Goal: Information Seeking & Learning: Learn about a topic

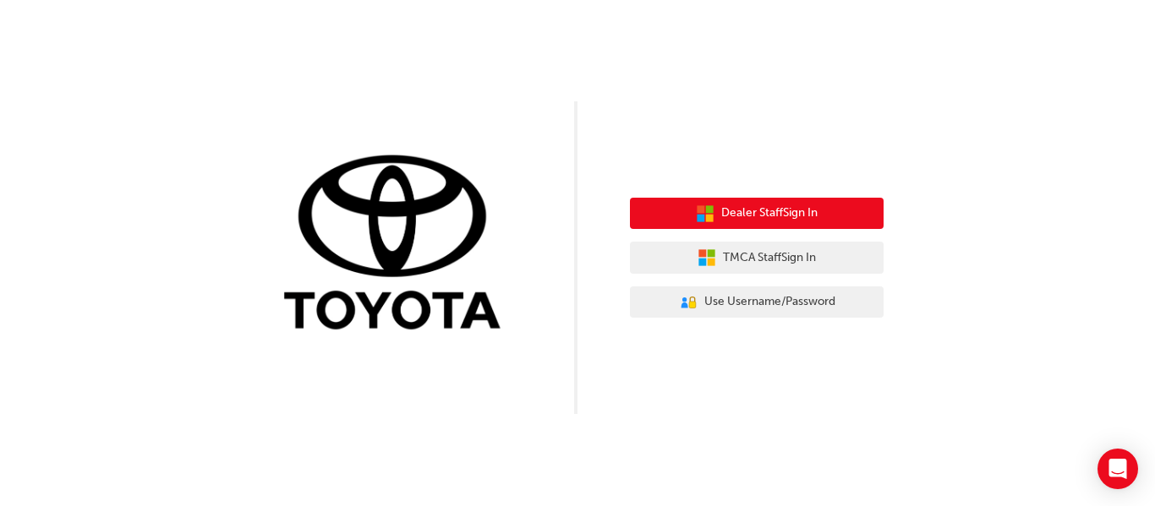
click at [825, 209] on button "Dealer Staff Sign In" at bounding box center [757, 214] width 254 height 32
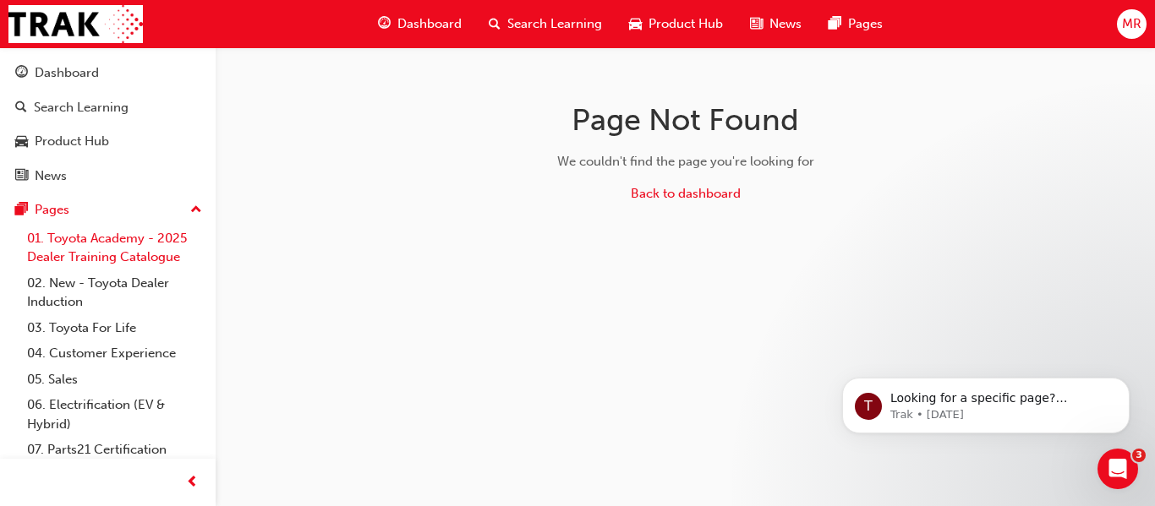
click at [141, 241] on link "01. Toyota Academy - 2025 Dealer Training Catalogue" at bounding box center [114, 248] width 188 height 45
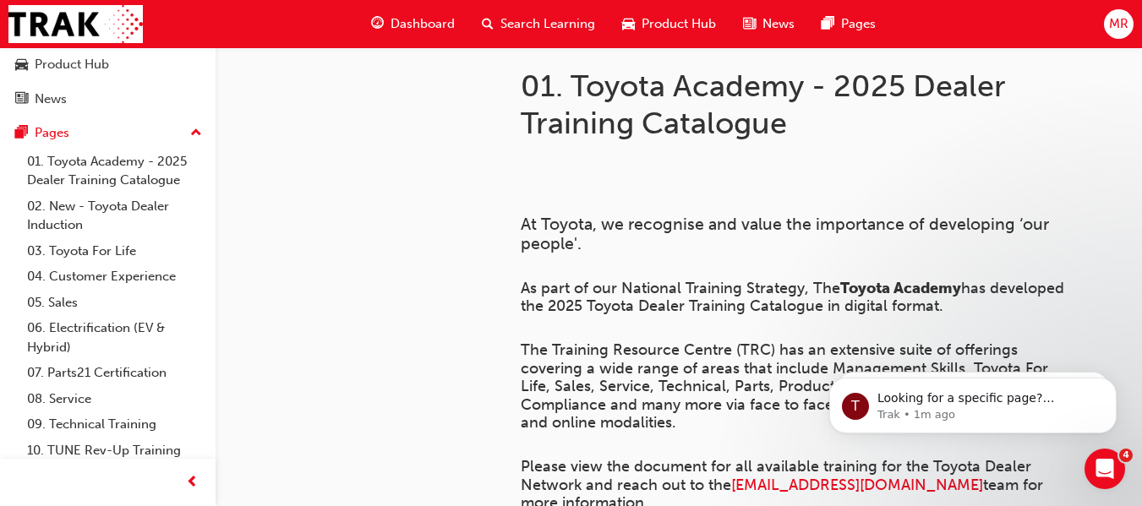
scroll to position [80, 0]
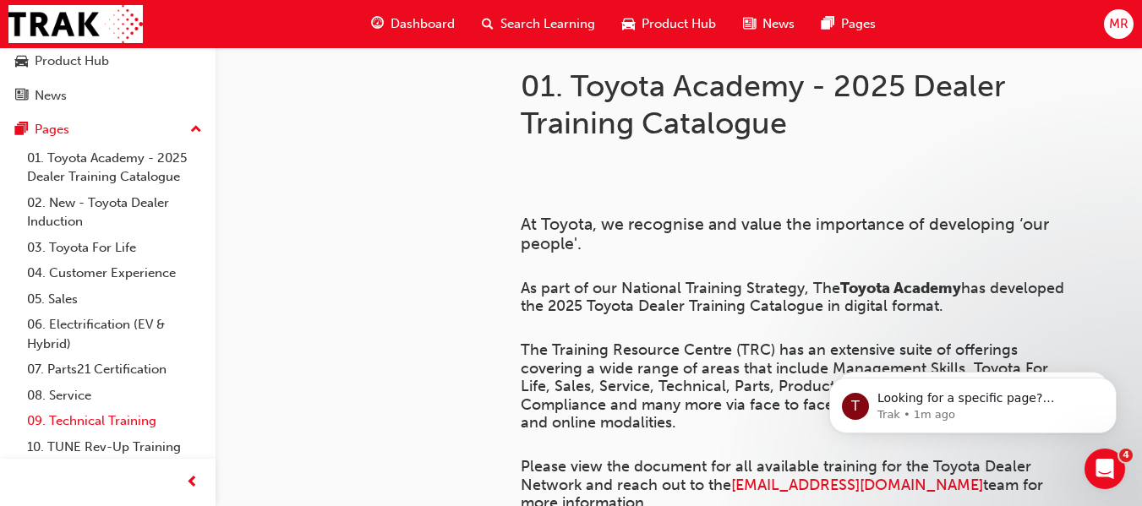
click at [80, 417] on link "09. Technical Training" at bounding box center [114, 421] width 188 height 26
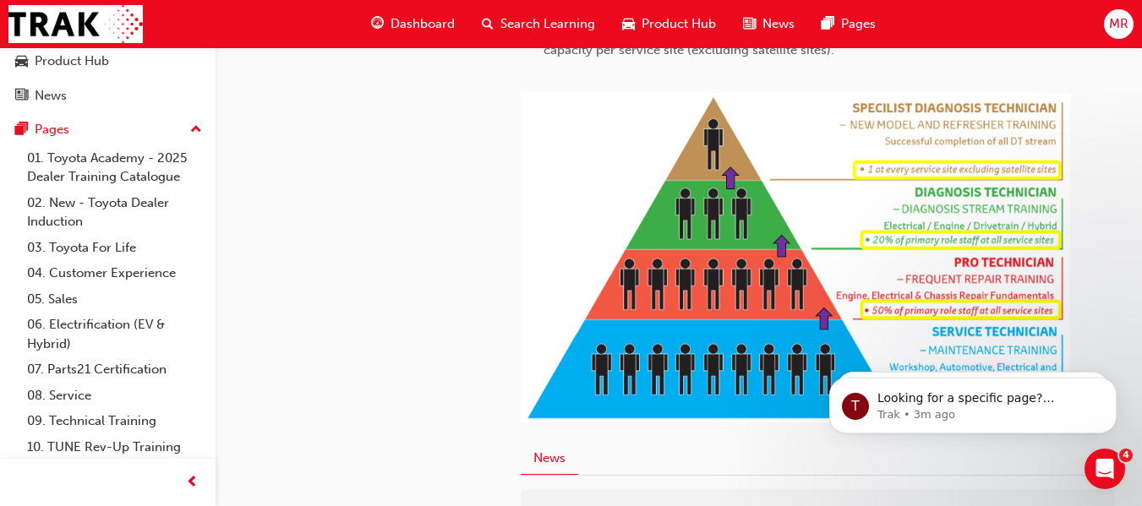
scroll to position [909, 0]
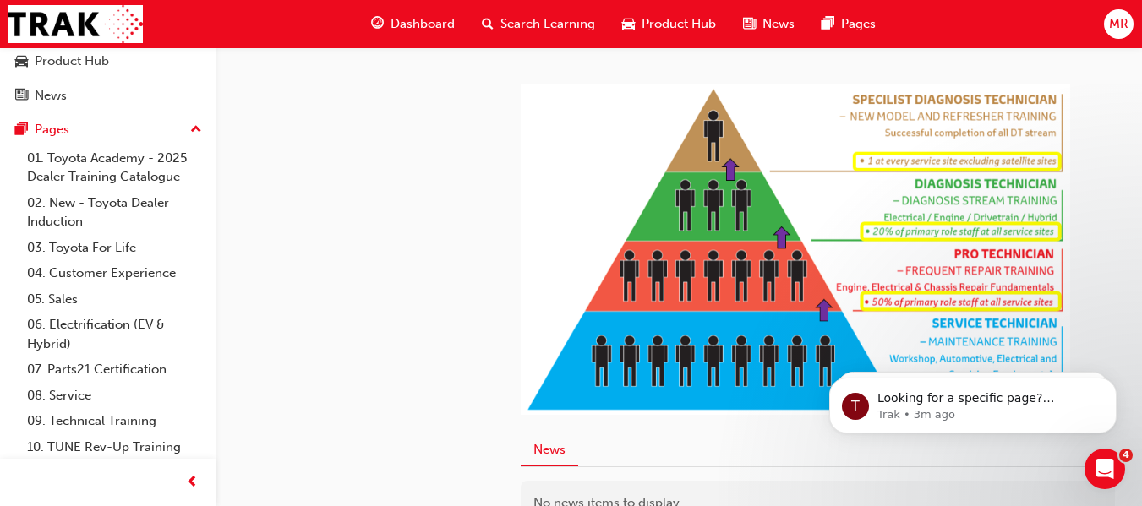
drag, startPoint x: 1145, startPoint y: 269, endPoint x: 328, endPoint y: 6, distance: 858.6
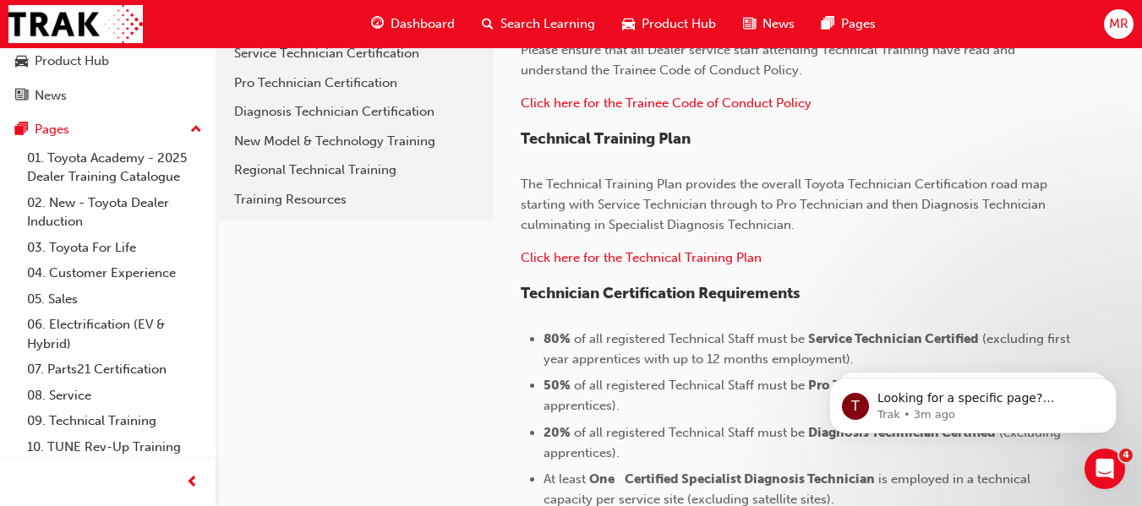
scroll to position [385, 0]
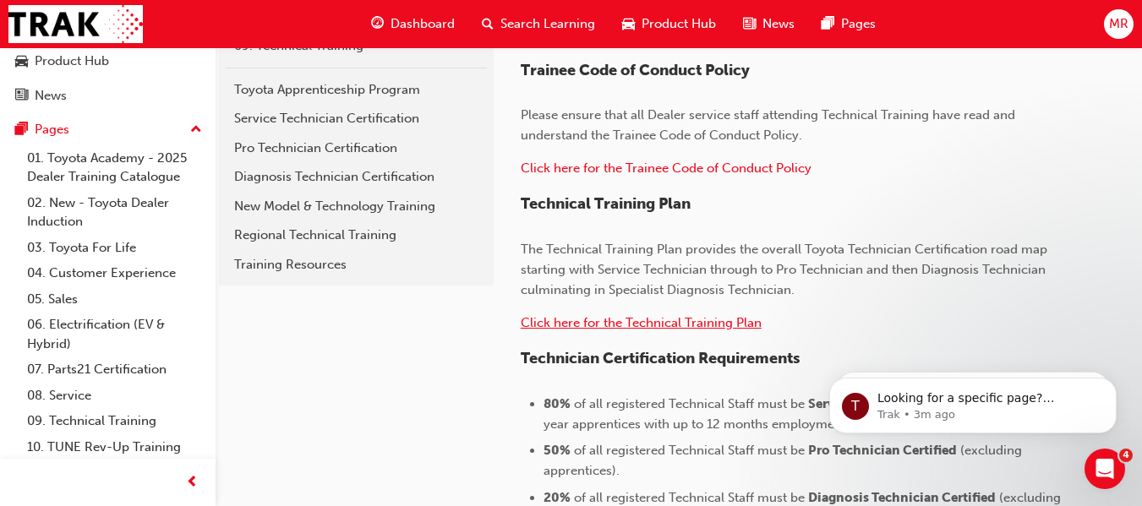
click at [653, 323] on span "Click here for the Technical Training Plan" at bounding box center [641, 322] width 241 height 15
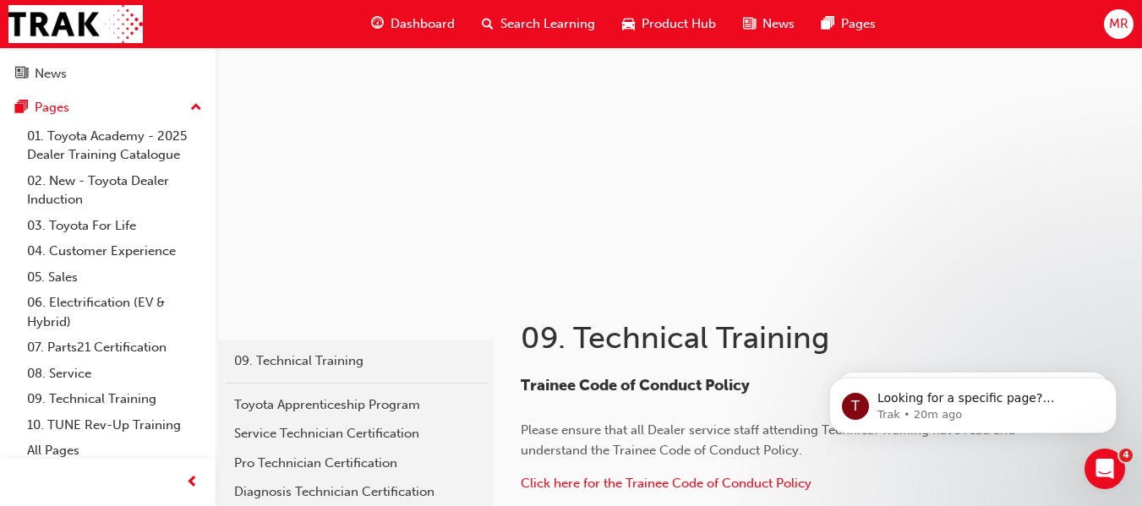
scroll to position [109, 0]
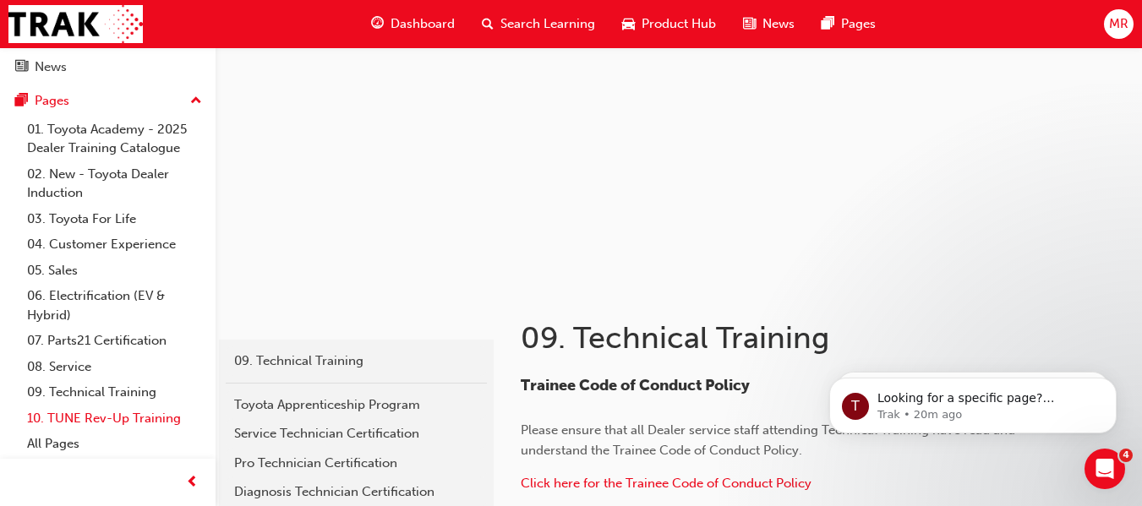
click at [92, 419] on link "10. TUNE Rev-Up Training" at bounding box center [114, 419] width 188 height 26
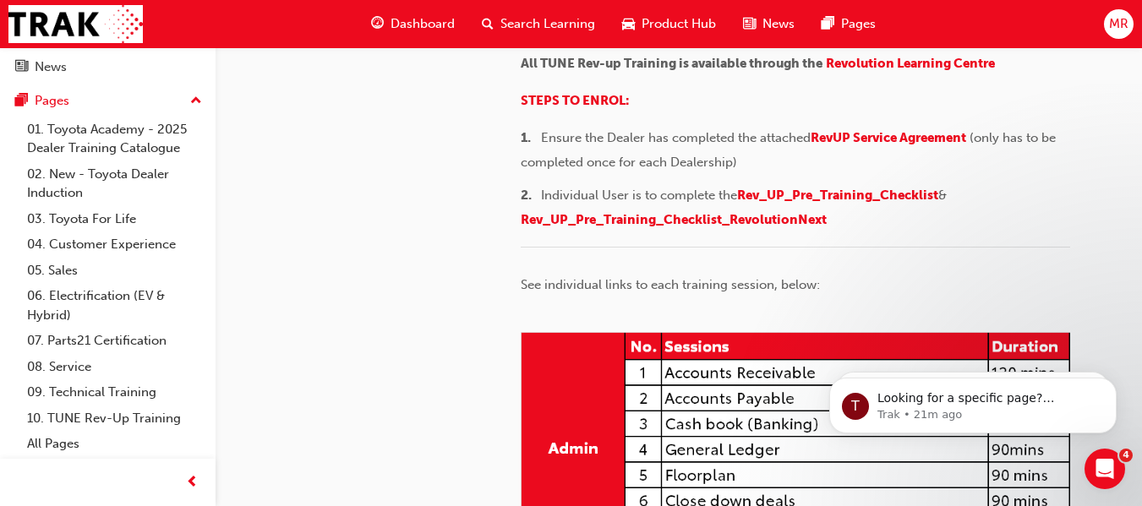
scroll to position [221, 0]
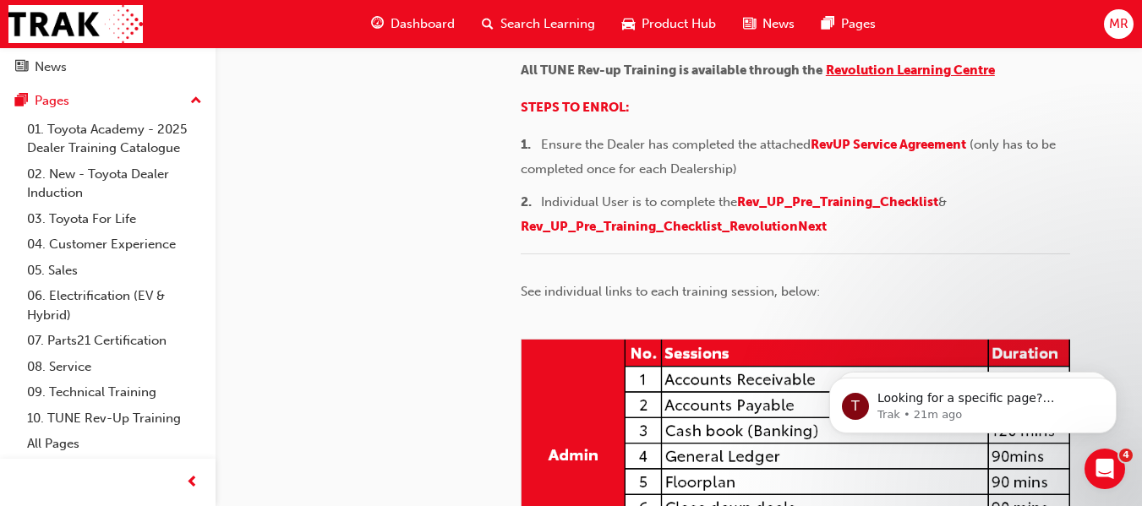
click at [903, 78] on span "Revolution Learning Centre" at bounding box center [910, 70] width 169 height 15
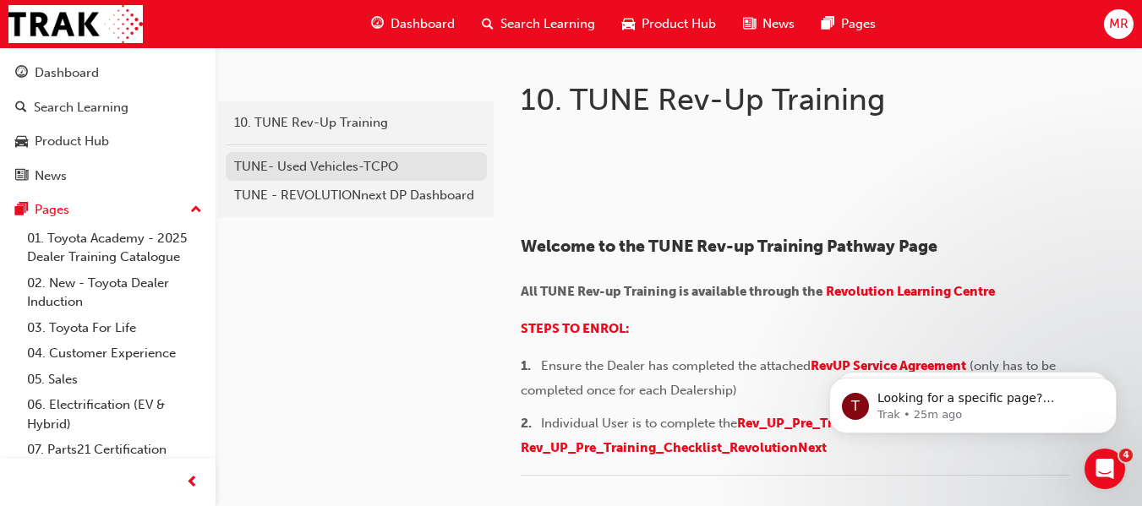
click at [359, 159] on div "TUNE- Used Vehicles-TCPO" at bounding box center [356, 166] width 244 height 19
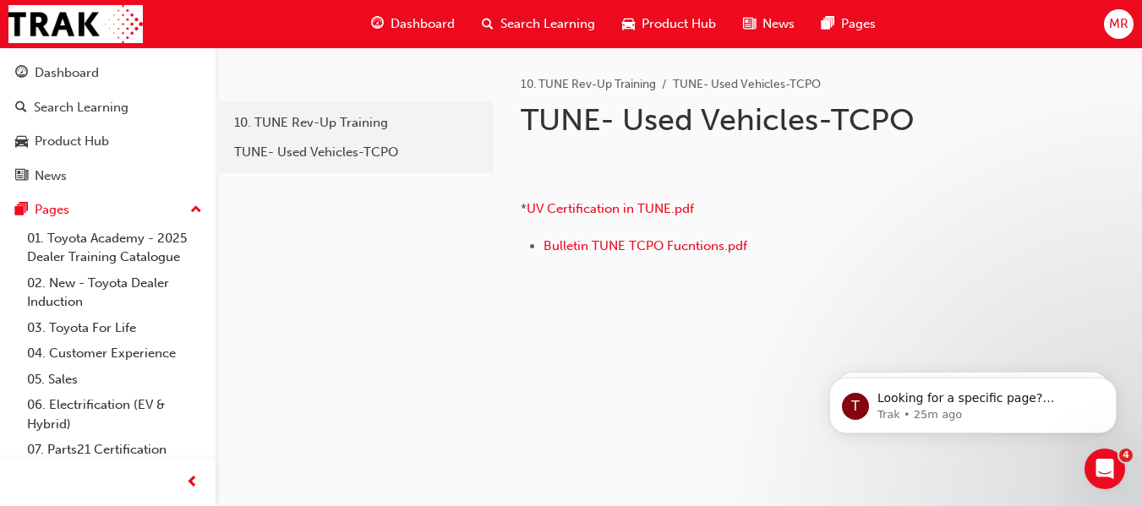
scroll to position [176, 0]
click at [578, 216] on span "UV Certification in TUNE.pdf" at bounding box center [610, 208] width 167 height 15
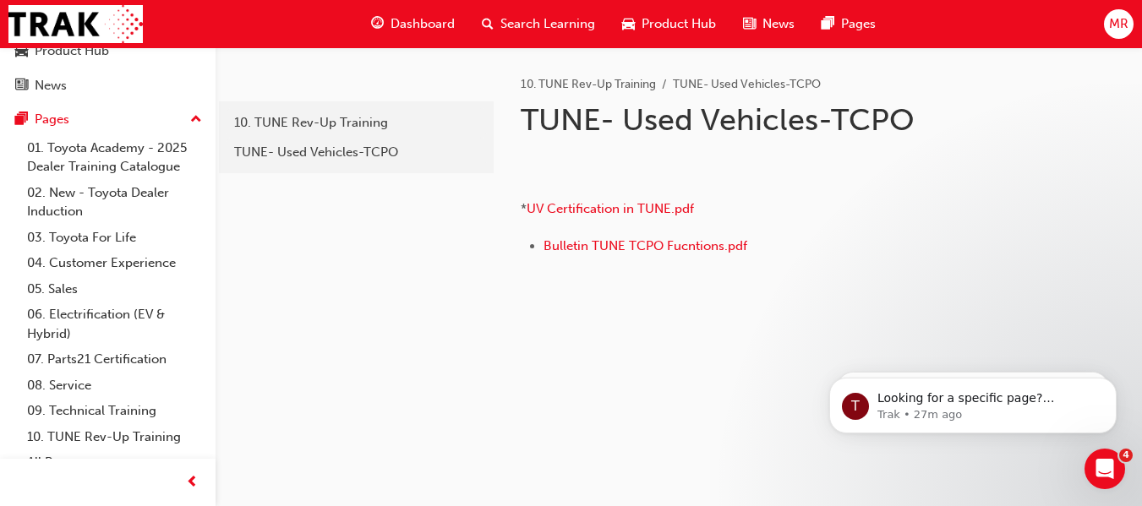
scroll to position [109, 0]
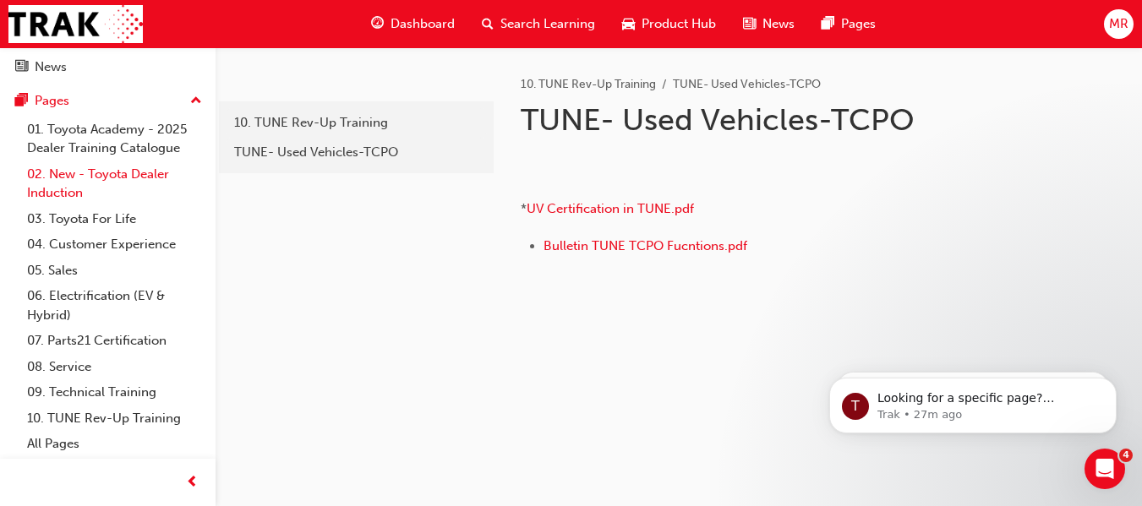
click at [107, 176] on link "02. New - Toyota Dealer Induction" at bounding box center [114, 183] width 188 height 45
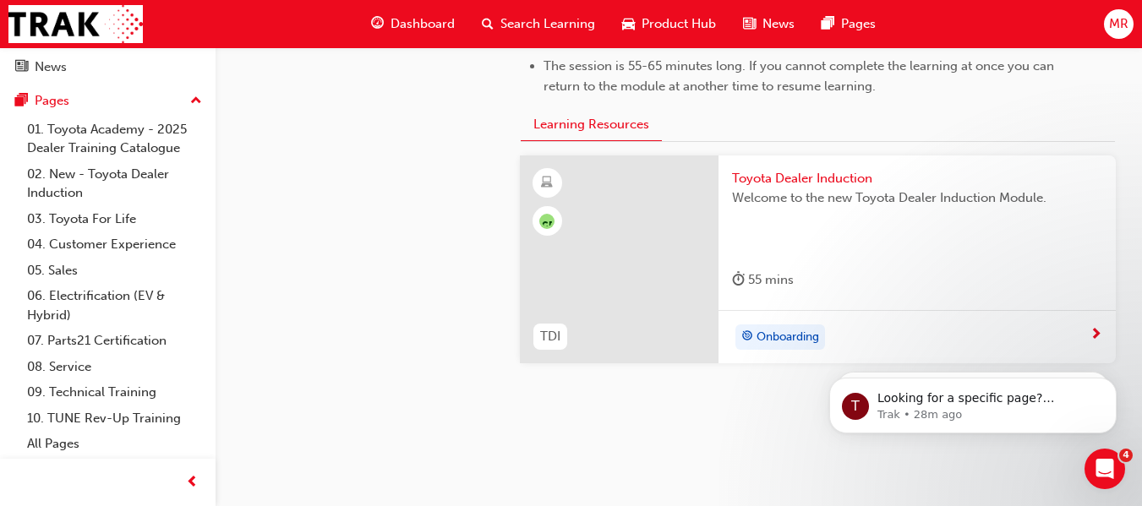
scroll to position [979, 0]
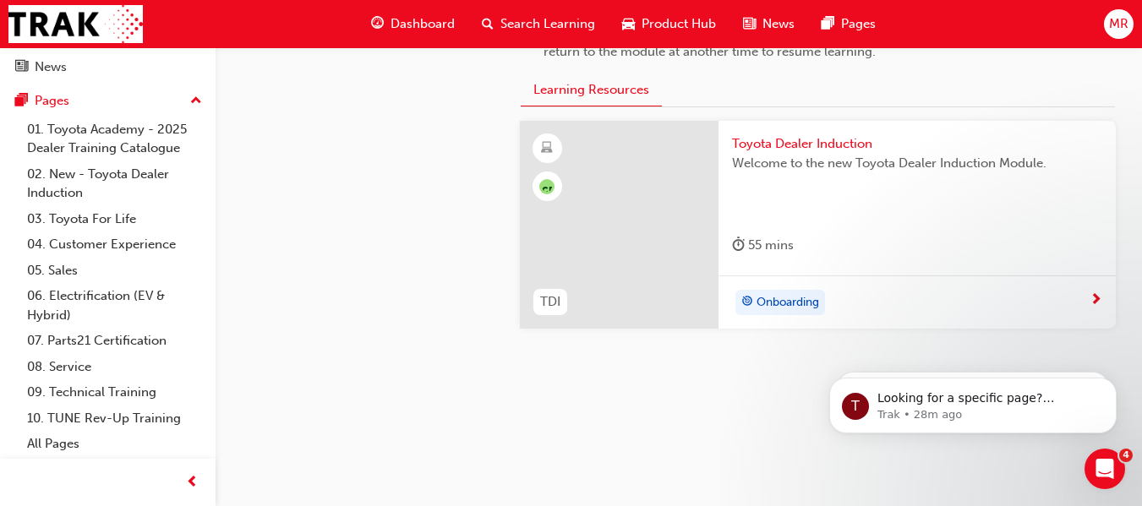
click at [764, 292] on div "Onboarding" at bounding box center [780, 303] width 78 height 22
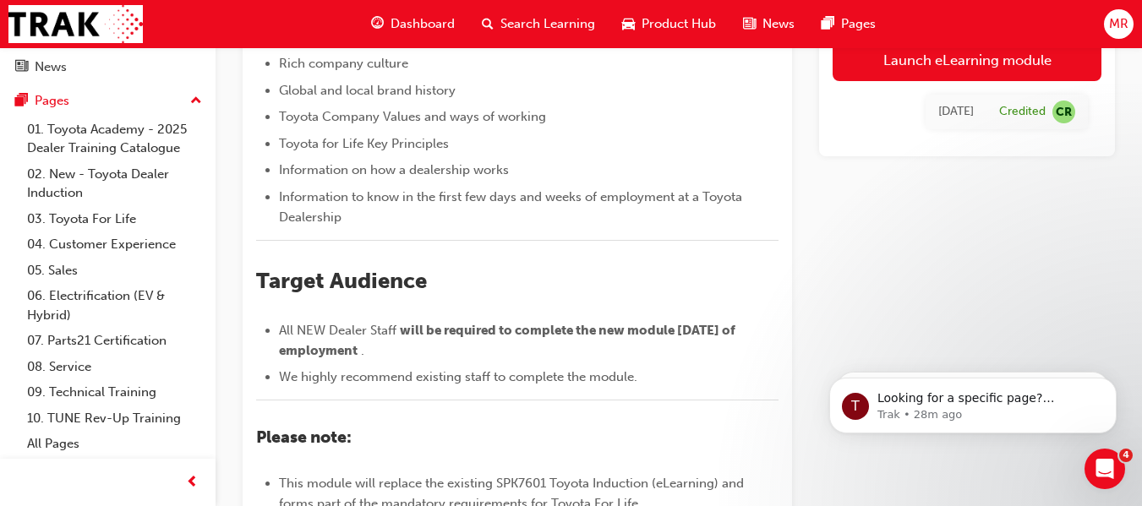
scroll to position [98, 0]
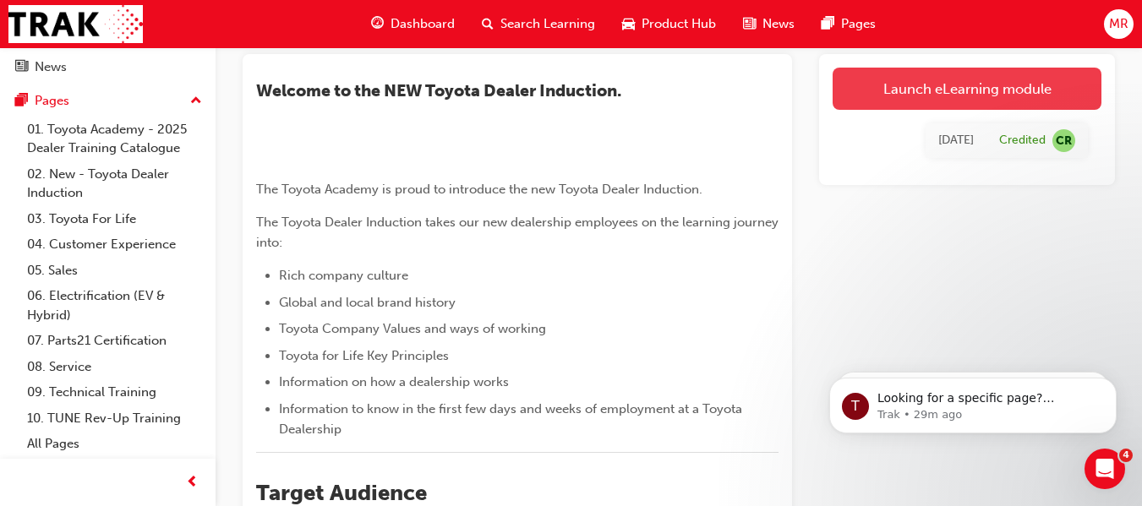
click at [951, 83] on link "Launch eLearning module" at bounding box center [967, 89] width 269 height 42
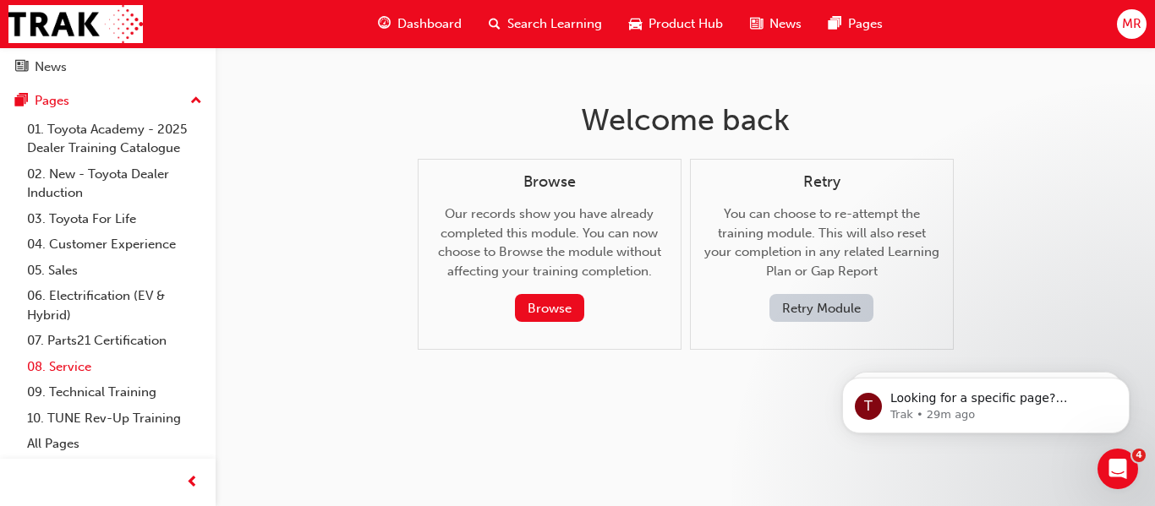
click at [74, 357] on link "08. Service" at bounding box center [114, 367] width 188 height 26
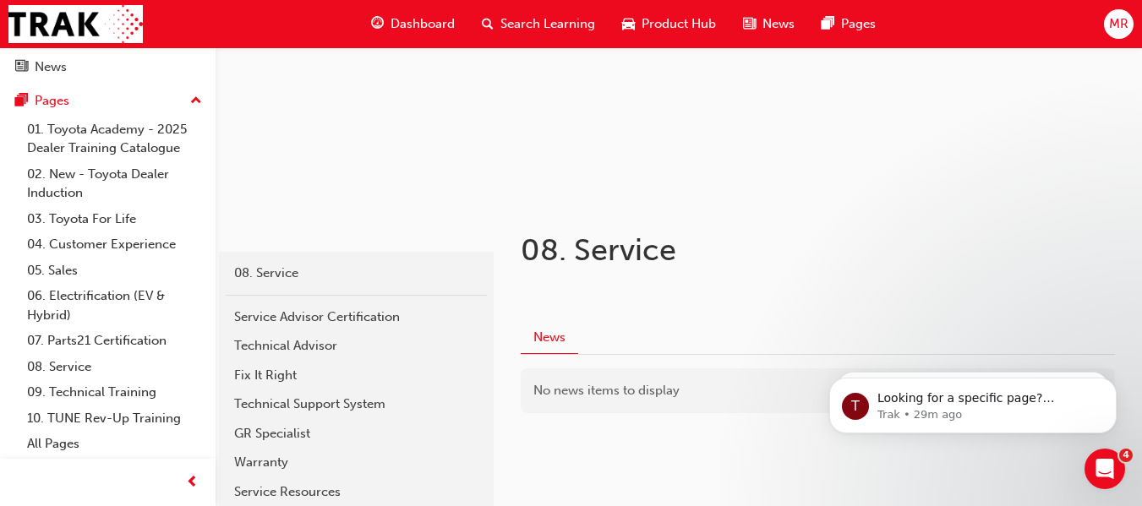
scroll to position [199, 0]
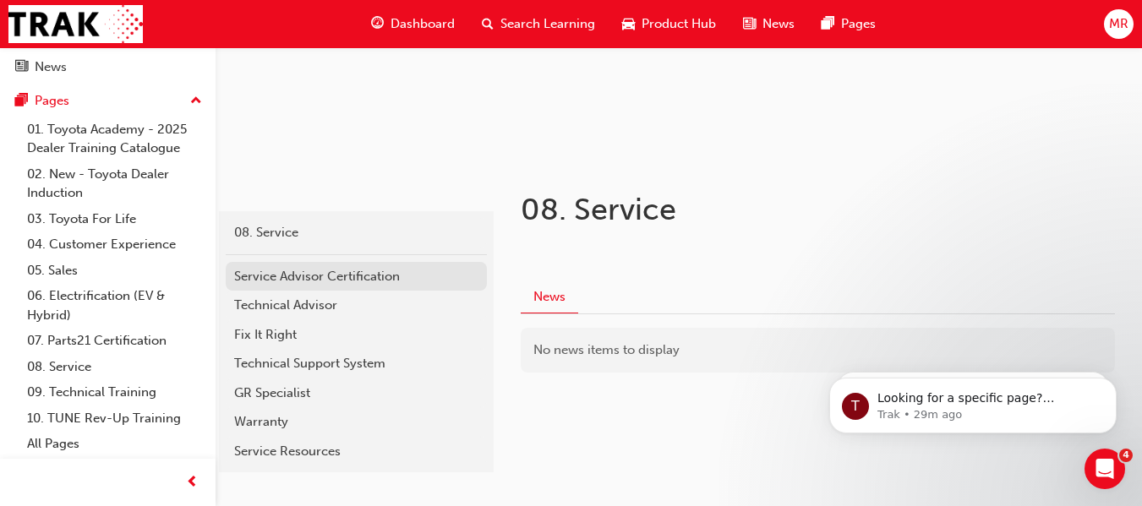
click at [325, 267] on div "Service Advisor Certification" at bounding box center [356, 276] width 244 height 19
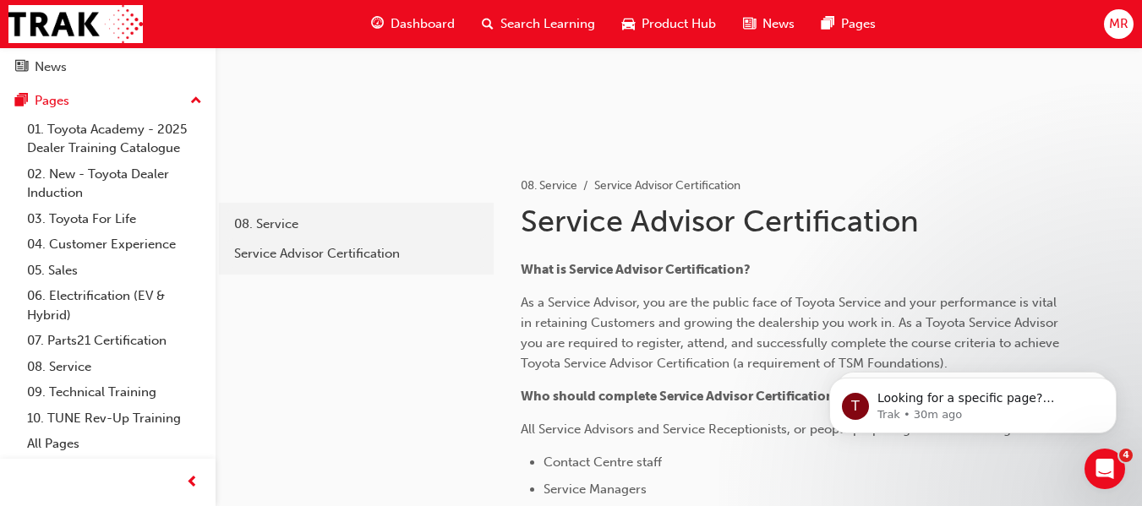
scroll to position [215, 0]
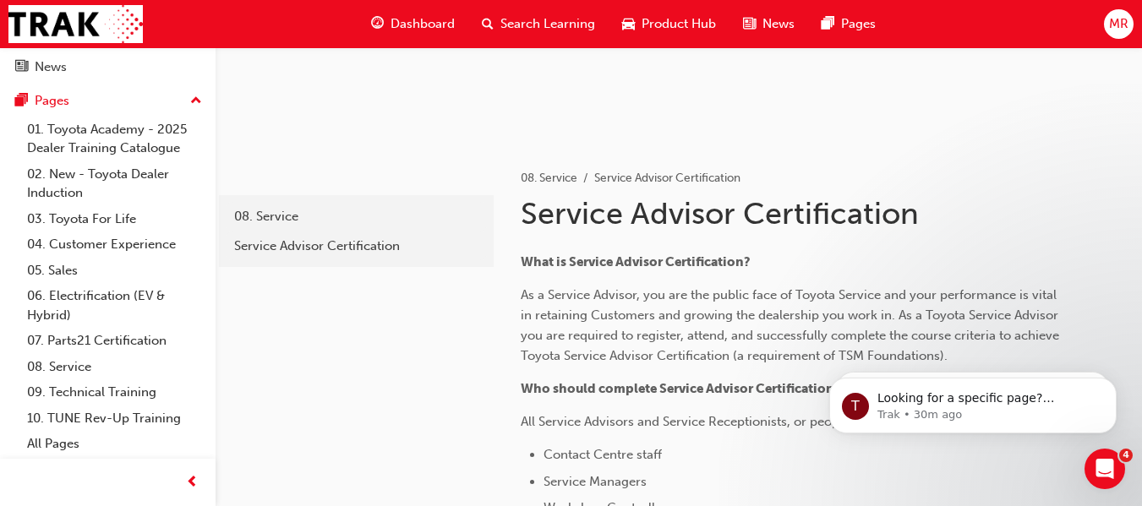
drag, startPoint x: 1140, startPoint y: 69, endPoint x: 1147, endPoint y: 77, distance: 10.2
click at [1142, 78] on html "Your version of Internet Explorer is outdated and not supported. Please upgrade…" at bounding box center [571, 38] width 1142 height 506
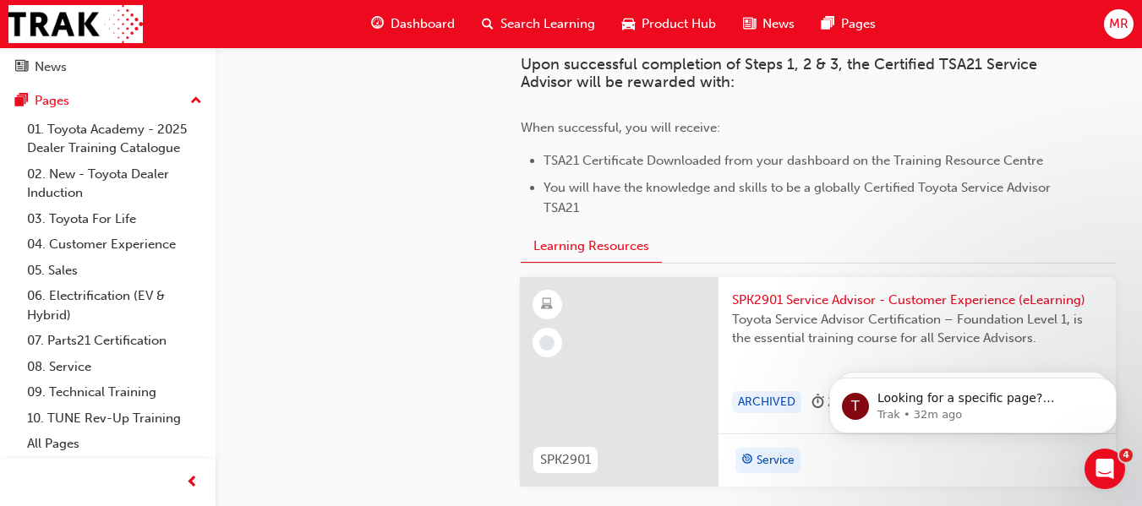
scroll to position [1669, 0]
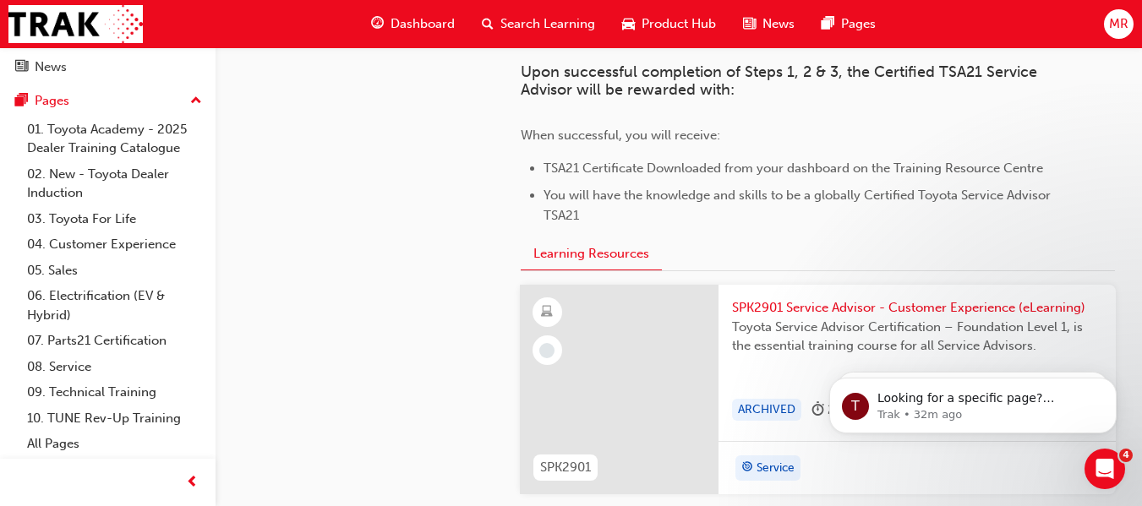
click at [696, 309] on div at bounding box center [619, 390] width 199 height 210
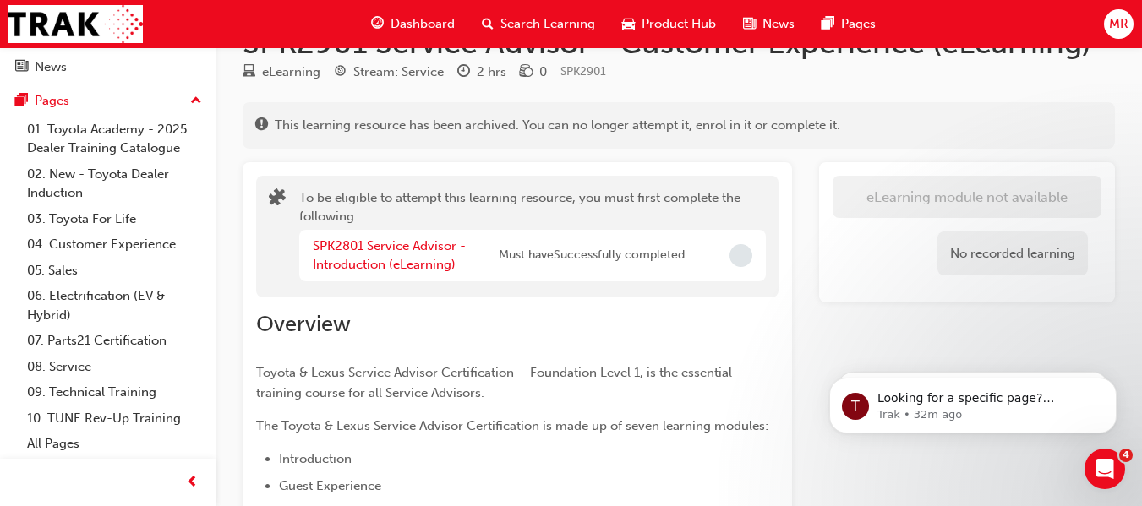
scroll to position [47, 0]
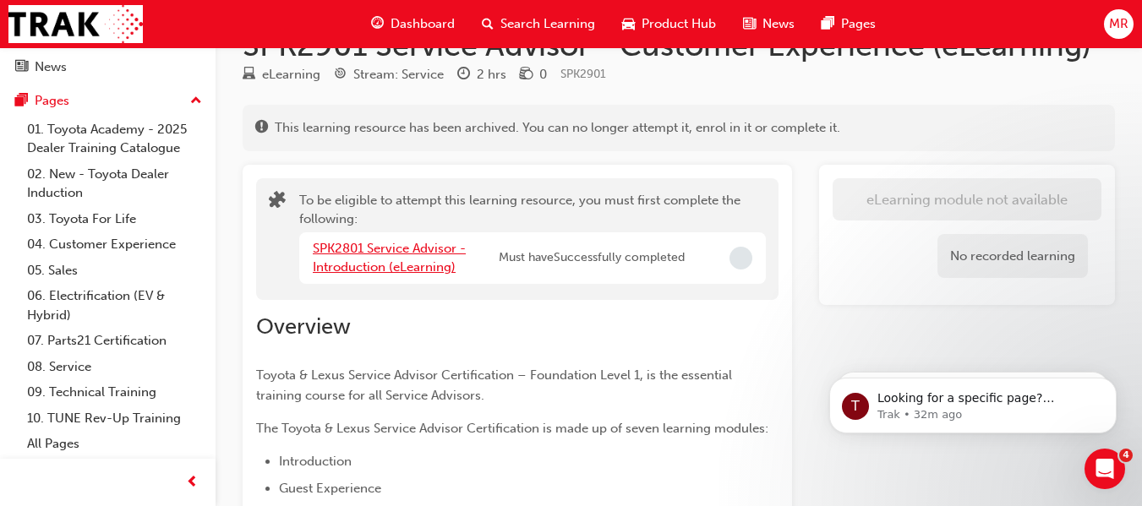
click at [383, 248] on link "SPK2801 Service Advisor - Introduction (eLearning)" at bounding box center [389, 258] width 153 height 35
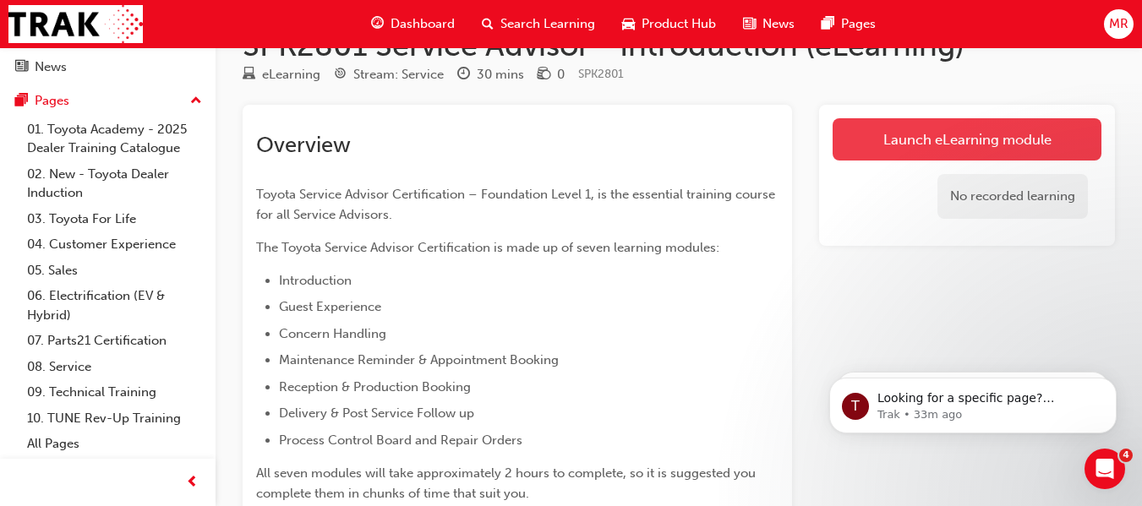
click at [923, 132] on link "Launch eLearning module" at bounding box center [967, 139] width 269 height 42
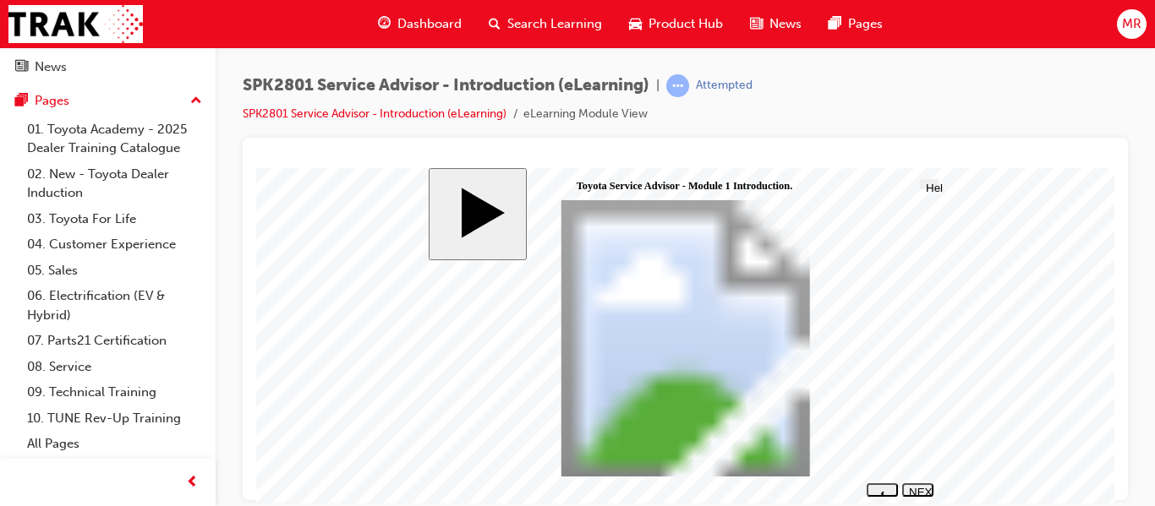
click at [920, 503] on icon "next" at bounding box center [917, 505] width 3 height 5
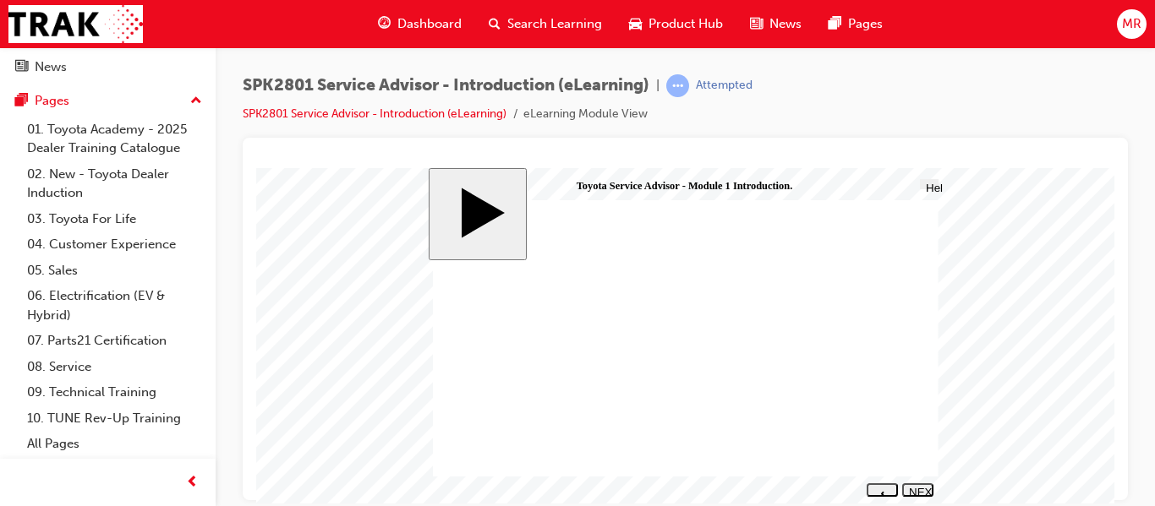
click at [916, 492] on div "NEXT" at bounding box center [918, 497] width 18 height 25
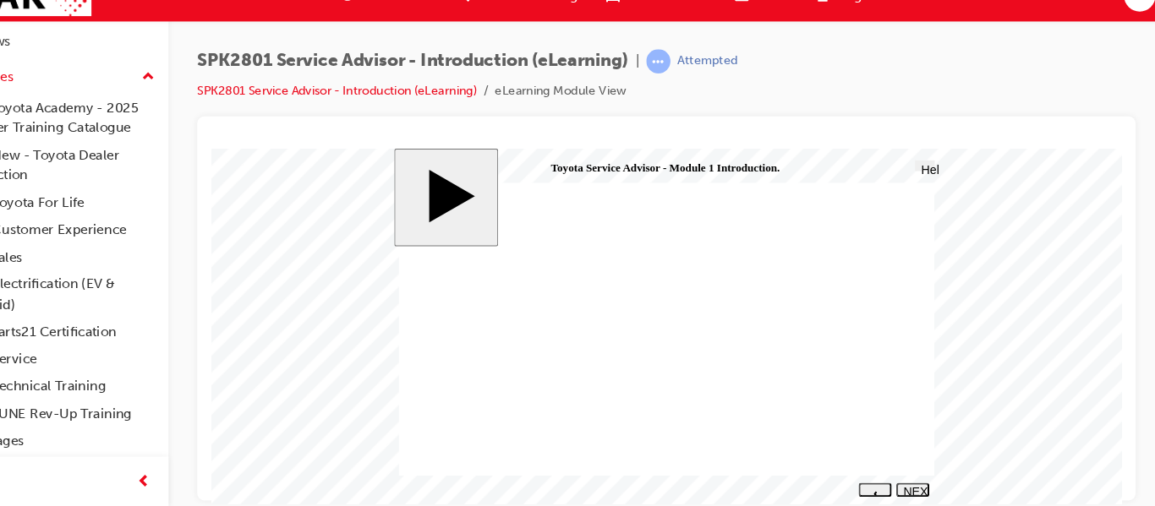
click at [879, 466] on div "NEXT" at bounding box center [873, 478] width 18 height 25
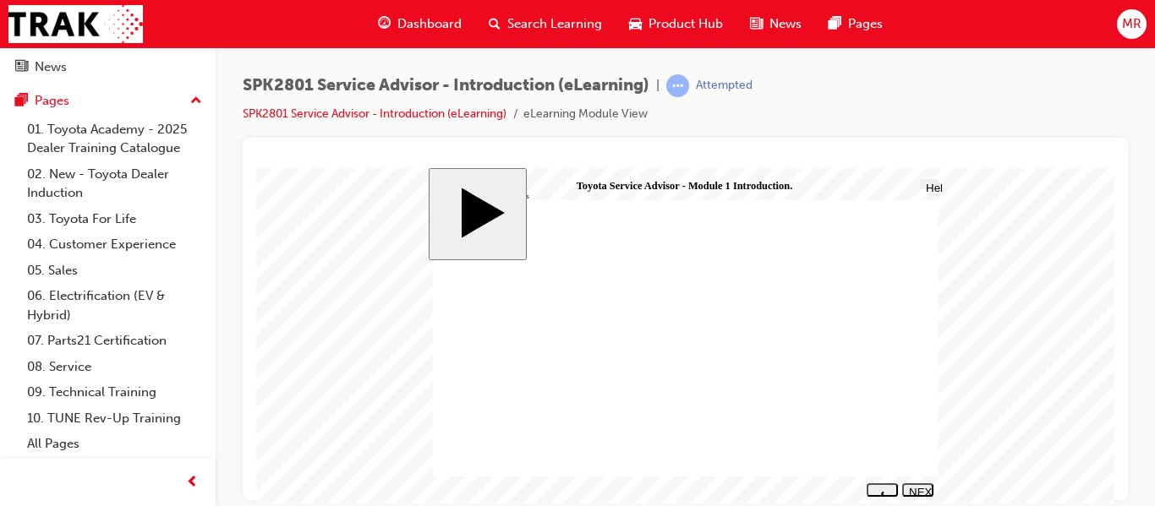
click at [920, 493] on div "NEXT" at bounding box center [918, 497] width 18 height 25
click at [919, 490] on div "NEXT" at bounding box center [918, 497] width 18 height 25
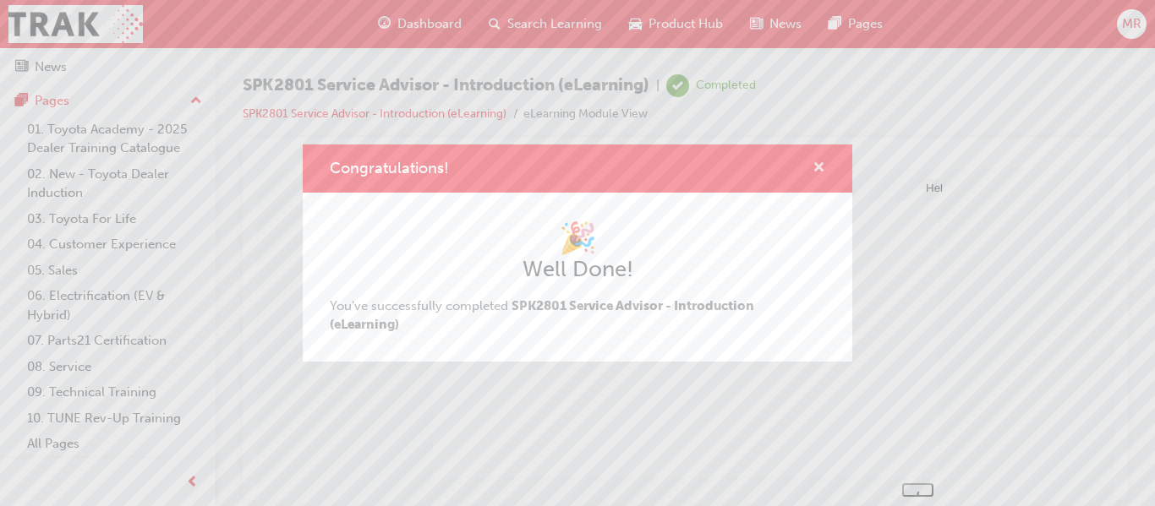
click at [815, 165] on span "cross-icon" at bounding box center [818, 168] width 13 height 15
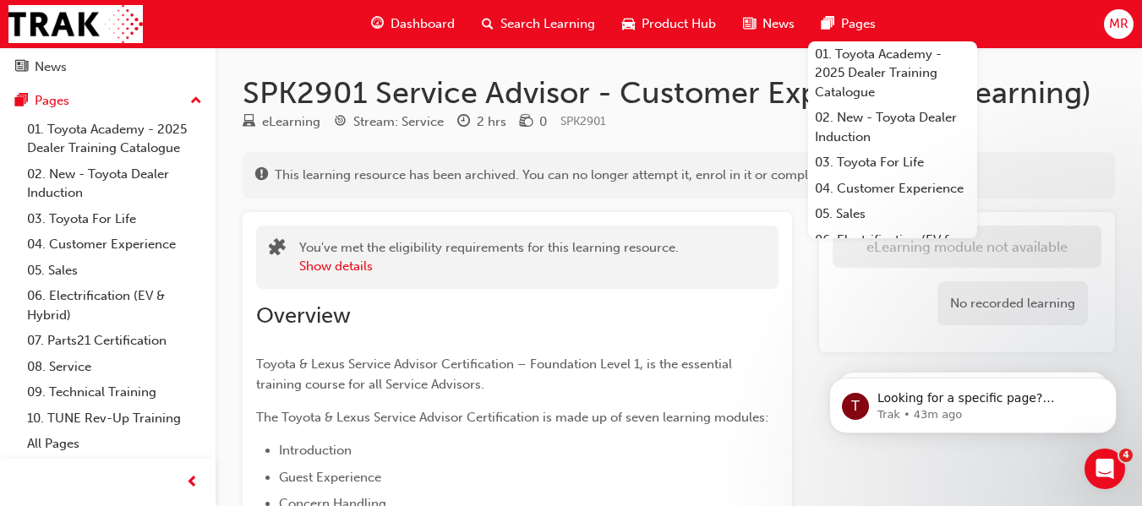
scroll to position [1669, 0]
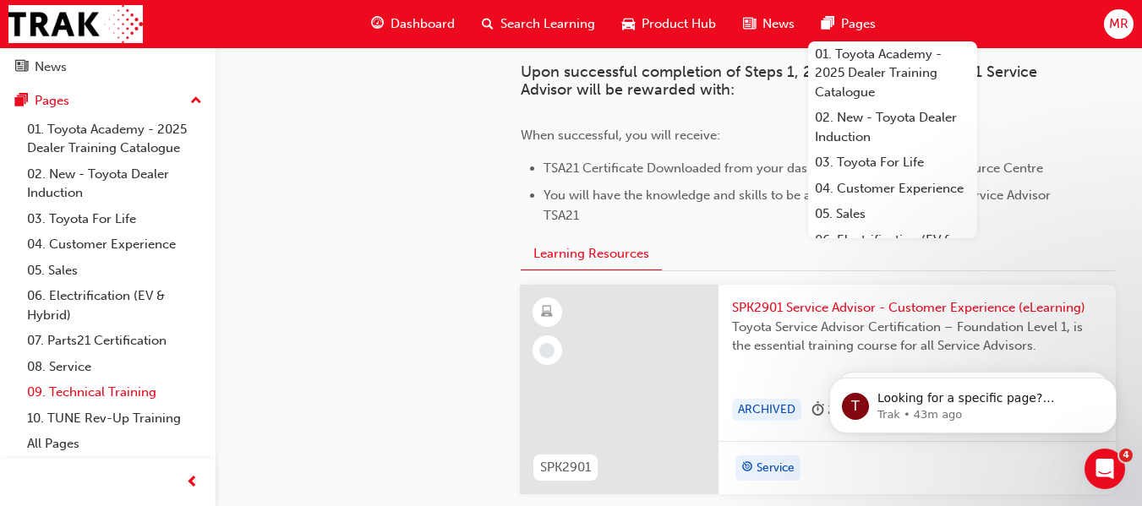
click at [73, 389] on link "09. Technical Training" at bounding box center [114, 393] width 188 height 26
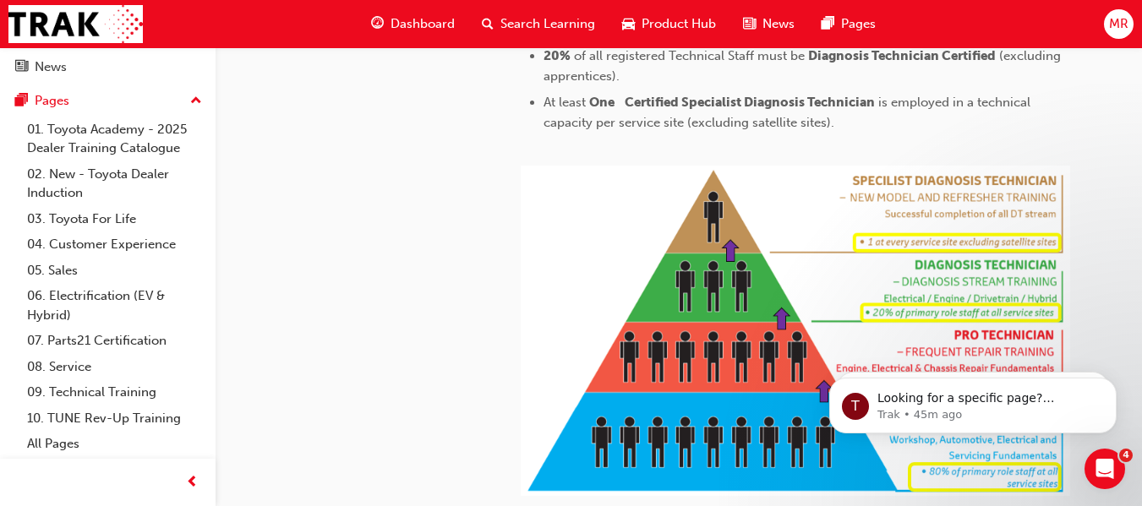
scroll to position [1078, 0]
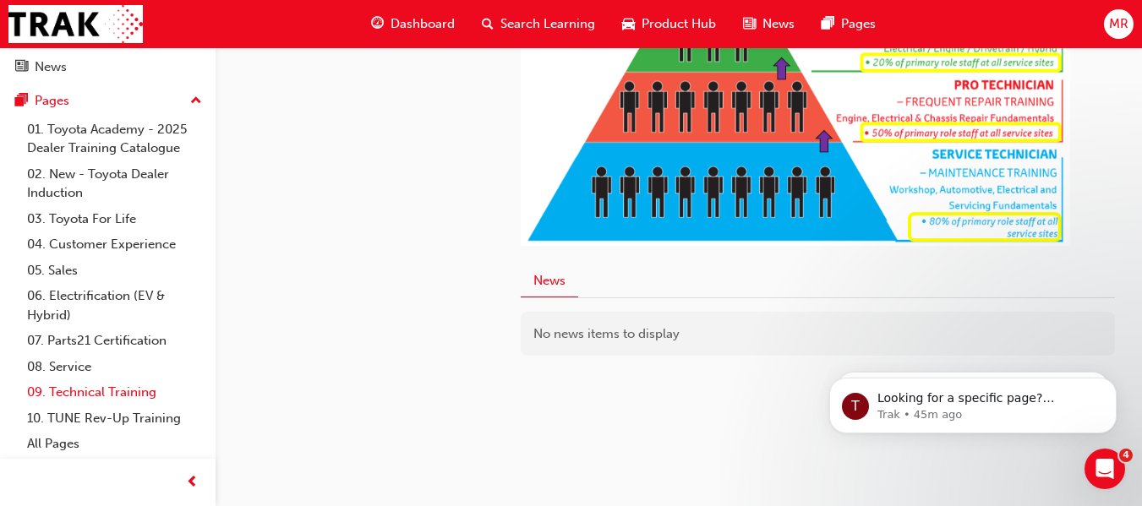
click at [69, 389] on link "09. Technical Training" at bounding box center [114, 393] width 188 height 26
click at [68, 416] on link "10. TUNE Rev-Up Training" at bounding box center [114, 419] width 188 height 26
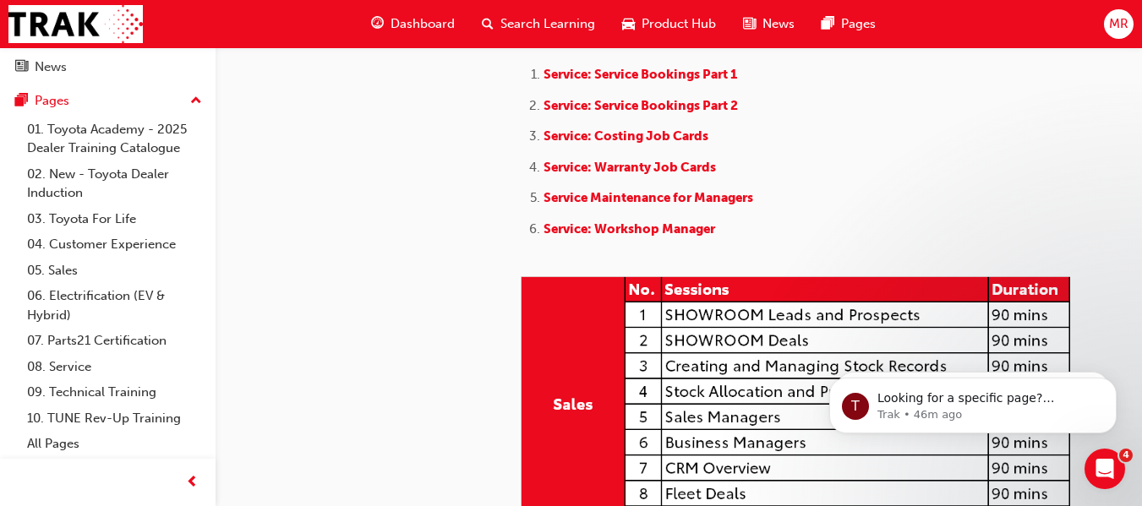
scroll to position [1319, 0]
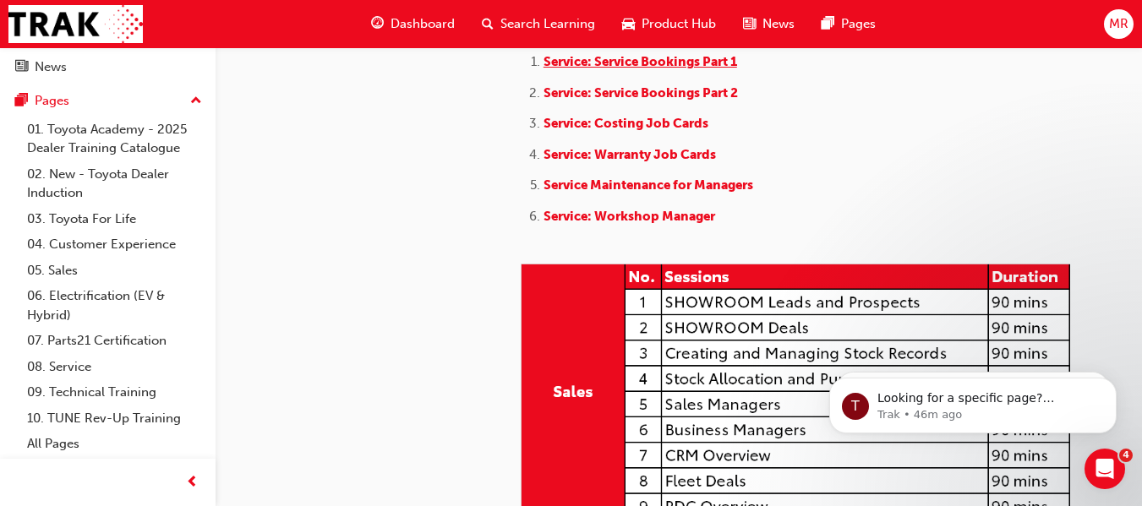
click at [649, 69] on span "Service: Service Bookings Part 1" at bounding box center [640, 61] width 194 height 15
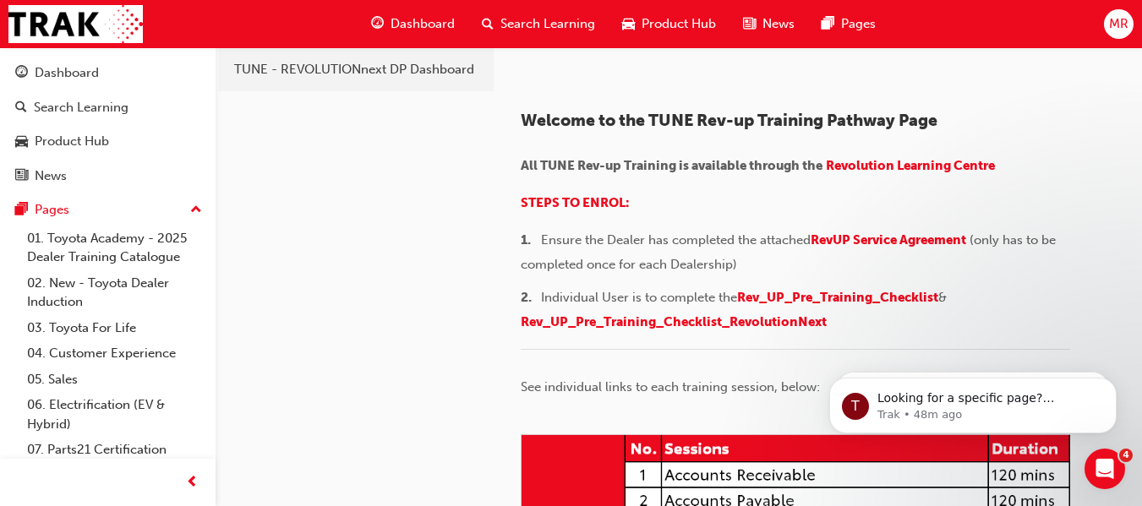
scroll to position [90, 0]
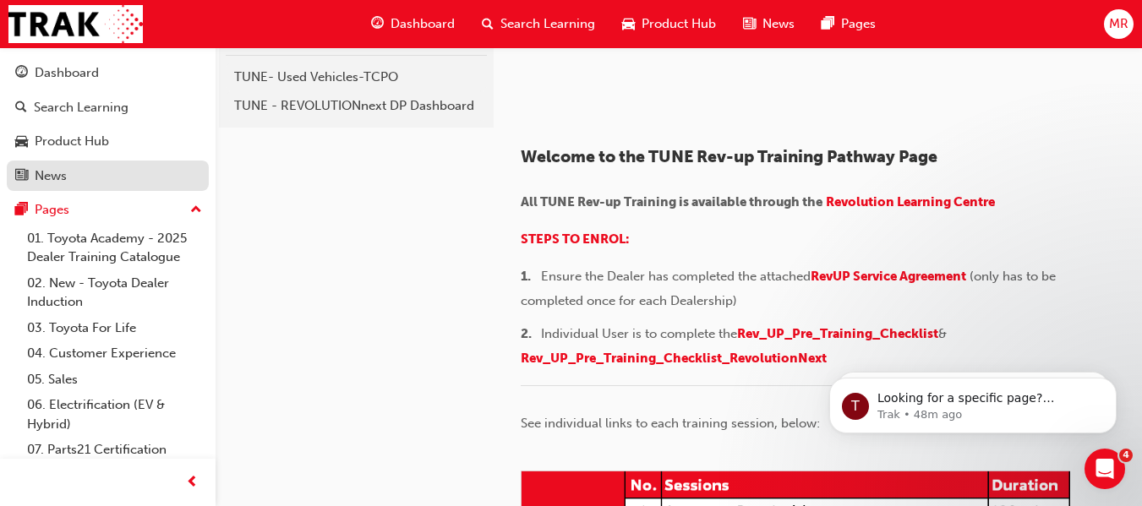
click at [48, 168] on div "News" at bounding box center [51, 176] width 32 height 19
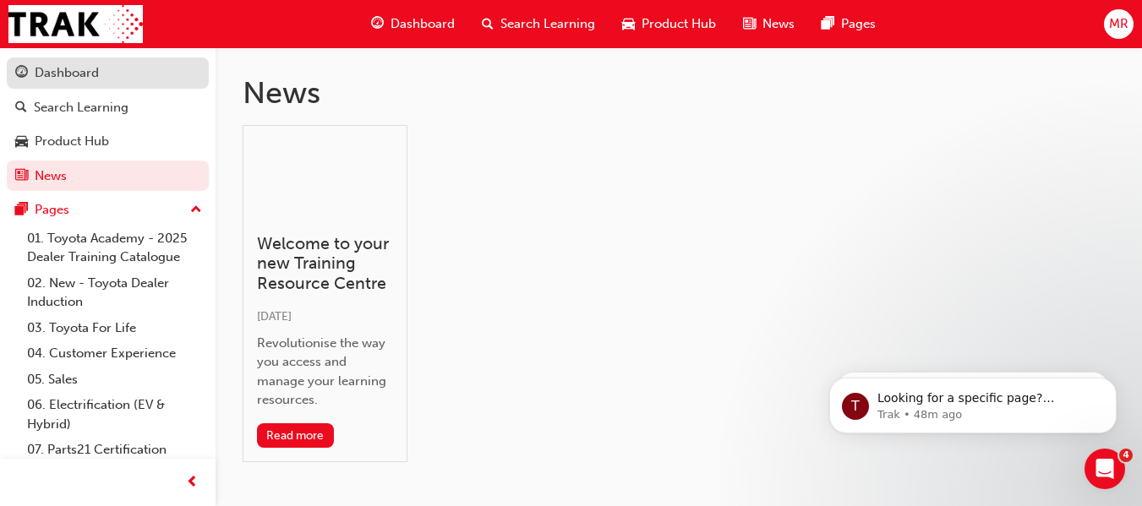
click at [59, 73] on div "Dashboard" at bounding box center [67, 72] width 64 height 19
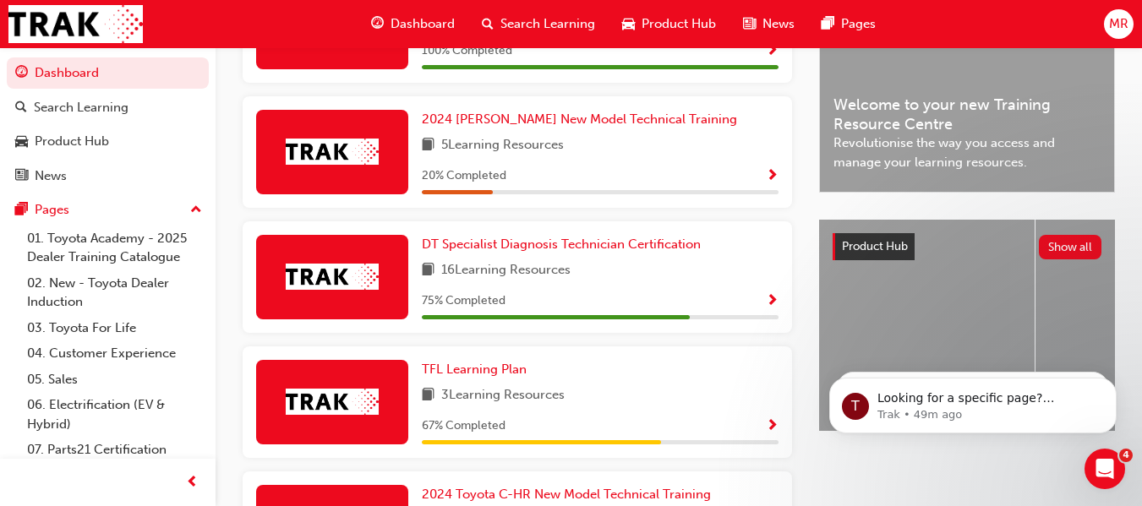
scroll to position [495, 0]
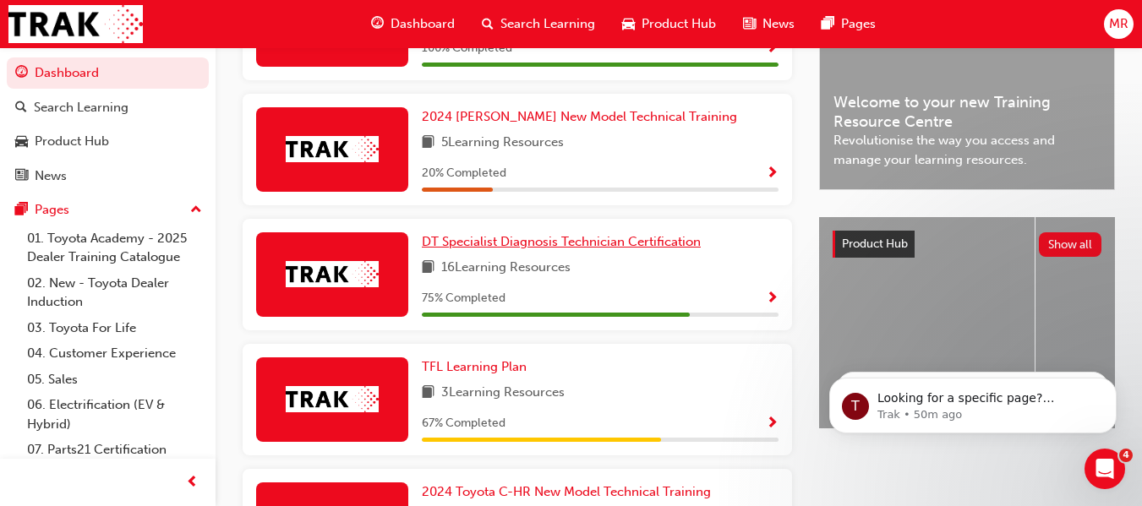
click at [494, 246] on span "DT Specialist Diagnosis Technician Certification" at bounding box center [561, 241] width 279 height 15
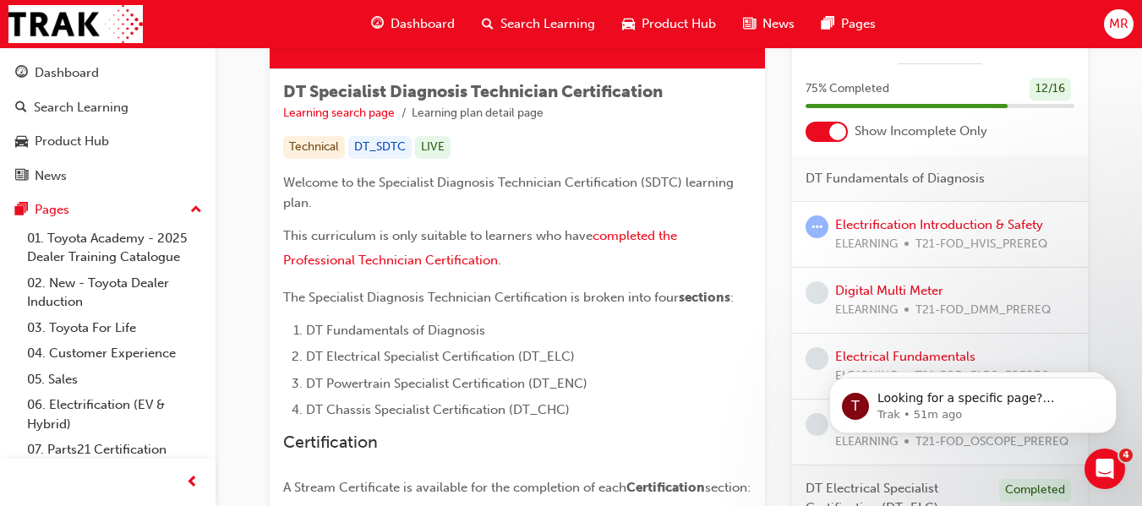
scroll to position [268, 0]
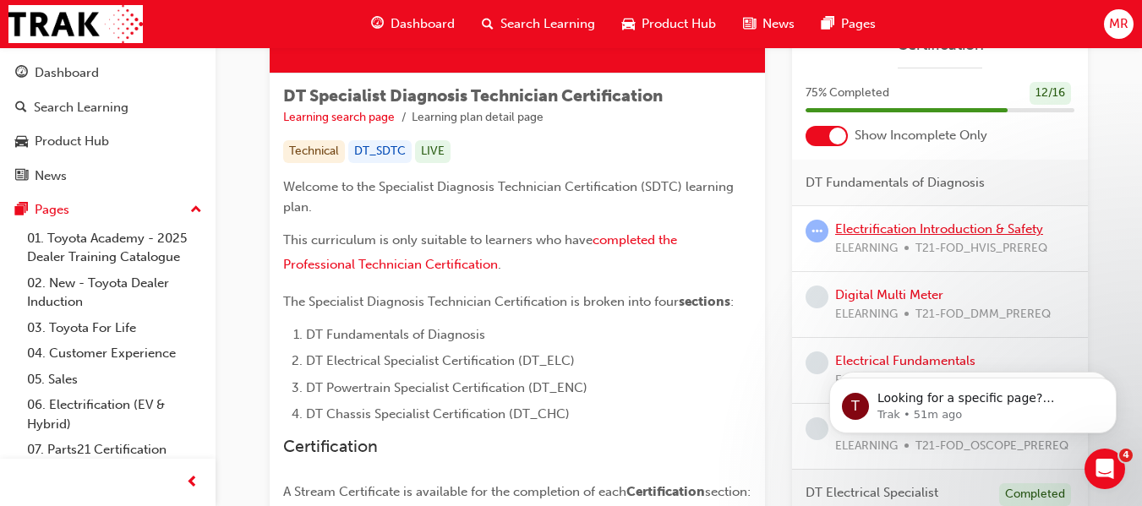
click at [883, 237] on link "Electrification Introduction & Safety" at bounding box center [939, 228] width 208 height 15
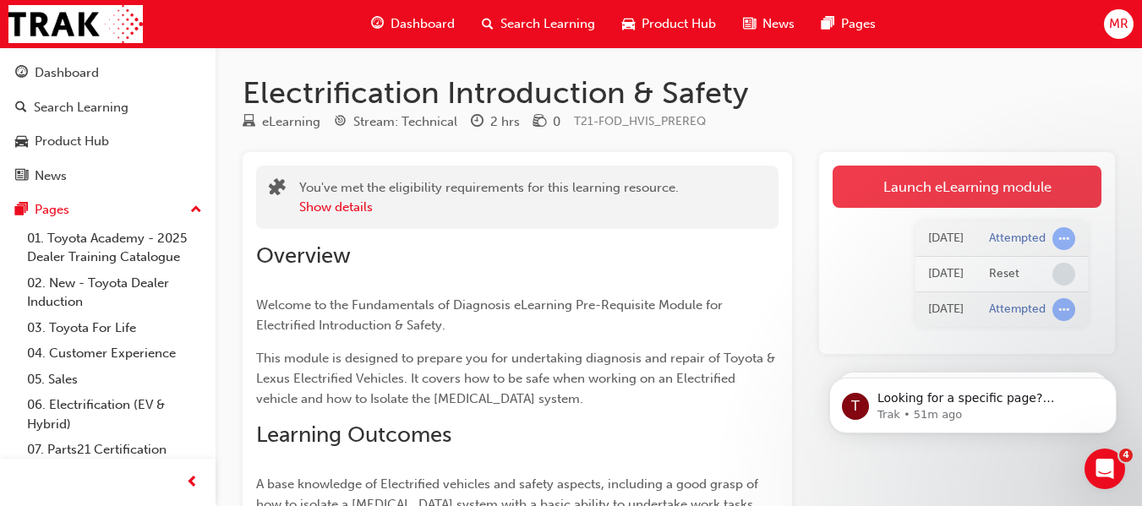
click at [947, 193] on link "Launch eLearning module" at bounding box center [967, 187] width 269 height 42
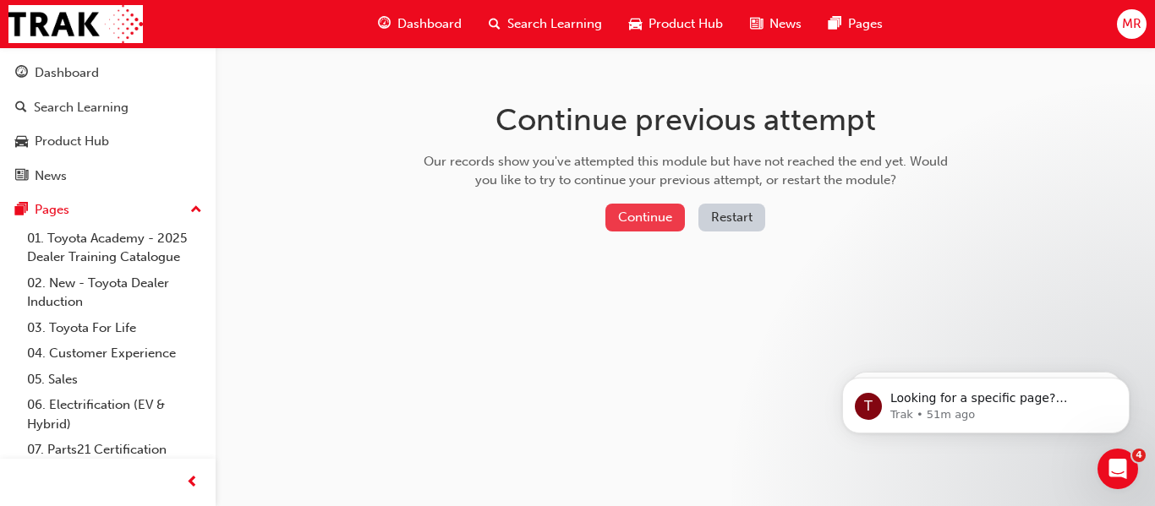
click at [639, 214] on button "Continue" at bounding box center [644, 218] width 79 height 28
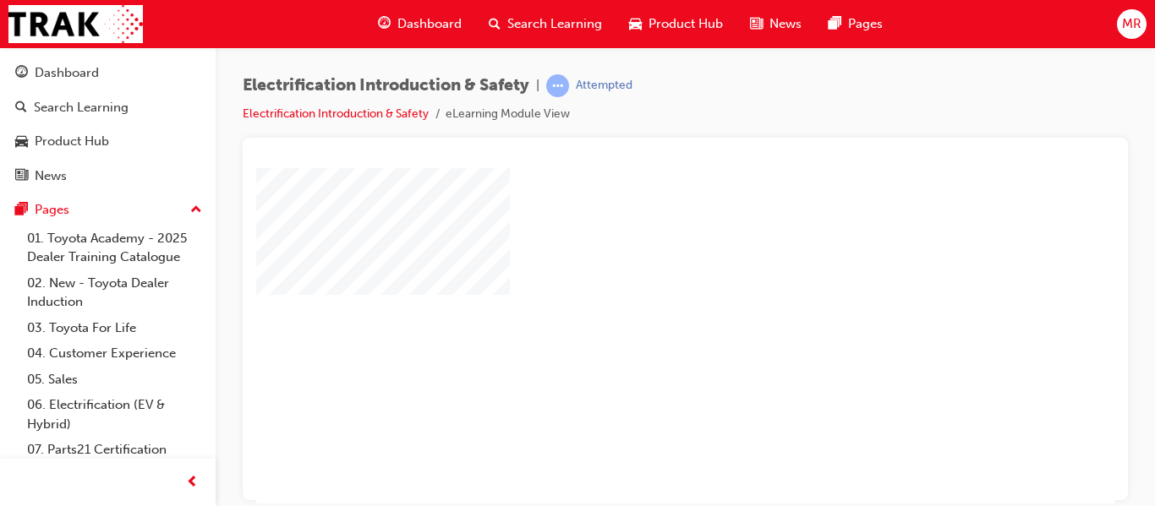
click at [636, 287] on div "play" at bounding box center [636, 287] width 0 height 0
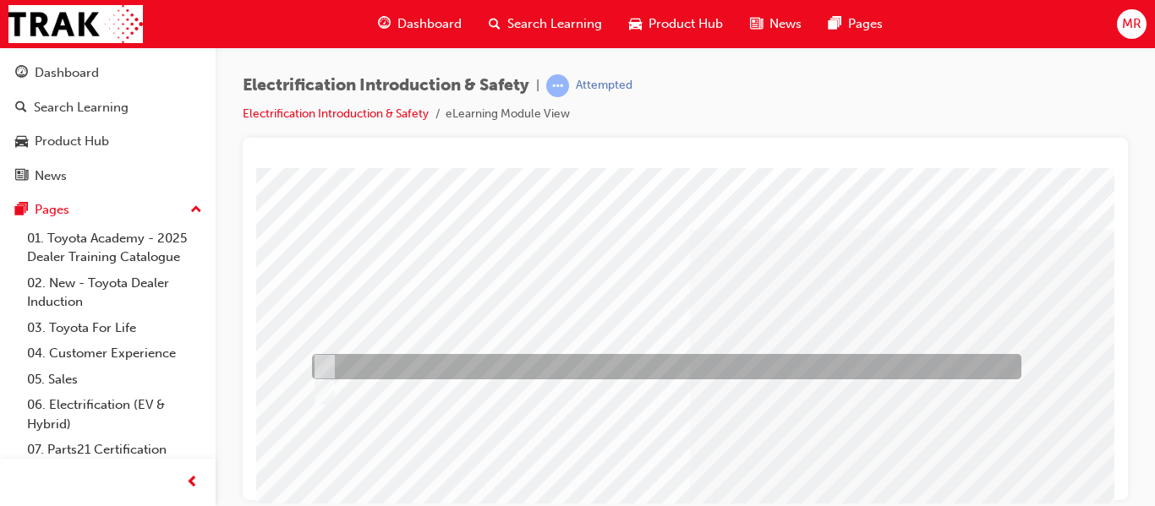
click at [324, 360] on input "True" at bounding box center [321, 367] width 19 height 19
radio input "true"
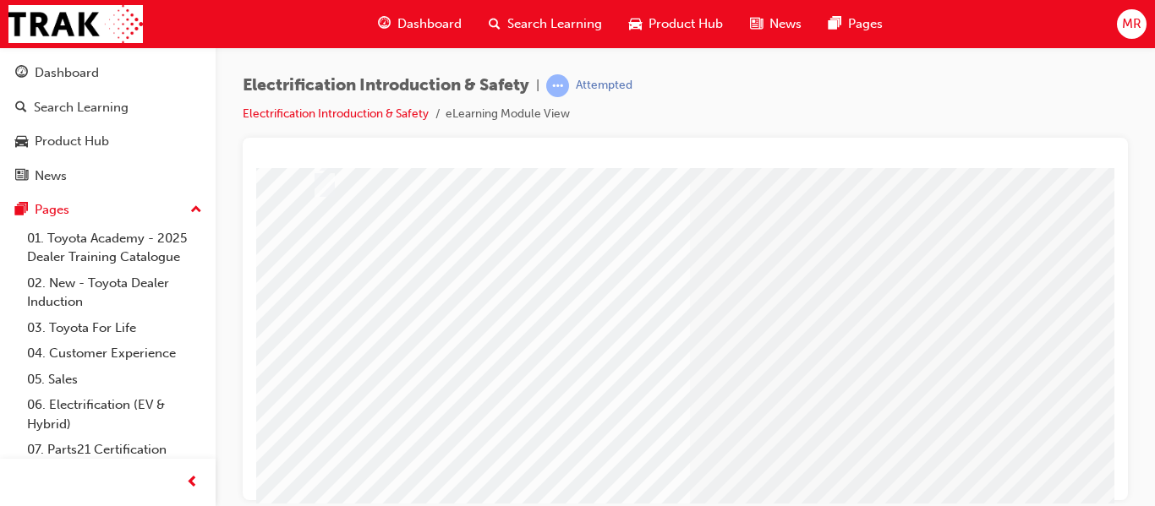
scroll to position [210, 0]
click at [762, 312] on div "Question 4 of 31" at bounding box center [830, 323] width 1149 height 609
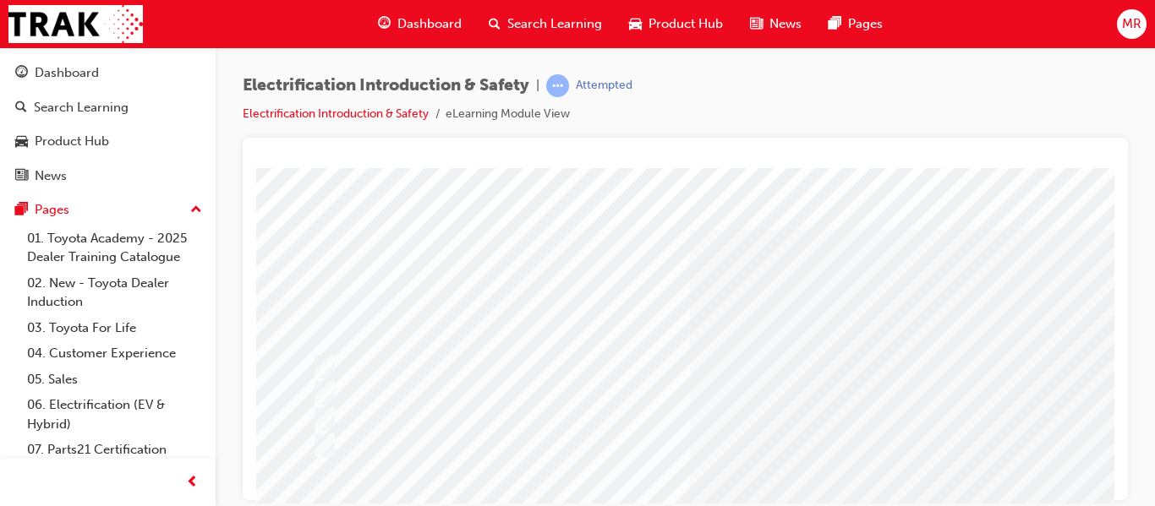
drag, startPoint x: 314, startPoint y: 283, endPoint x: 441, endPoint y: 303, distance: 129.2
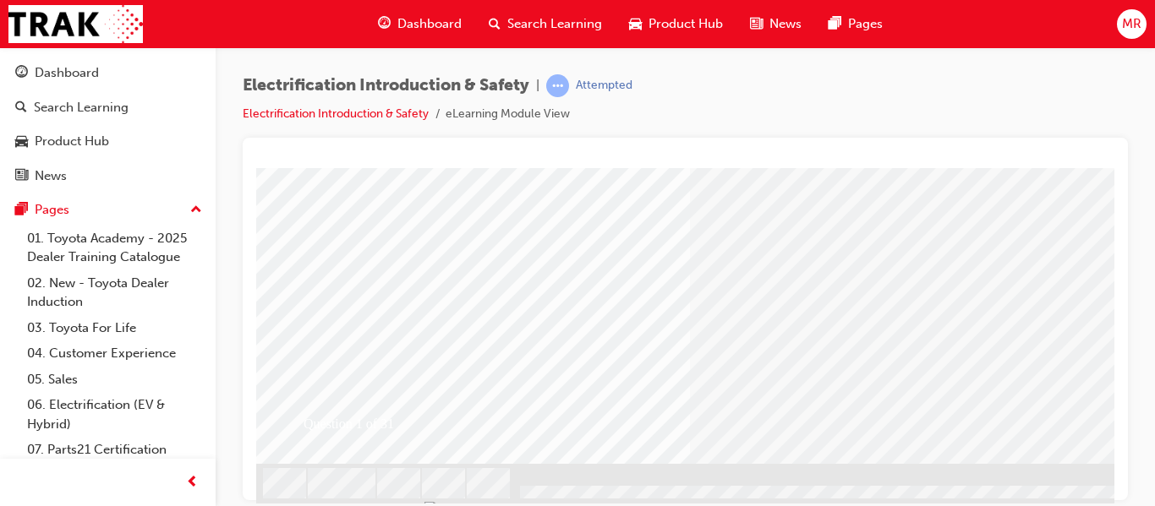
scroll to position [316, 0]
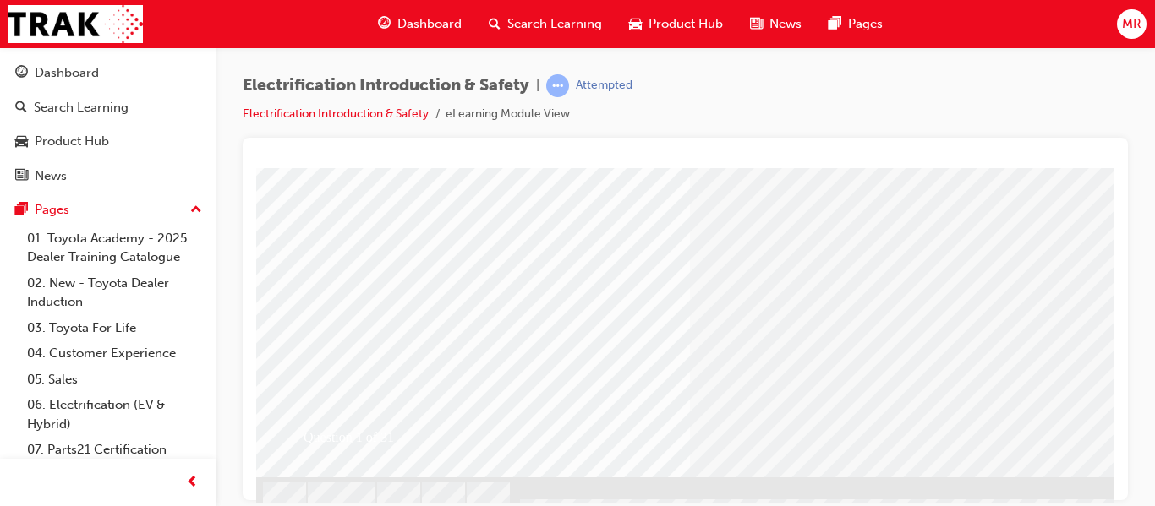
scroll to position [309, 0]
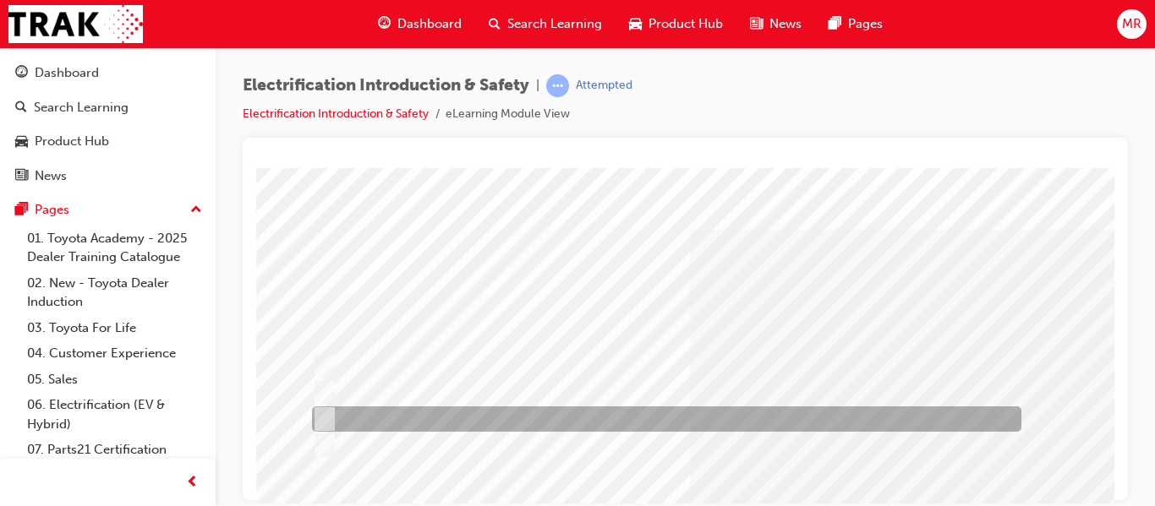
click at [329, 412] on input "Orange" at bounding box center [321, 419] width 19 height 19
radio input "true"
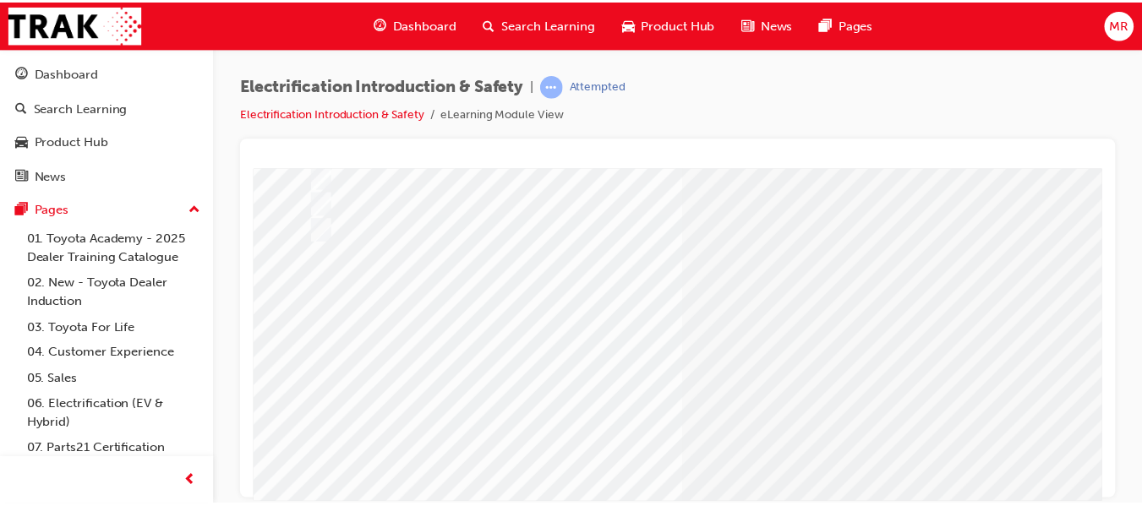
scroll to position [232, 0]
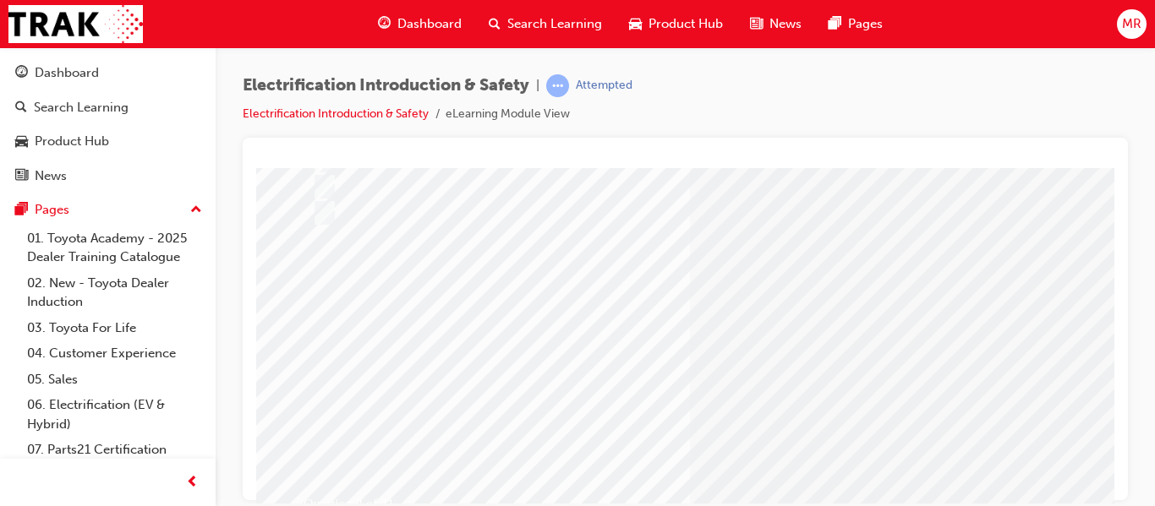
drag, startPoint x: 638, startPoint y: 502, endPoint x: 614, endPoint y: 474, distance: 37.1
click at [614, 174] on html "Question 3 of 31 Loading..." at bounding box center [685, 170] width 858 height 7
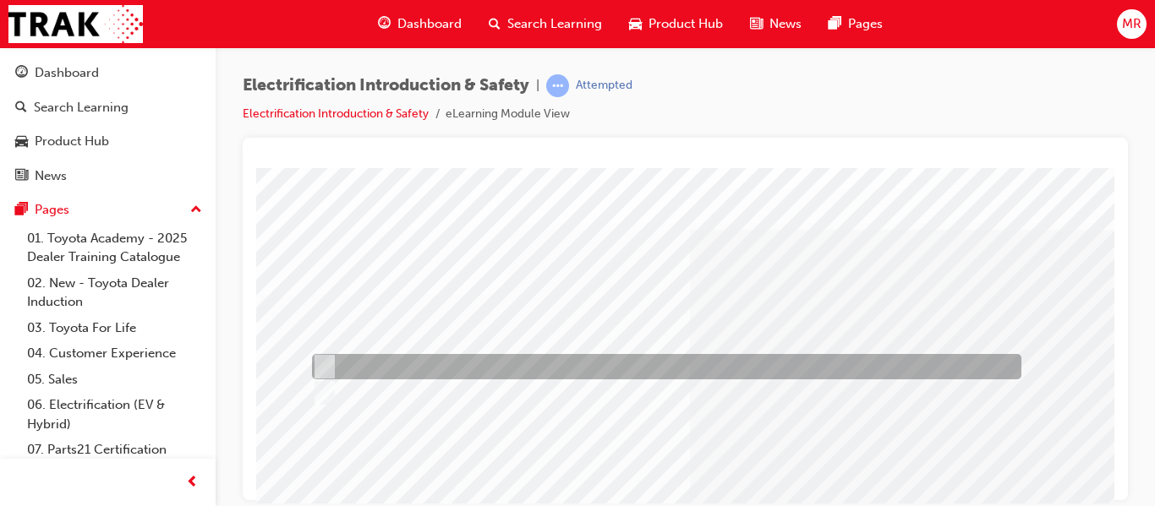
click at [325, 363] on input "True" at bounding box center [321, 367] width 19 height 19
radio input "true"
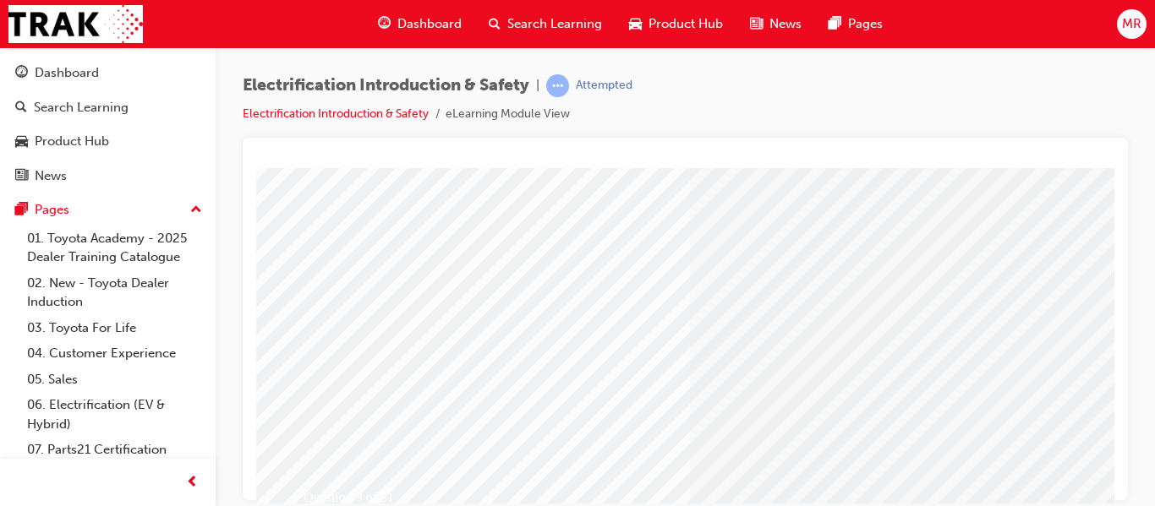
scroll to position [256, 0]
drag, startPoint x: 1107, startPoint y: 283, endPoint x: 1372, endPoint y: 538, distance: 367.0
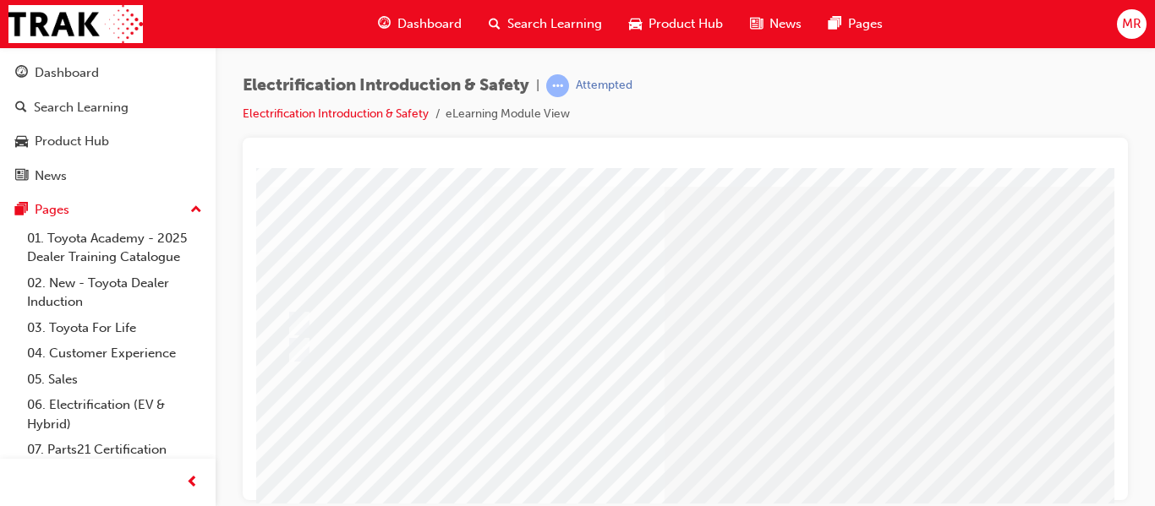
click at [347, 348] on div at bounding box center [636, 349] width 709 height 25
click at [347, 347] on div "Question 4 of 31" at bounding box center [805, 428] width 1149 height 609
click at [300, 347] on div at bounding box center [636, 349] width 709 height 25
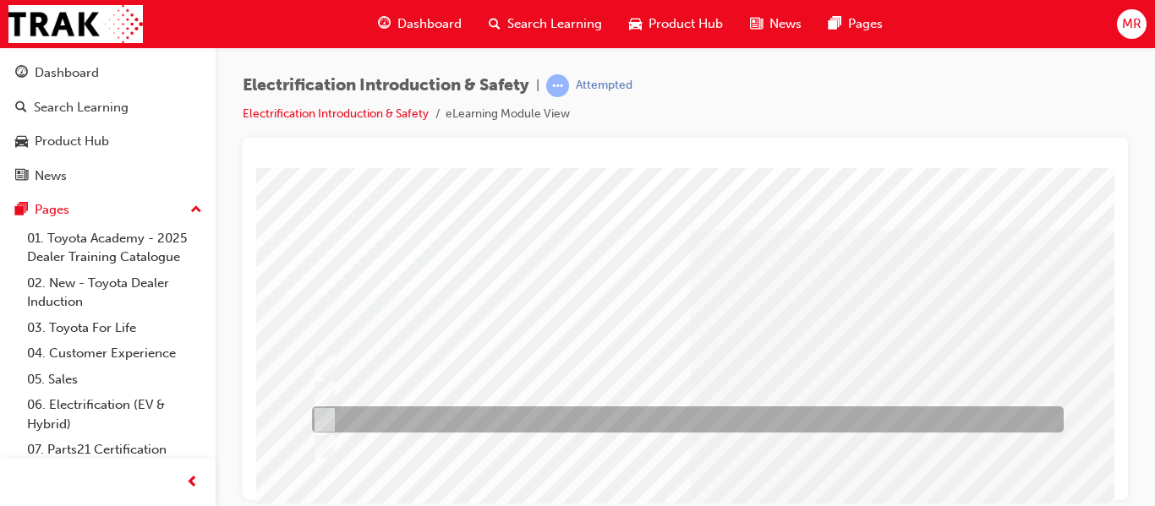
click at [325, 419] on input "HV Inverter present under bonnet, READY light on Dash & Hybrid Battery monitor …" at bounding box center [320, 420] width 19 height 19
checkbox input "true"
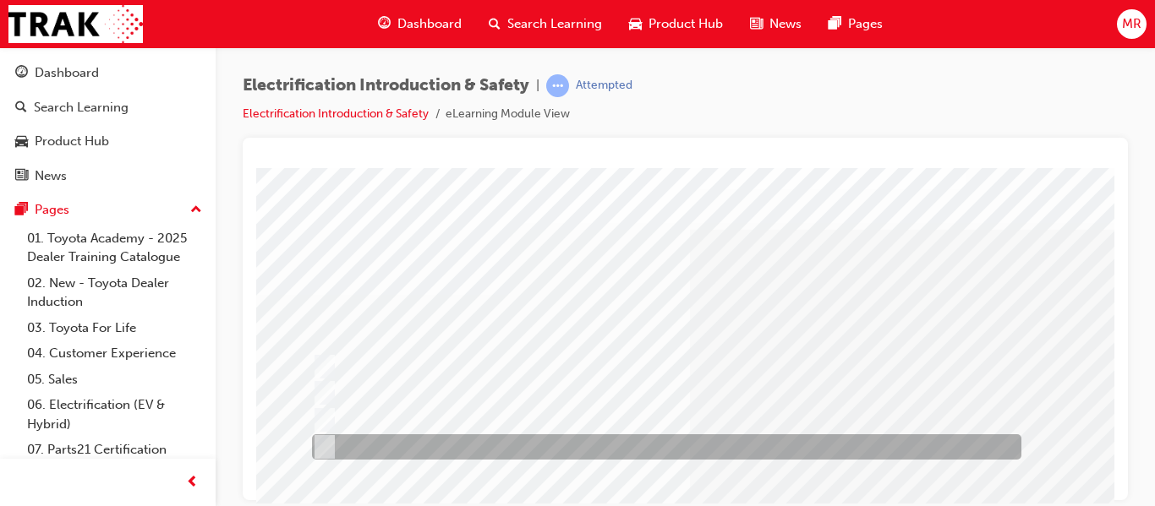
click at [323, 440] on input "Orange cables under bonnet, No initial engine start, HV Battery in vehicle." at bounding box center [320, 447] width 19 height 19
checkbox input "true"
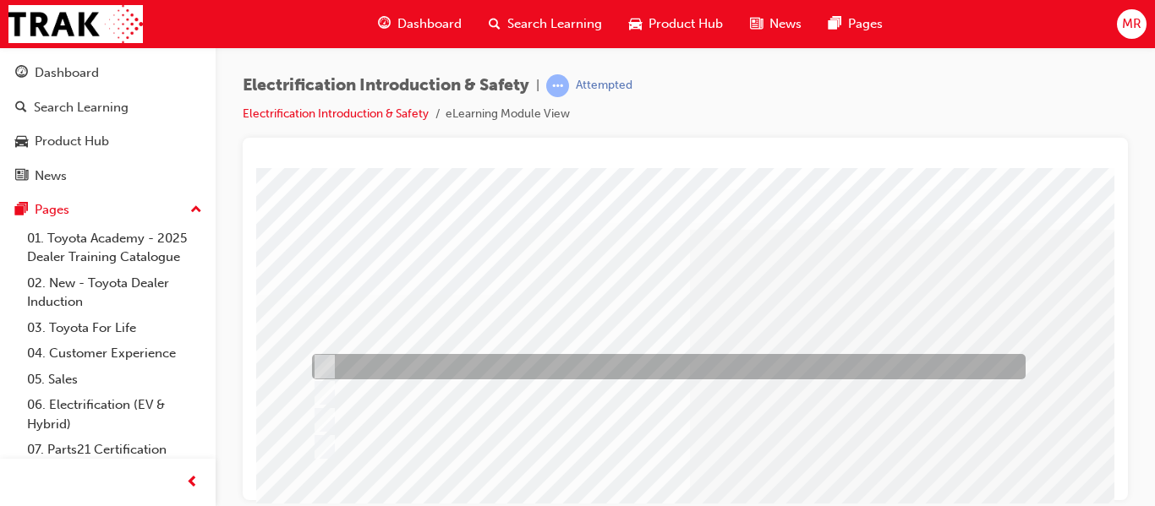
click at [325, 365] on input "Blue ‘Halo’ badge on body, wheel style & Hybrid sticker on number plate." at bounding box center [320, 367] width 19 height 19
checkbox input "true"
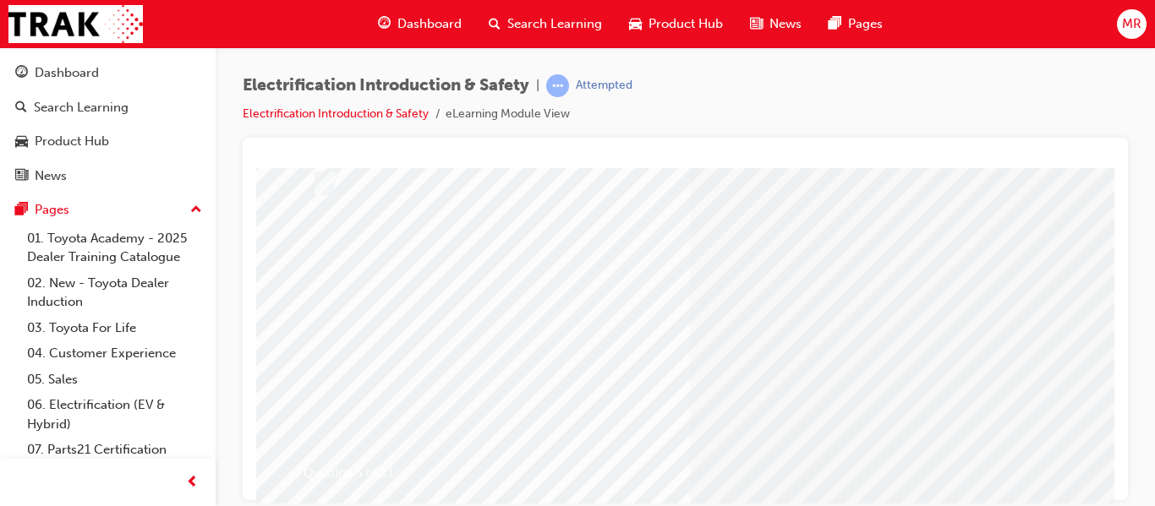
scroll to position [256, 0]
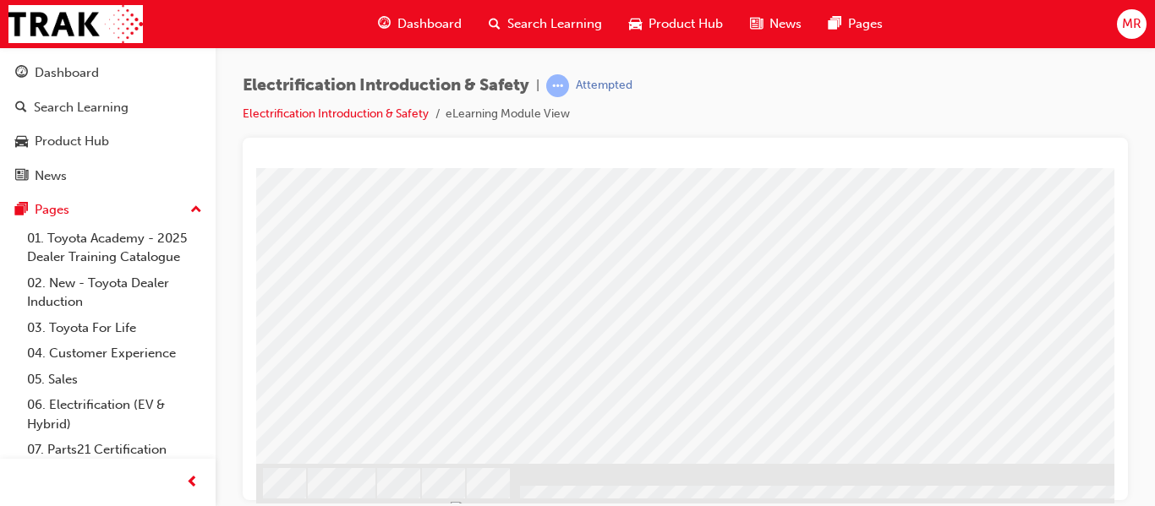
scroll to position [324, 0]
drag, startPoint x: 1106, startPoint y: 284, endPoint x: 1379, endPoint y: 610, distance: 425.4
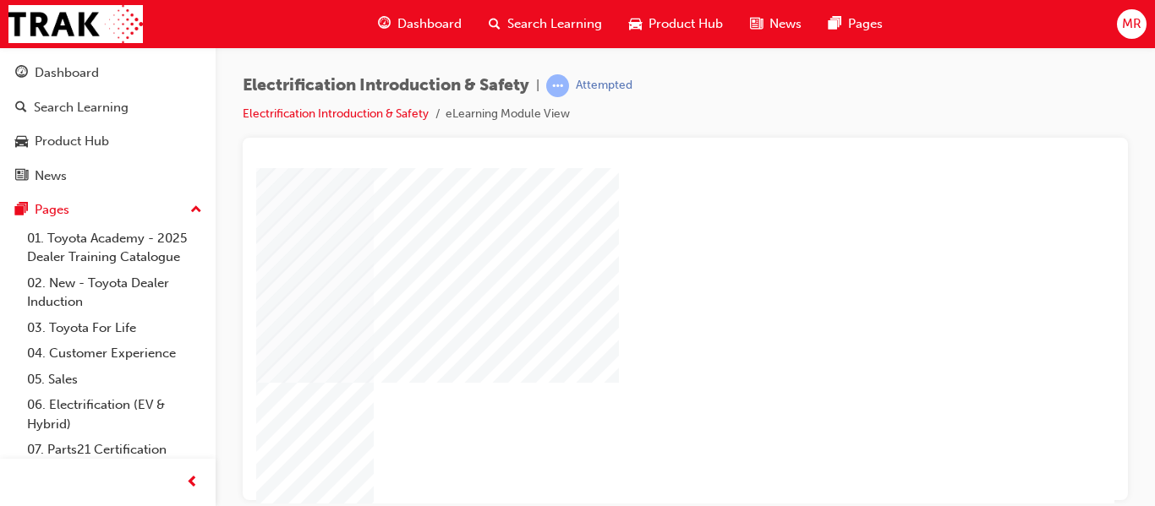
scroll to position [324, 304]
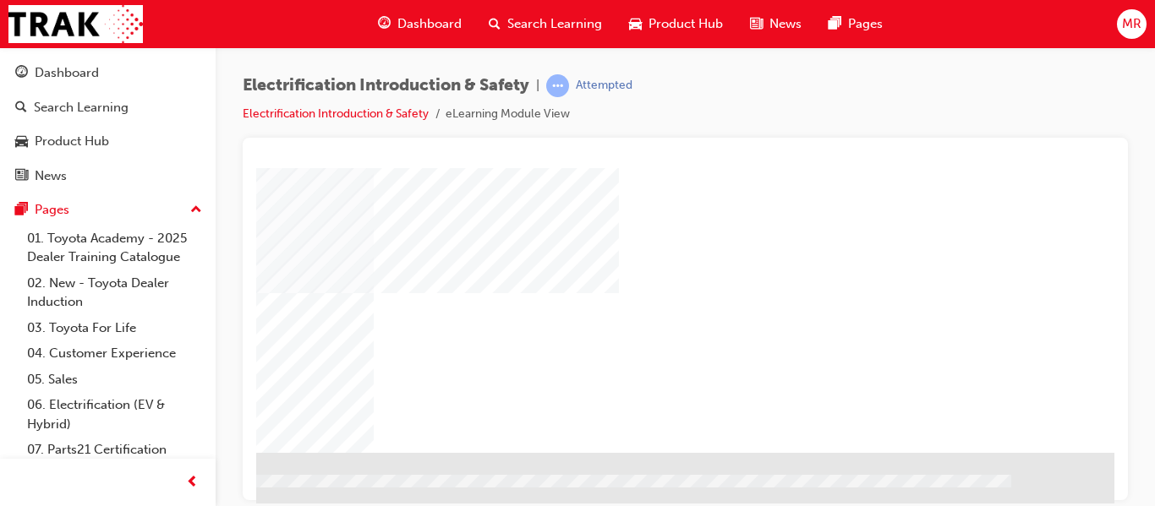
drag, startPoint x: 1107, startPoint y: 279, endPoint x: 1375, endPoint y: 603, distance: 420.9
click at [71, 483] on div "NEXT Trigger this button to go to the next slide" at bounding box center [18, 498] width 106 height 30
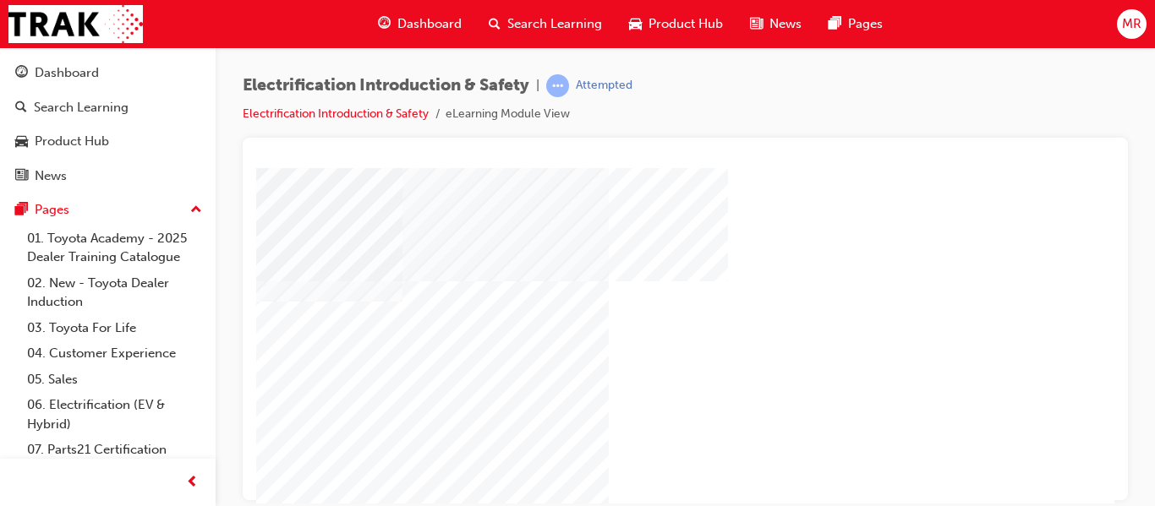
scroll to position [225, 0]
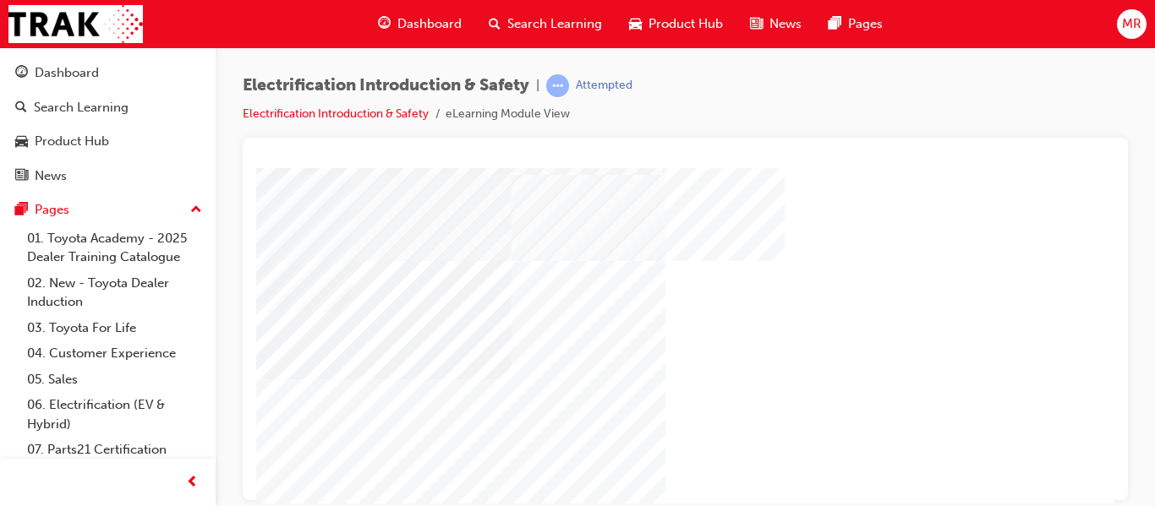
drag, startPoint x: 1108, startPoint y: 218, endPoint x: 1372, endPoint y: 497, distance: 383.8
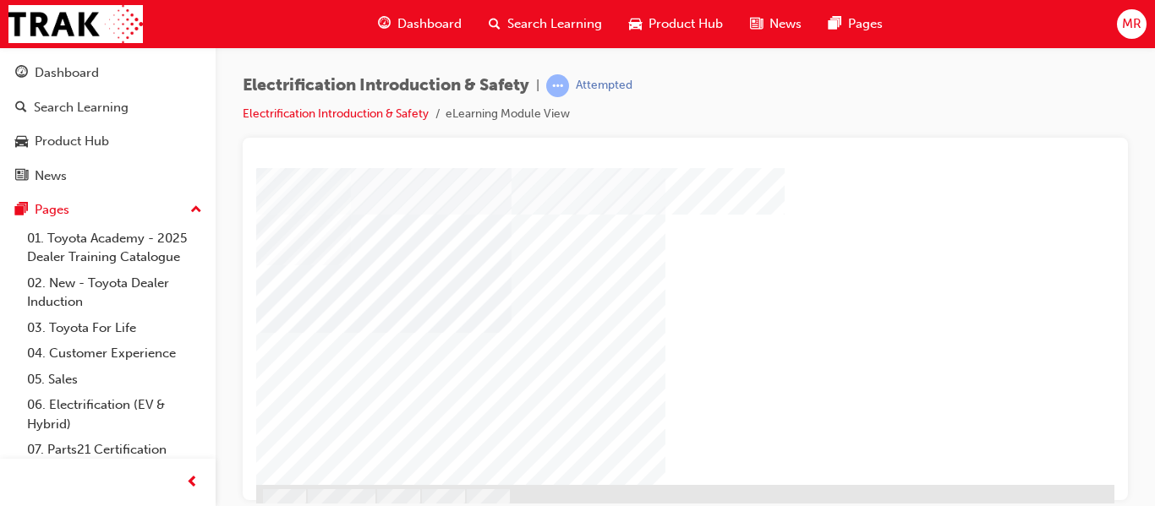
scroll to position [324, 0]
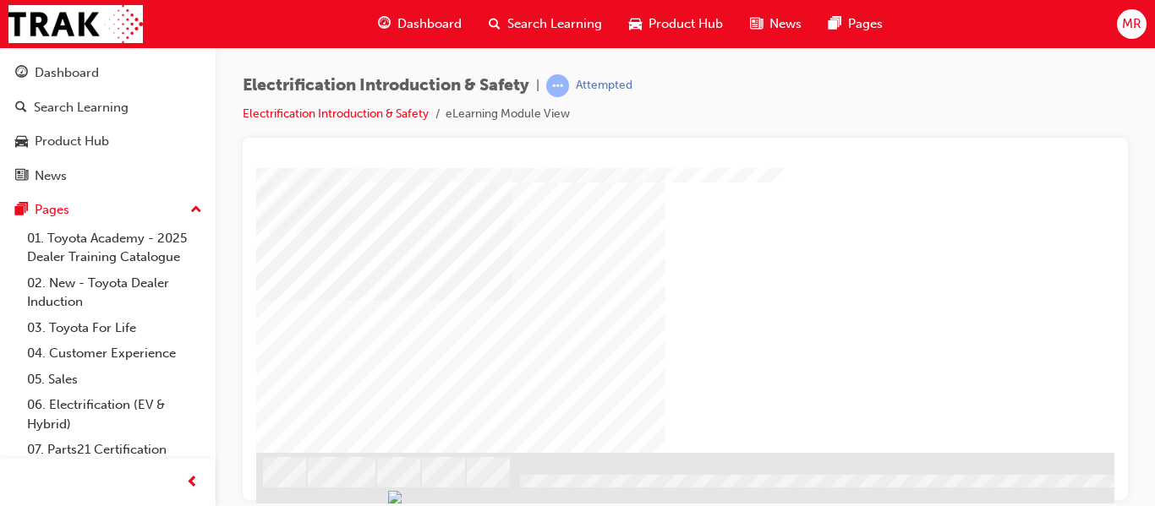
click at [71, 483] on div "NEXT Trigger this button to go to the next slide" at bounding box center [18, 498] width 106 height 30
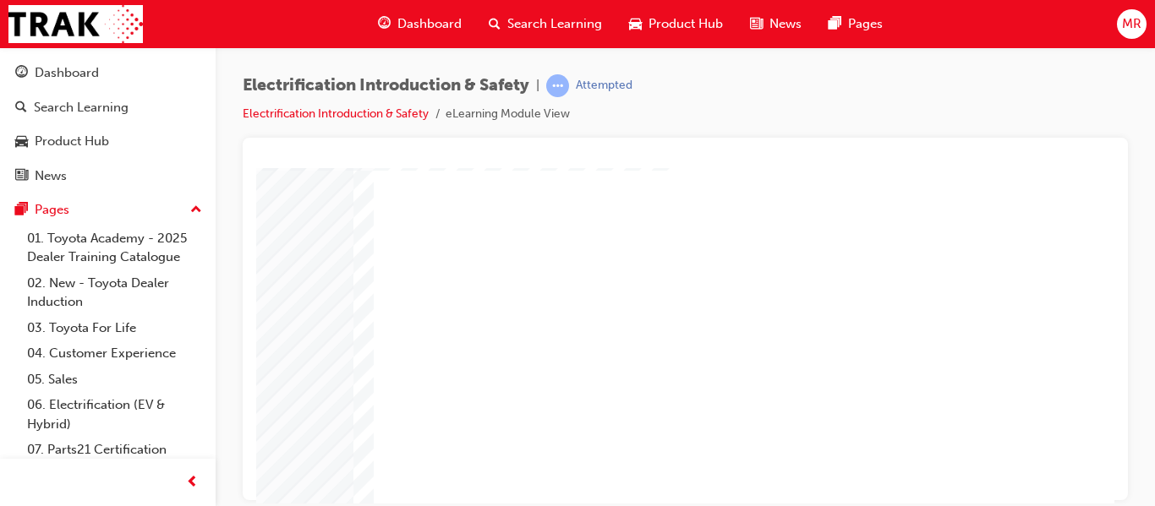
scroll to position [270, 304]
click at [582, 383] on div at bounding box center [591, 383] width 46 height 41
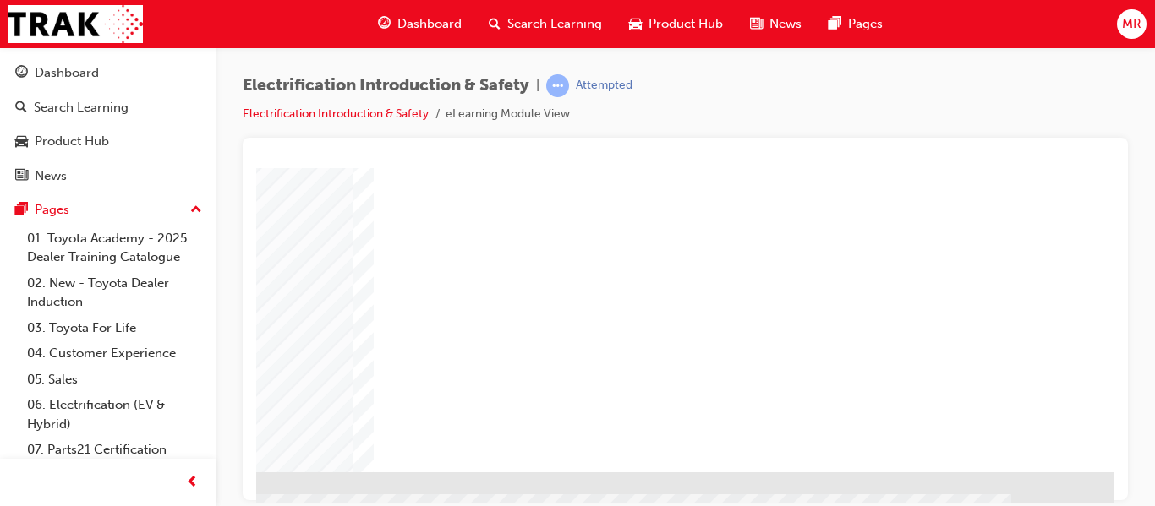
scroll to position [324, 304]
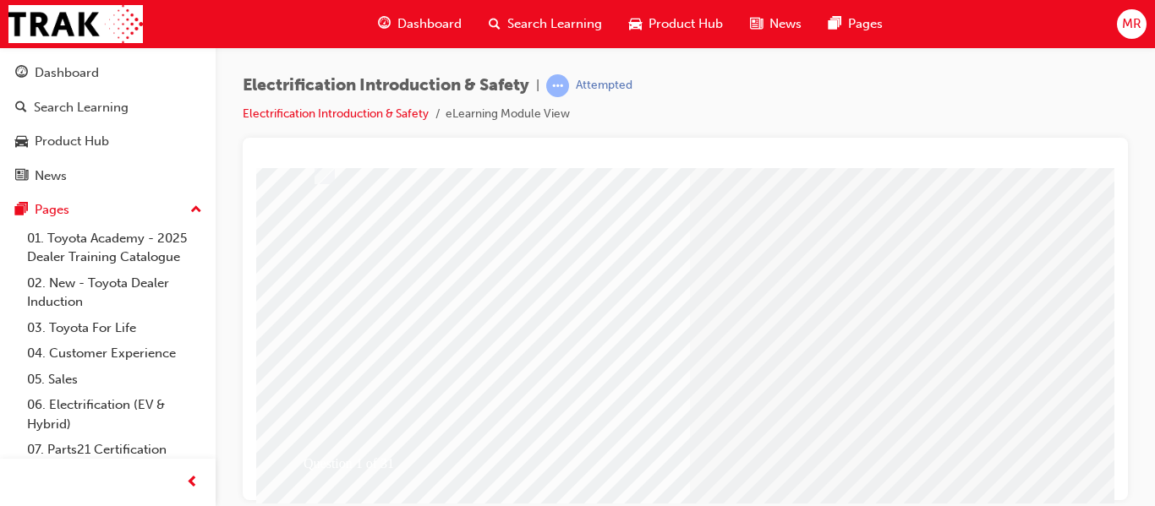
scroll to position [324, 0]
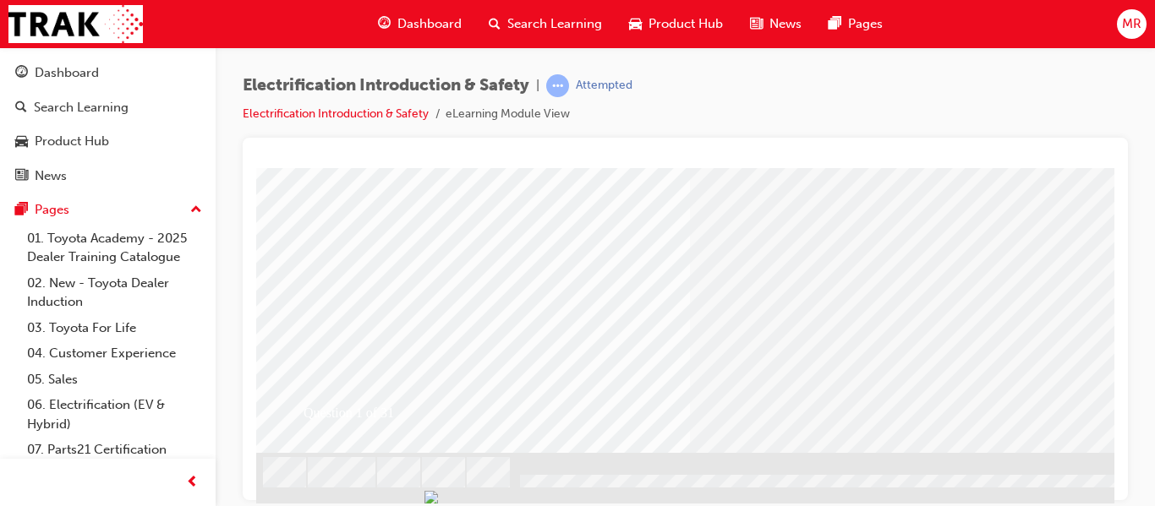
drag, startPoint x: 1106, startPoint y: 214, endPoint x: 1371, endPoint y: 595, distance: 464.0
drag, startPoint x: 1110, startPoint y: 226, endPoint x: 1390, endPoint y: 546, distance: 425.3
drag, startPoint x: 1103, startPoint y: 287, endPoint x: 1377, endPoint y: 663, distance: 464.6
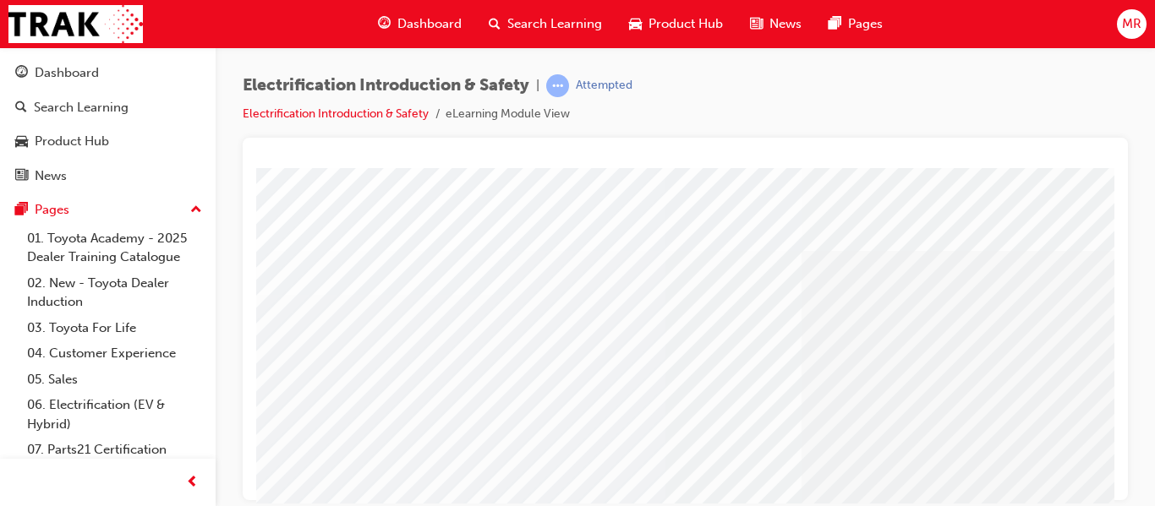
click at [439, 469] on div at bounding box center [830, 490] width 1149 height 647
drag, startPoint x: 1099, startPoint y: 206, endPoint x: 1104, endPoint y: 263, distance: 56.9
click at [1102, 174] on html "Loading..." at bounding box center [685, 170] width 858 height 7
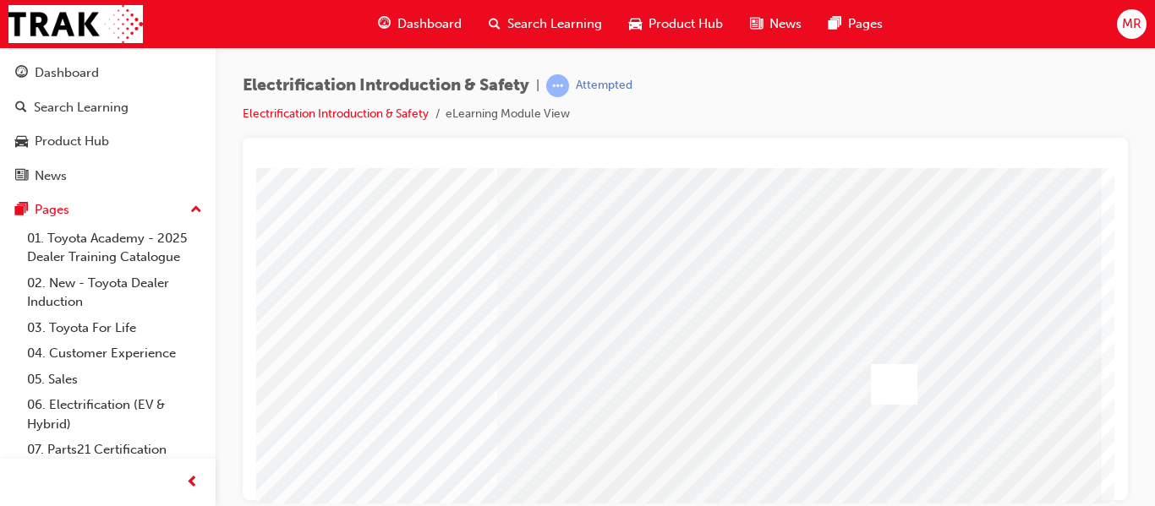
click at [882, 382] on div at bounding box center [894, 383] width 46 height 41
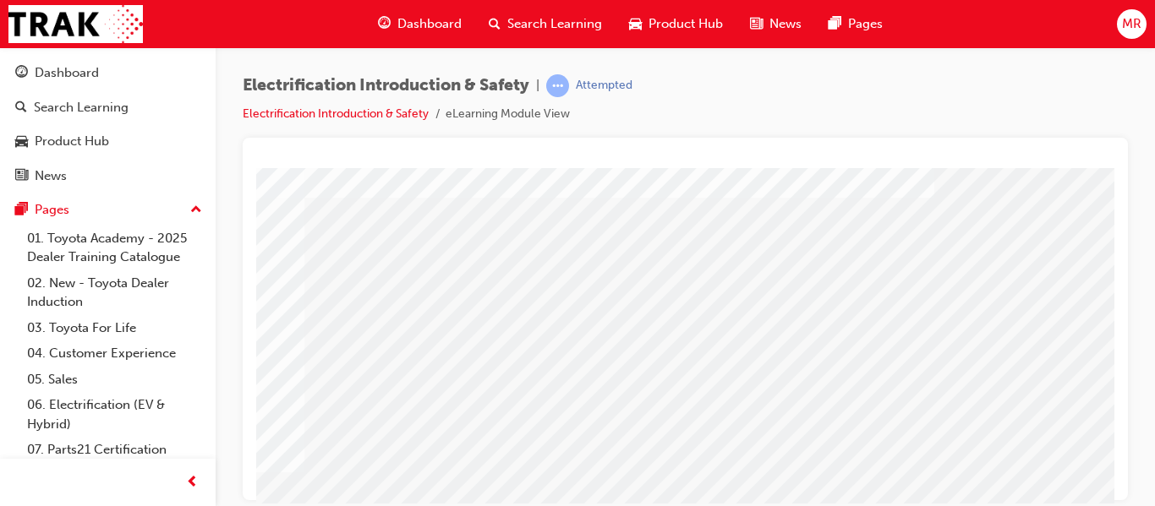
scroll to position [98, 169]
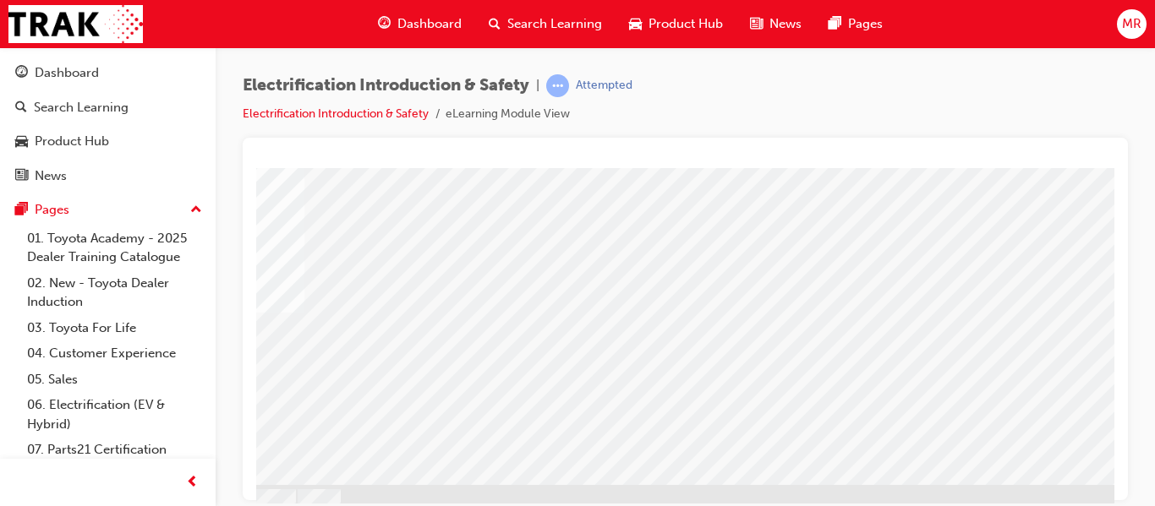
scroll to position [324, 169]
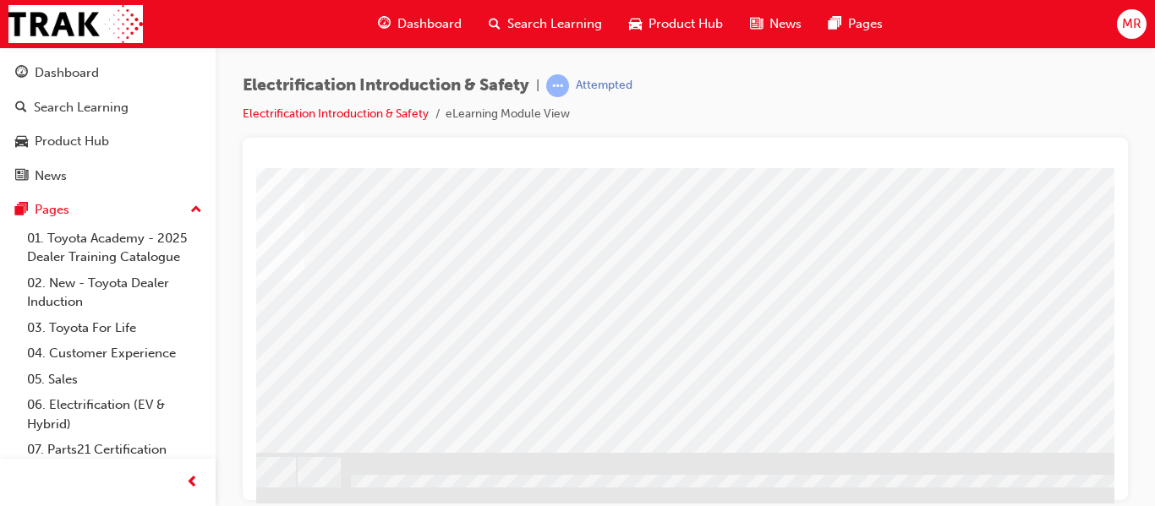
drag, startPoint x: 1106, startPoint y: 330, endPoint x: 1371, endPoint y: 587, distance: 369.4
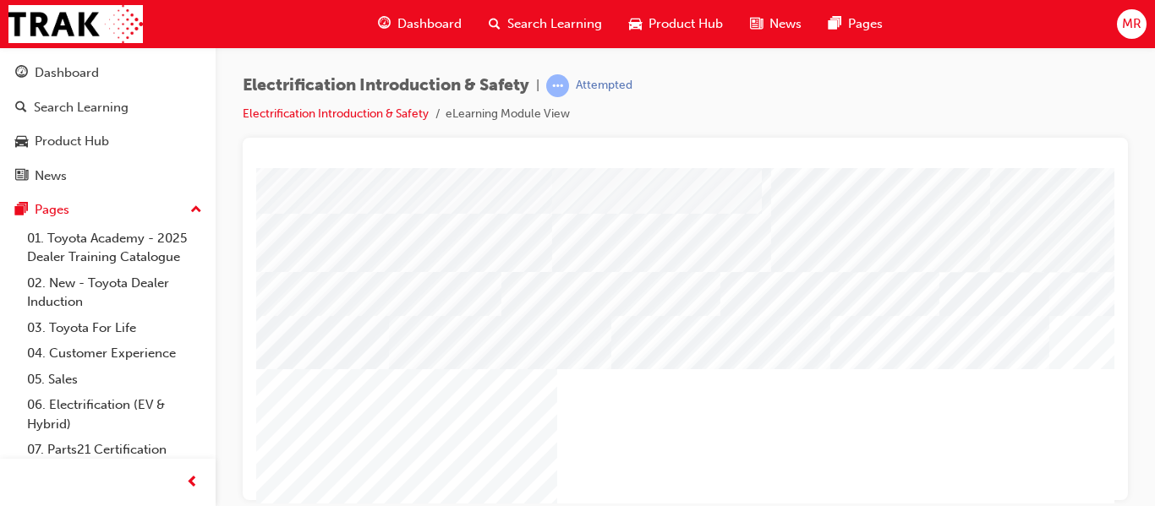
scroll to position [0, 0]
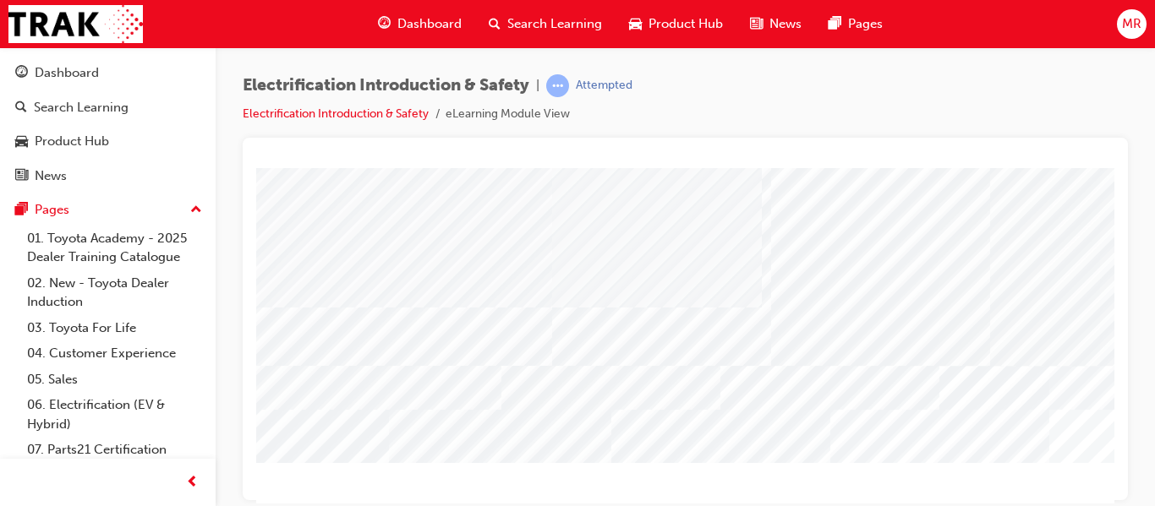
scroll to position [112, 0]
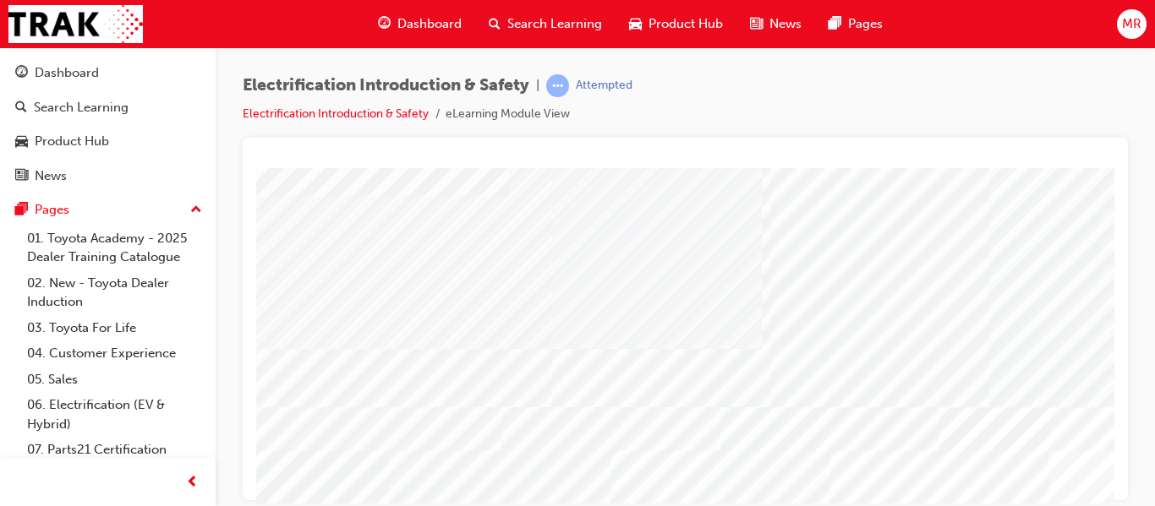
scroll to position [96, 0]
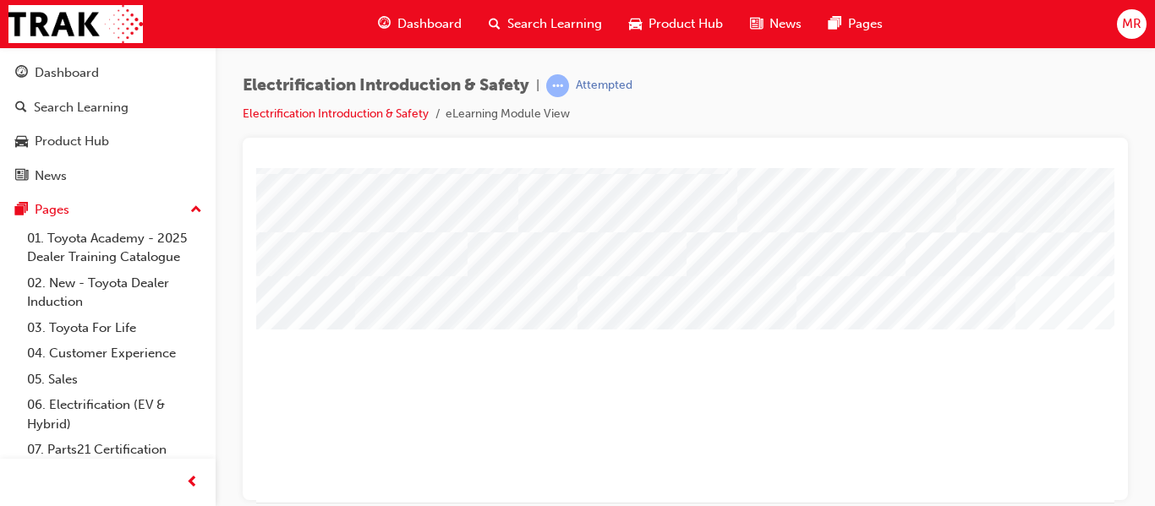
scroll to position [324, 34]
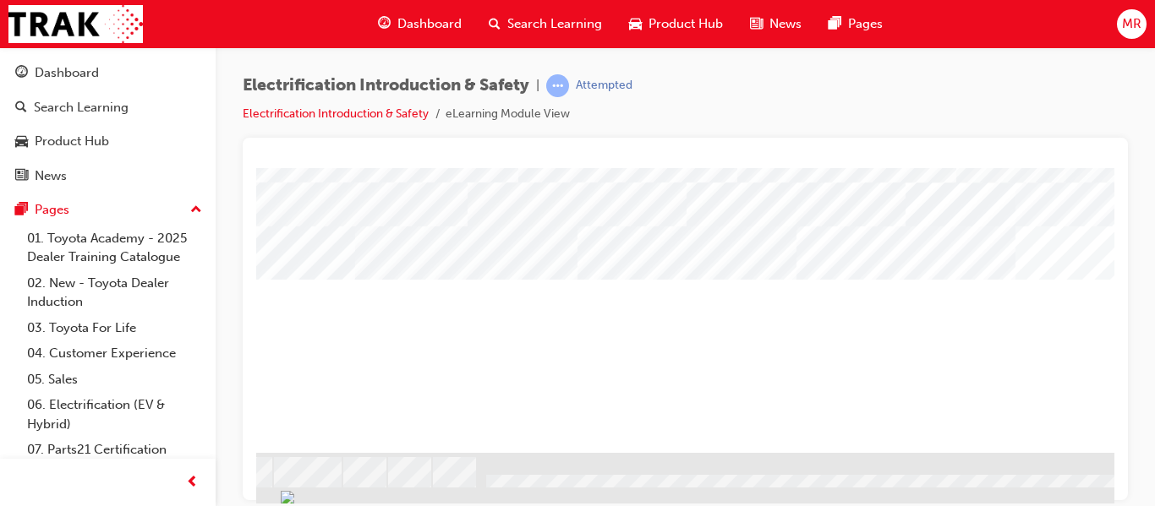
drag, startPoint x: 1107, startPoint y: 479, endPoint x: 1384, endPoint y: 660, distance: 330.3
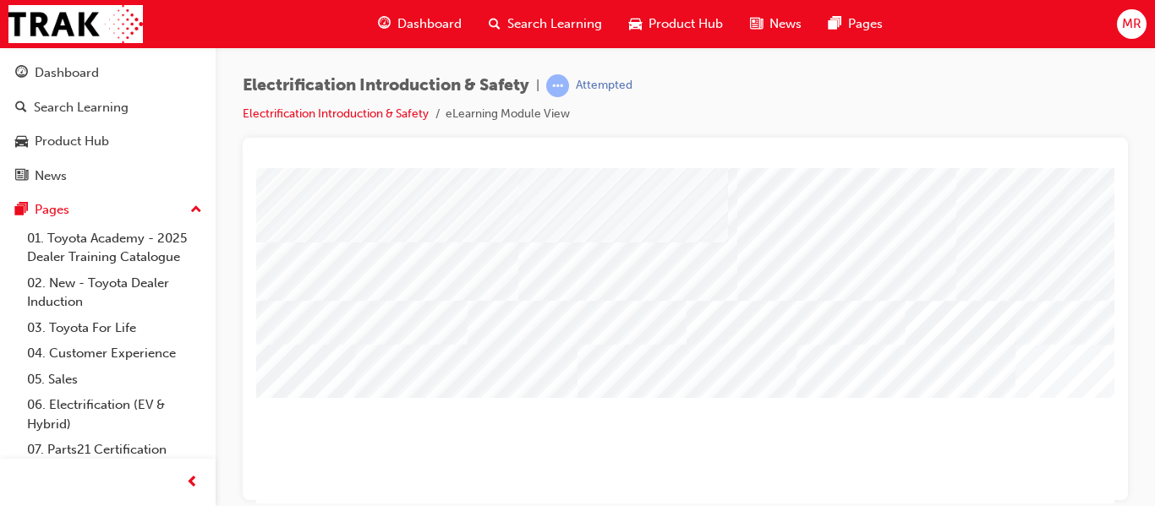
scroll to position [211, 34]
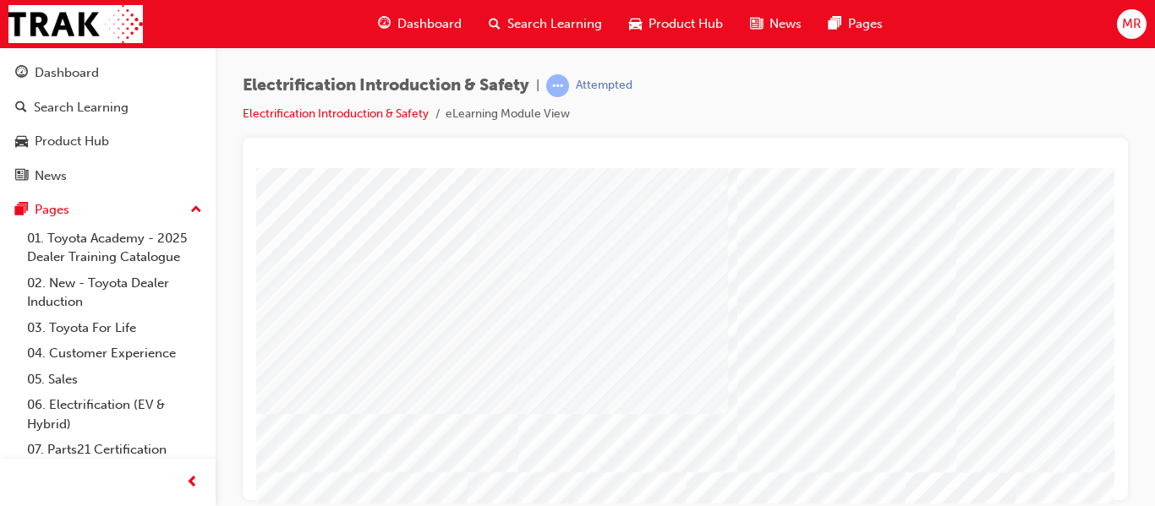
scroll to position [113, 34]
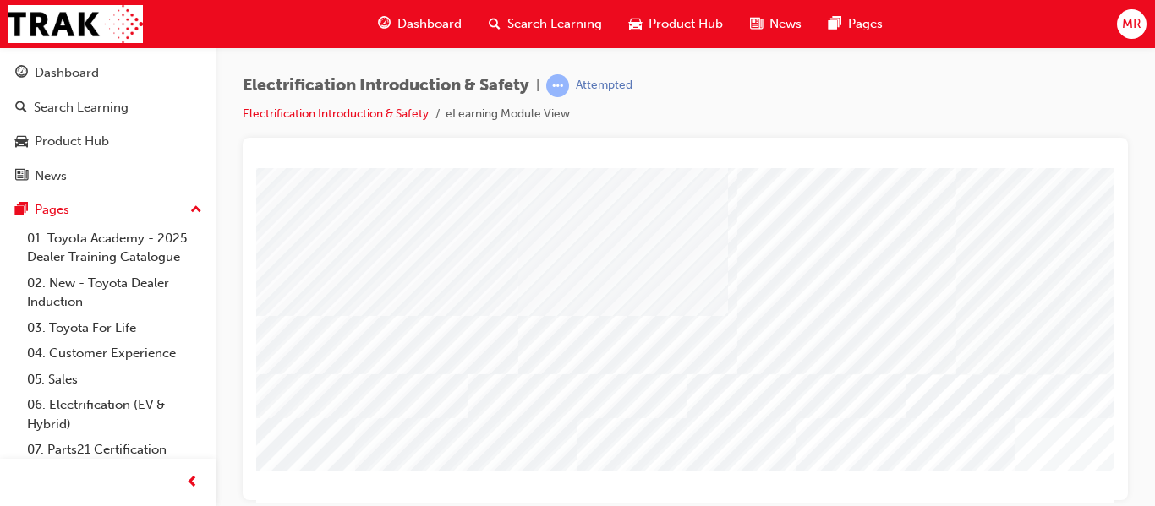
scroll to position [64, 34]
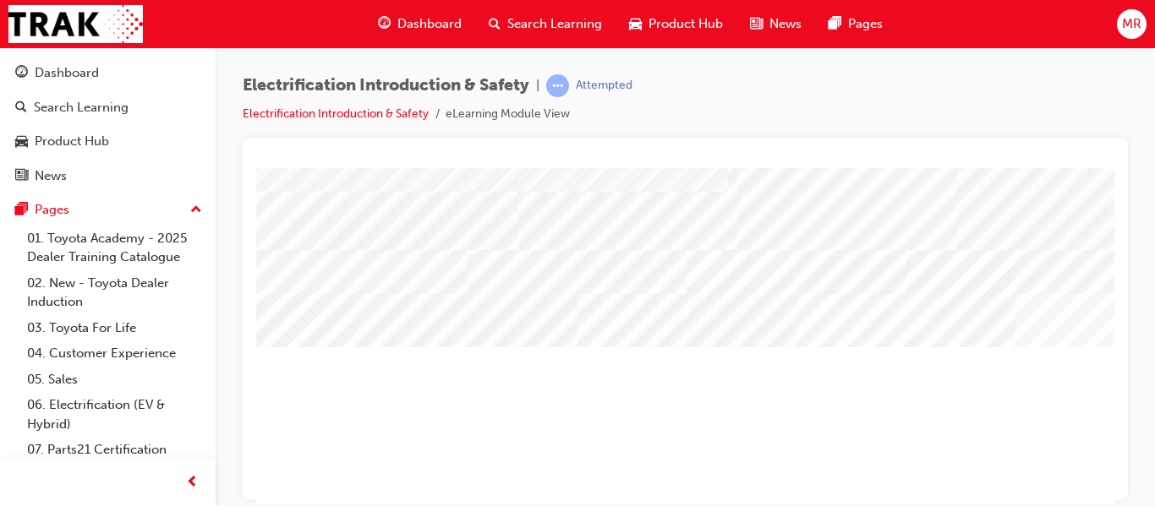
scroll to position [324, 34]
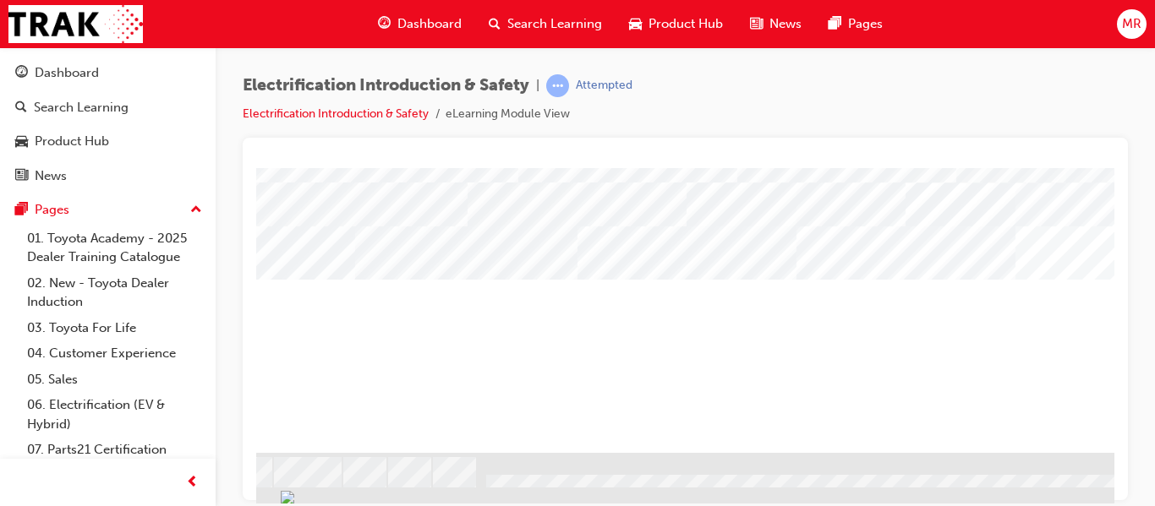
drag, startPoint x: 1107, startPoint y: 478, endPoint x: 1379, endPoint y: 600, distance: 297.4
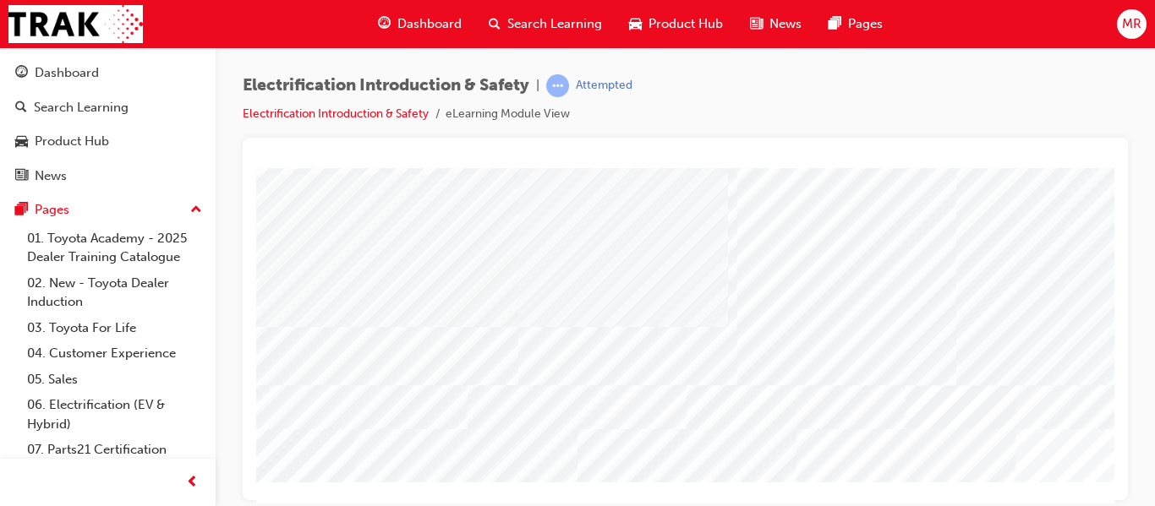
scroll to position [155, 34]
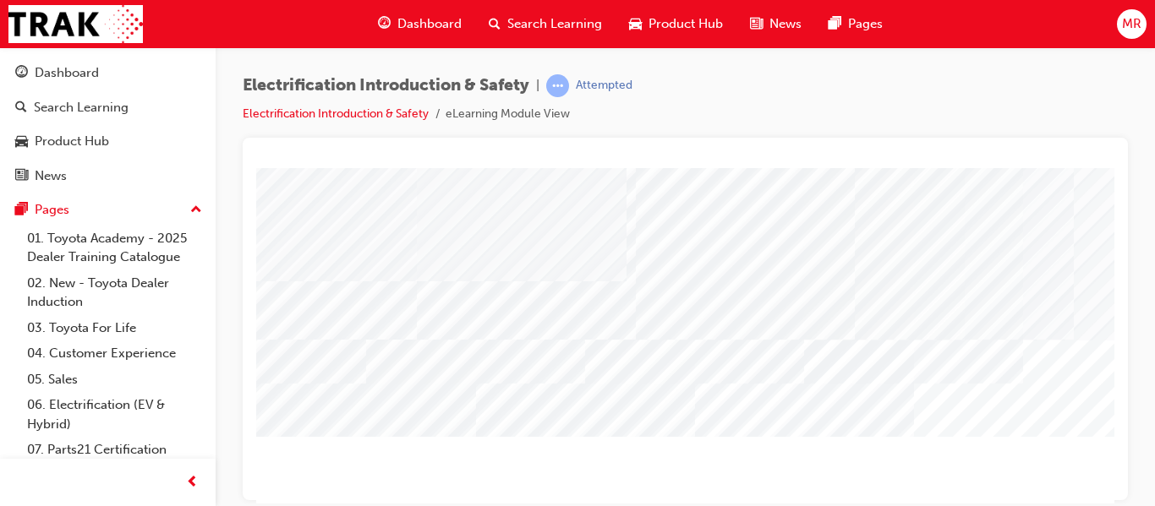
scroll to position [177, 135]
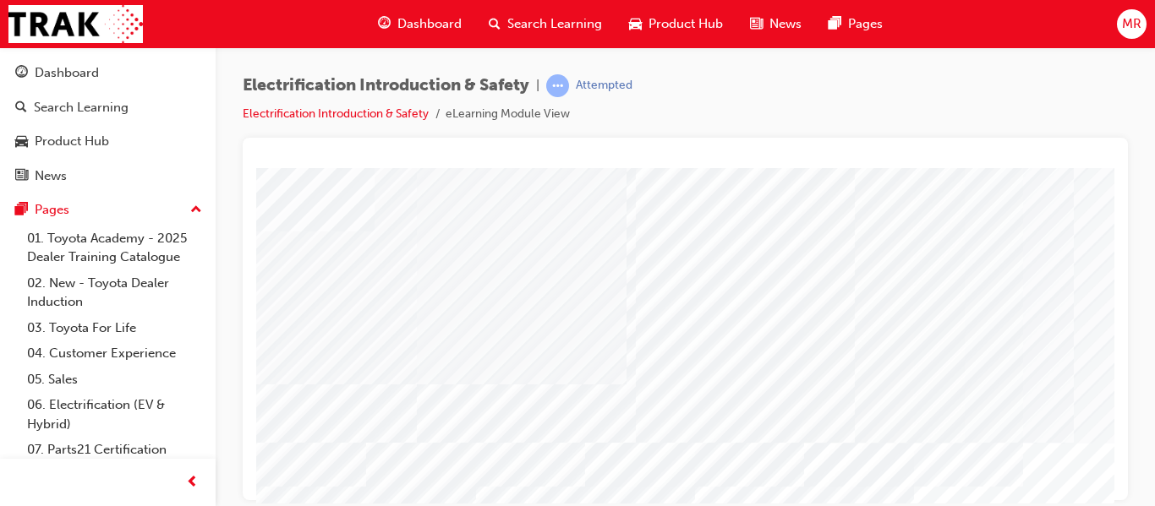
scroll to position [53, 135]
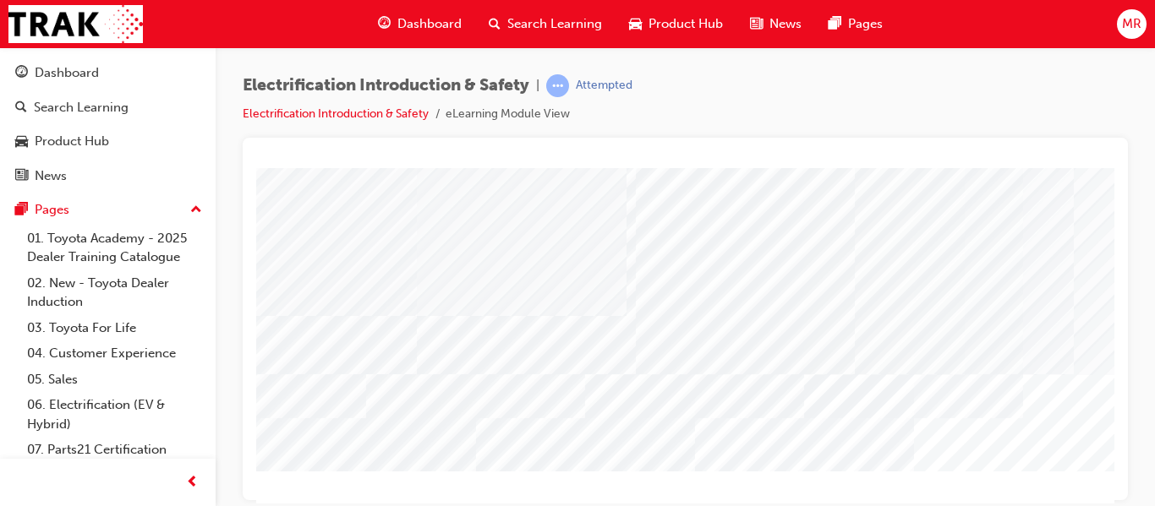
scroll to position [64, 135]
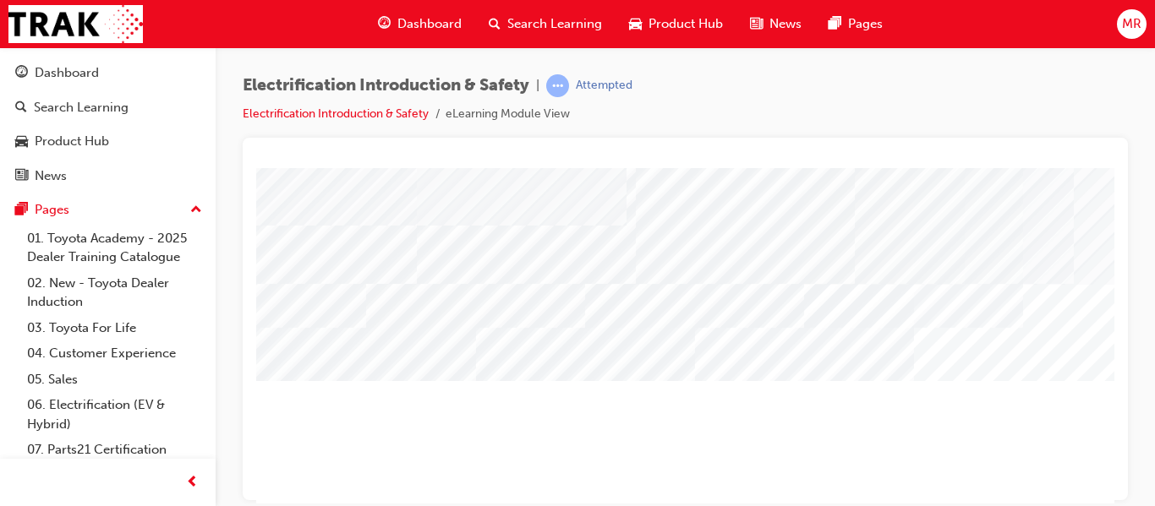
scroll to position [188, 135]
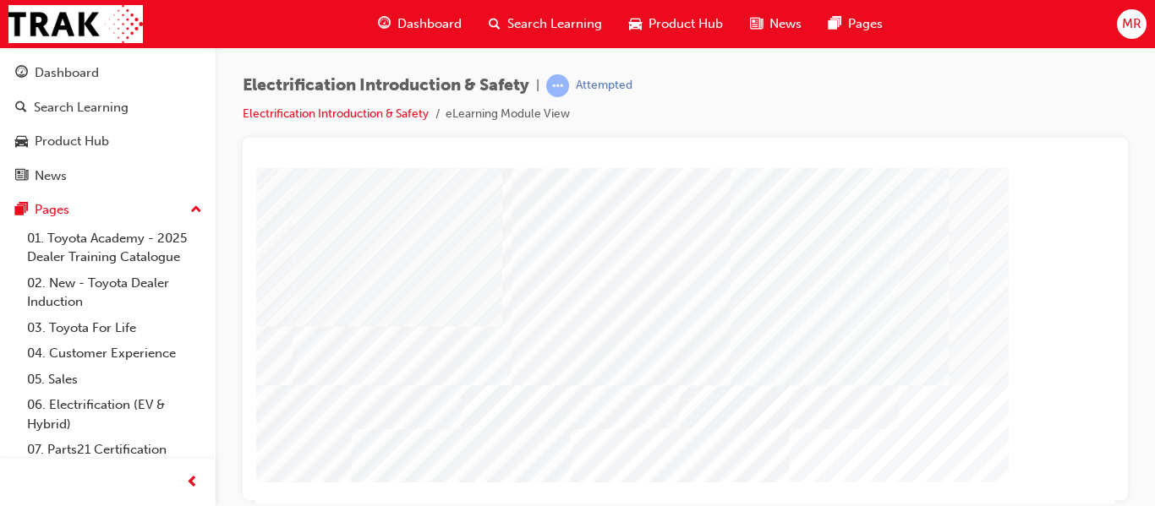
scroll to position [87, 259]
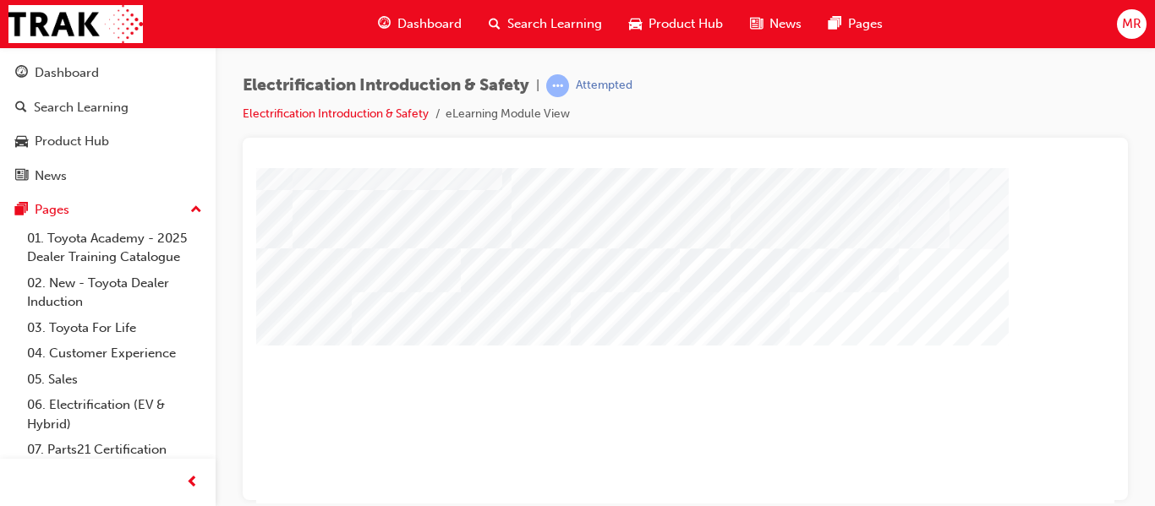
scroll to position [324, 259]
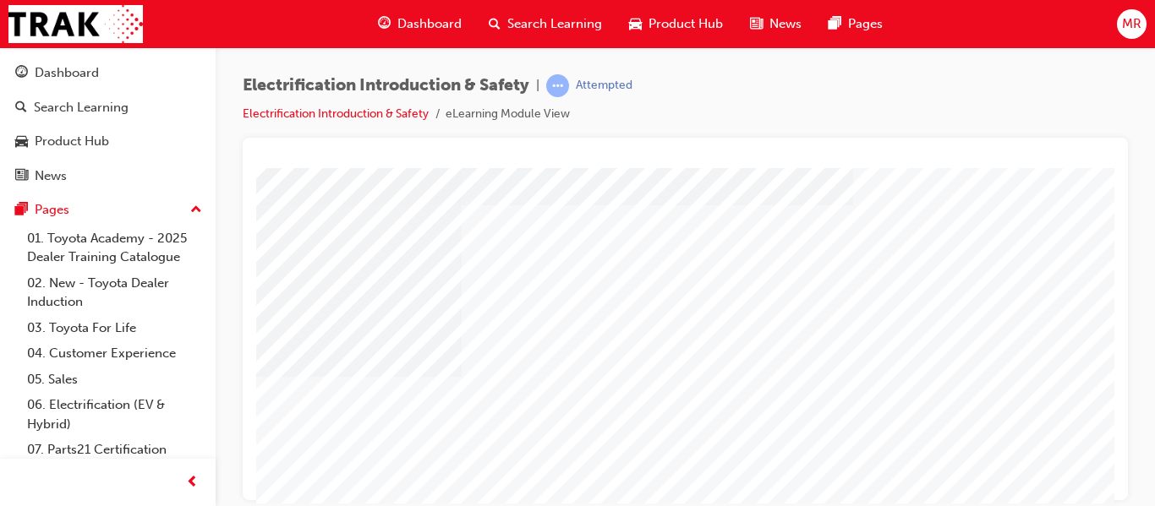
scroll to position [150, 0]
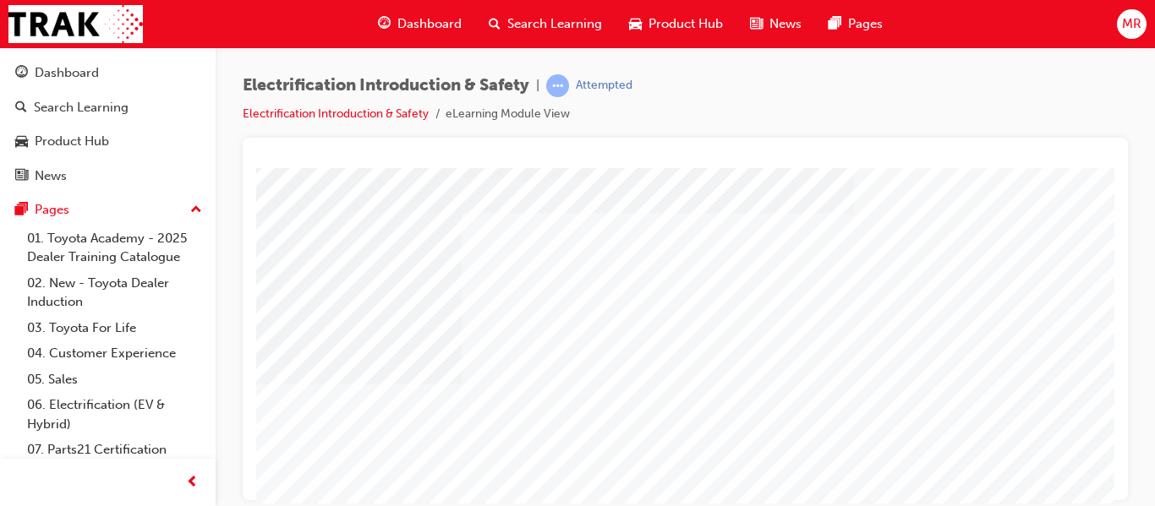
drag, startPoint x: 962, startPoint y: 309, endPoint x: 533, endPoint y: 445, distance: 449.9
click at [533, 445] on div "multistate" at bounding box center [830, 322] width 1149 height 609
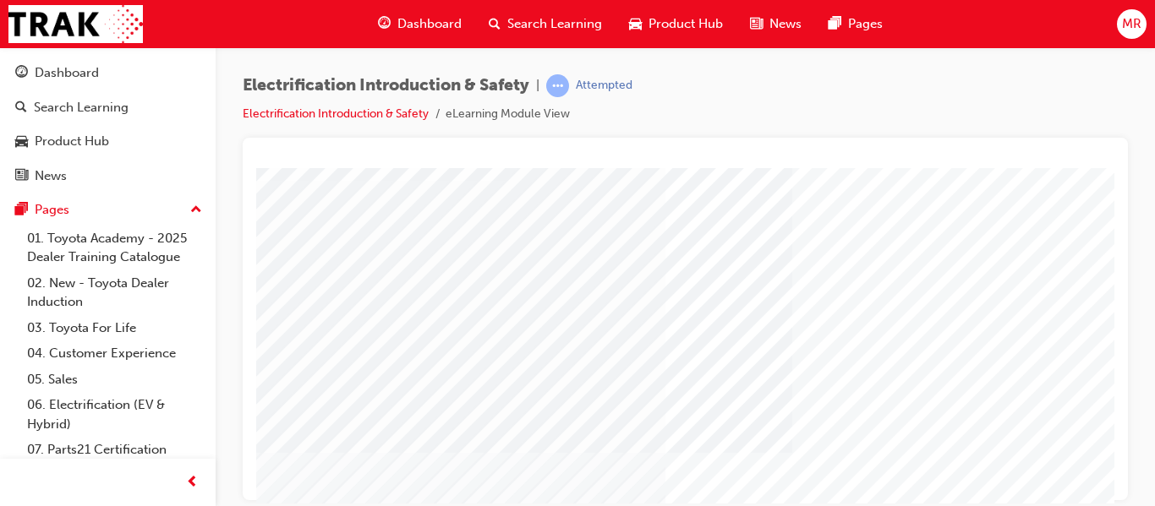
scroll to position [116, 0]
drag, startPoint x: 1110, startPoint y: 231, endPoint x: 1371, endPoint y: 451, distance: 341.9
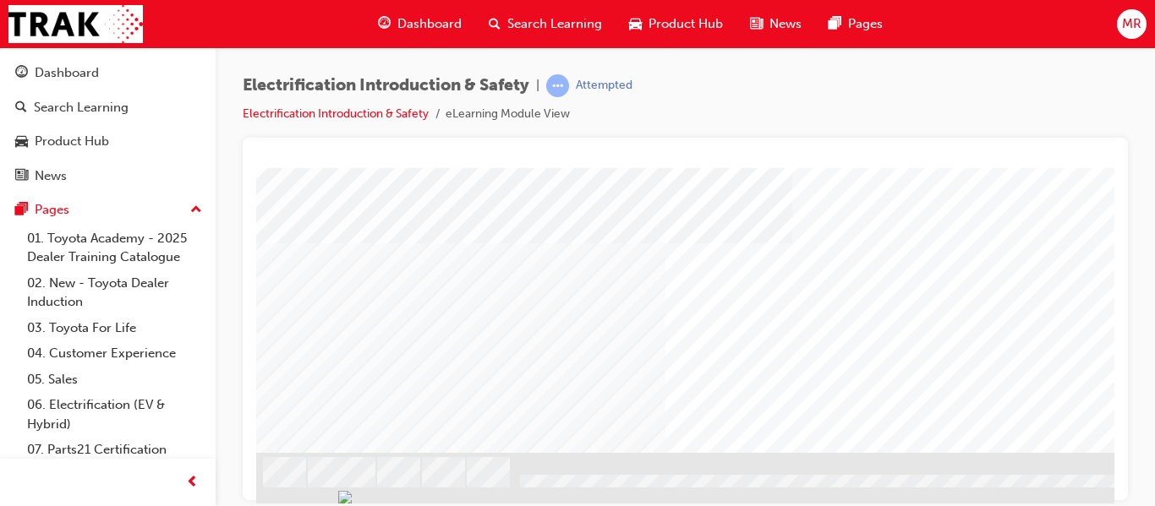
drag, startPoint x: 1107, startPoint y: 272, endPoint x: 1381, endPoint y: 580, distance: 411.9
drag, startPoint x: 1105, startPoint y: 263, endPoint x: 1377, endPoint y: 665, distance: 485.7
drag, startPoint x: 1107, startPoint y: 302, endPoint x: 1389, endPoint y: 594, distance: 405.9
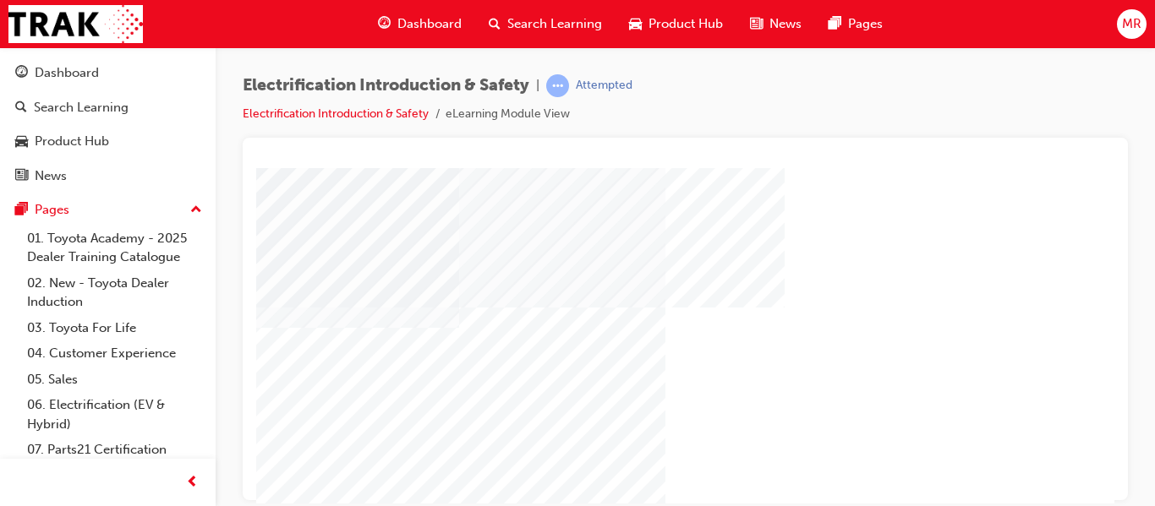
scroll to position [170, 0]
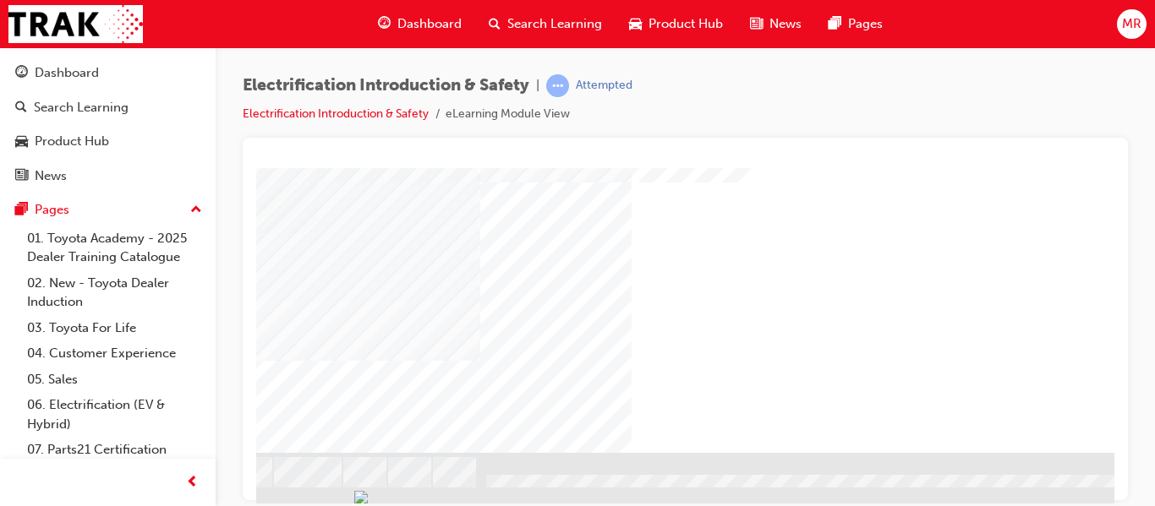
scroll to position [324, 0]
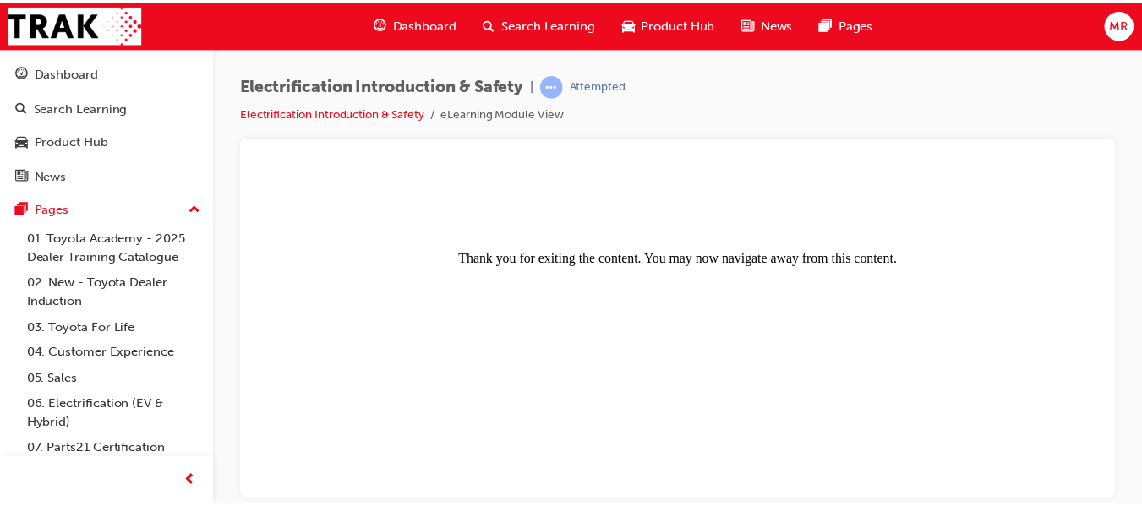
scroll to position [0, 0]
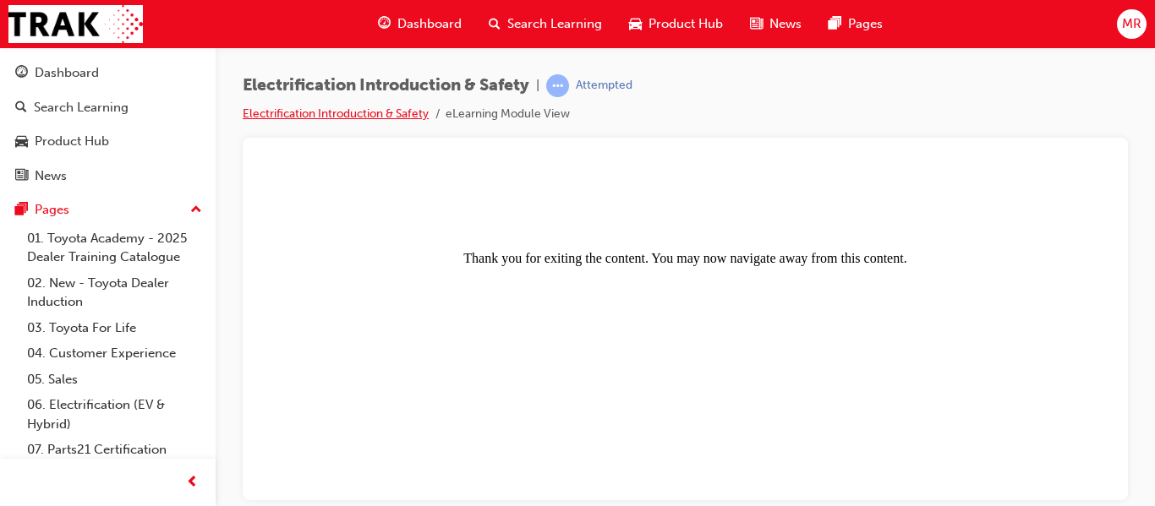
click at [383, 110] on link "Electrification Introduction & Safety" at bounding box center [336, 113] width 186 height 14
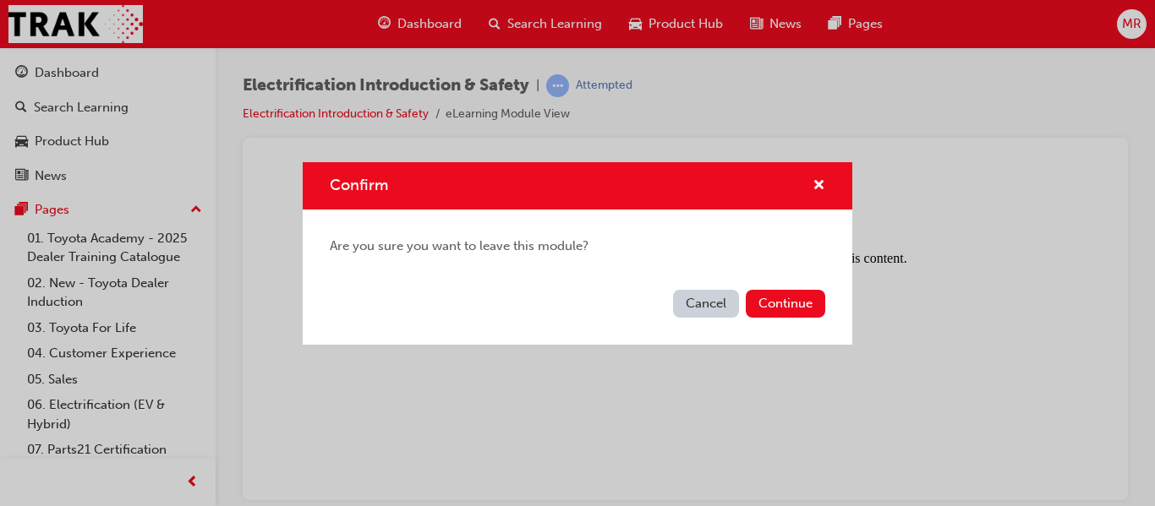
click at [702, 309] on button "Cancel" at bounding box center [706, 304] width 66 height 28
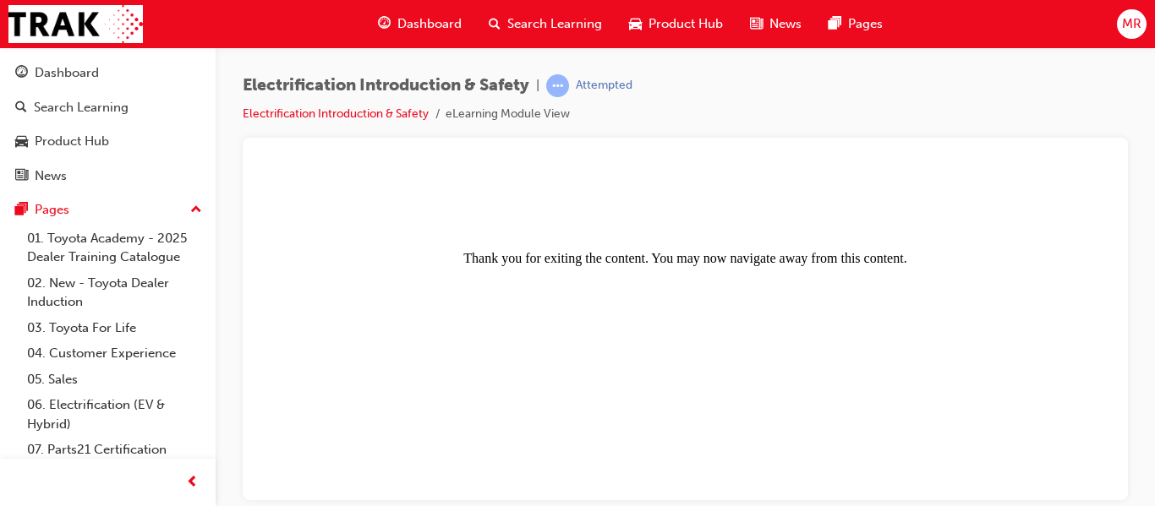
click at [408, 19] on span "Dashboard" at bounding box center [429, 23] width 64 height 19
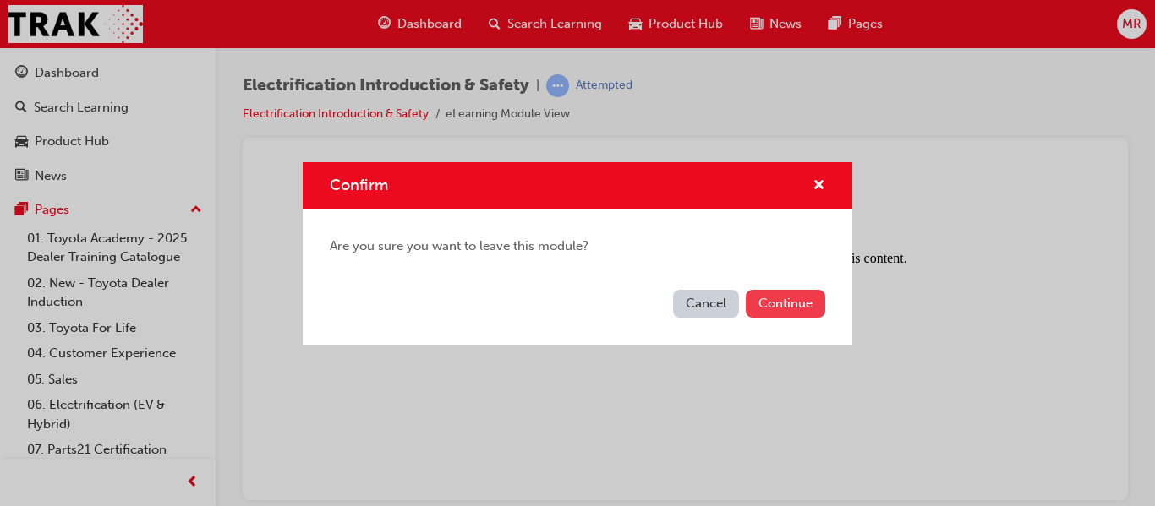
click at [767, 302] on button "Continue" at bounding box center [784, 304] width 79 height 28
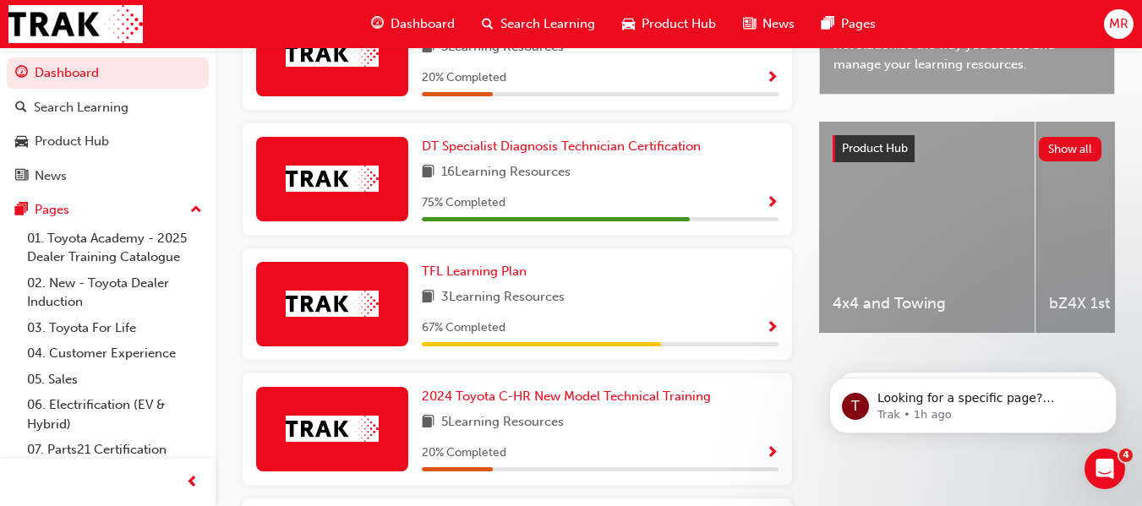
scroll to position [583, 0]
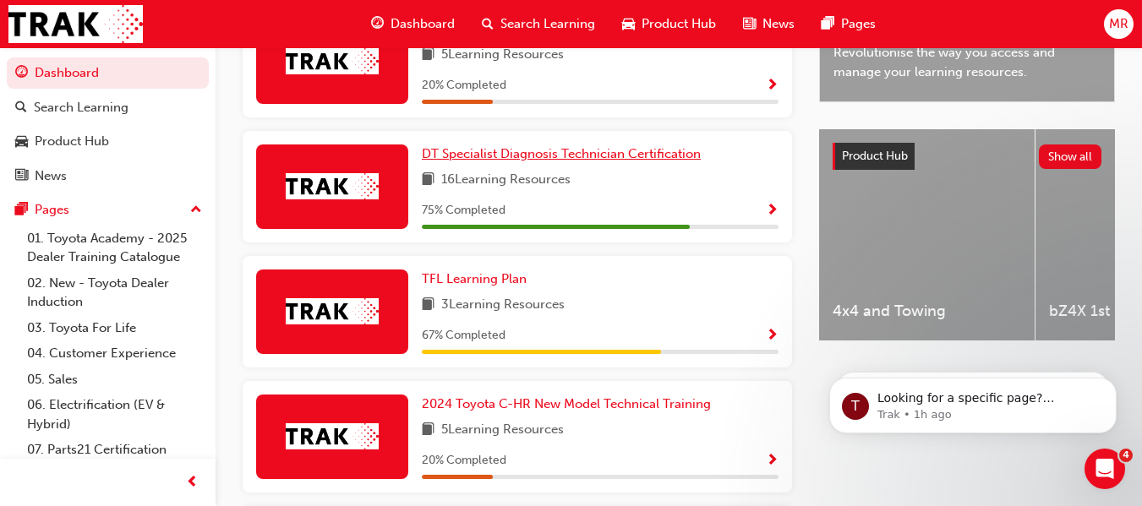
click at [553, 161] on span "DT Specialist Diagnosis Technician Certification" at bounding box center [561, 153] width 279 height 15
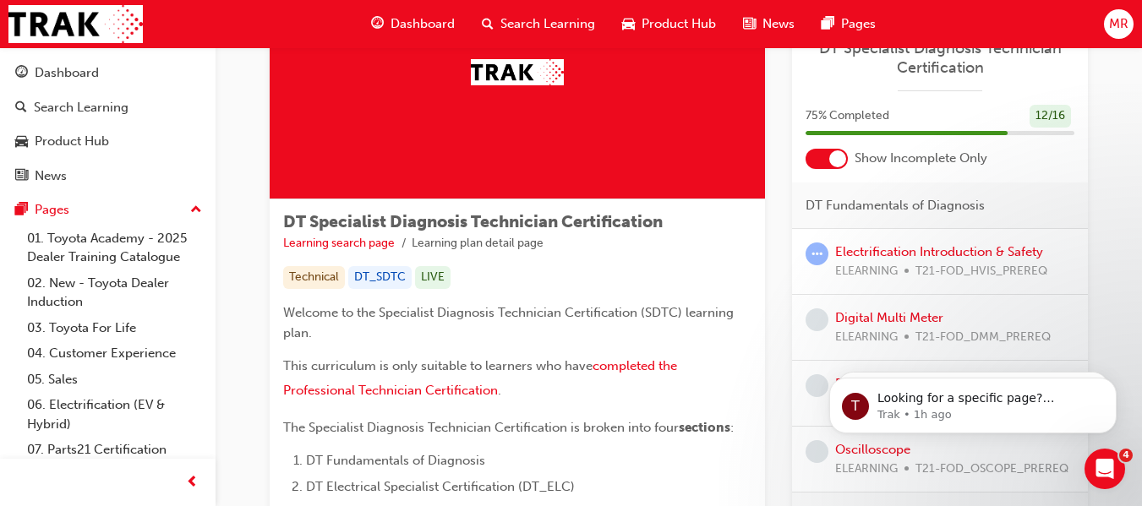
scroll to position [124, 0]
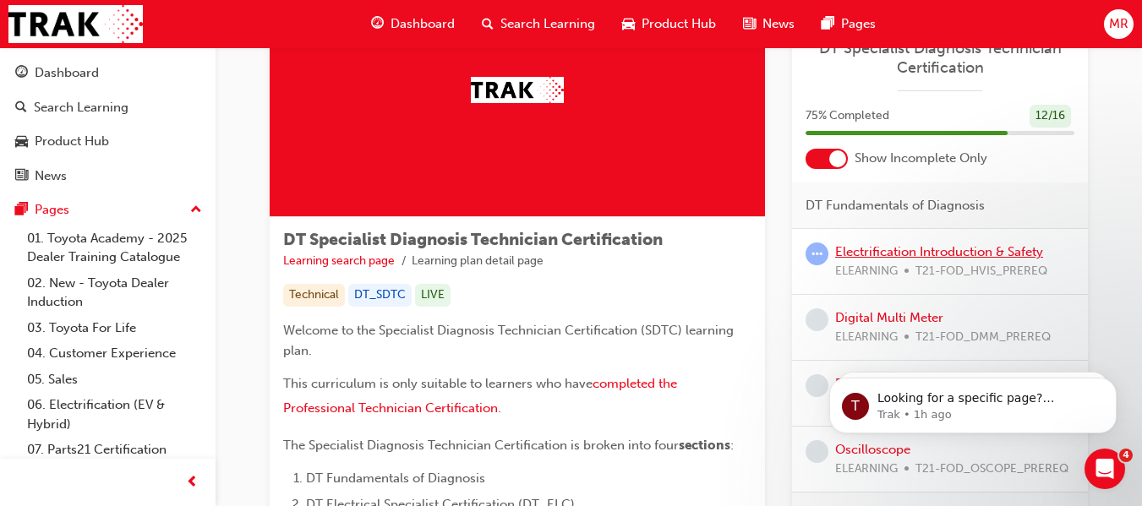
click at [888, 256] on link "Electrification Introduction & Safety" at bounding box center [939, 251] width 208 height 15
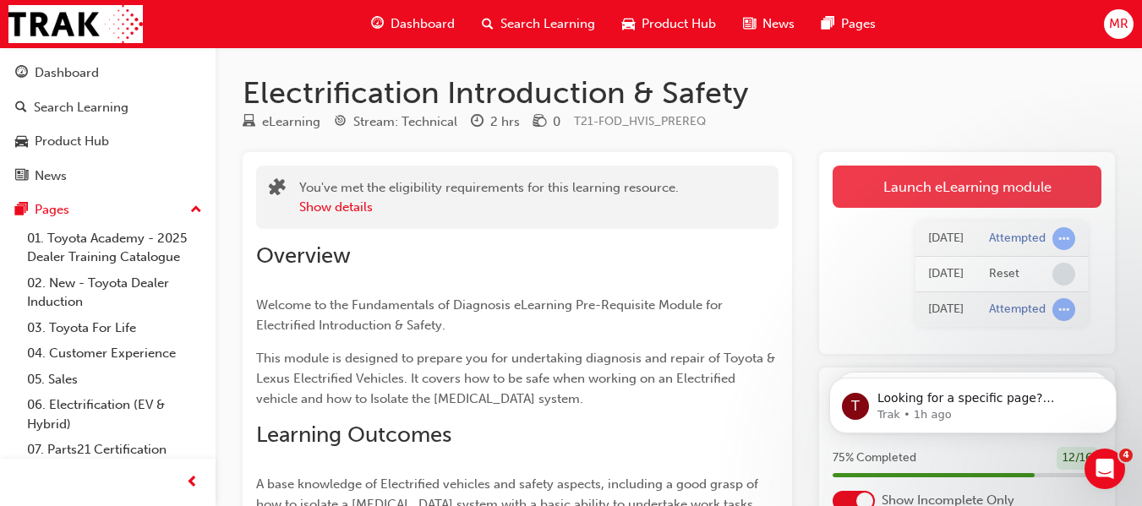
click at [949, 177] on link "Launch eLearning module" at bounding box center [967, 187] width 269 height 42
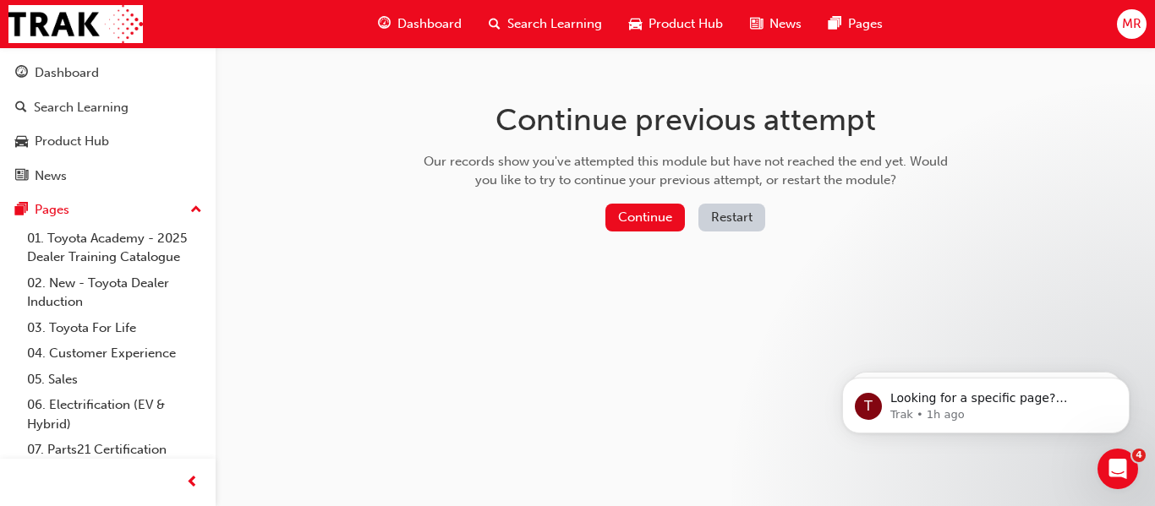
click at [728, 220] on button "Restart" at bounding box center [731, 218] width 67 height 28
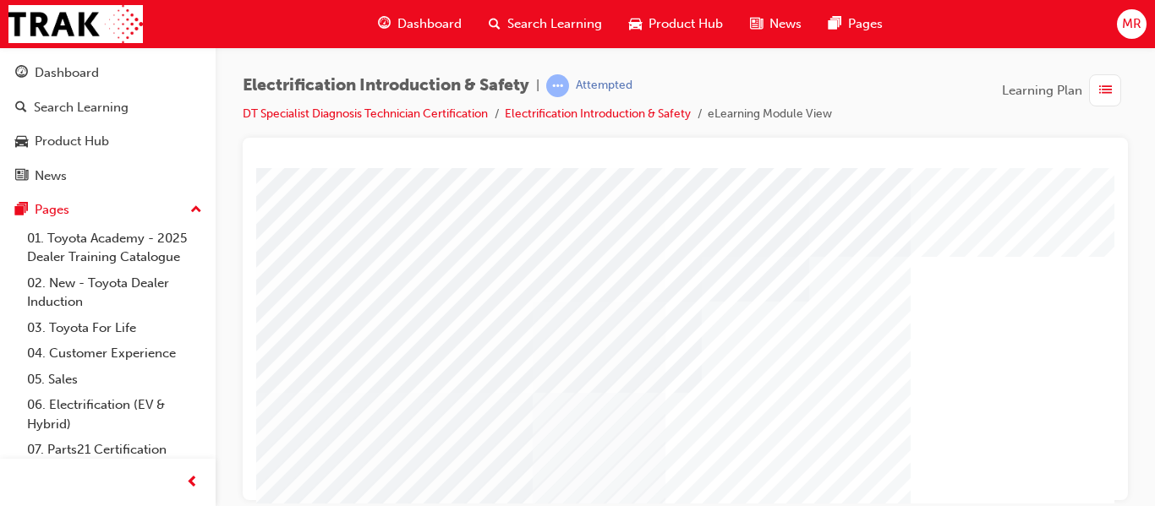
drag, startPoint x: 1100, startPoint y: 198, endPoint x: 1099, endPoint y: 350, distance: 152.1
click at [1099, 350] on div "multistate" at bounding box center [830, 471] width 1149 height 609
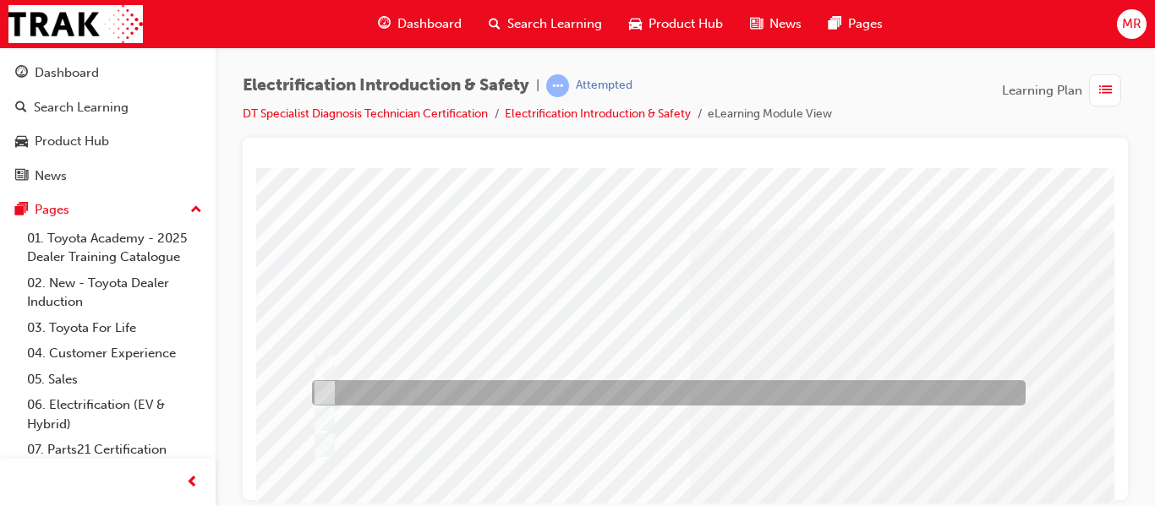
click at [330, 390] on input "0.03 sec" at bounding box center [321, 393] width 19 height 19
radio input "true"
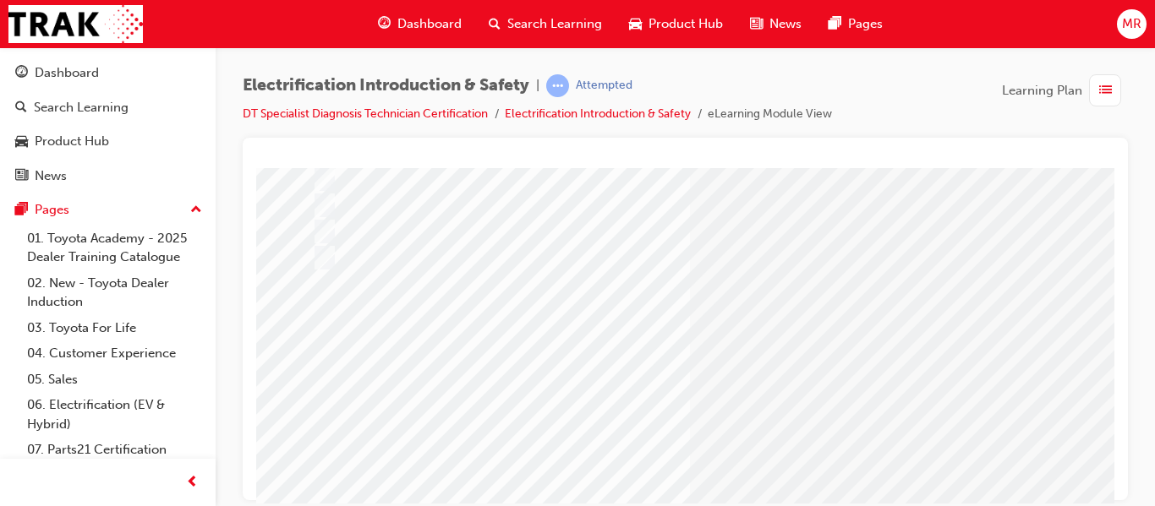
scroll to position [324, 0]
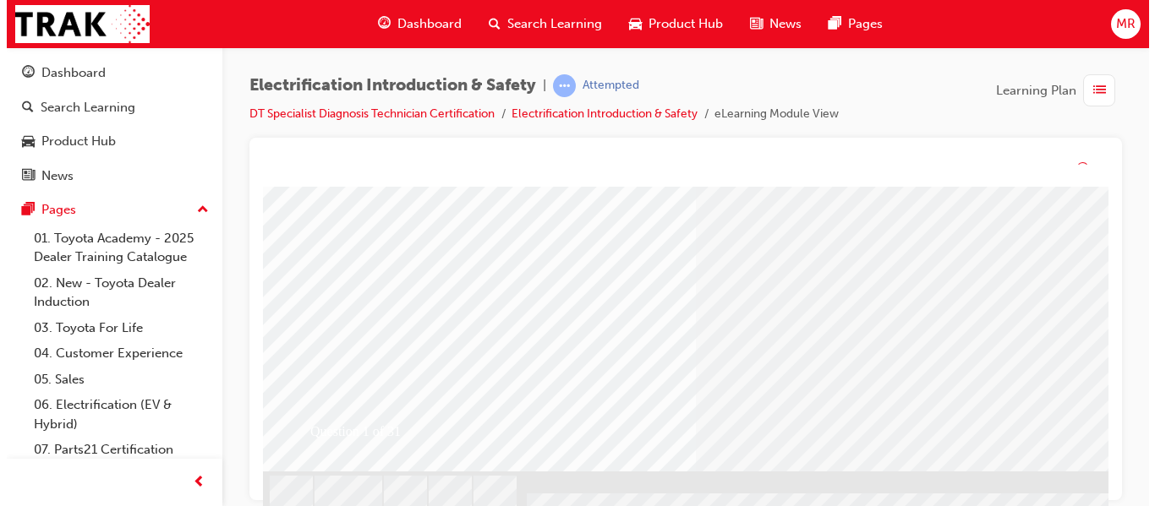
scroll to position [0, 0]
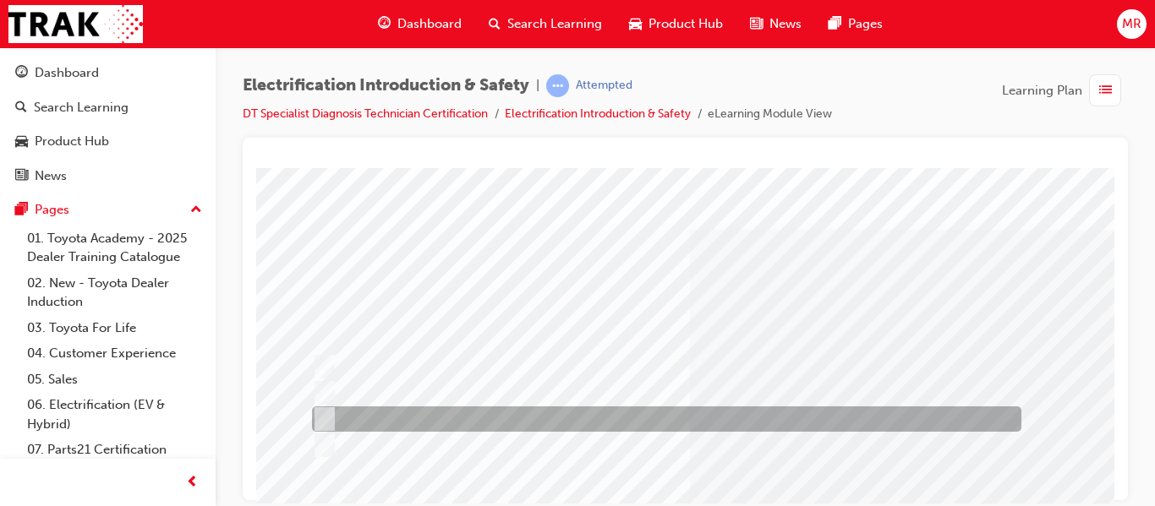
click at [329, 412] on input "Orange" at bounding box center [321, 419] width 19 height 19
radio input "true"
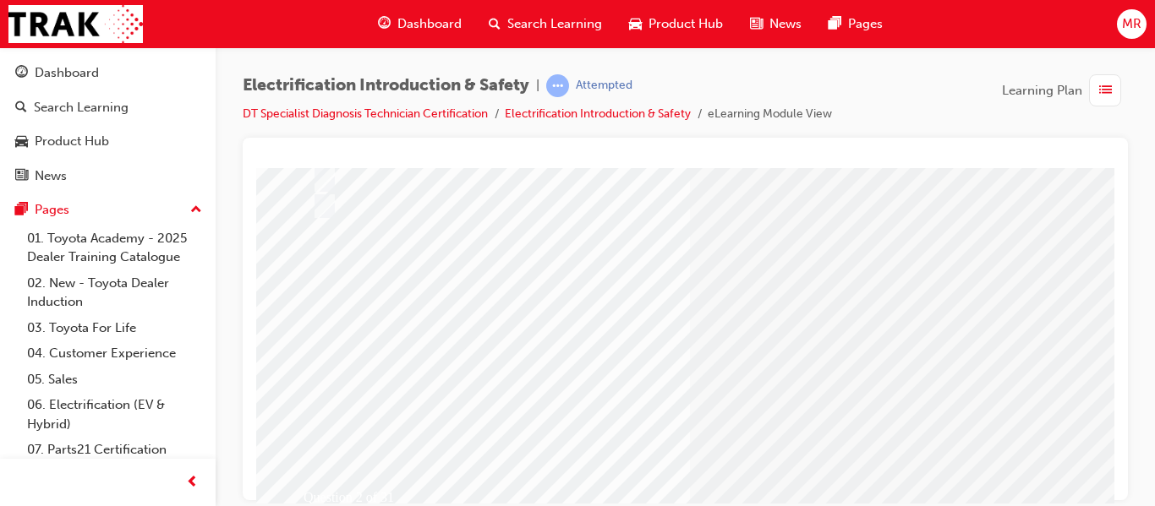
scroll to position [242, 0]
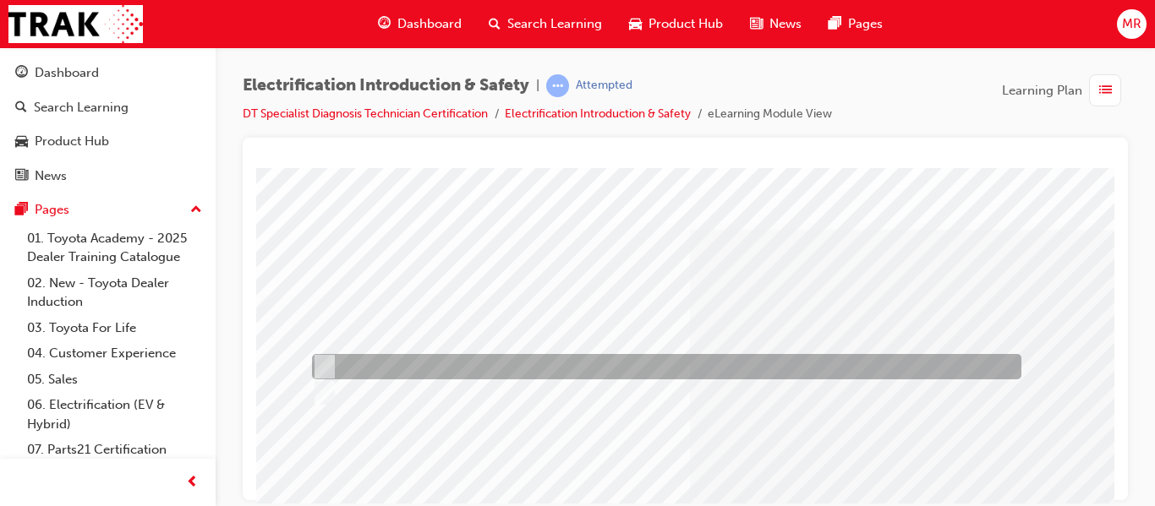
click at [333, 366] on div at bounding box center [662, 366] width 709 height 25
radio input "true"
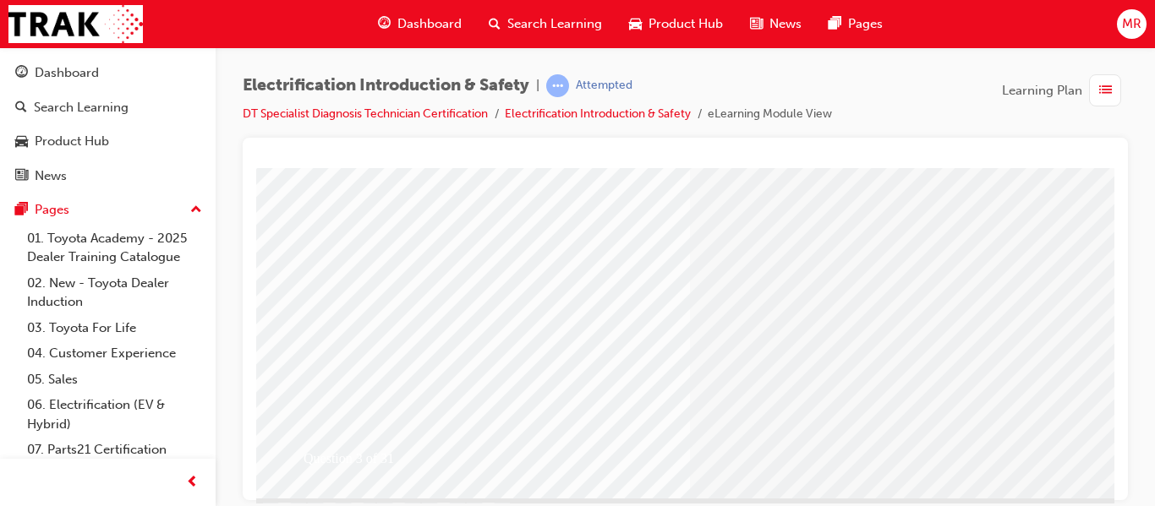
scroll to position [304, 0]
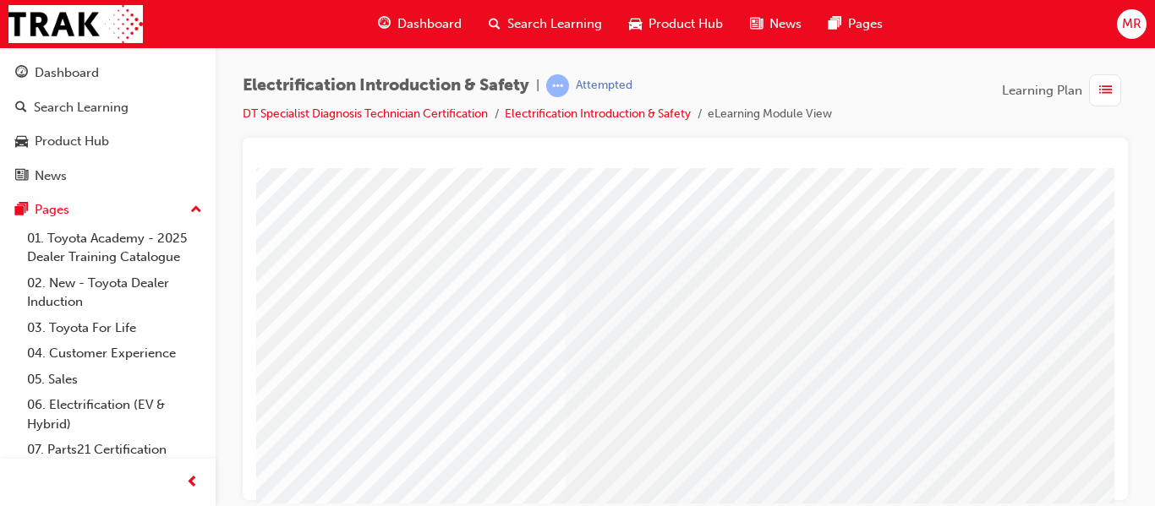
scroll to position [0, 0]
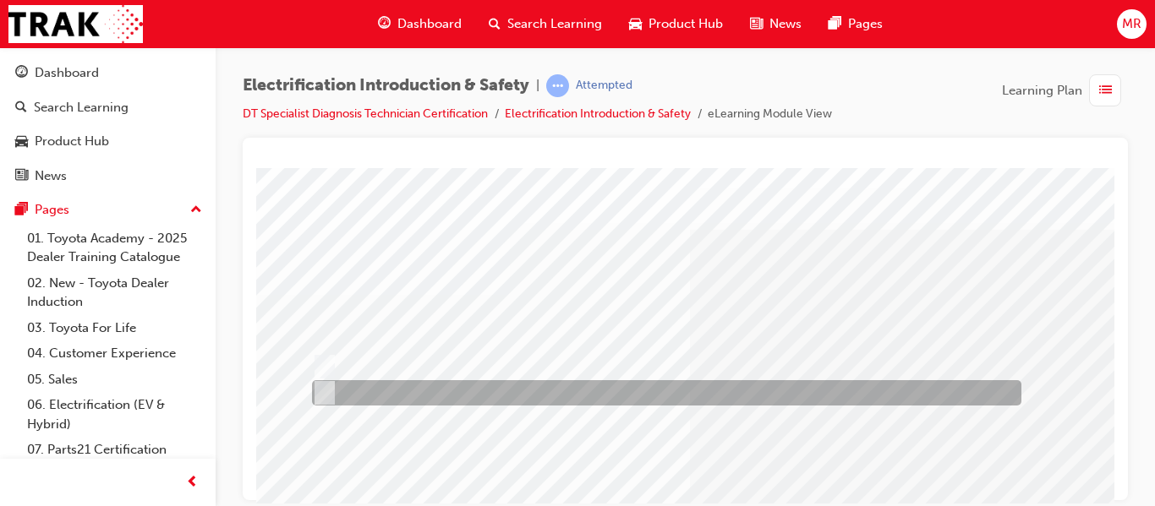
click at [328, 387] on input "False" at bounding box center [321, 393] width 19 height 19
radio input "true"
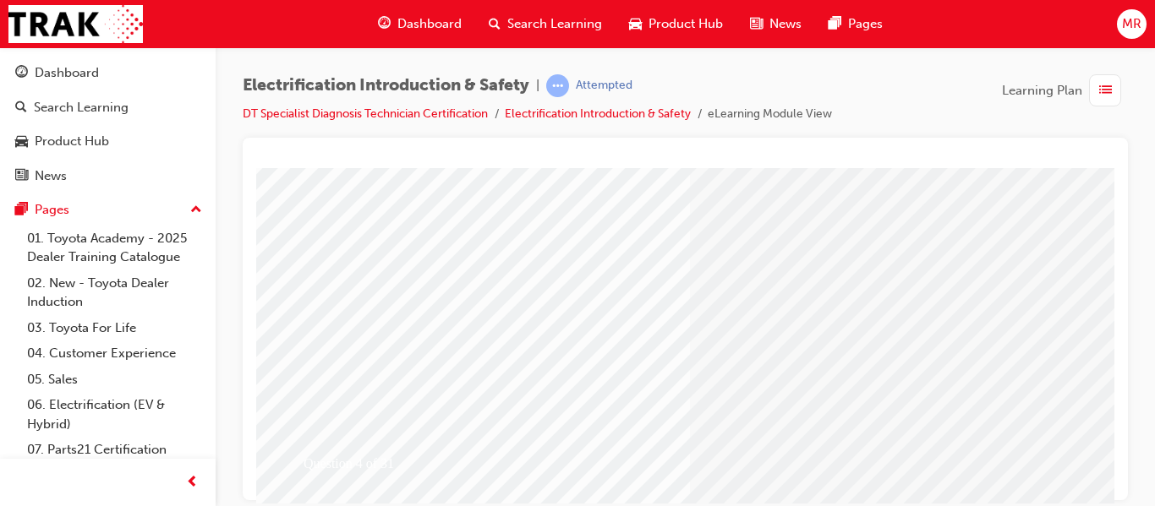
scroll to position [304, 0]
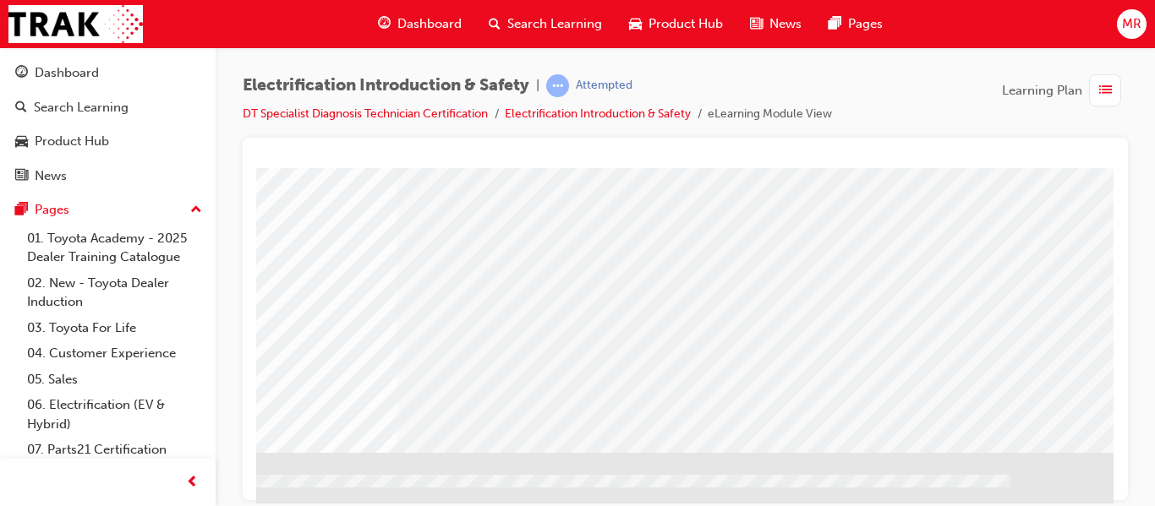
scroll to position [0, 0]
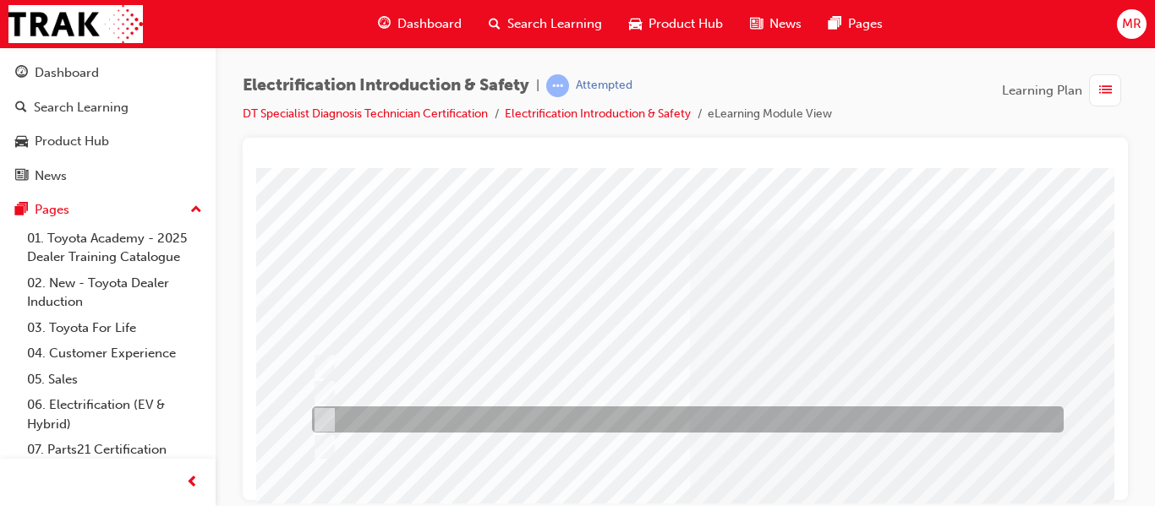
click at [314, 418] on input "HV Inverter present under bonnet, READY light on Dash & Hybrid Battery monitor …" at bounding box center [320, 420] width 19 height 19
checkbox input "true"
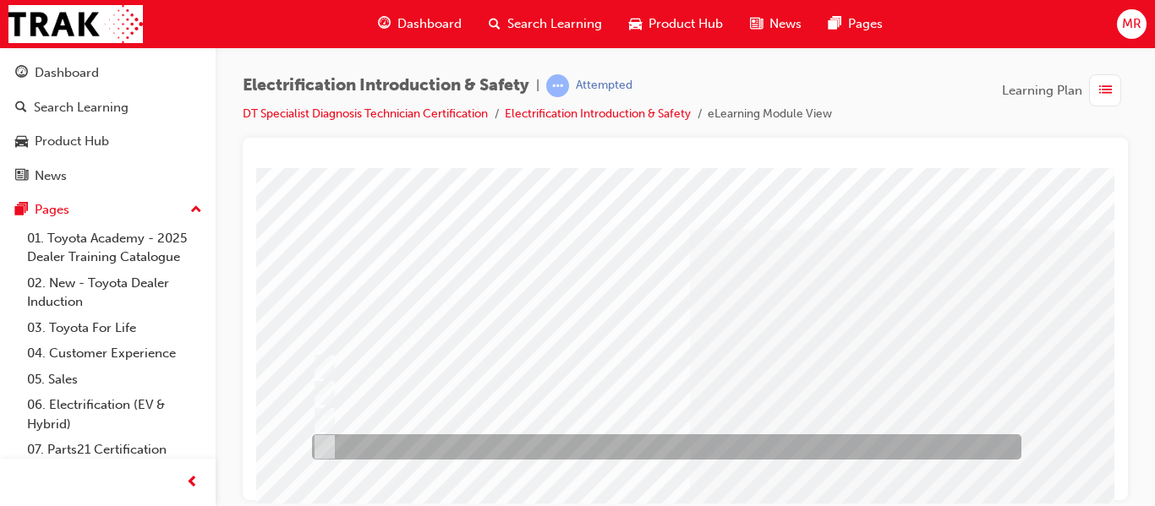
click at [322, 438] on input "Orange cables under bonnet, No initial engine start, HV Battery in vehicle." at bounding box center [320, 447] width 19 height 19
checkbox input "true"
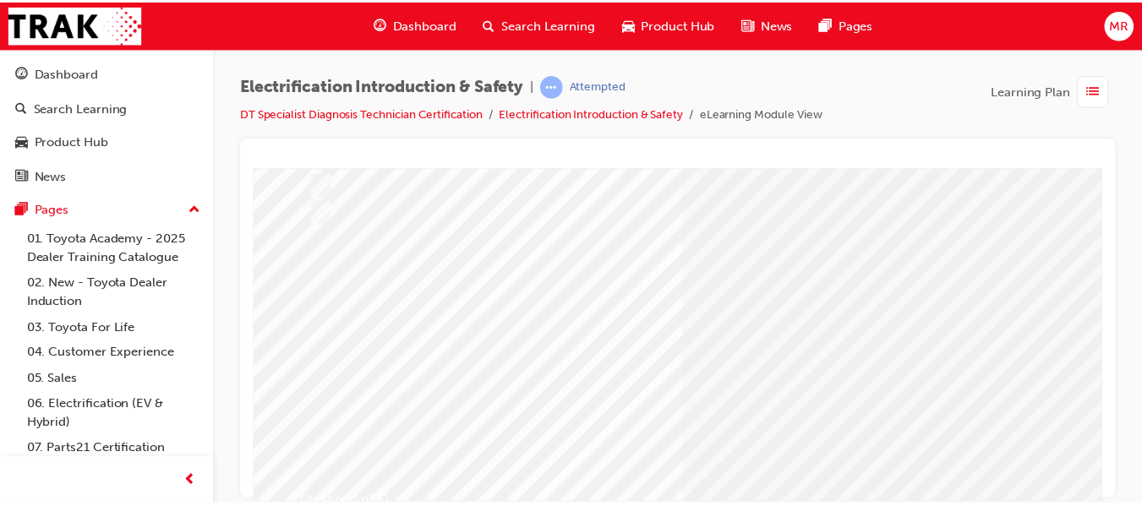
scroll to position [237, 0]
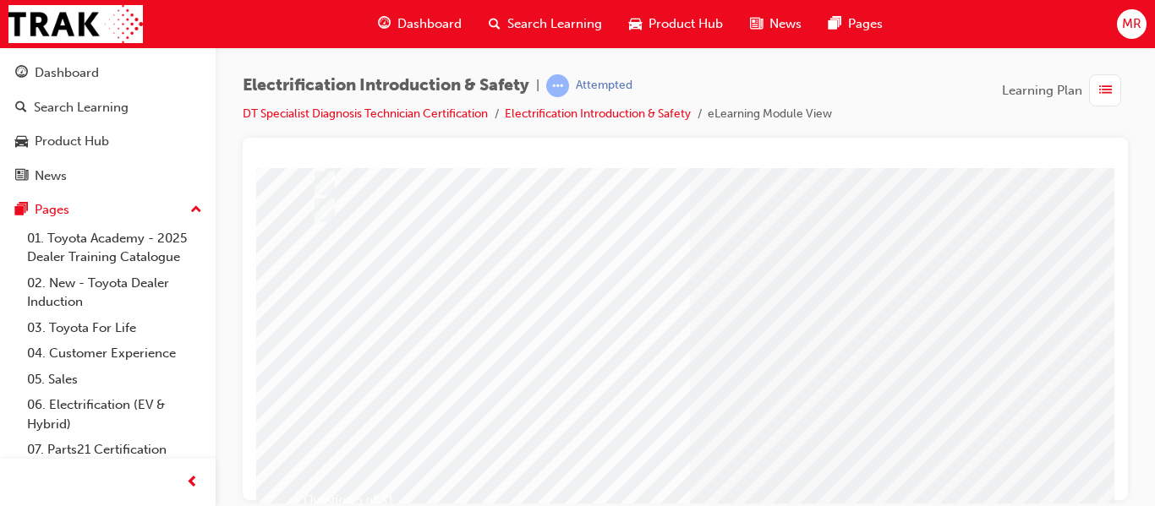
drag, startPoint x: 1107, startPoint y: 309, endPoint x: 1381, endPoint y: 583, distance: 387.3
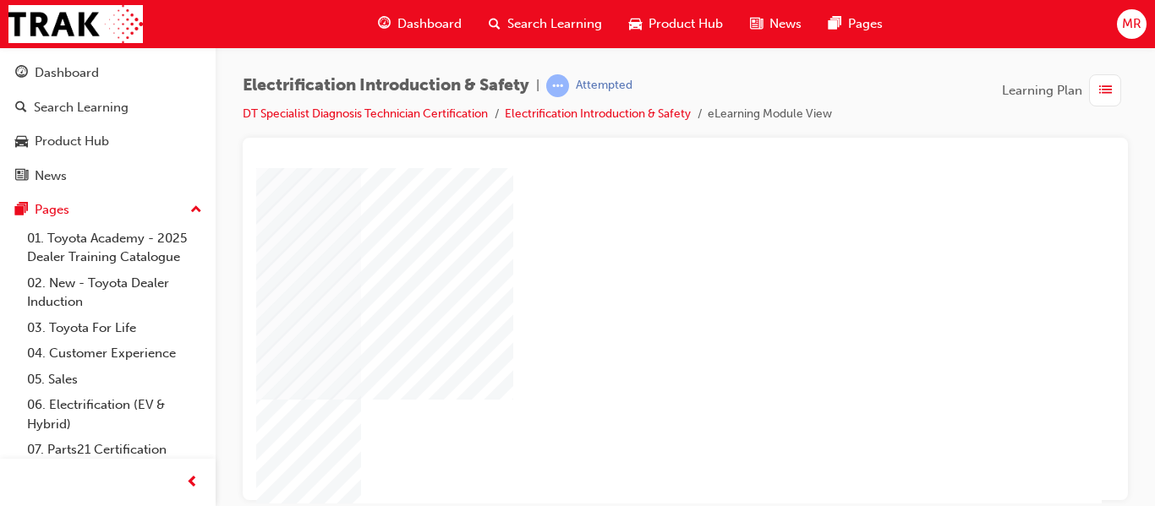
scroll to position [324, 304]
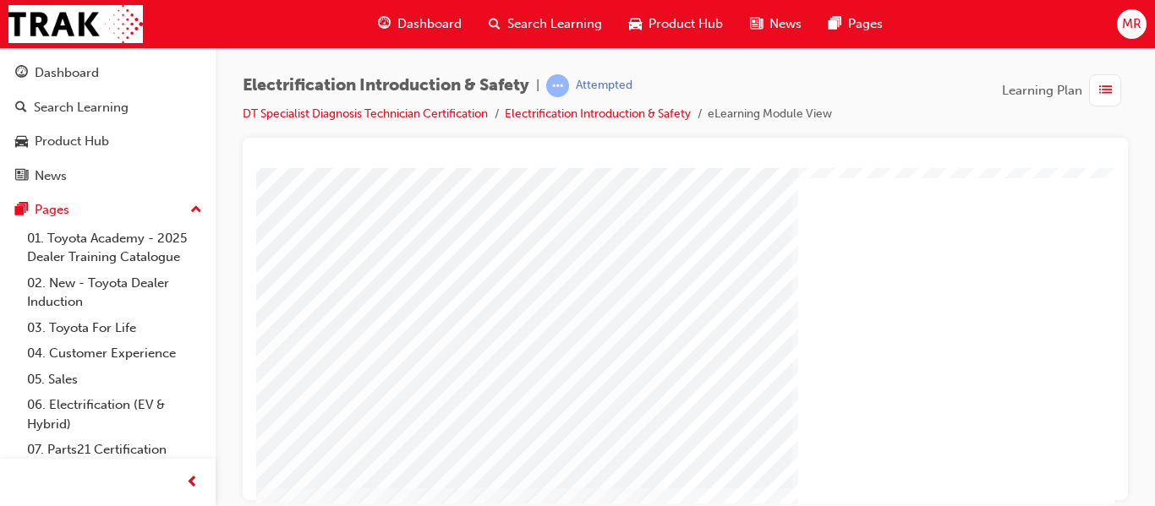
scroll to position [77, 0]
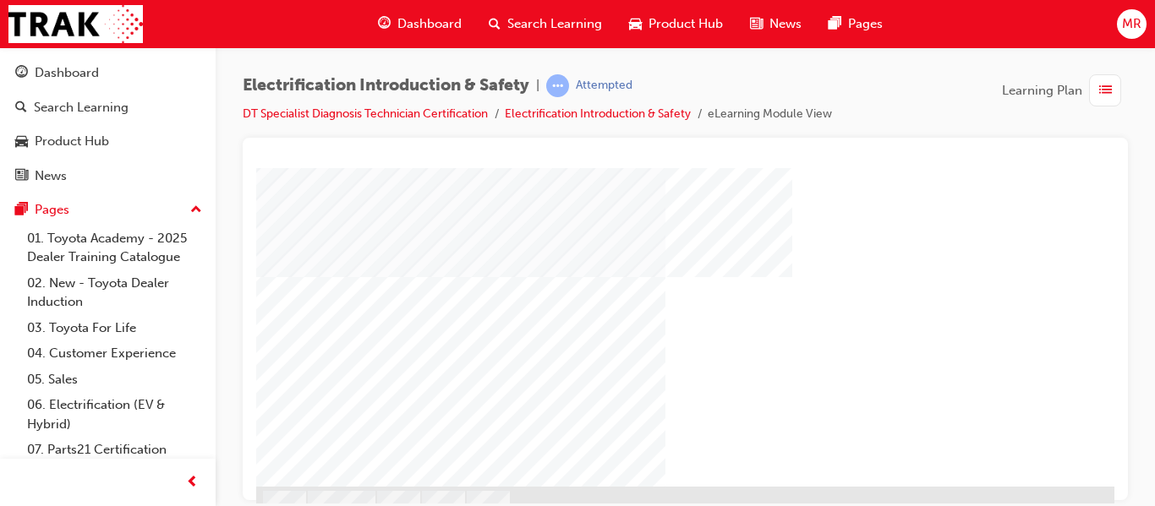
scroll to position [292, 0]
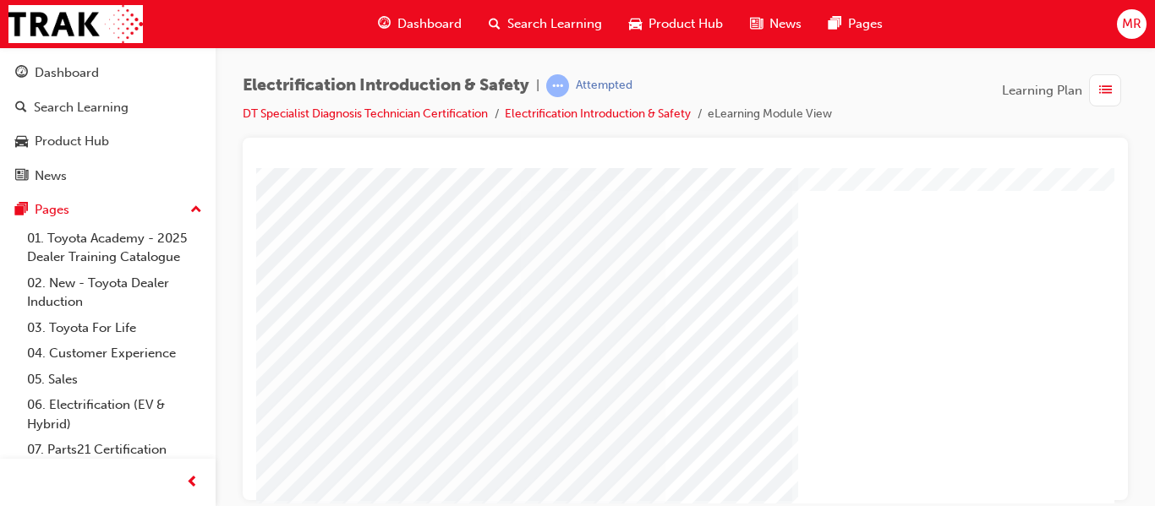
scroll to position [40, 0]
drag, startPoint x: 1109, startPoint y: 281, endPoint x: 1376, endPoint y: 431, distance: 306.1
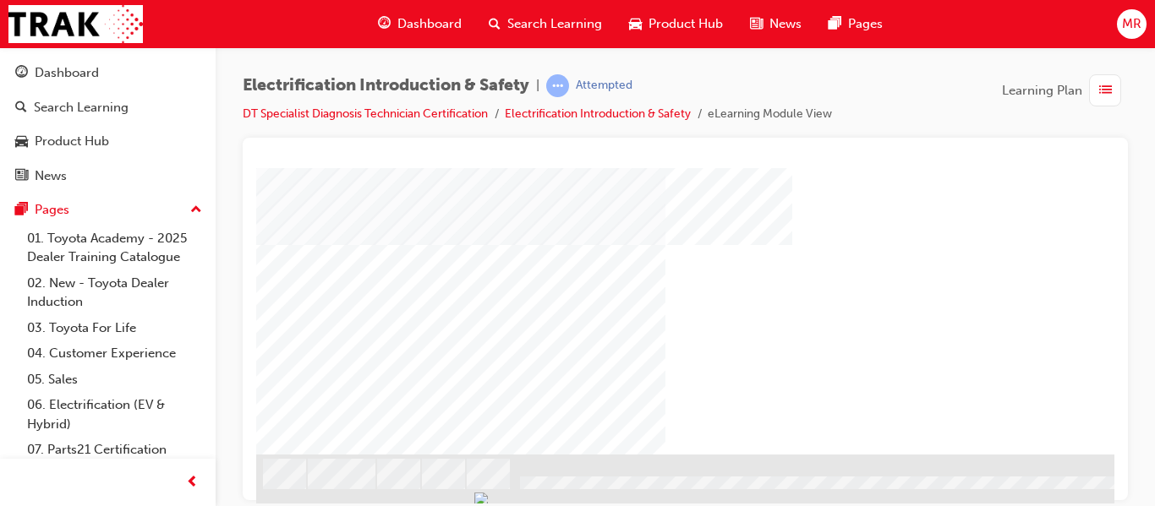
scroll to position [324, 0]
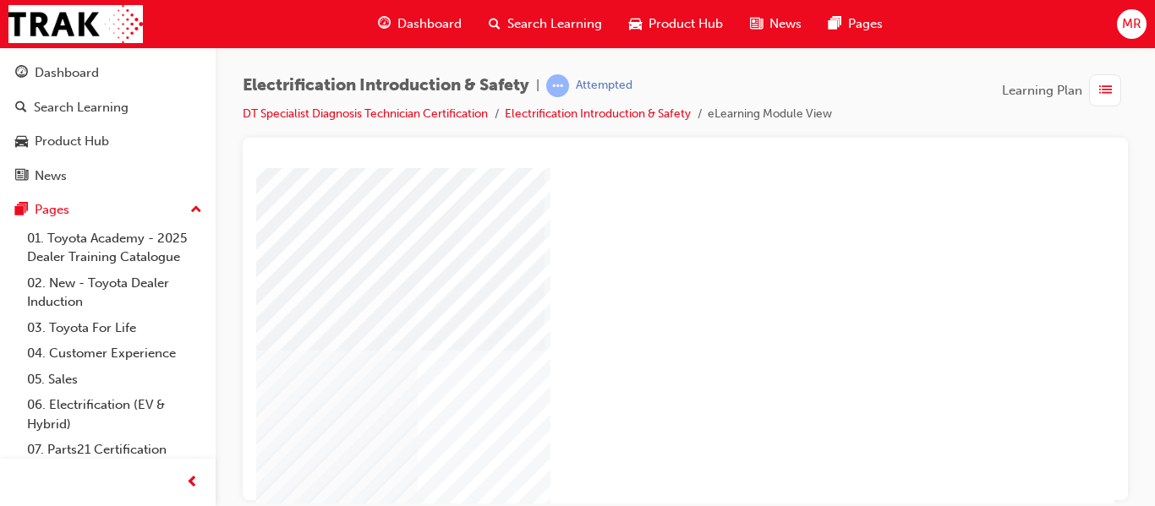
scroll to position [216, 304]
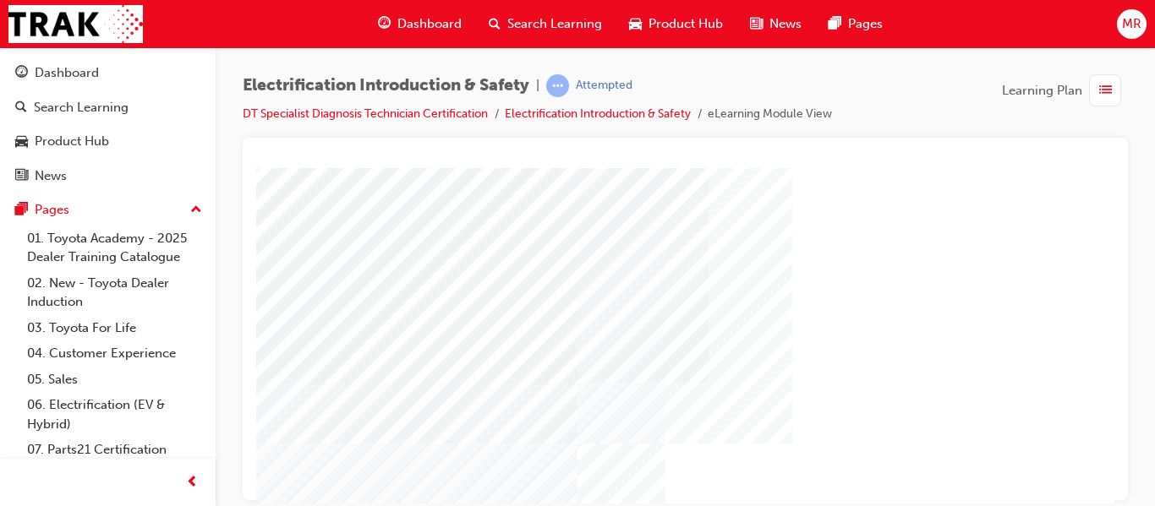
scroll to position [324, 0]
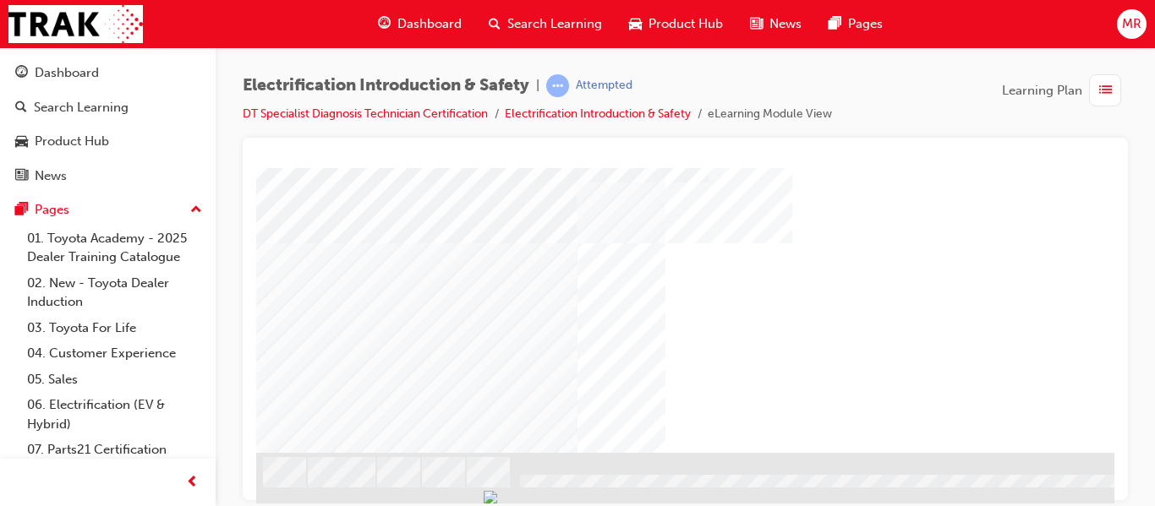
drag, startPoint x: 1105, startPoint y: 304, endPoint x: 1375, endPoint y: 645, distance: 434.9
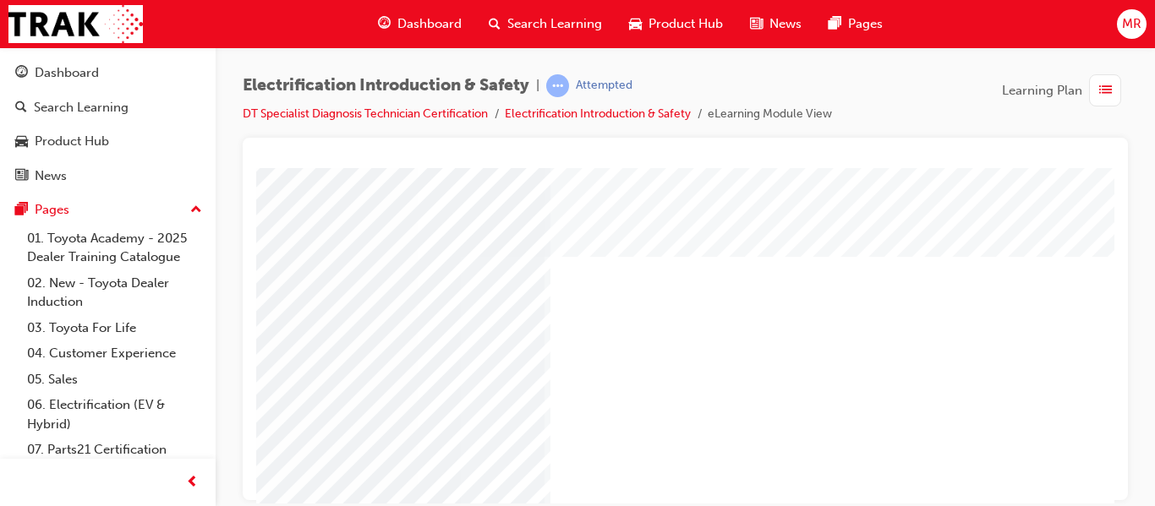
scroll to position [0, 304]
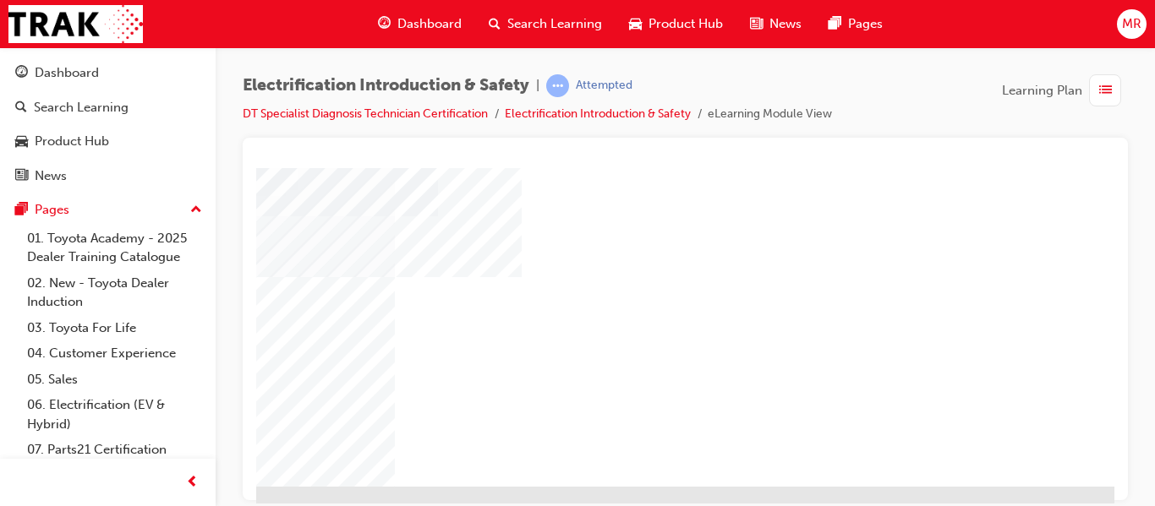
scroll to position [290, 304]
drag, startPoint x: 511, startPoint y: 662, endPoint x: 265, endPoint y: 500, distance: 294.9
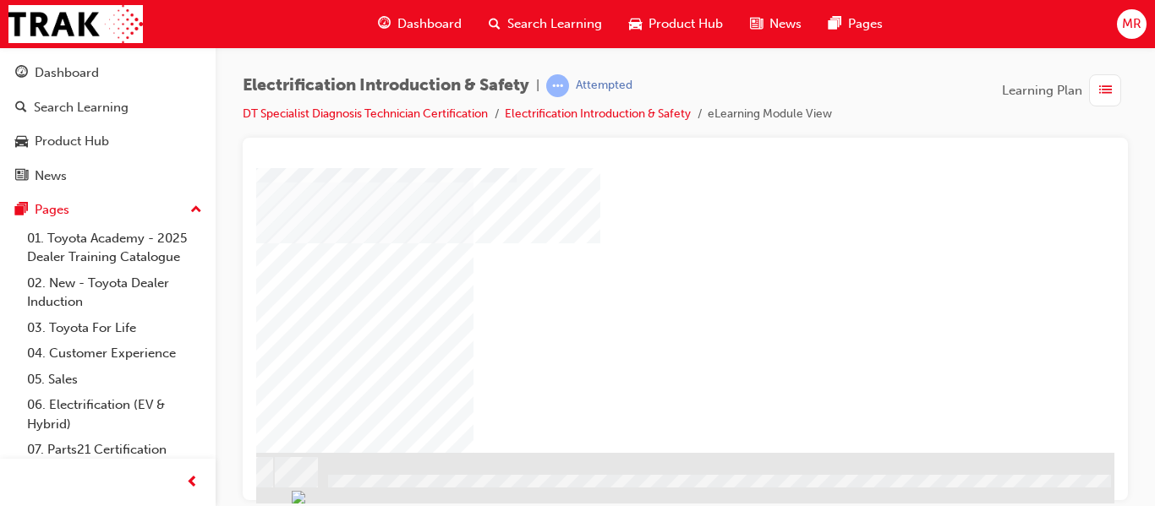
scroll to position [324, 304]
click at [58, 483] on div "NEXT Trigger this button to go to the next slide" at bounding box center [5, 498] width 106 height 30
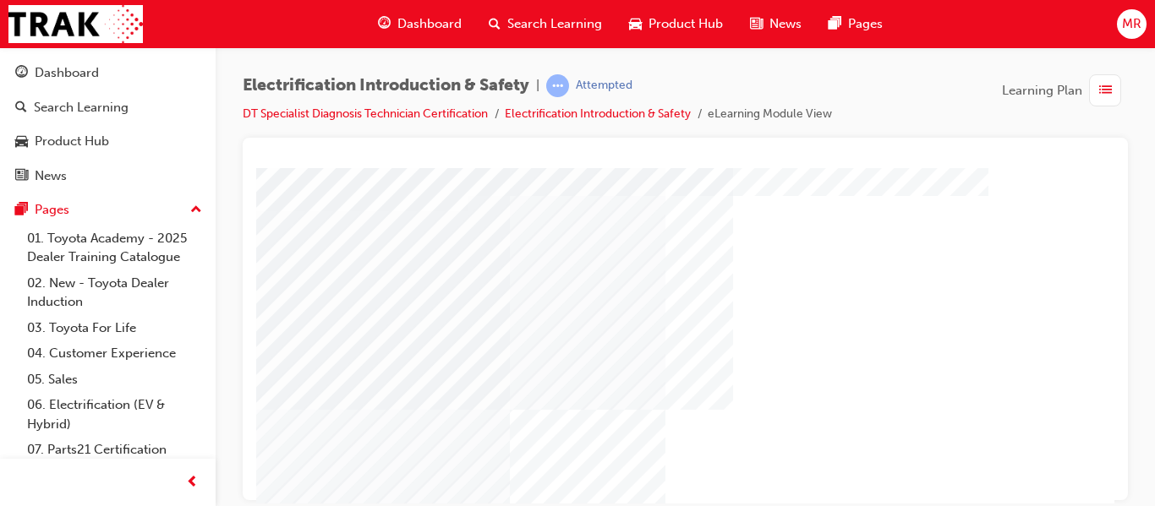
scroll to position [112, 0]
drag, startPoint x: 1107, startPoint y: 245, endPoint x: 1371, endPoint y: 464, distance: 342.7
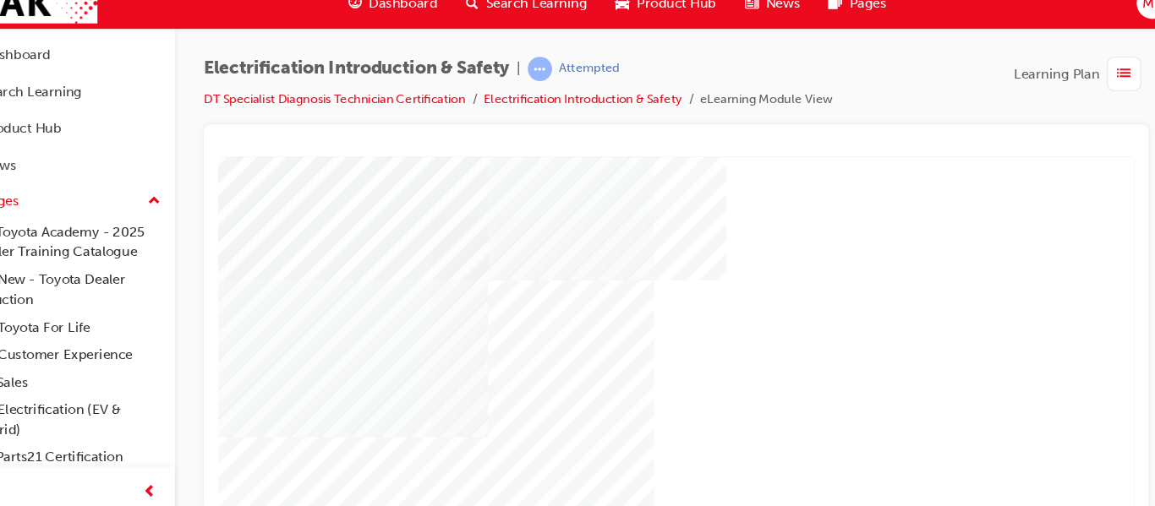
scroll to position [239, 1]
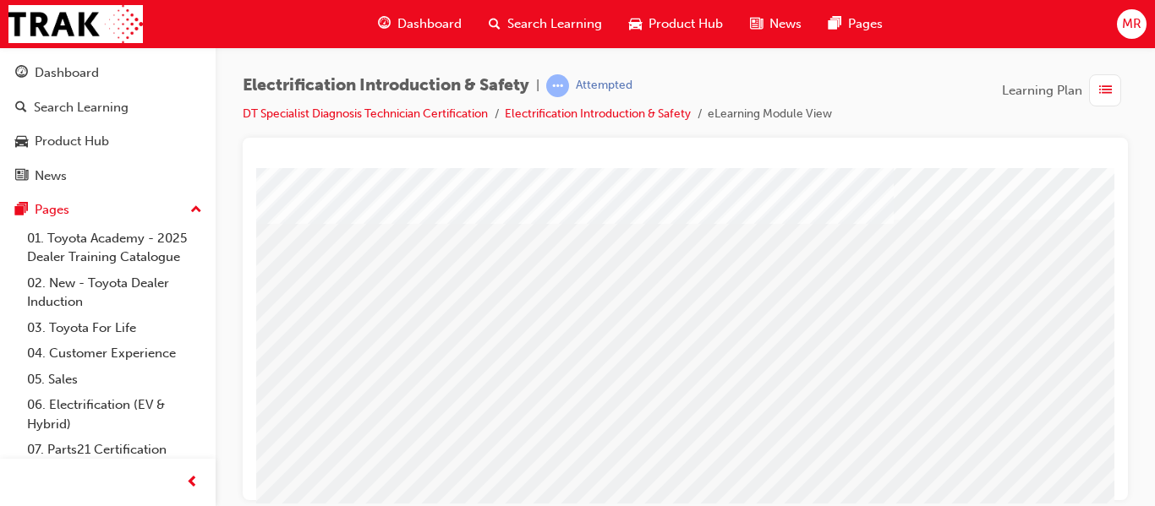
scroll to position [324, 0]
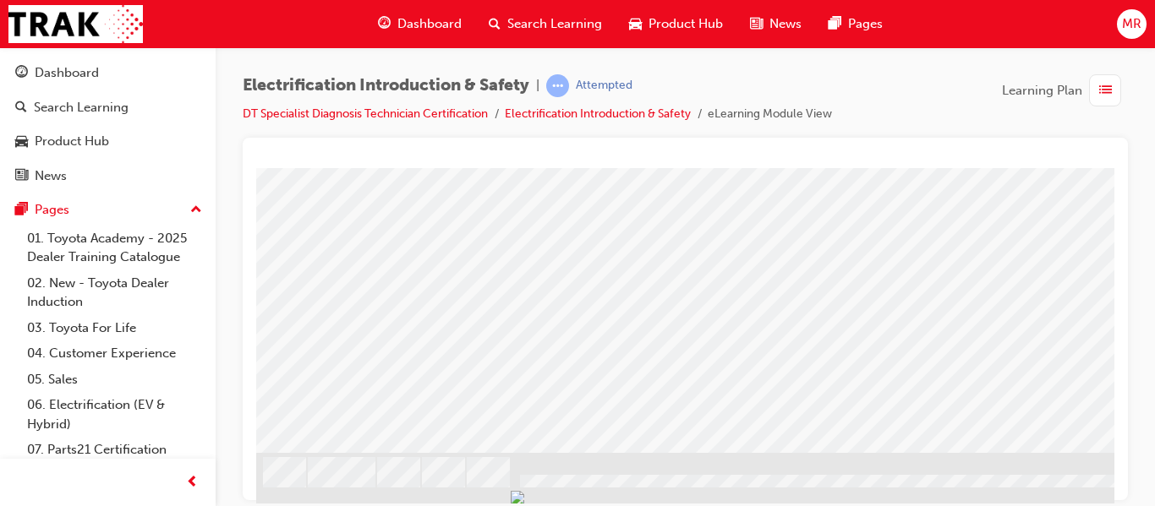
drag, startPoint x: 1111, startPoint y: 243, endPoint x: 1370, endPoint y: 589, distance: 432.9
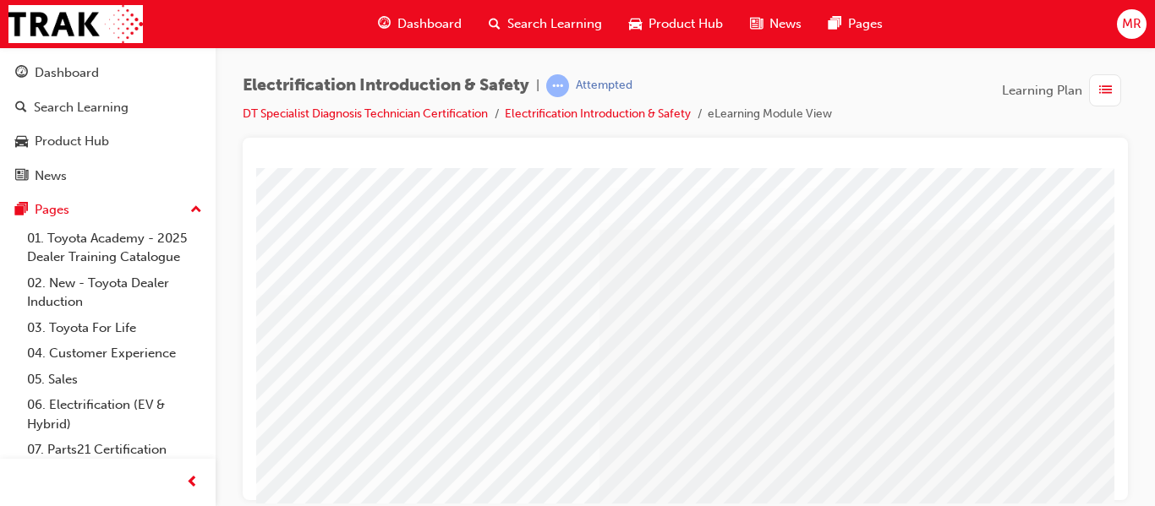
scroll to position [0, 0]
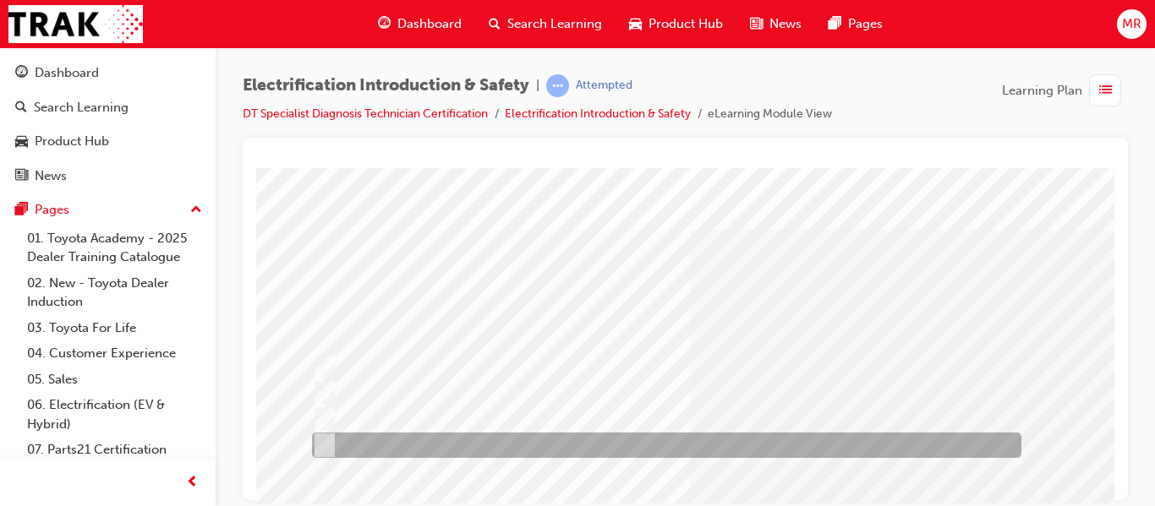
click at [325, 445] on input "Bucket of sand" at bounding box center [321, 445] width 19 height 19
radio input "true"
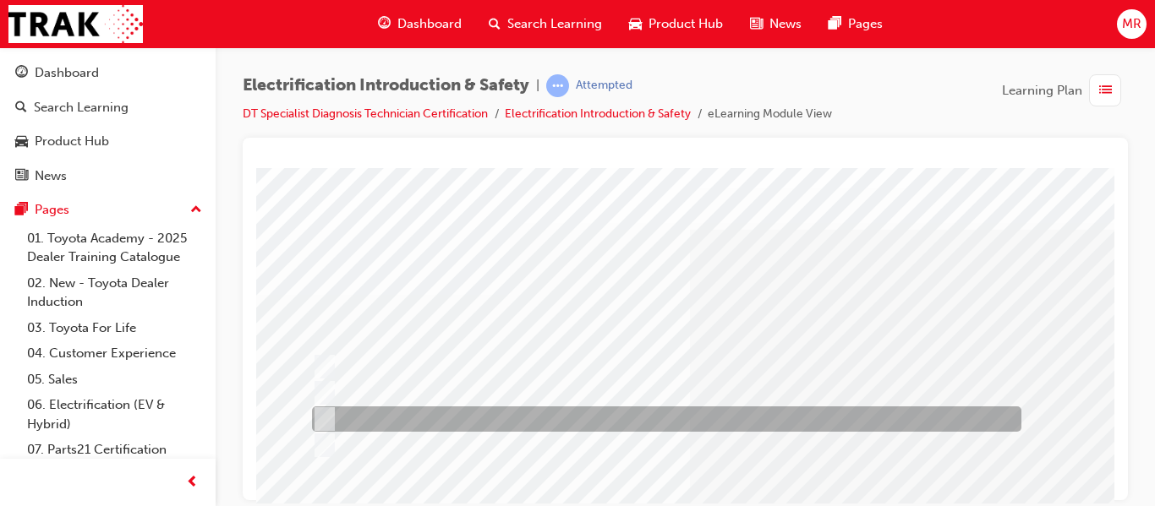
click at [325, 413] on input "ABC type extinguisher" at bounding box center [321, 419] width 19 height 19
radio input "true"
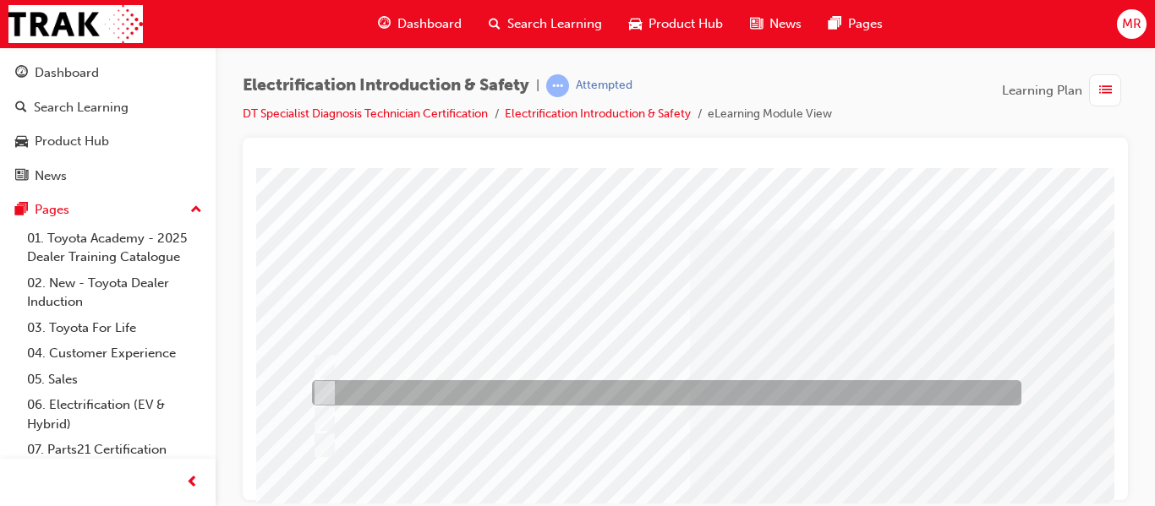
click at [330, 384] on input "CO2 type extinguisher" at bounding box center [321, 393] width 19 height 19
radio input "true"
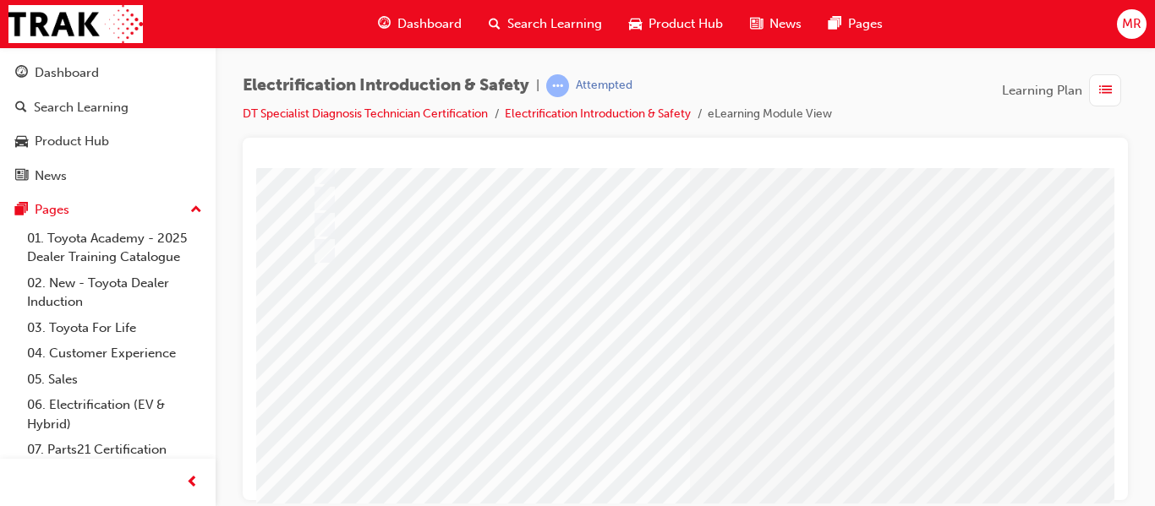
scroll to position [237, 0]
click at [262, 174] on html "Question 7 of 31 Loading..." at bounding box center [393, 170] width 858 height 7
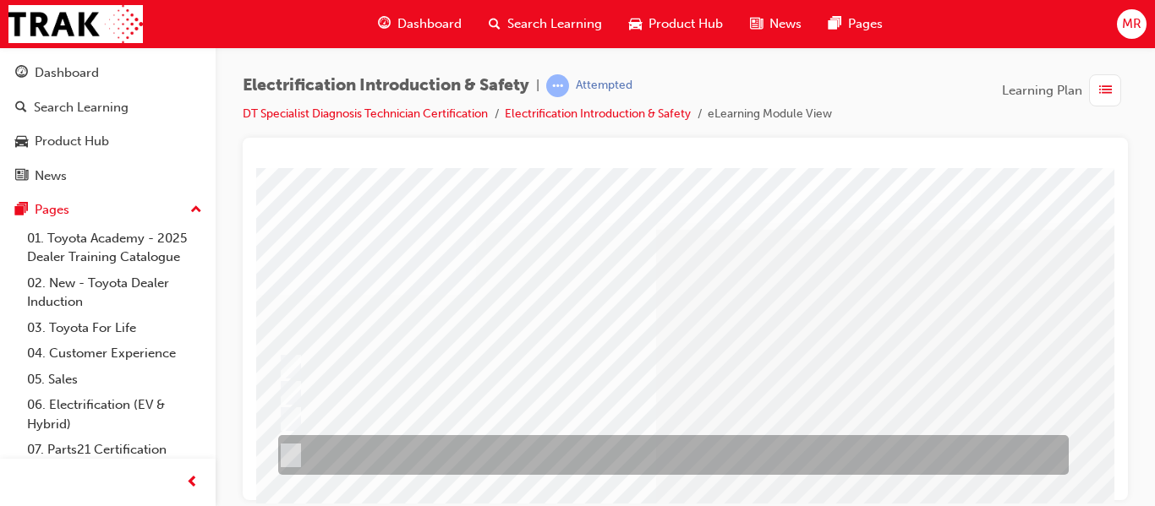
click at [286, 450] on input "Alkaline Resistant Goggles & Gloves, Non-Ground Boots, 5000 volt insulated Rubb…" at bounding box center [287, 455] width 19 height 19
radio input "true"
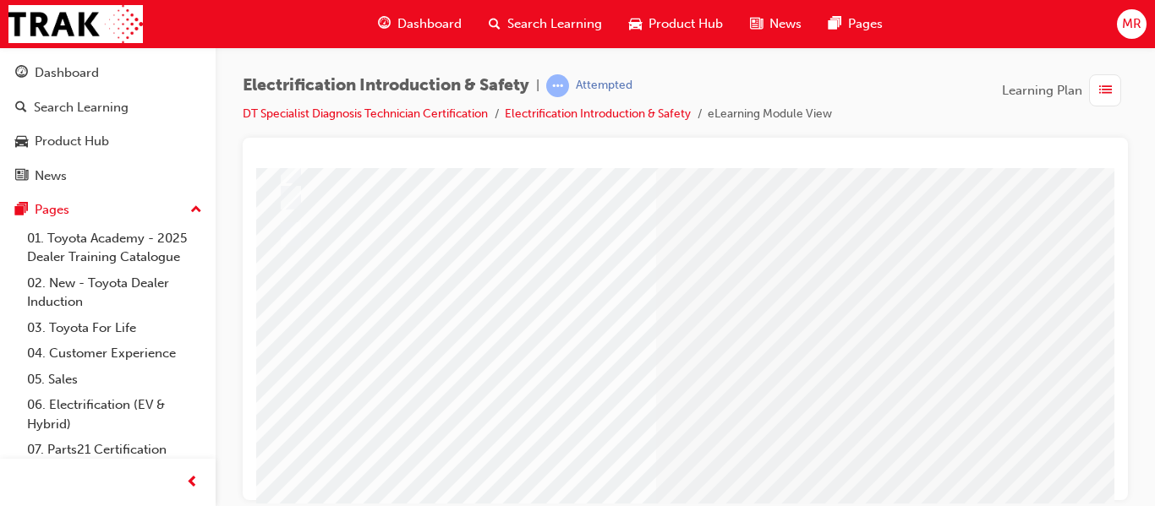
scroll to position [237, 34]
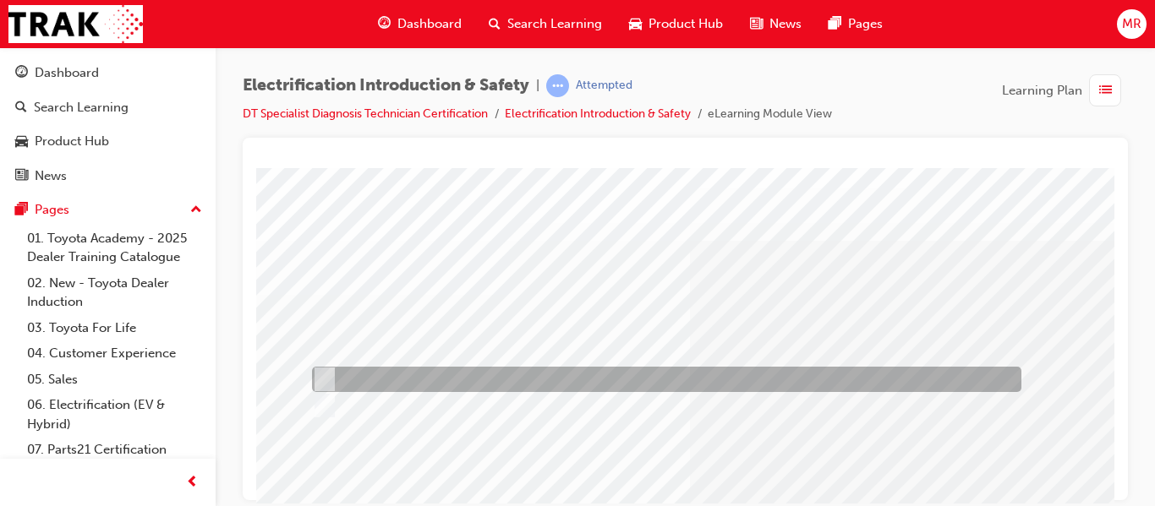
click at [322, 367] on div at bounding box center [662, 379] width 709 height 25
radio input "true"
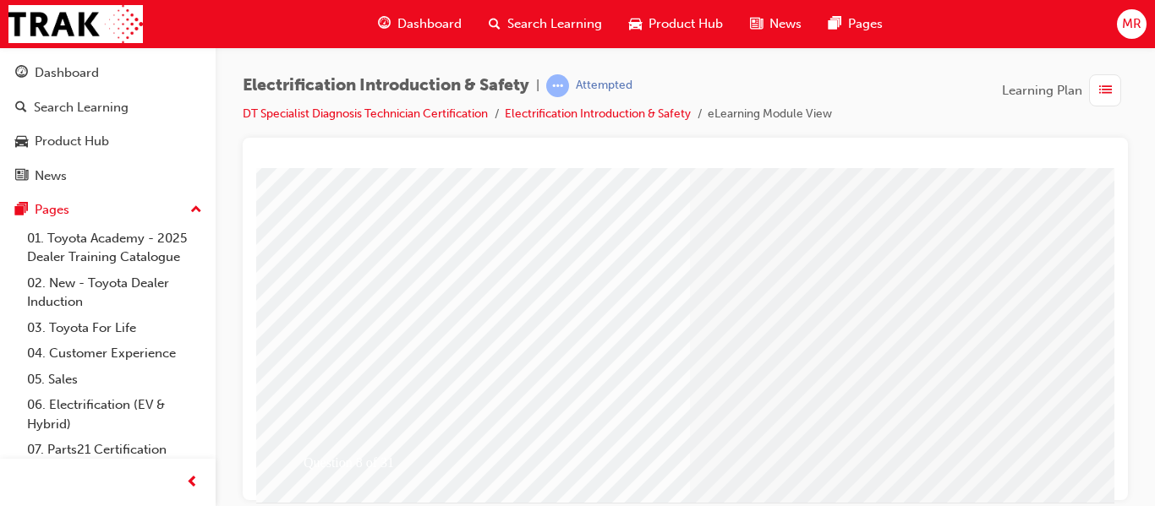
scroll to position [304, 0]
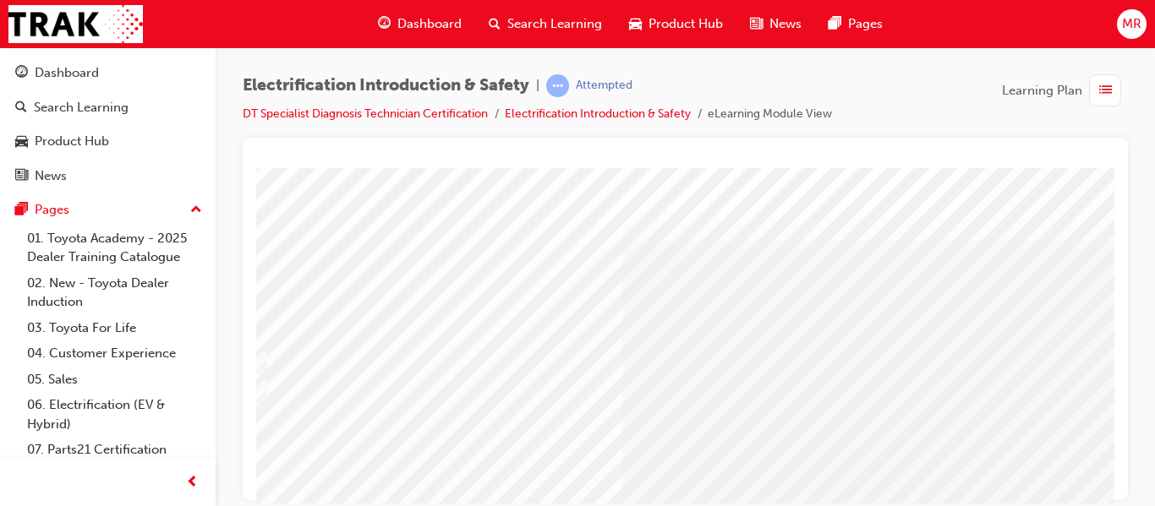
scroll to position [0, 34]
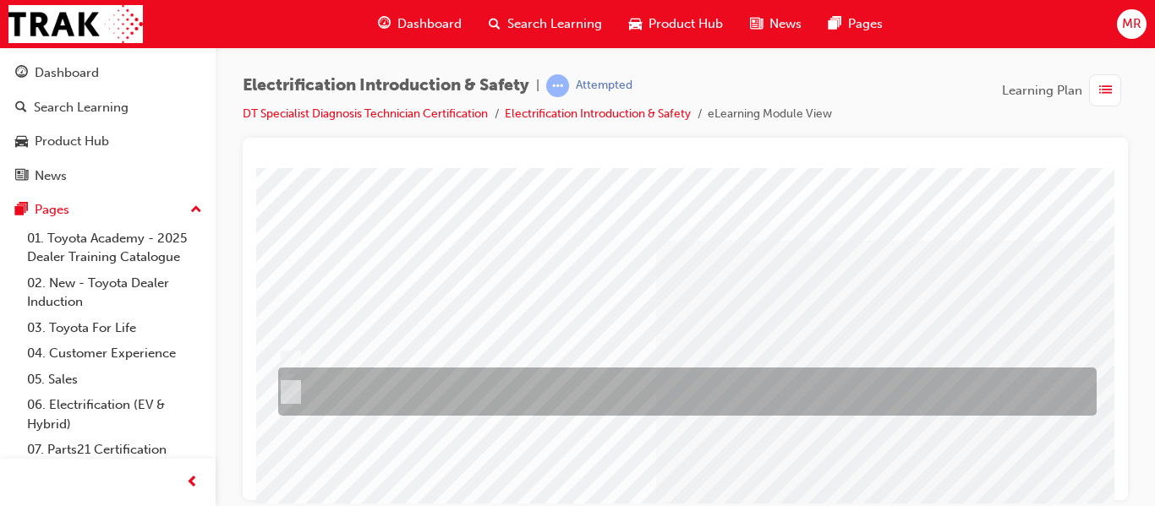
click at [291, 385] on input "Dissolve 800 grams of powdered boric acid into a clean vessel containing 20 lit…" at bounding box center [287, 392] width 19 height 19
radio input "true"
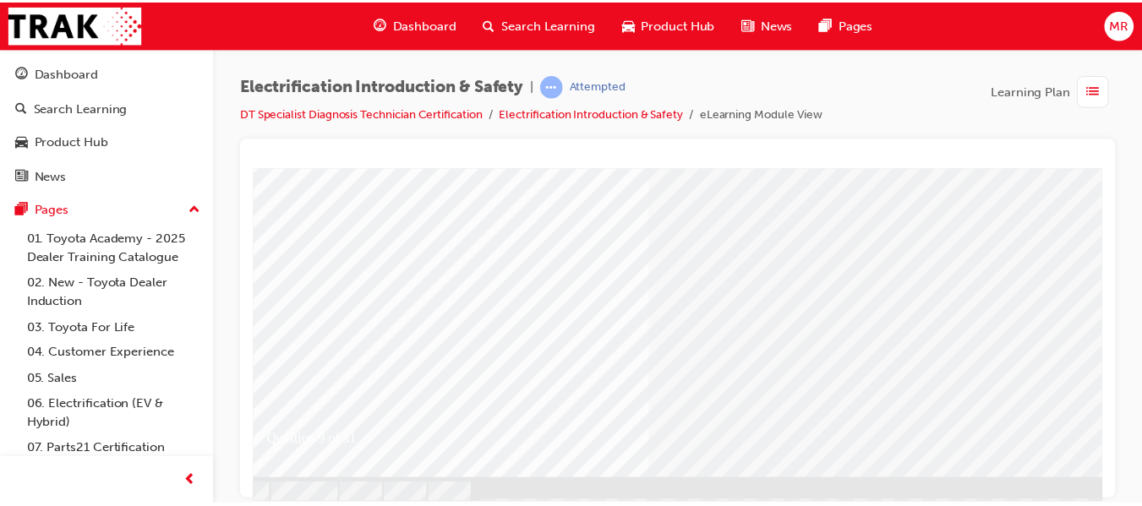
scroll to position [324, 34]
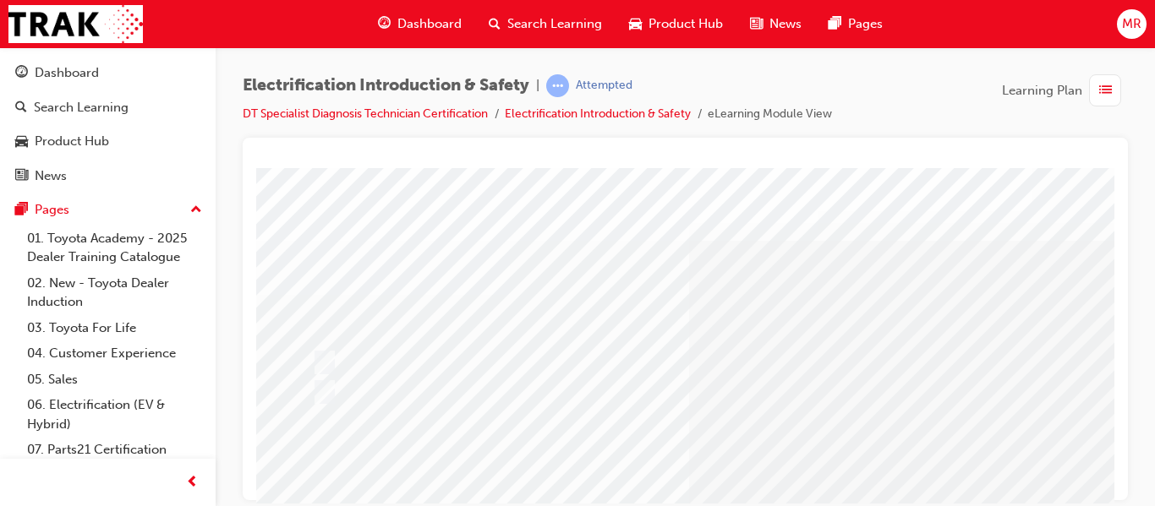
click at [802, 352] on div at bounding box center [662, 362] width 709 height 25
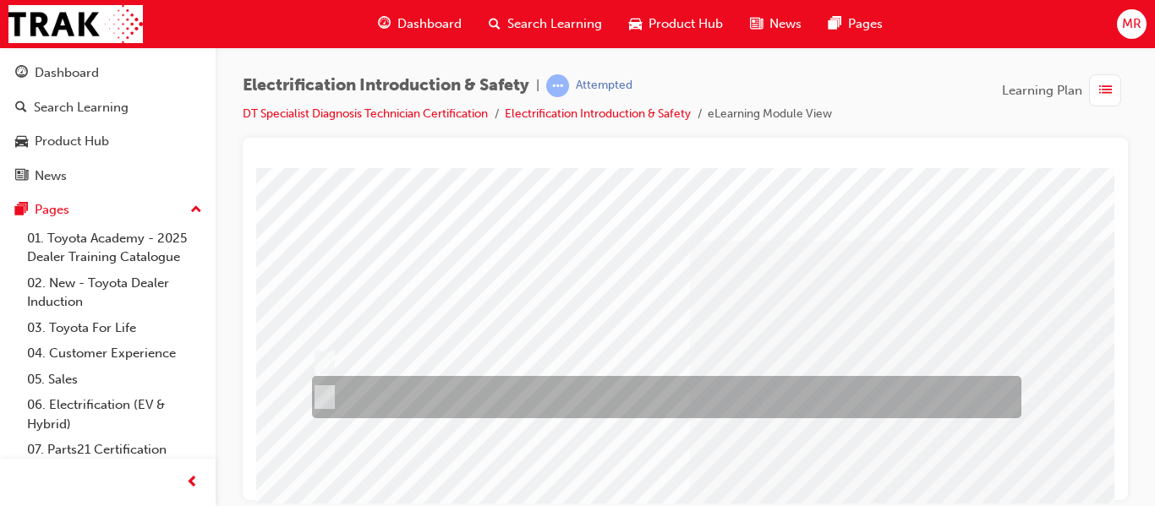
click at [322, 386] on div at bounding box center [662, 397] width 709 height 42
radio input "true"
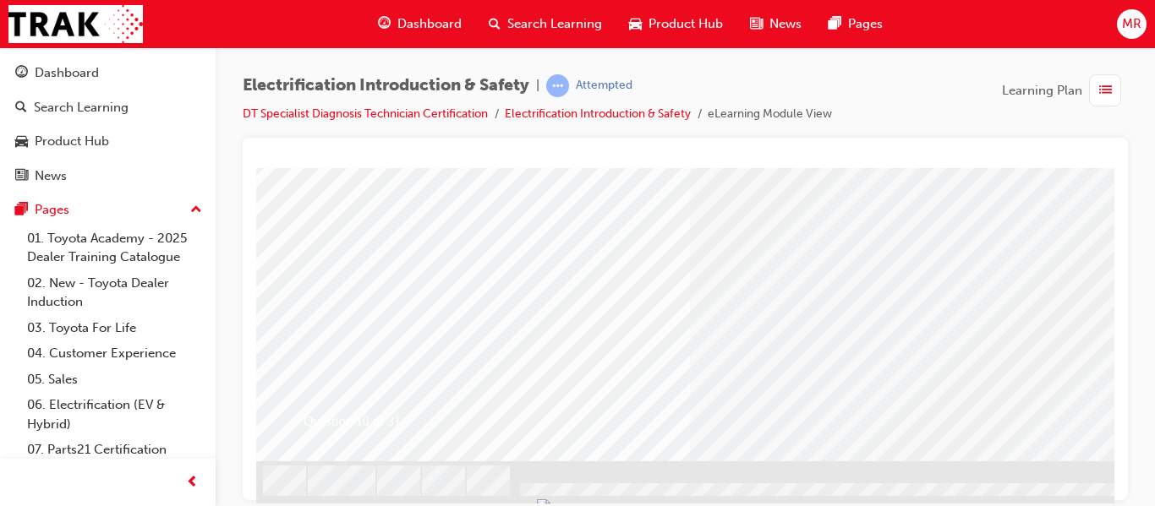
scroll to position [324, 0]
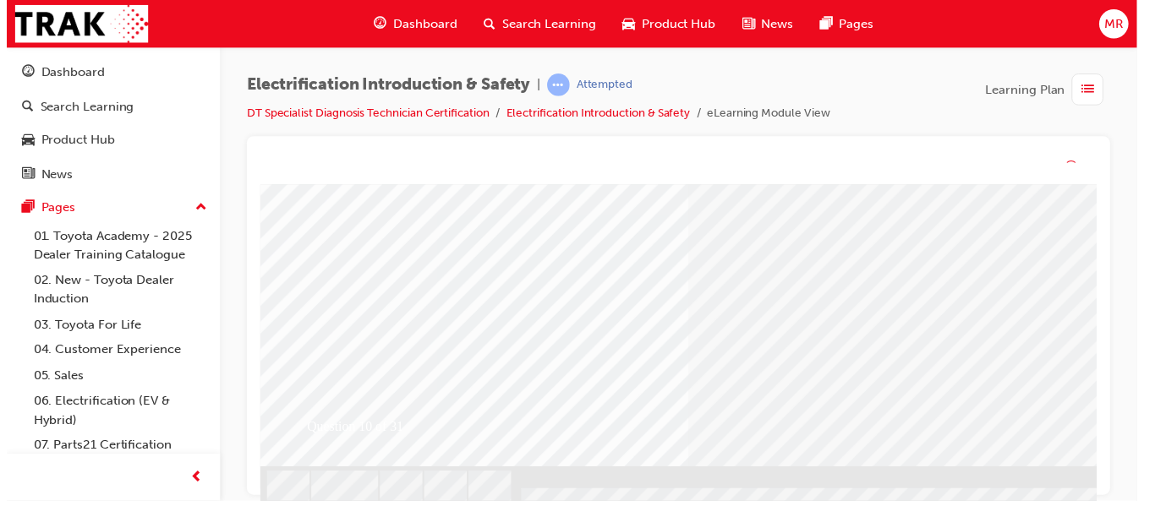
scroll to position [0, 0]
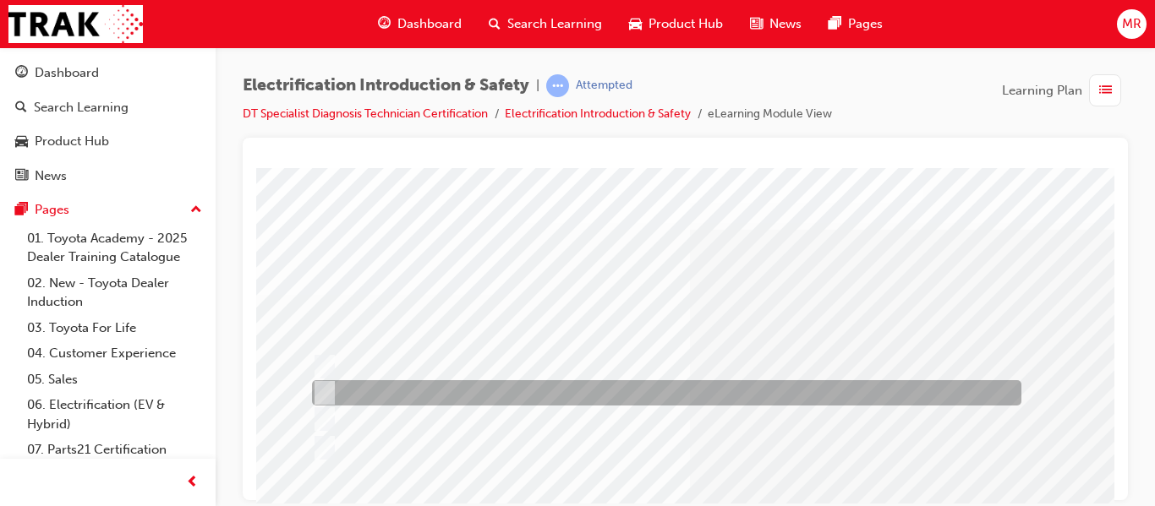
click at [325, 390] on input "Toyota Headquarters" at bounding box center [321, 393] width 19 height 19
radio input "true"
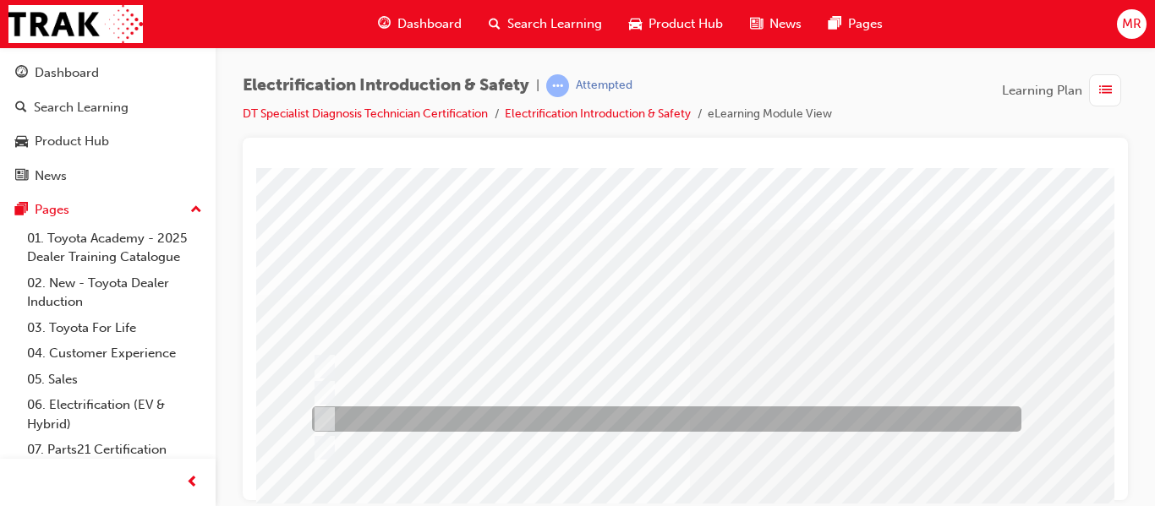
click at [325, 418] on input "Parts Department" at bounding box center [321, 419] width 19 height 19
radio input "true"
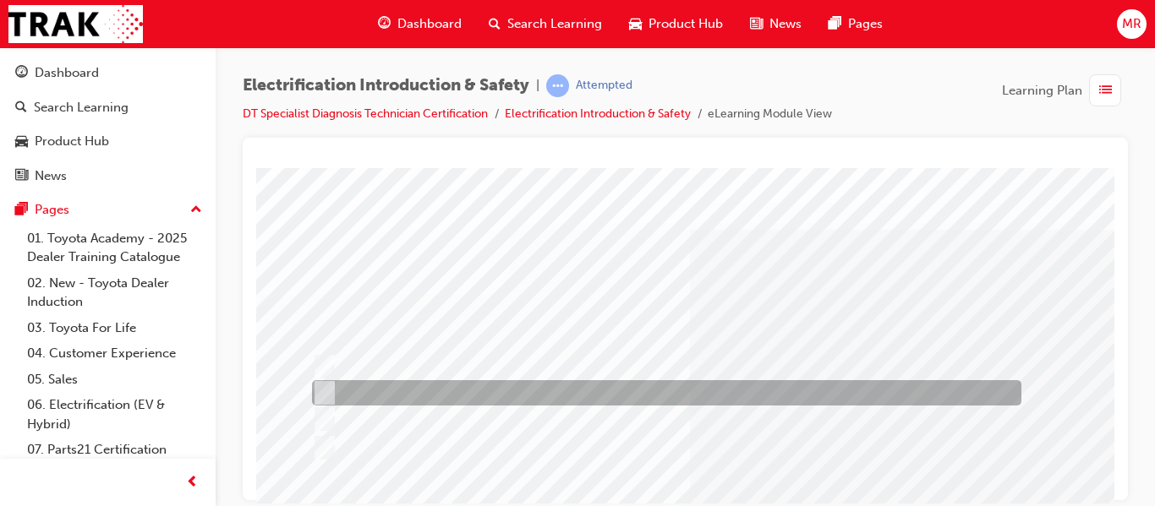
click at [322, 387] on input "Toyota Headquarters" at bounding box center [321, 393] width 19 height 19
radio input "true"
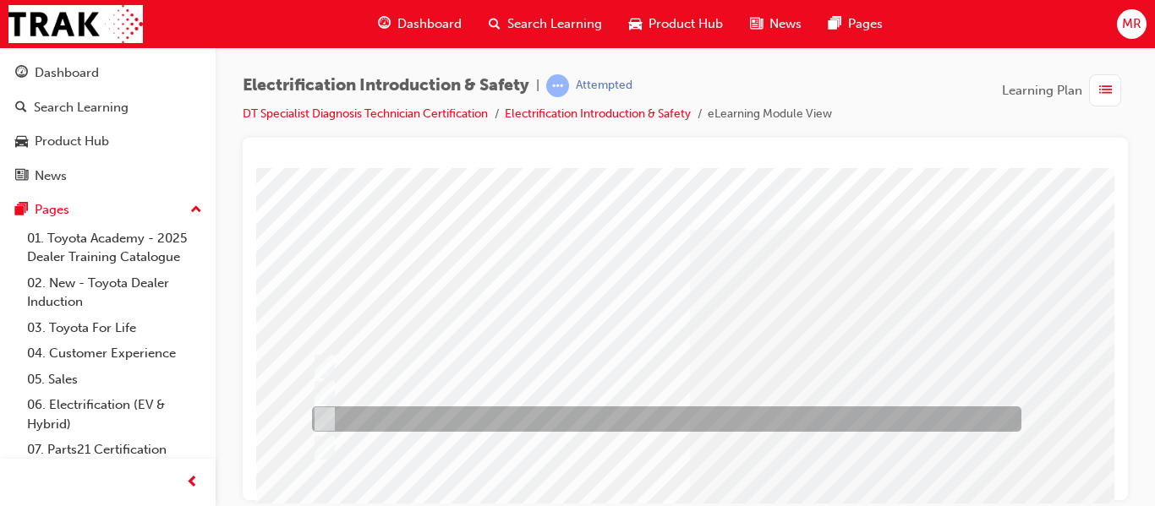
click at [325, 412] on input "Parts Department" at bounding box center [321, 419] width 19 height 19
radio input "true"
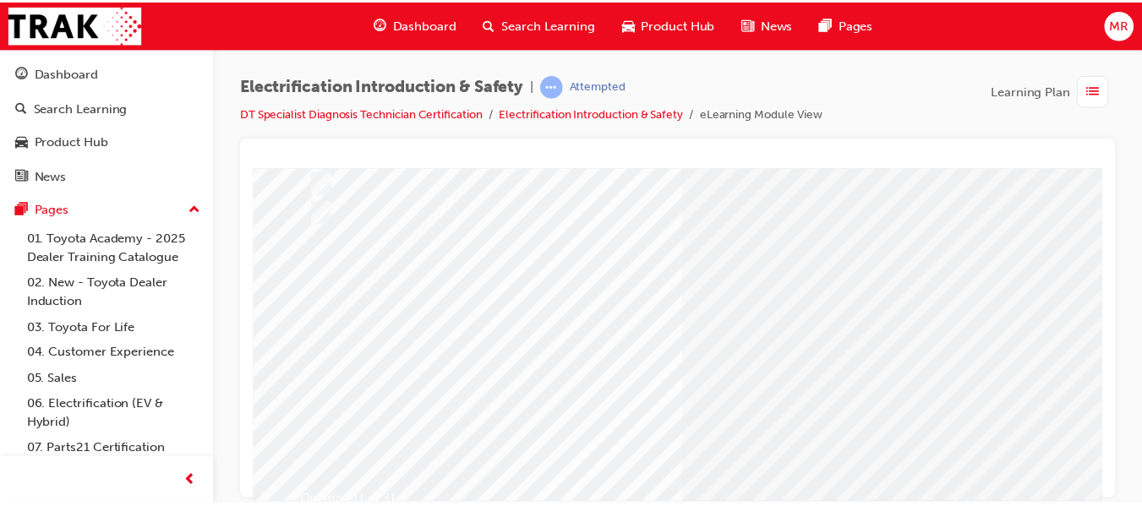
scroll to position [237, 0]
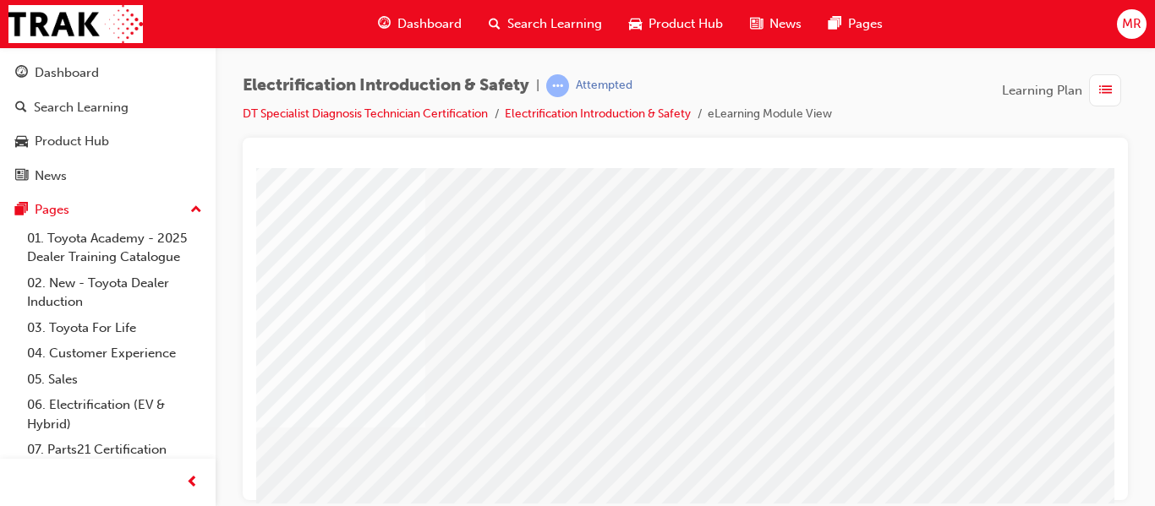
scroll to position [222, 101]
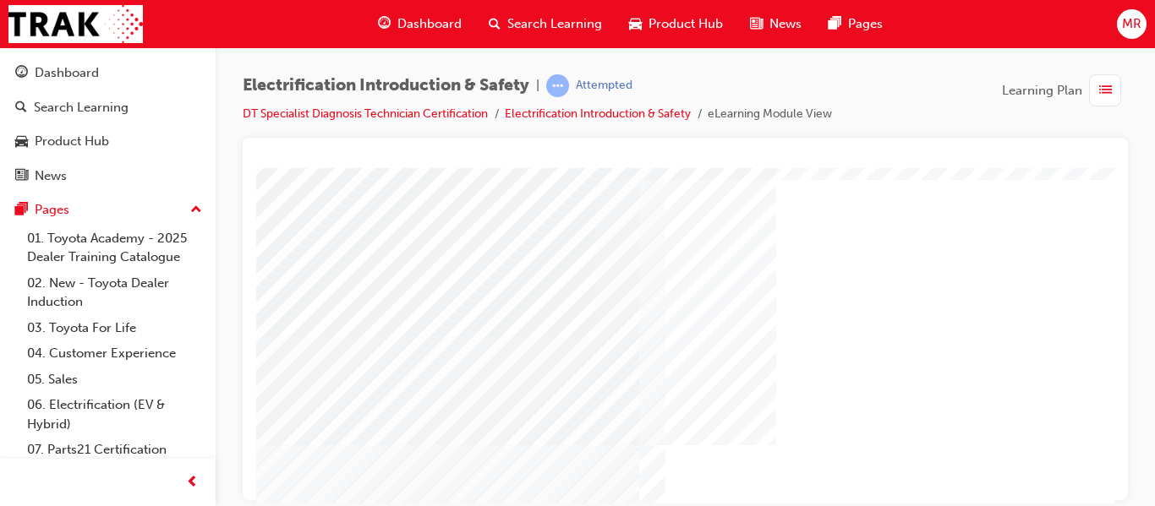
scroll to position [80, 0]
drag, startPoint x: 1099, startPoint y: 340, endPoint x: 1103, endPoint y: 373, distance: 33.2
click at [1103, 94] on html "Loading..." at bounding box center [685, 90] width 858 height 7
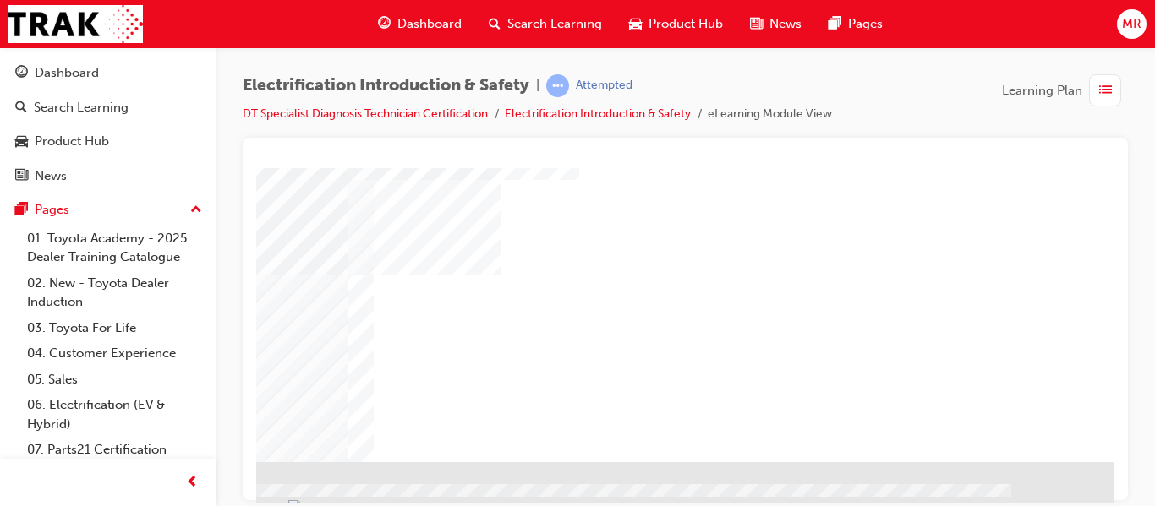
scroll to position [324, 304]
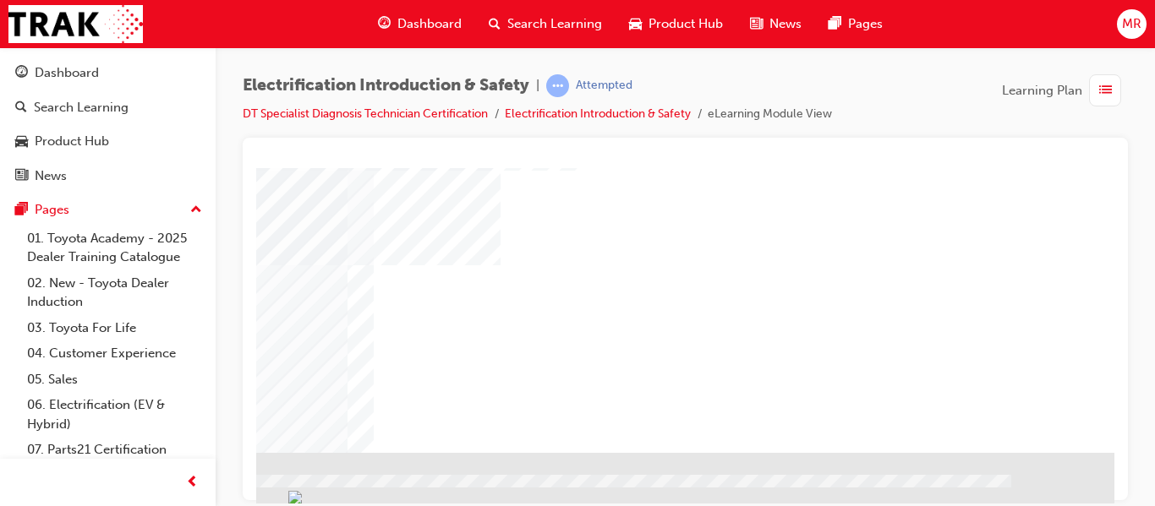
drag, startPoint x: 1104, startPoint y: 248, endPoint x: 1376, endPoint y: 624, distance: 463.6
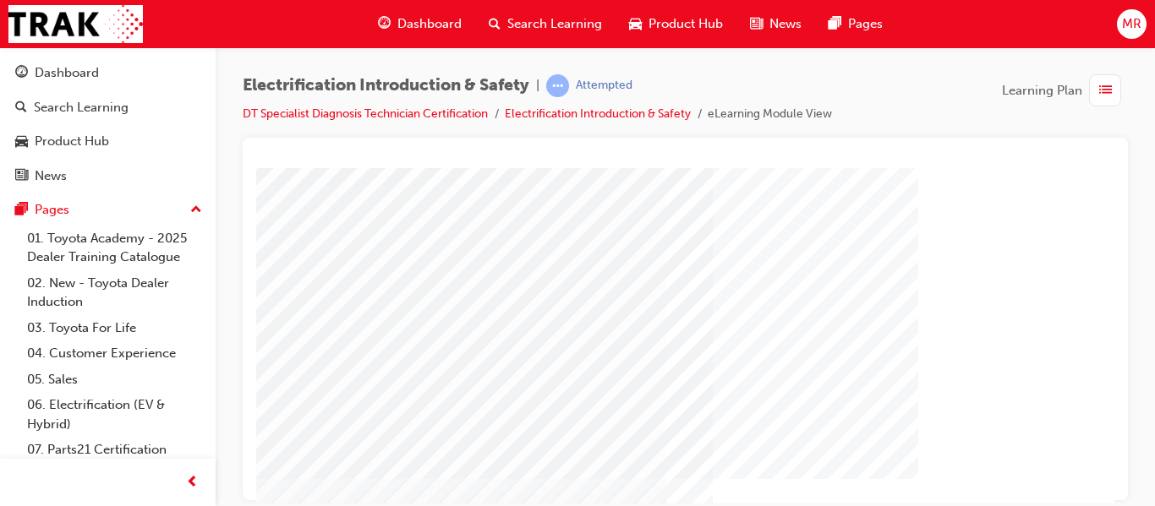
scroll to position [204, 0]
drag, startPoint x: 1103, startPoint y: 279, endPoint x: 1385, endPoint y: 539, distance: 384.0
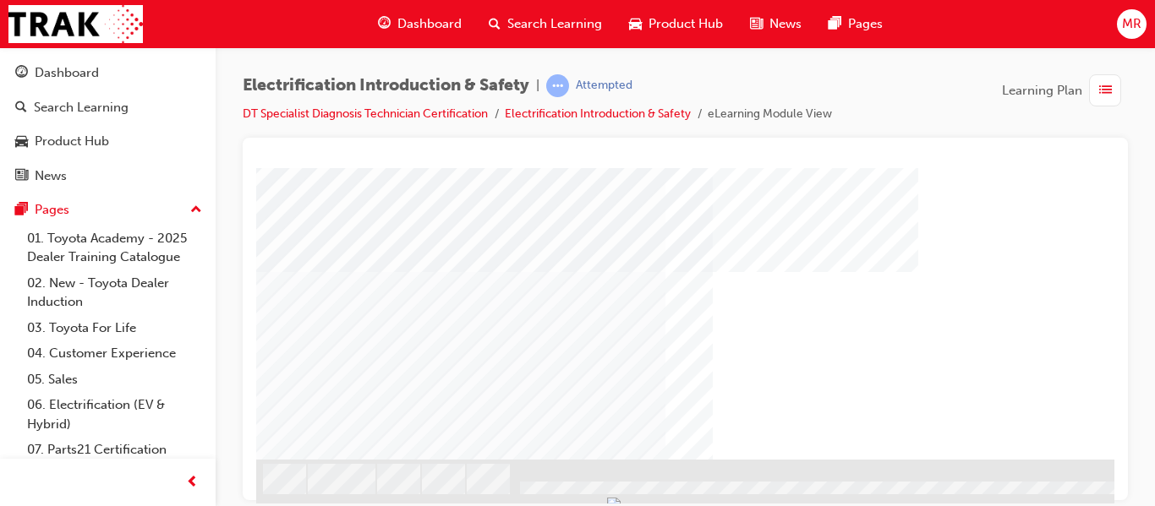
scroll to position [324, 0]
click at [1095, 489] on div at bounding box center [830, 496] width 1149 height 89
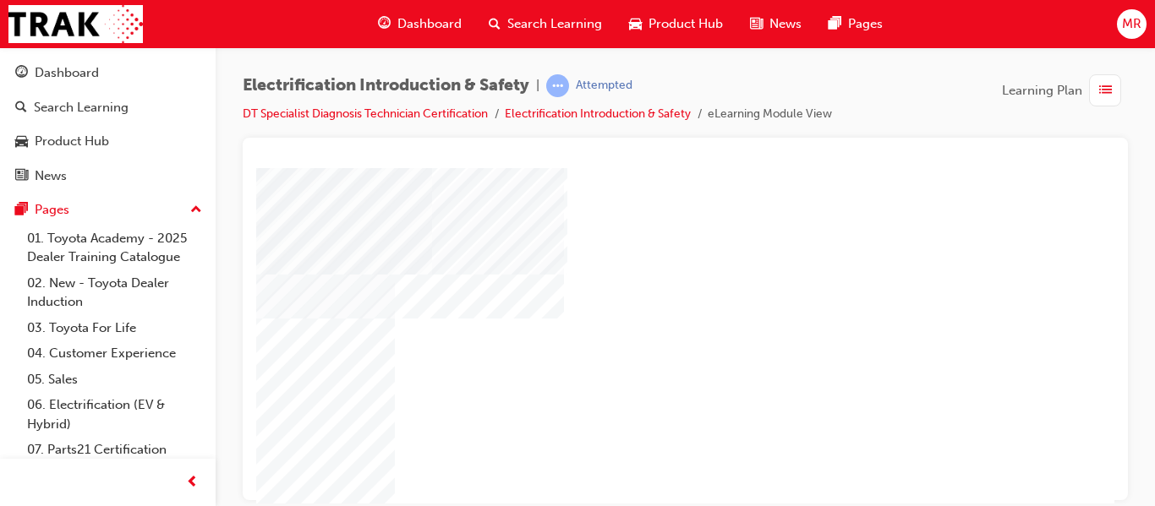
scroll to position [270, 304]
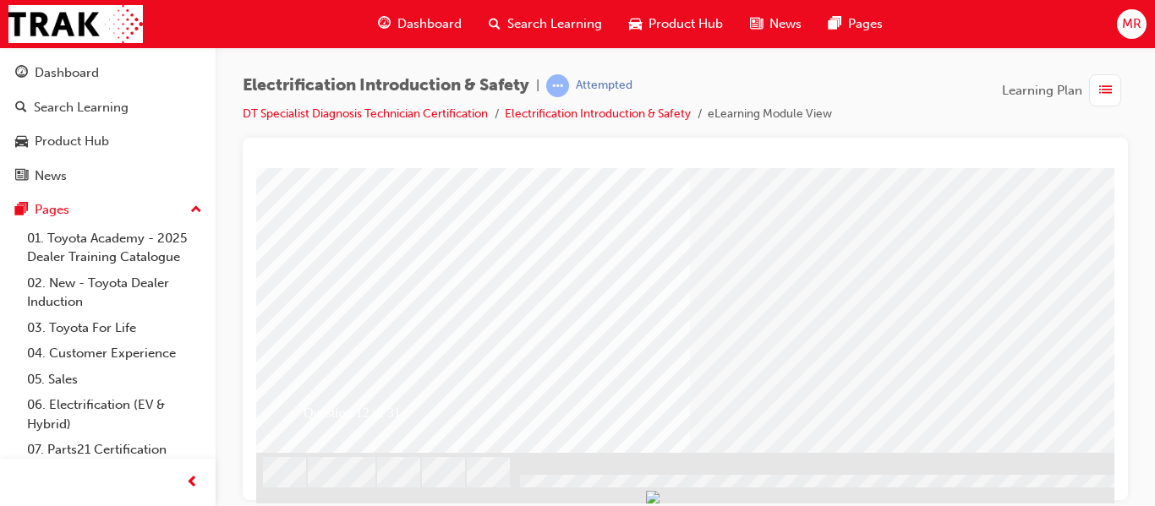
scroll to position [0, 0]
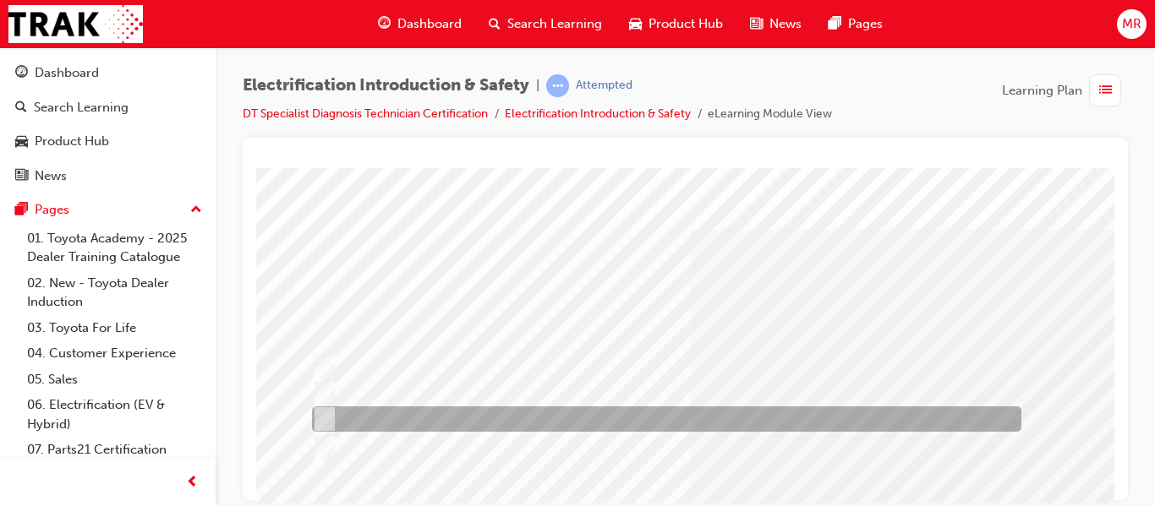
click at [324, 411] on input "Insulated tools to prevent arcing" at bounding box center [321, 419] width 19 height 19
radio input "true"
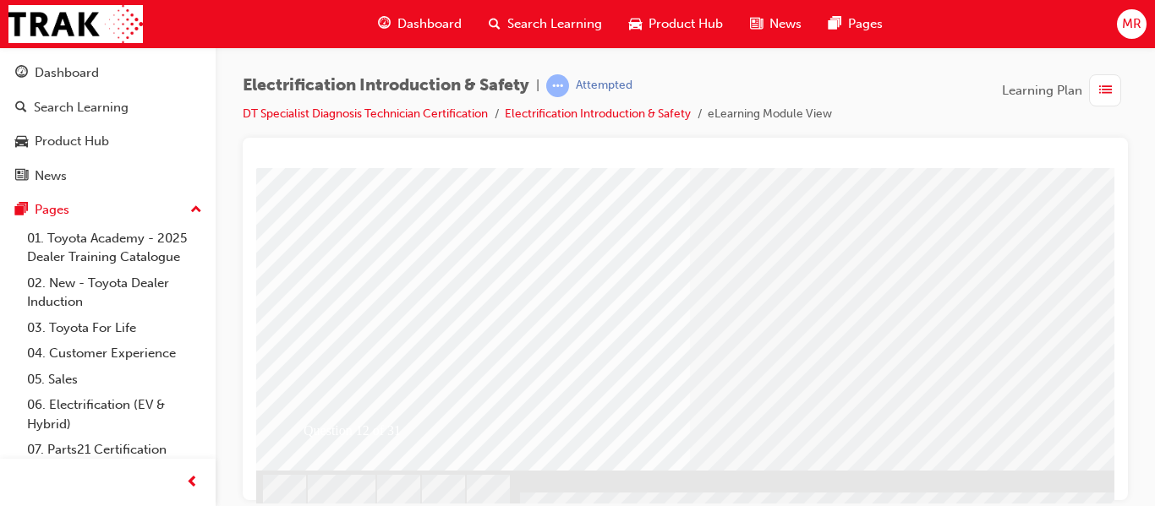
scroll to position [324, 0]
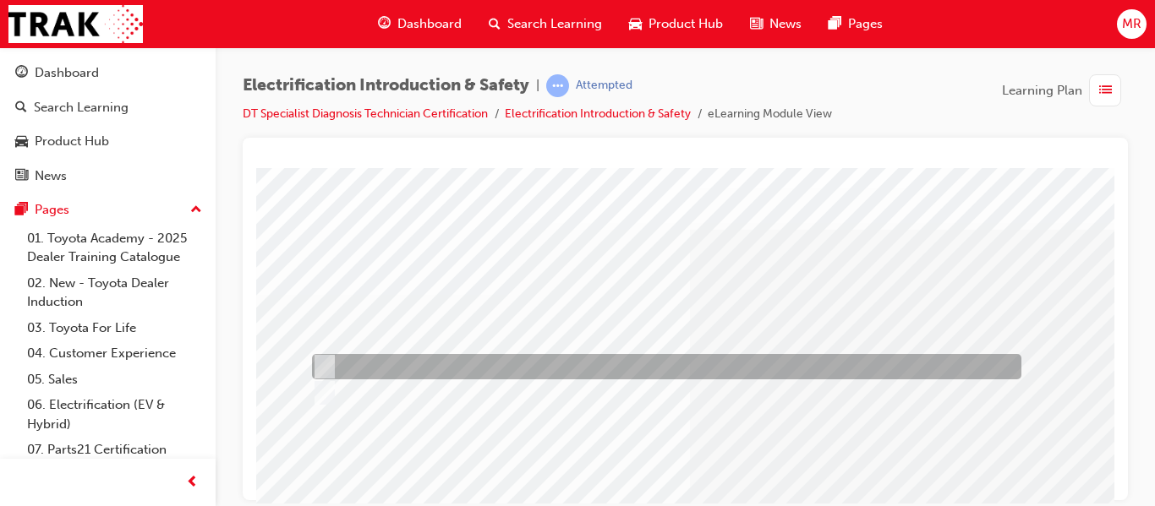
click at [323, 364] on input "True" at bounding box center [321, 367] width 19 height 19
radio input "true"
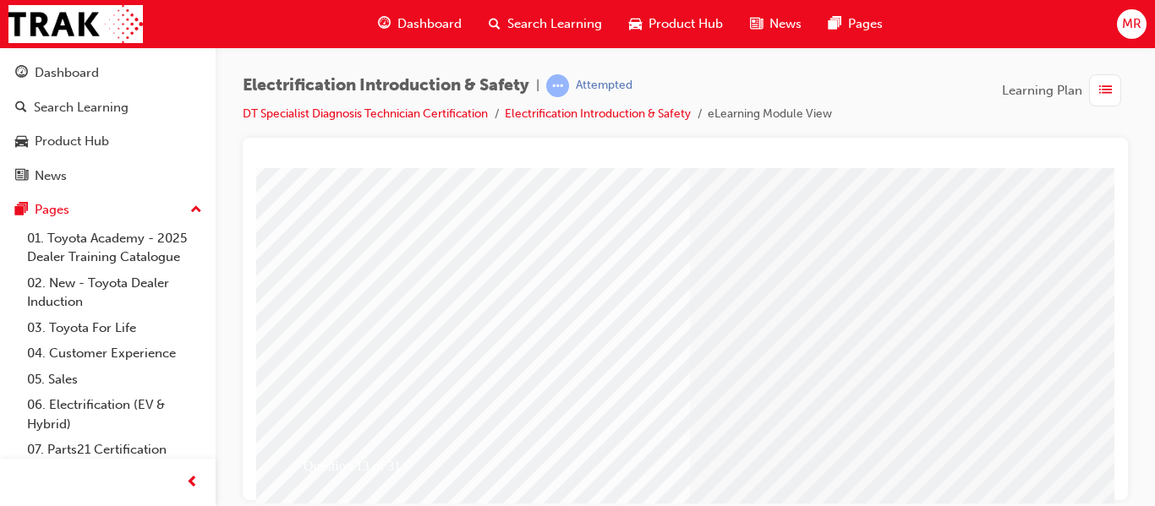
scroll to position [304, 0]
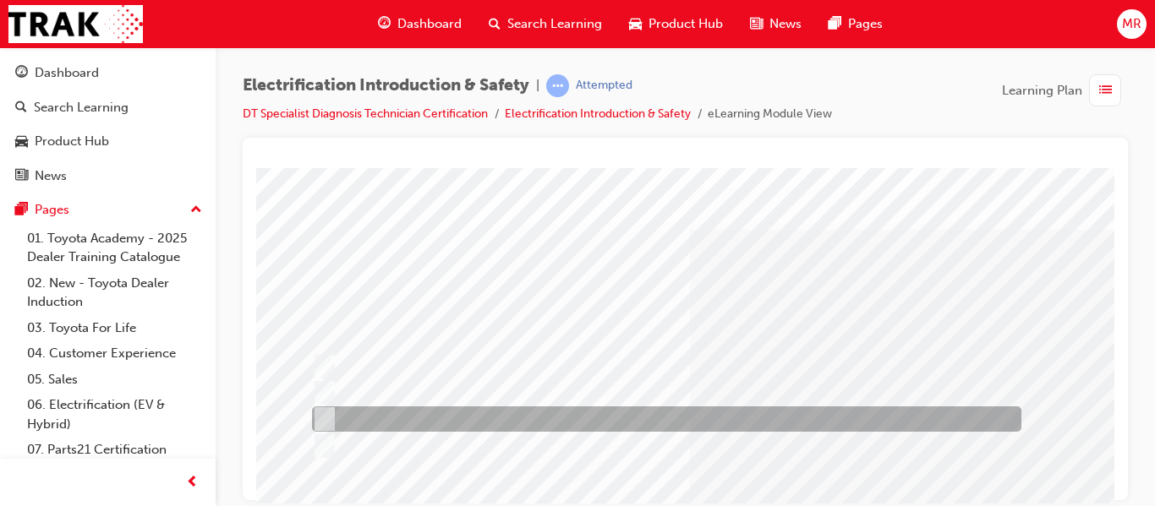
click at [327, 416] on input "8yrs/160,000km" at bounding box center [321, 419] width 19 height 19
radio input "true"
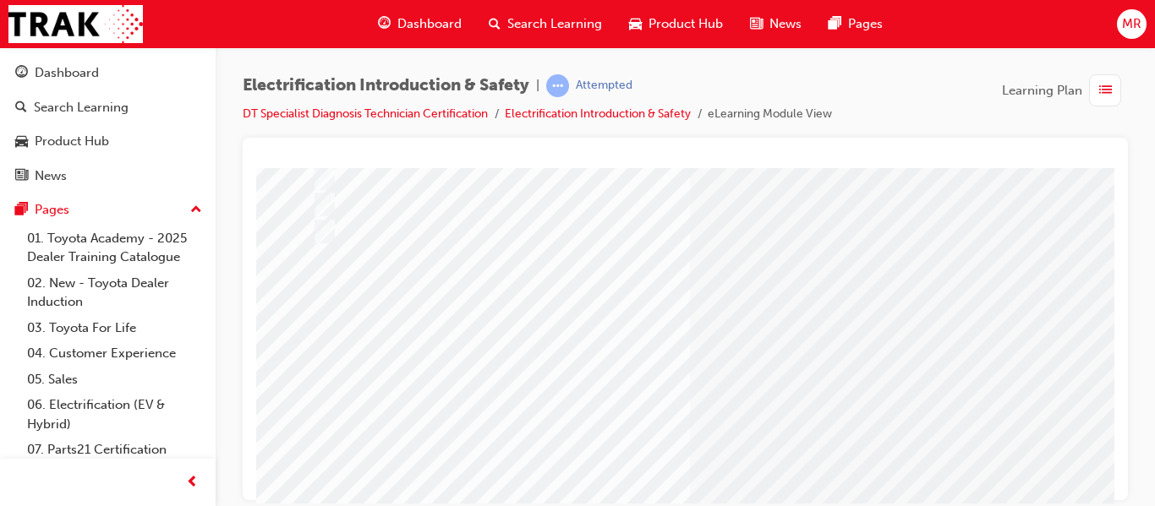
scroll to position [304, 0]
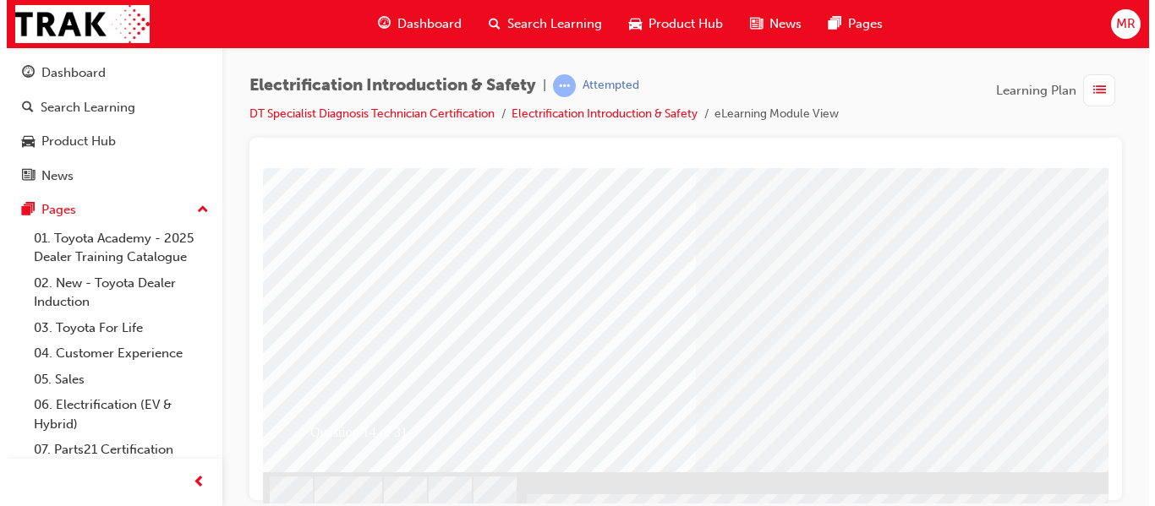
scroll to position [0, 0]
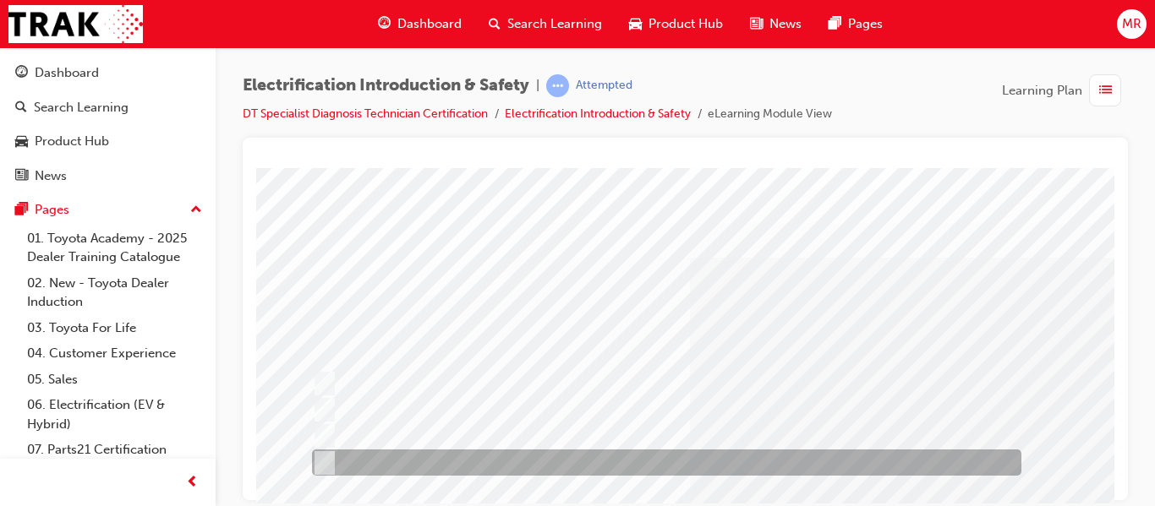
click at [326, 456] on input "Bulletins or Toyota website" at bounding box center [320, 463] width 19 height 19
checkbox input "true"
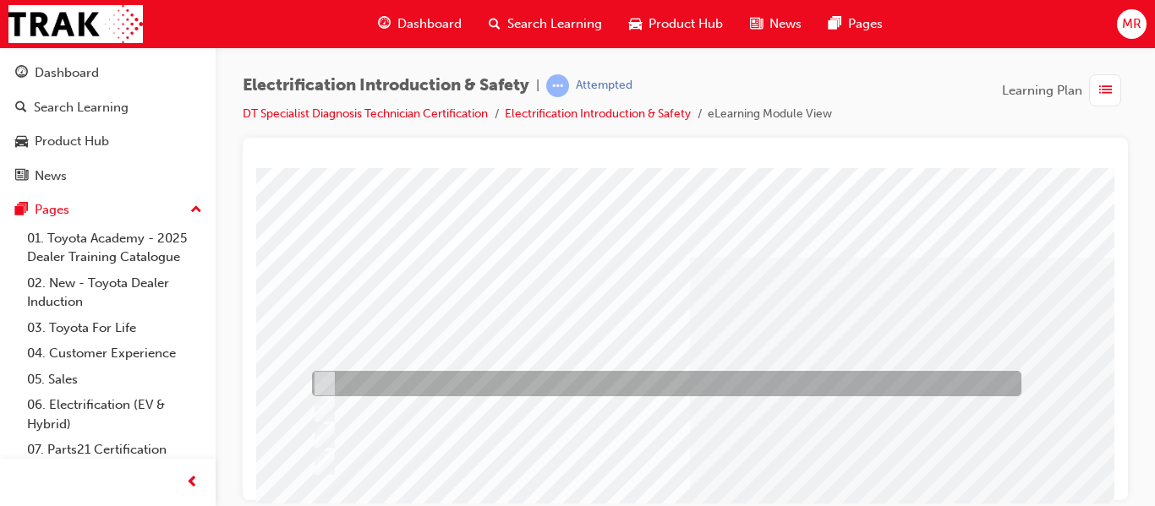
click at [322, 380] on input "SL 01/15 Toyota & LSL 01/015 Lexus" at bounding box center [320, 383] width 19 height 19
checkbox input "true"
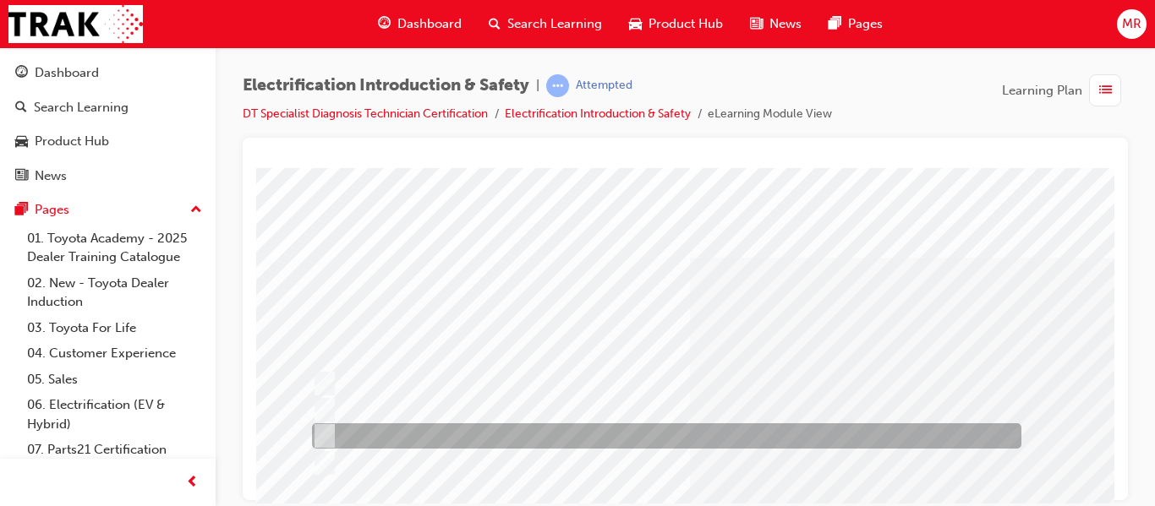
click at [321, 434] on input "Warranty controls those things" at bounding box center [320, 436] width 19 height 19
click at [323, 430] on input "Warranty controls those things" at bounding box center [320, 436] width 19 height 19
checkbox input "false"
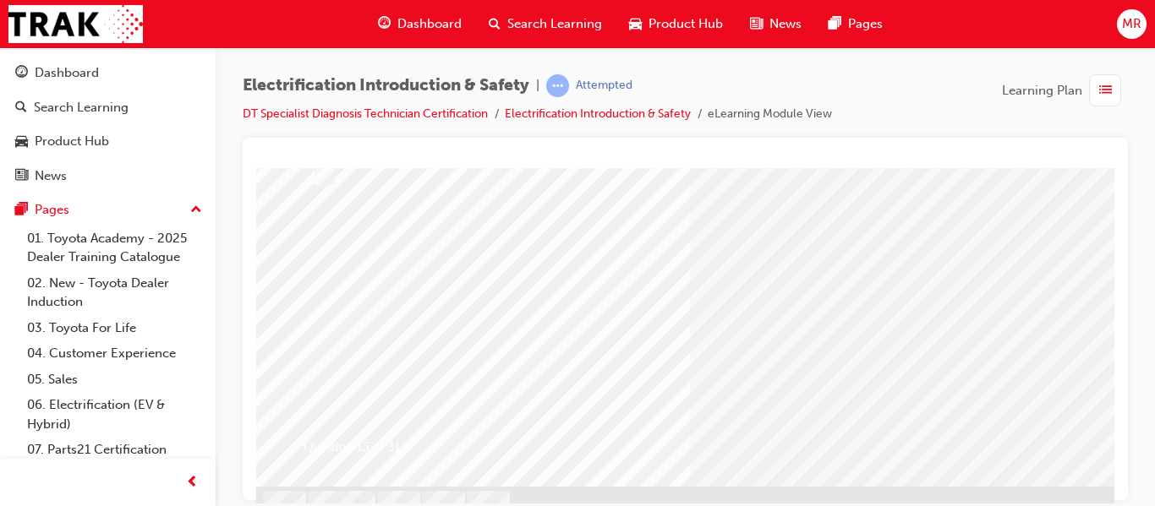
scroll to position [304, 0]
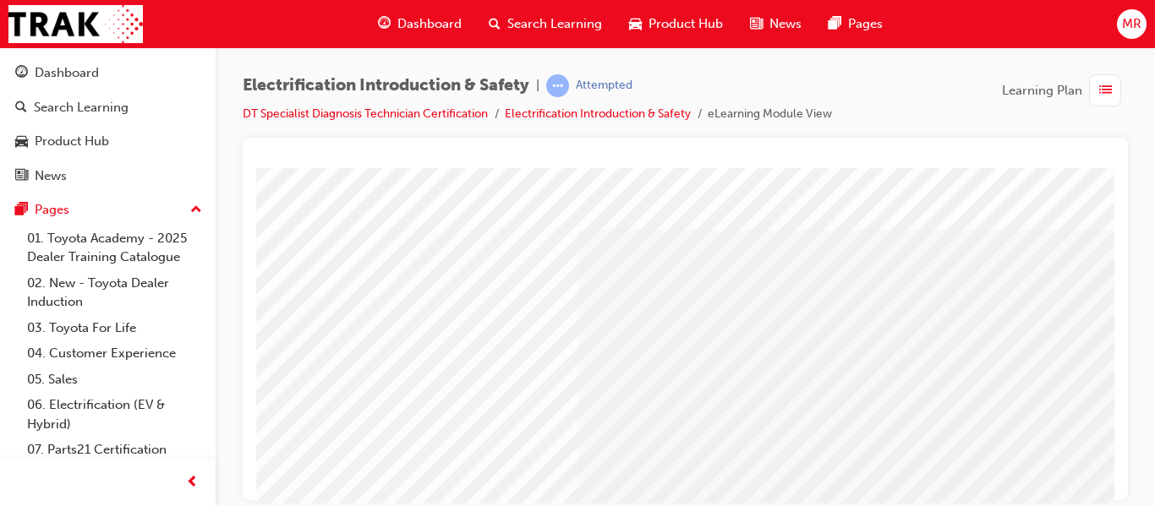
scroll to position [0, 0]
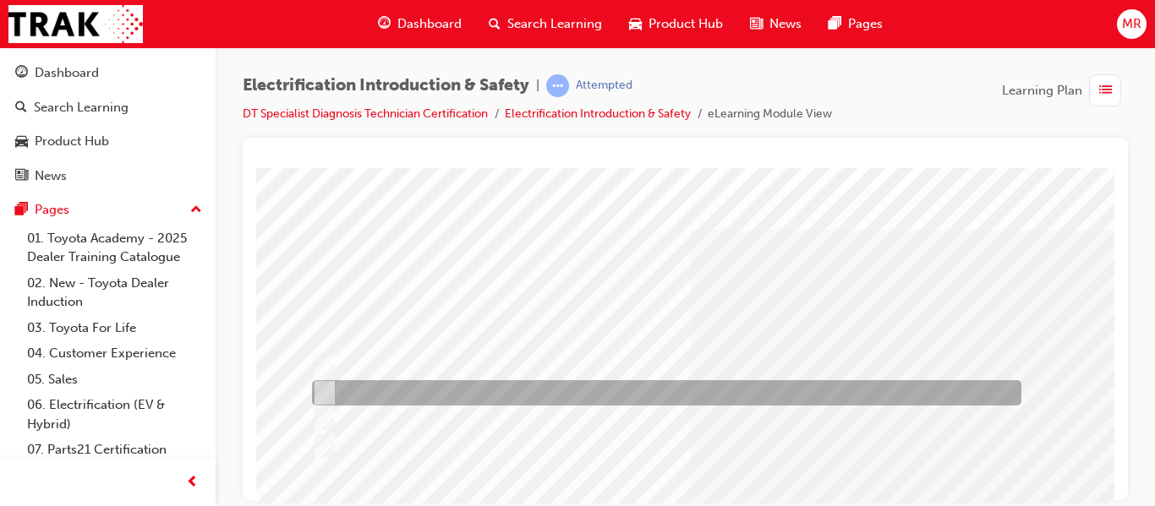
click at [318, 388] on input "Remove the Service Plug and tape the plug hole with non-conductive tape." at bounding box center [321, 393] width 19 height 19
radio input "true"
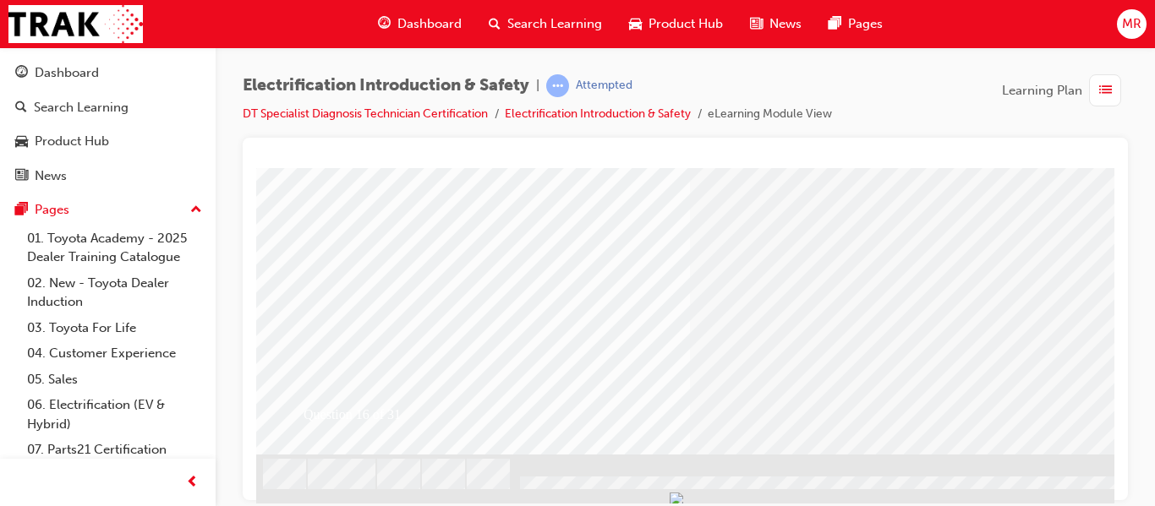
scroll to position [324, 0]
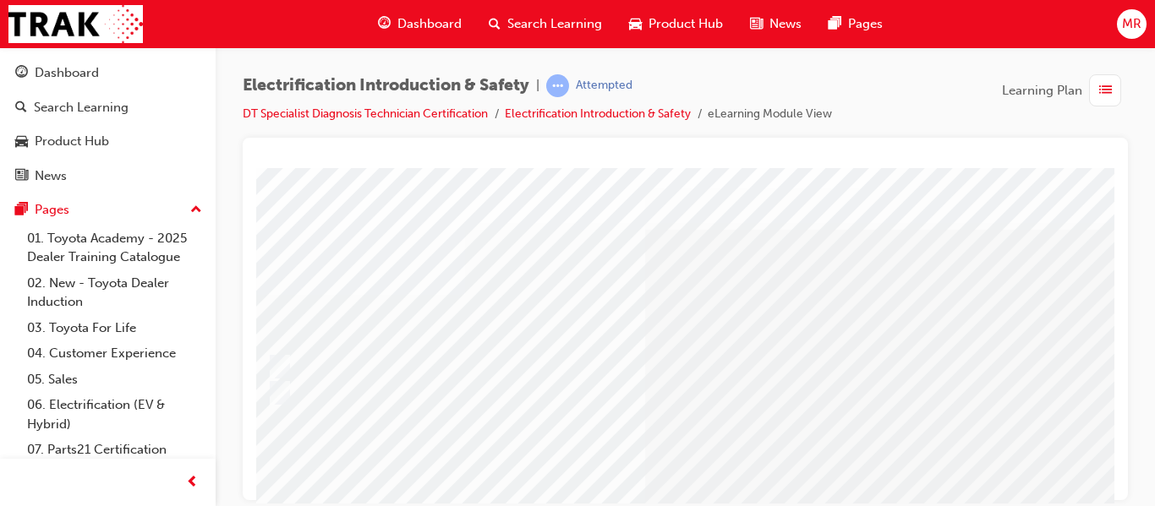
scroll to position [0, 0]
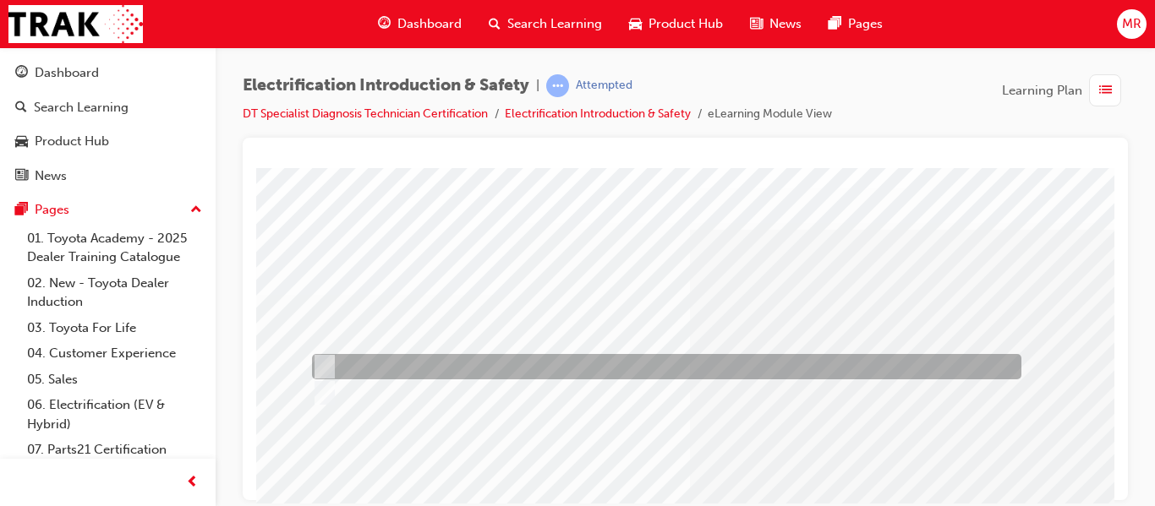
click at [322, 361] on input "True" at bounding box center [321, 367] width 19 height 19
radio input "true"
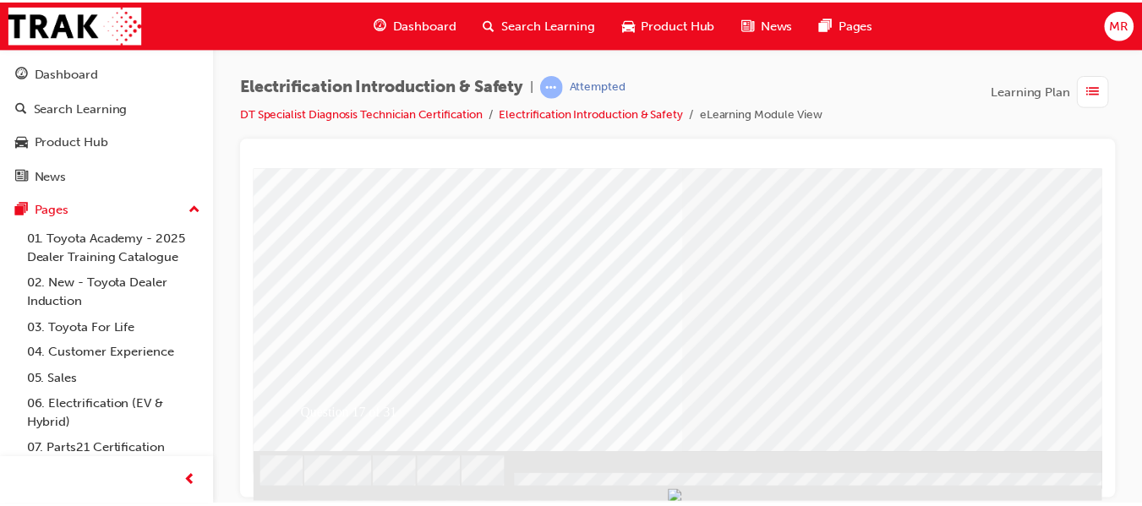
scroll to position [324, 0]
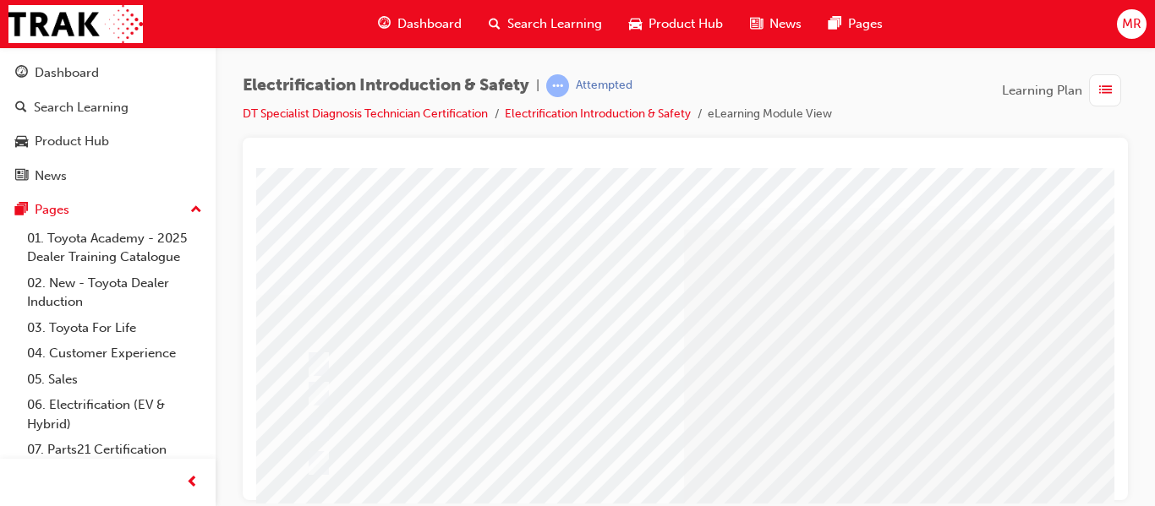
scroll to position [0, 0]
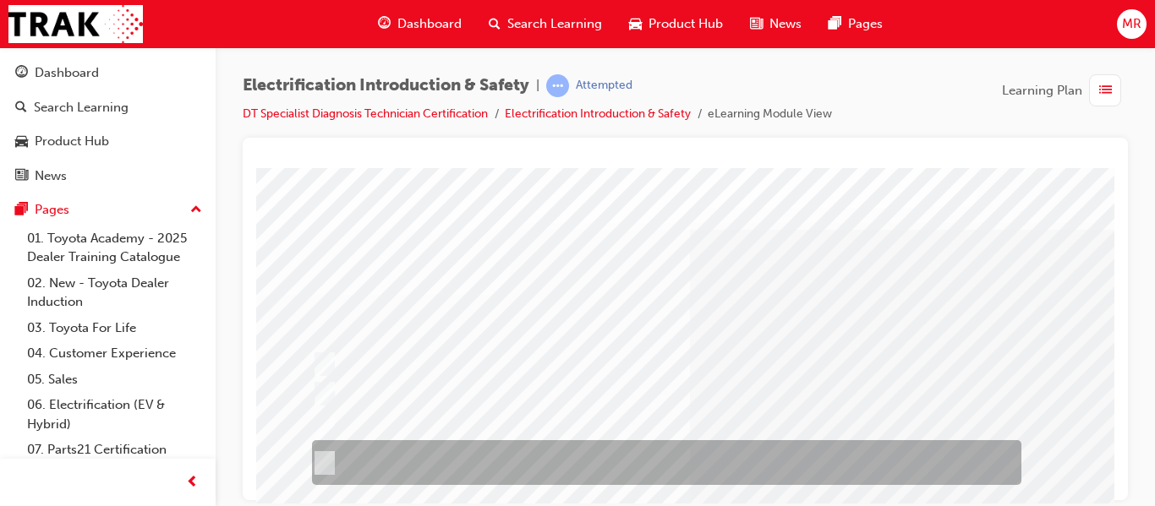
click at [327, 456] on input "Damage to the DC/DC converter or Vehicle may arise and gasses may become trappe…" at bounding box center [321, 463] width 19 height 19
radio input "true"
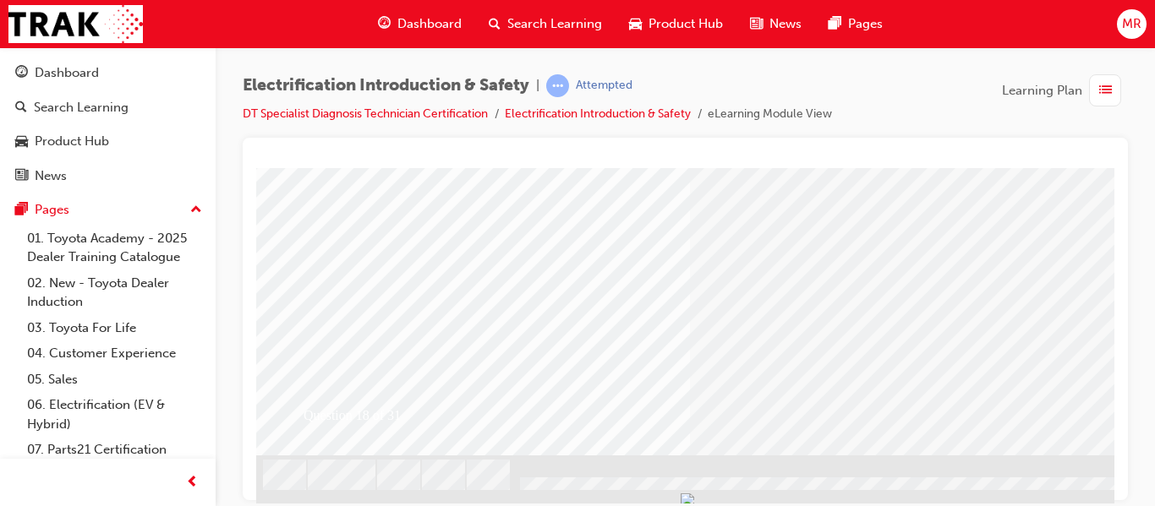
scroll to position [324, 0]
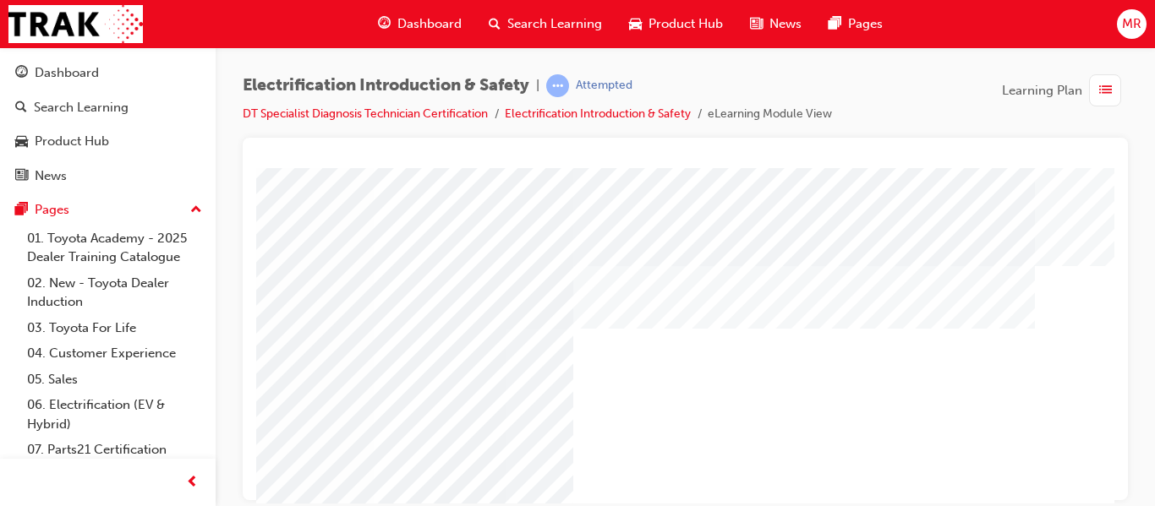
scroll to position [0, 304]
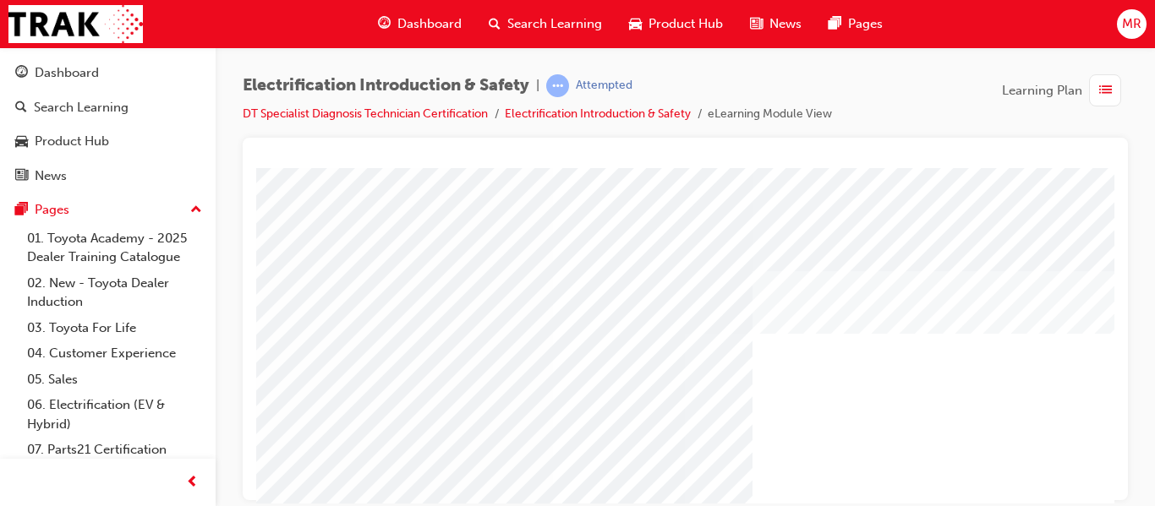
scroll to position [0, 0]
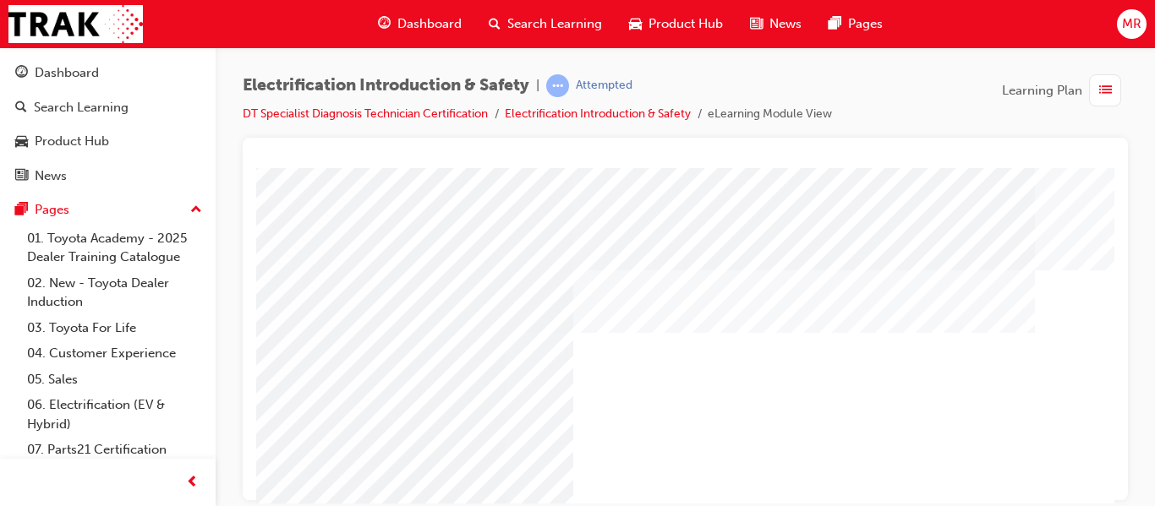
scroll to position [0, 304]
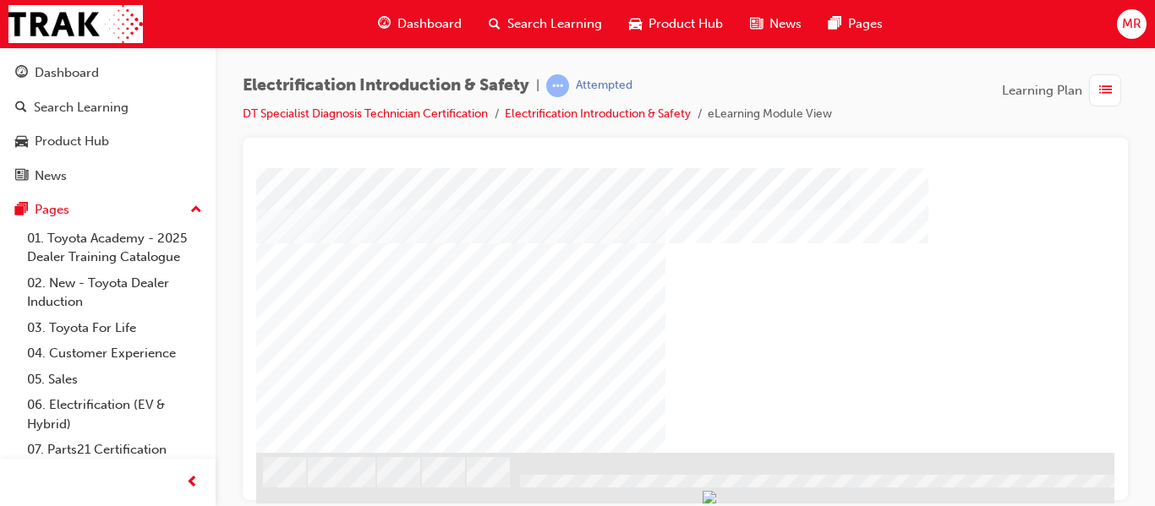
drag, startPoint x: 1106, startPoint y: 353, endPoint x: 1376, endPoint y: 598, distance: 363.8
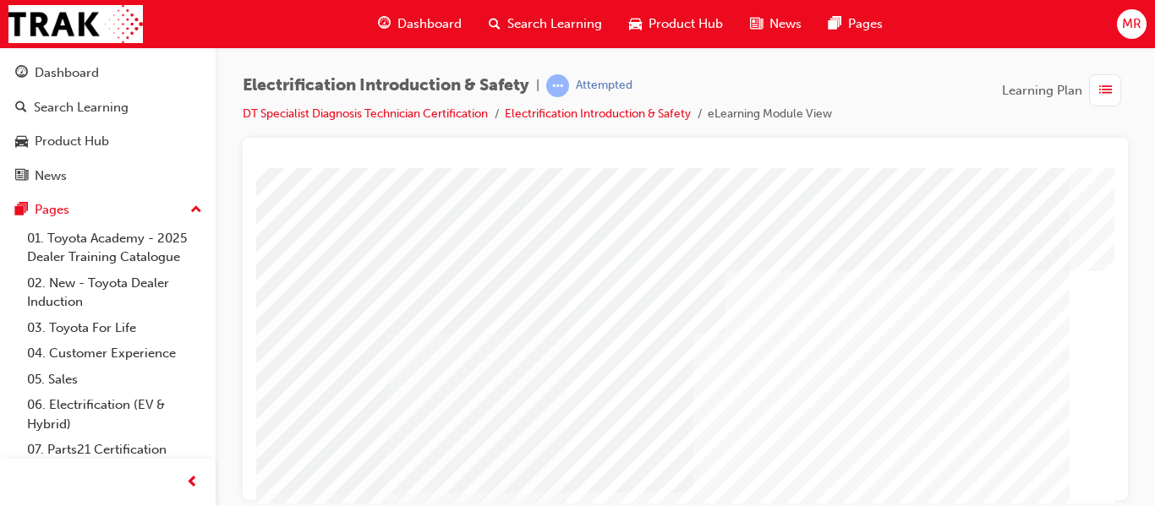
scroll to position [0, 101]
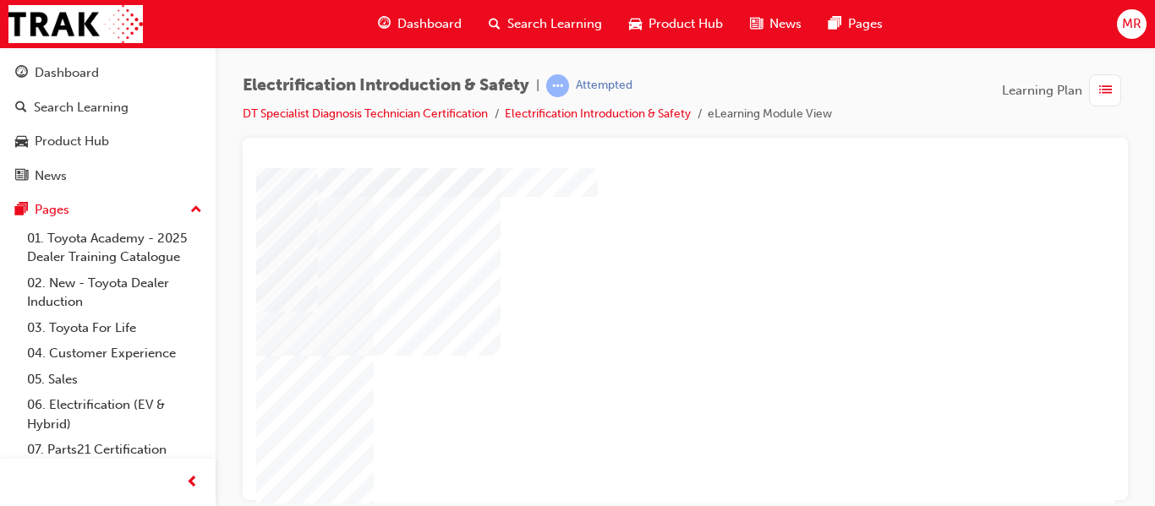
scroll to position [135, 304]
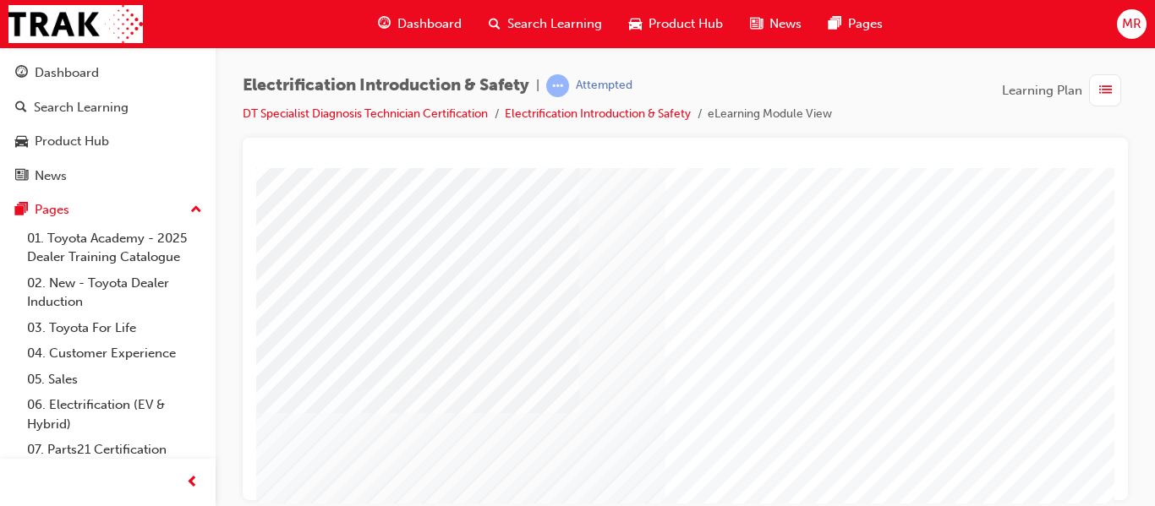
scroll to position [169, 0]
click at [408, 410] on div "multistate" at bounding box center [762, 336] width 1149 height 609
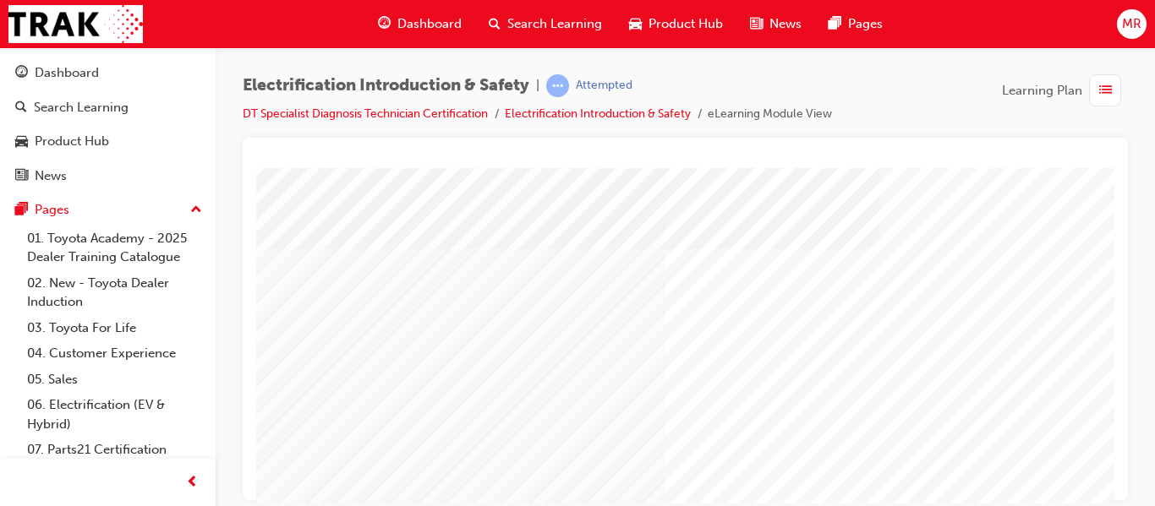
scroll to position [304, 0]
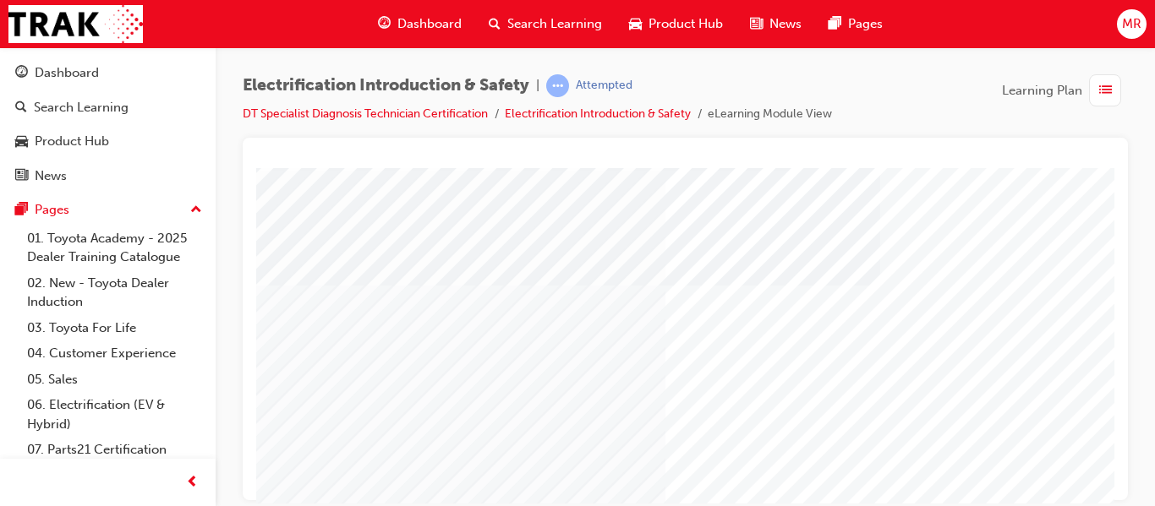
scroll to position [237, 0]
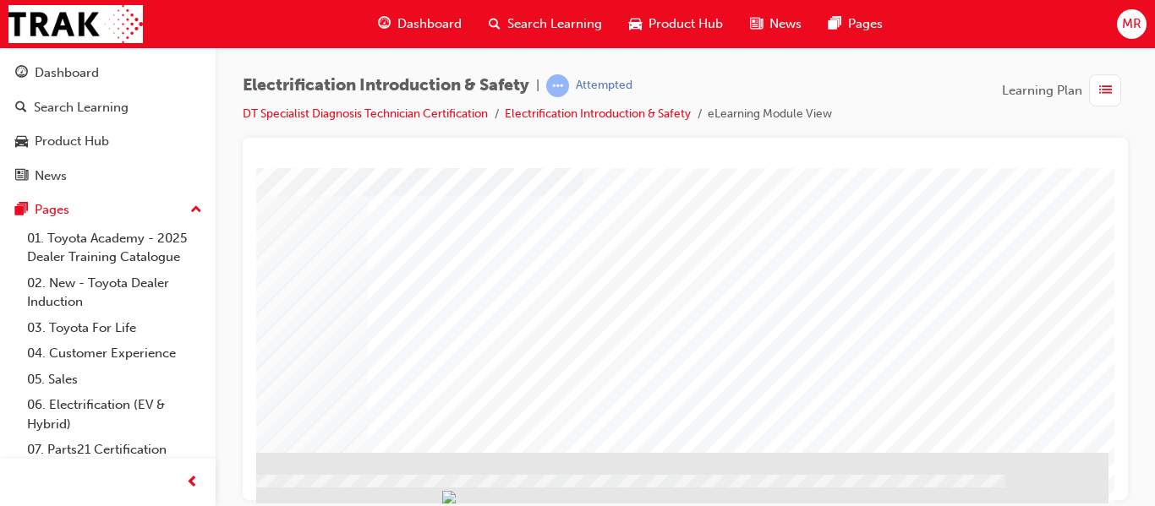
scroll to position [324, 304]
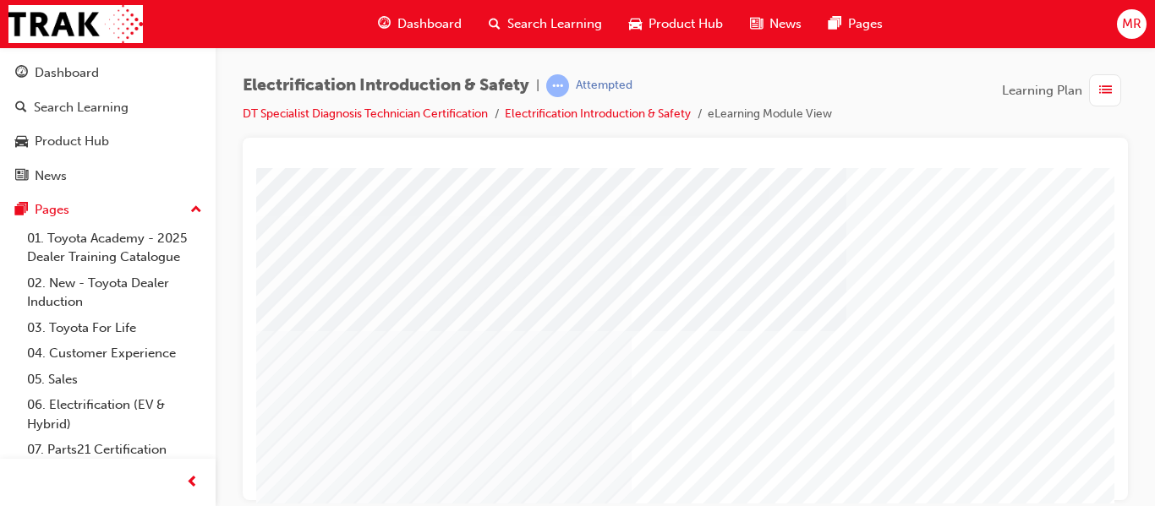
scroll to position [222, 34]
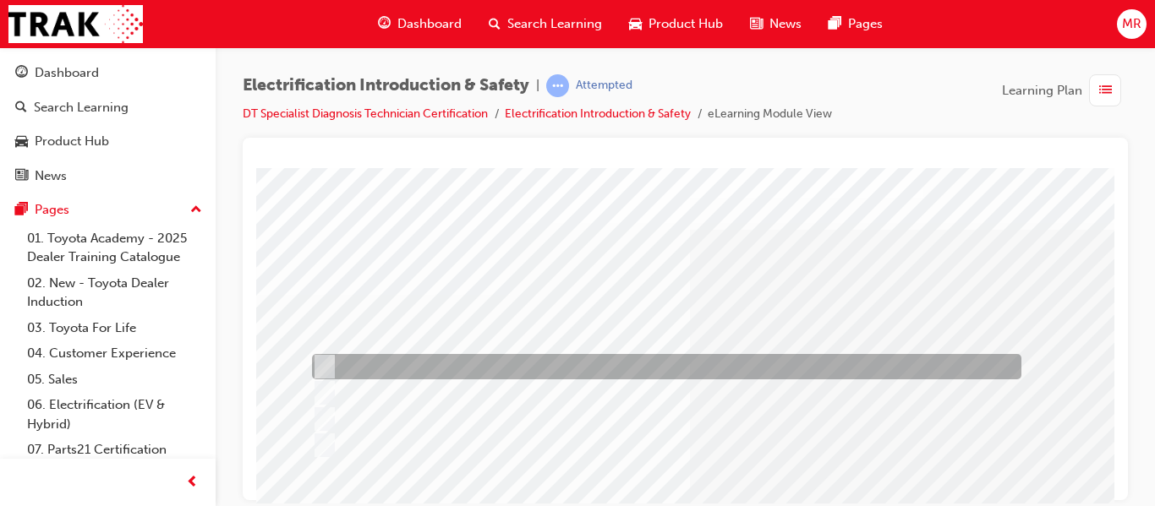
click at [320, 372] on input "Shut down the system." at bounding box center [321, 367] width 19 height 19
radio input "true"
click at [323, 362] on input "Shut down the system." at bounding box center [321, 367] width 19 height 19
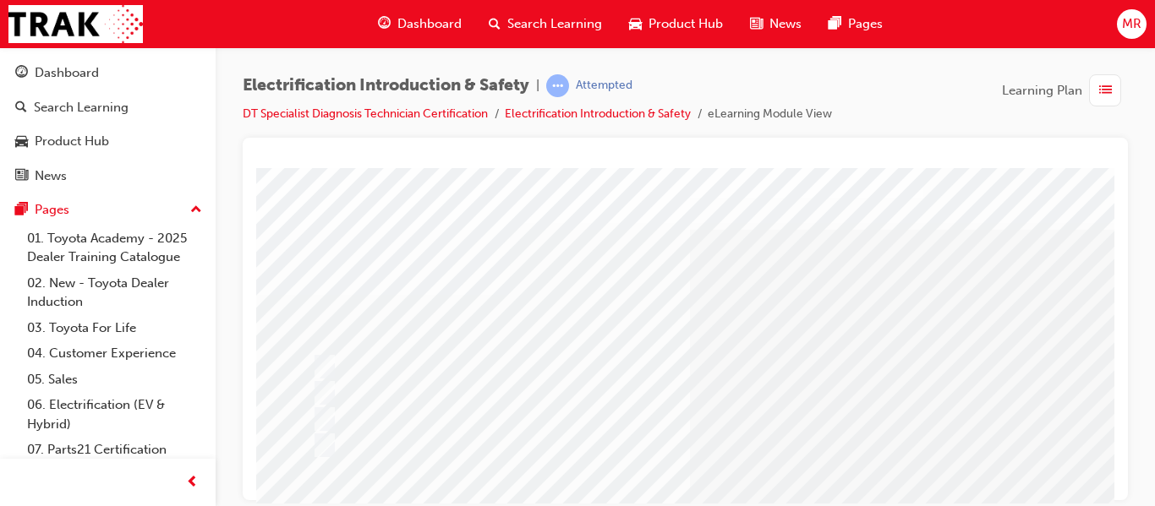
click at [312, 384] on input "Warn the driver to take the vehicle to the nearest dealer." at bounding box center [321, 393] width 19 height 19
radio input "true"
click at [312, 410] on input "Only allow the petrol engine to run." at bounding box center [321, 419] width 19 height 19
radio input "true"
click at [312, 436] on input "None of the above." at bounding box center [321, 445] width 19 height 19
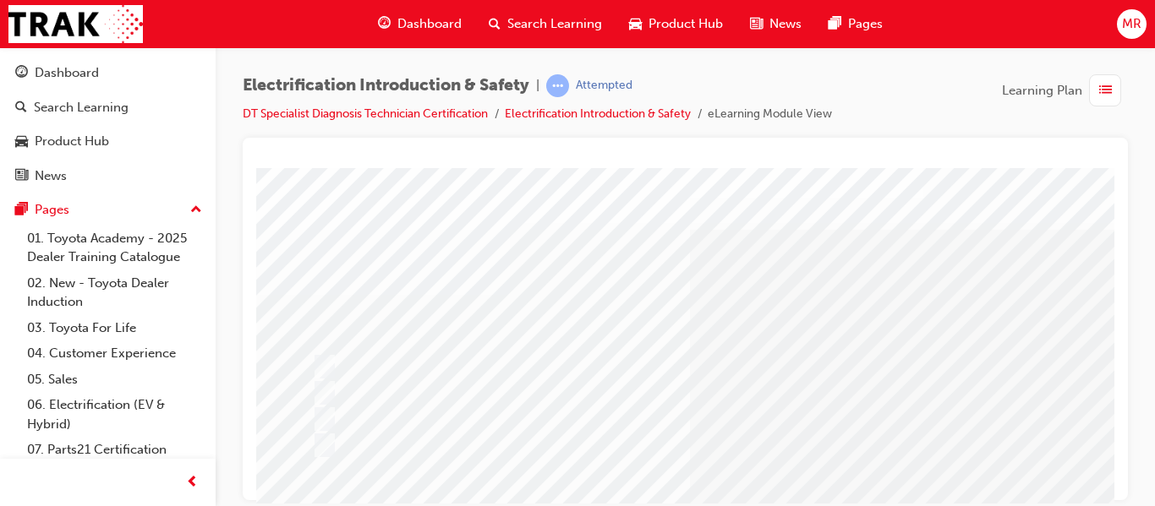
radio input "true"
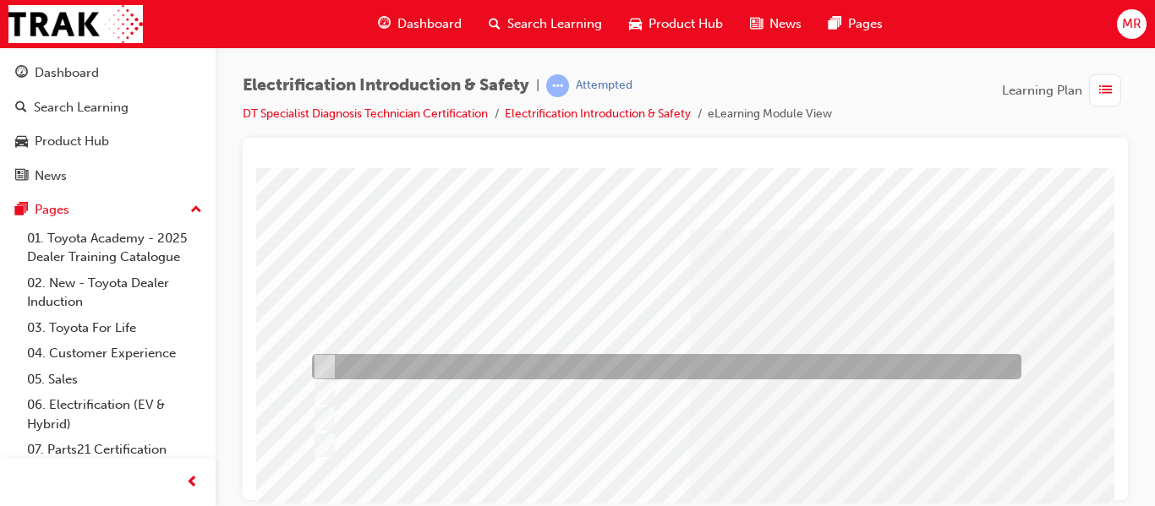
click at [320, 362] on input "Shut down the system." at bounding box center [321, 367] width 19 height 19
radio input "true"
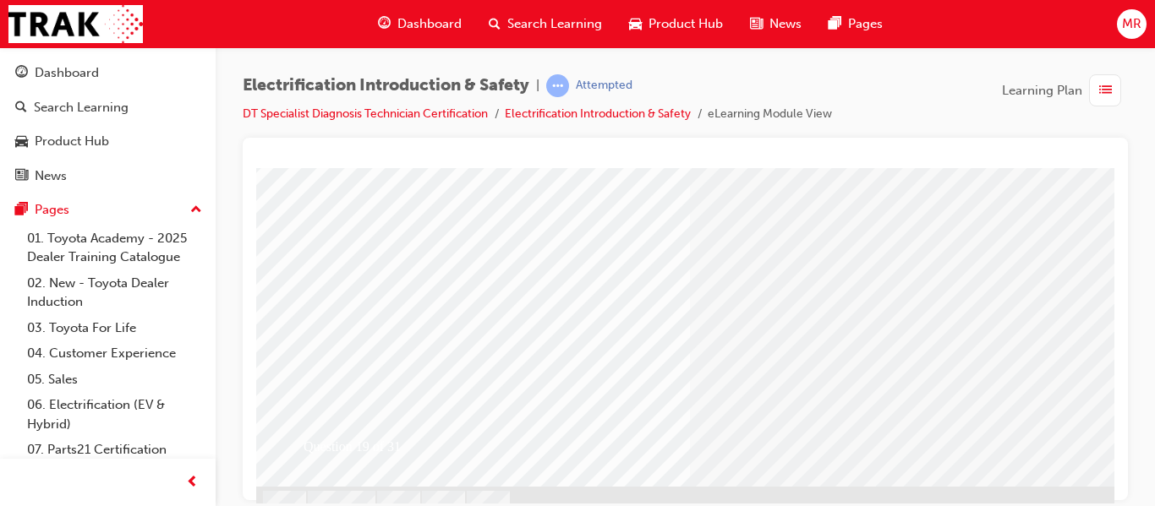
scroll to position [324, 0]
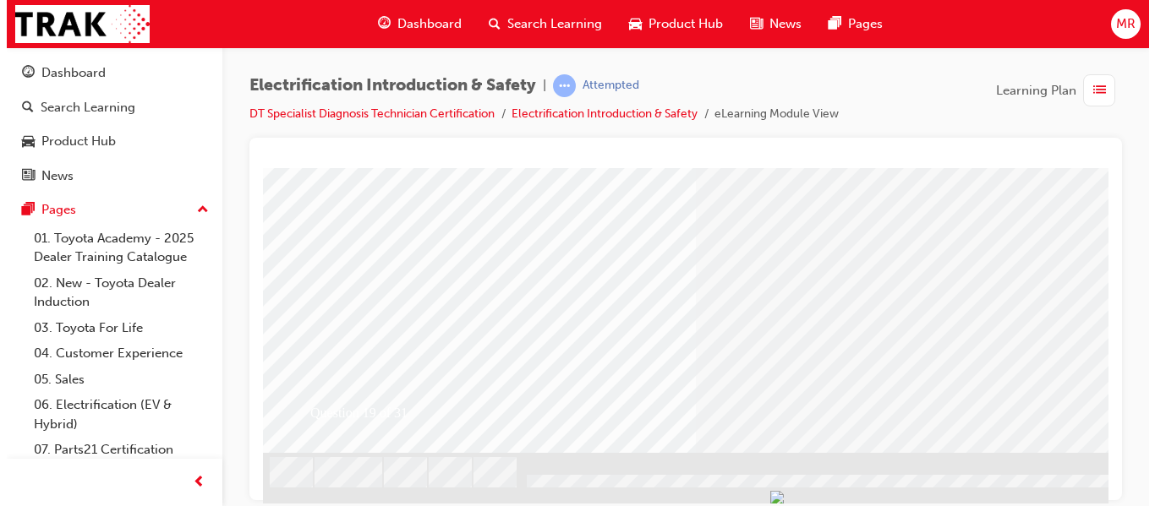
scroll to position [0, 0]
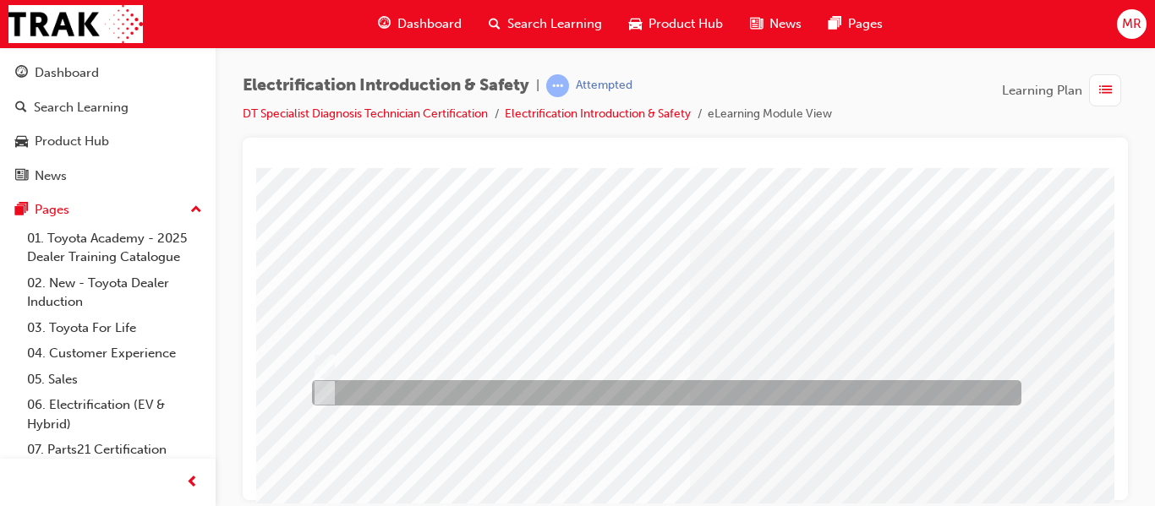
click at [322, 390] on input "False" at bounding box center [321, 393] width 19 height 19
radio input "true"
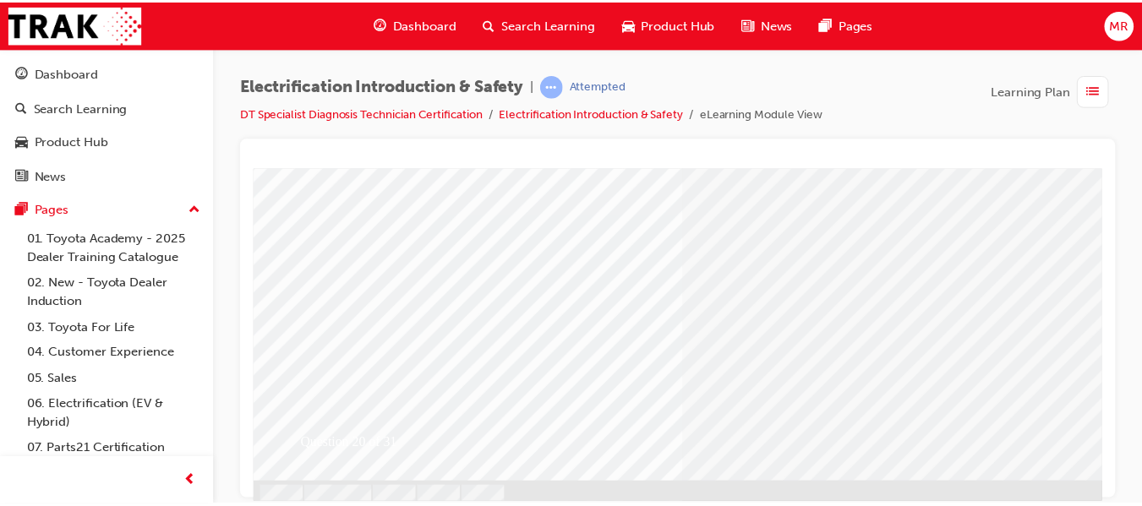
scroll to position [324, 0]
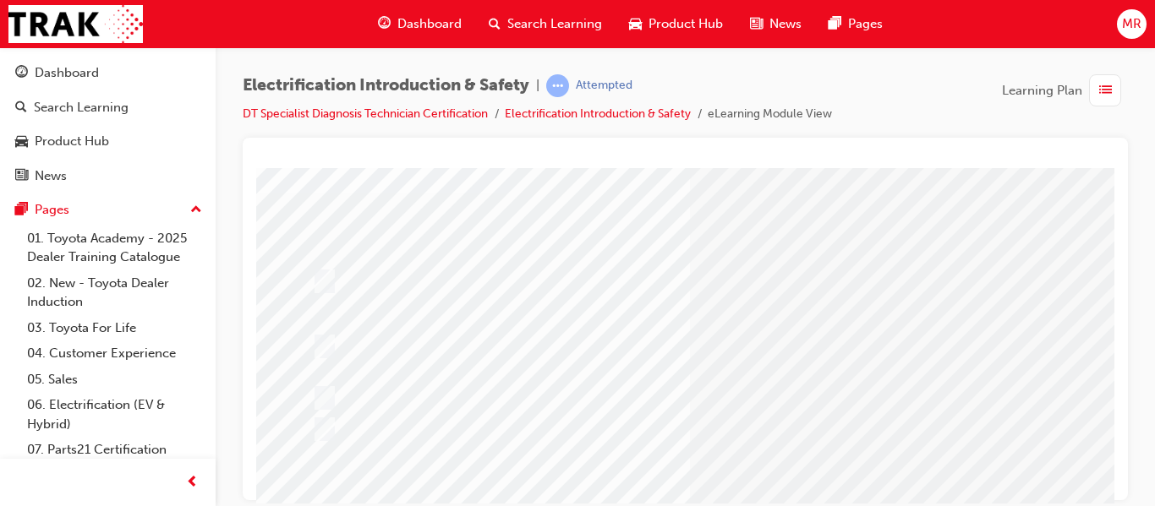
scroll to position [135, 0]
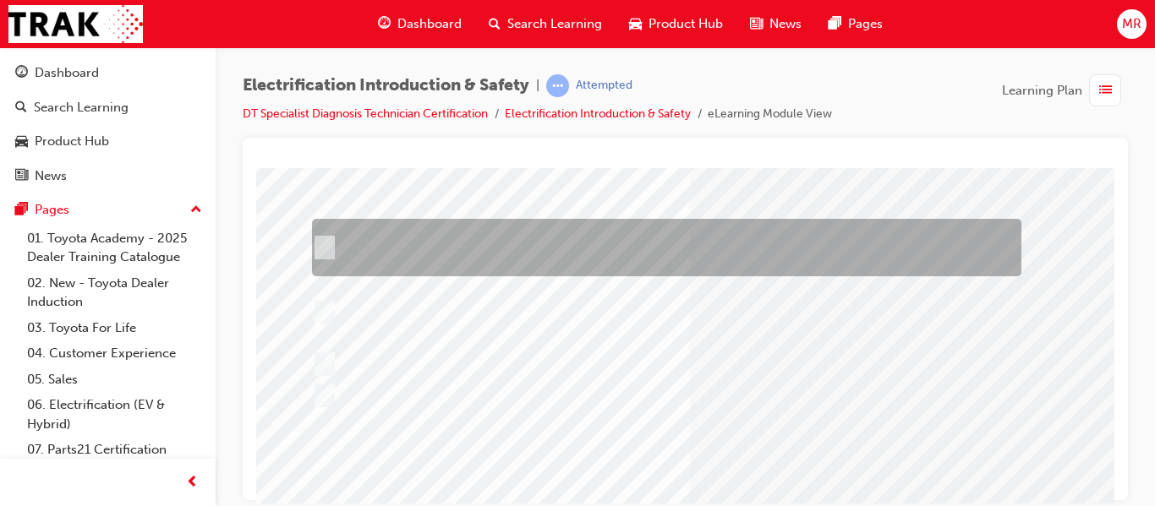
click at [328, 244] on input "MG1 is considered a Generator to provide power to MG2 and also start the Petrol…" at bounding box center [321, 247] width 19 height 19
radio input "true"
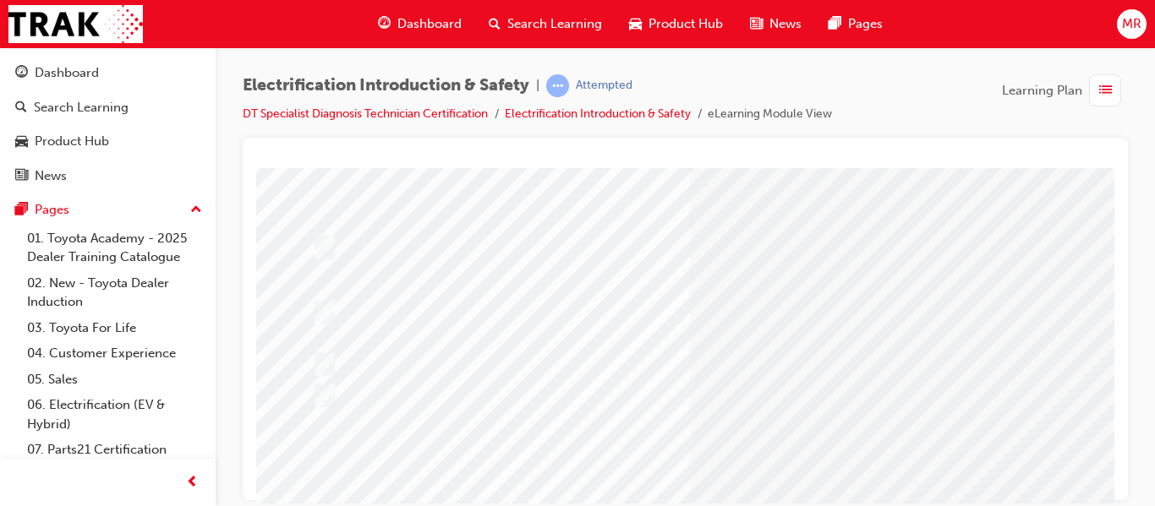
click at [312, 303] on input "MG2 is considered a Generator to provide power to MG2 and also start the Petrol…" at bounding box center [321, 312] width 19 height 19
radio input "true"
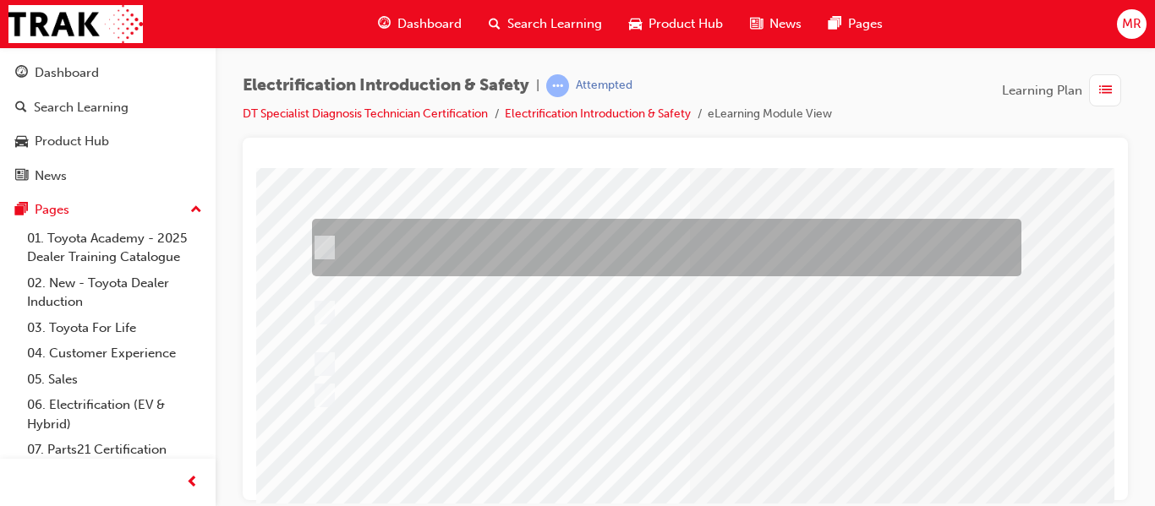
click at [326, 246] on input "MG1 is considered a Generator to provide power to MG2 and also start the Petrol…" at bounding box center [321, 247] width 19 height 19
radio input "true"
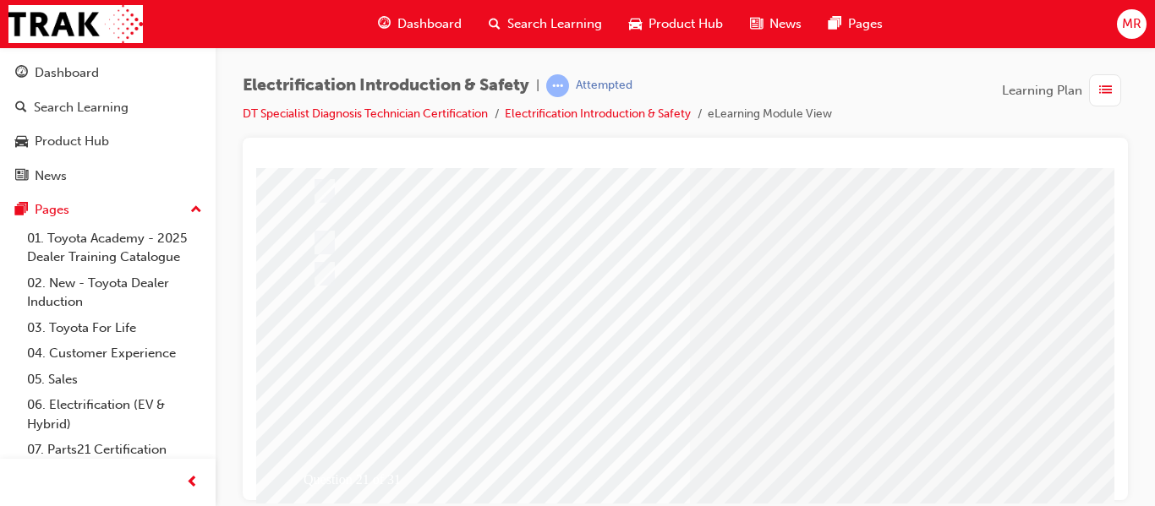
scroll to position [324, 0]
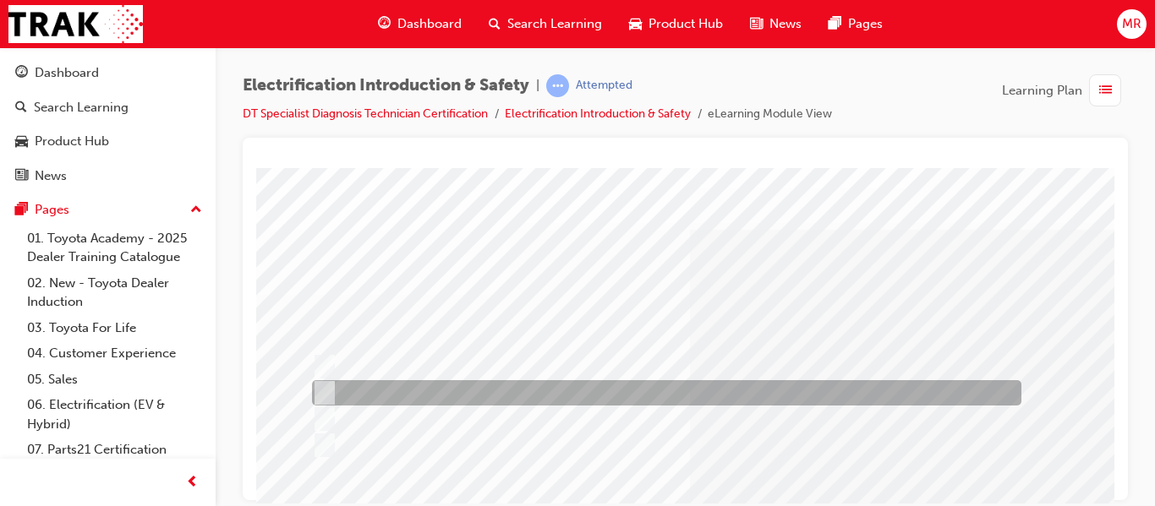
click at [320, 387] on input "It is the MG which drives the rear wheels in an AWD" at bounding box center [321, 393] width 19 height 19
radio input "true"
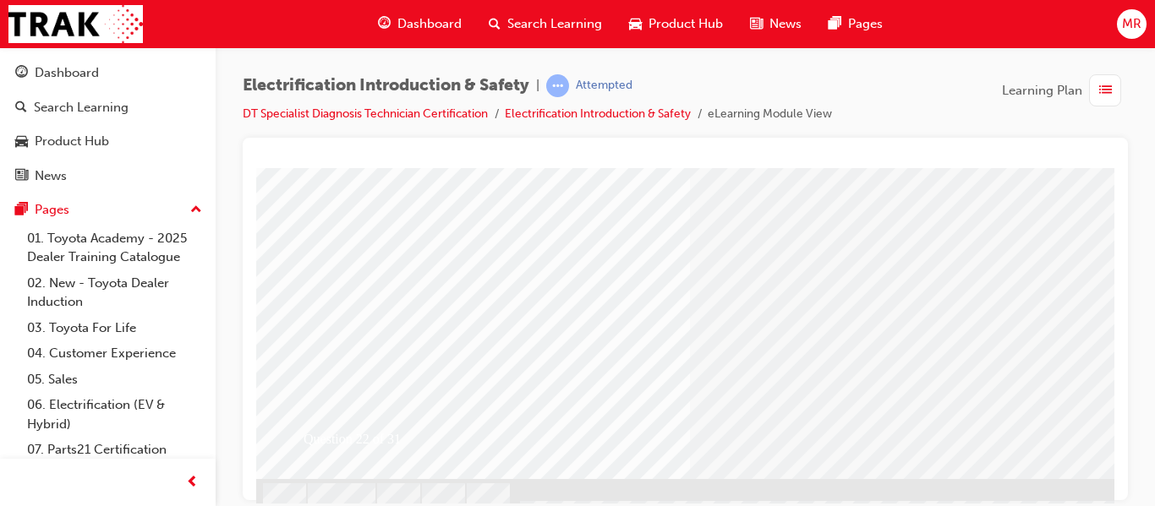
scroll to position [324, 0]
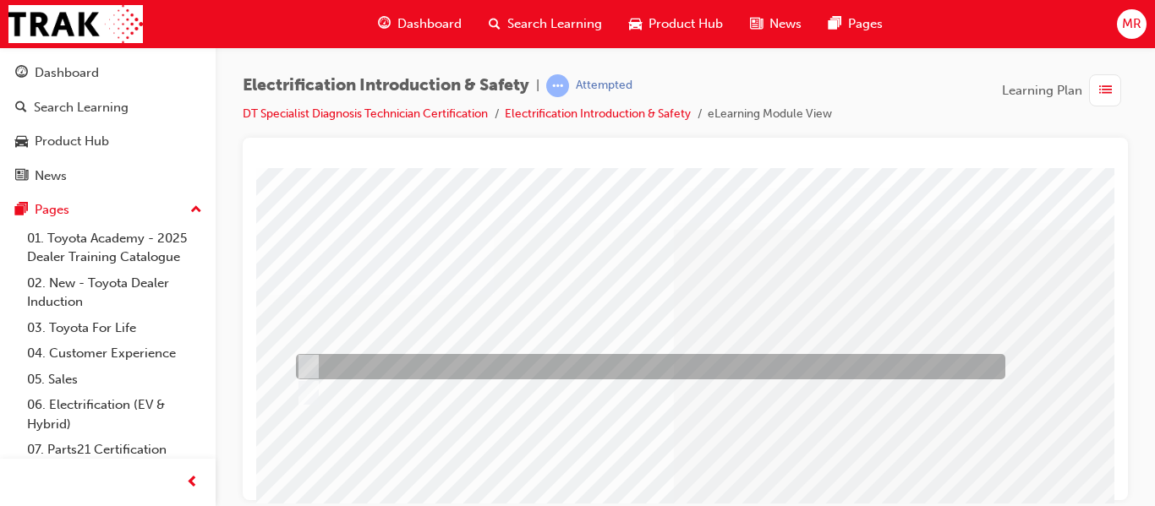
scroll to position [0, 0]
click at [323, 363] on input "True" at bounding box center [321, 367] width 19 height 19
radio input "true"
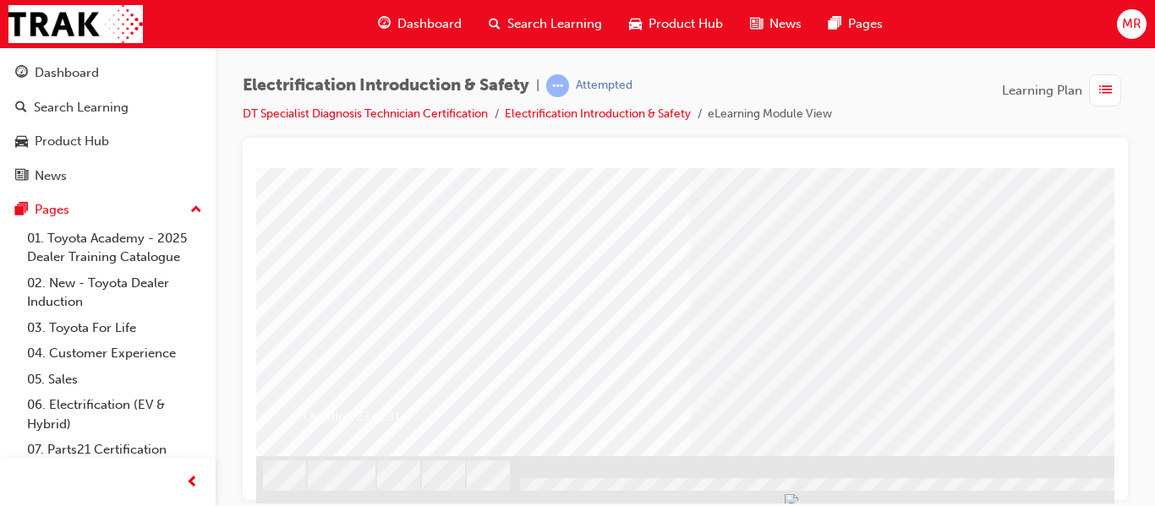
scroll to position [324, 0]
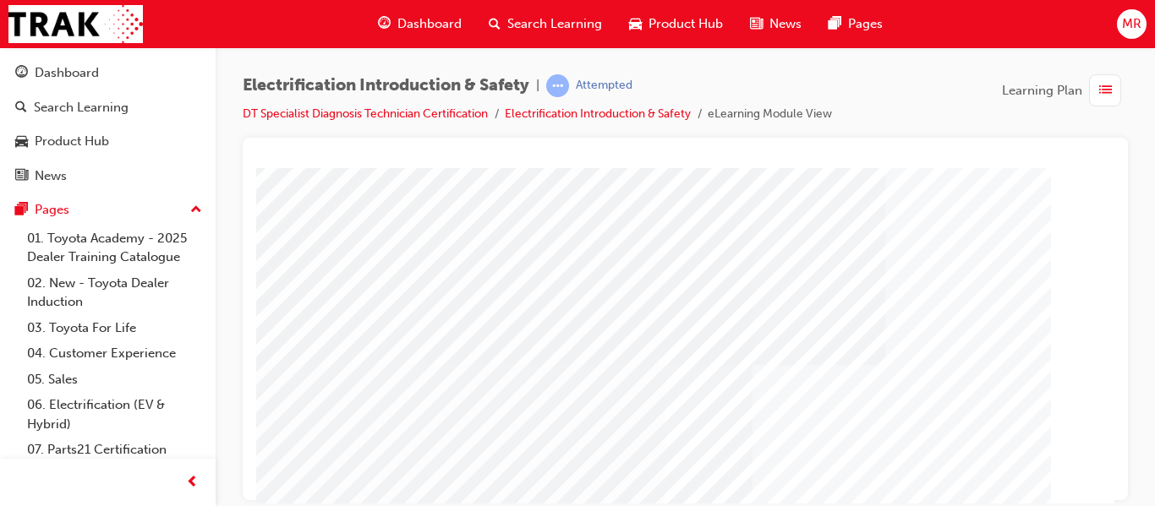
scroll to position [203, 0]
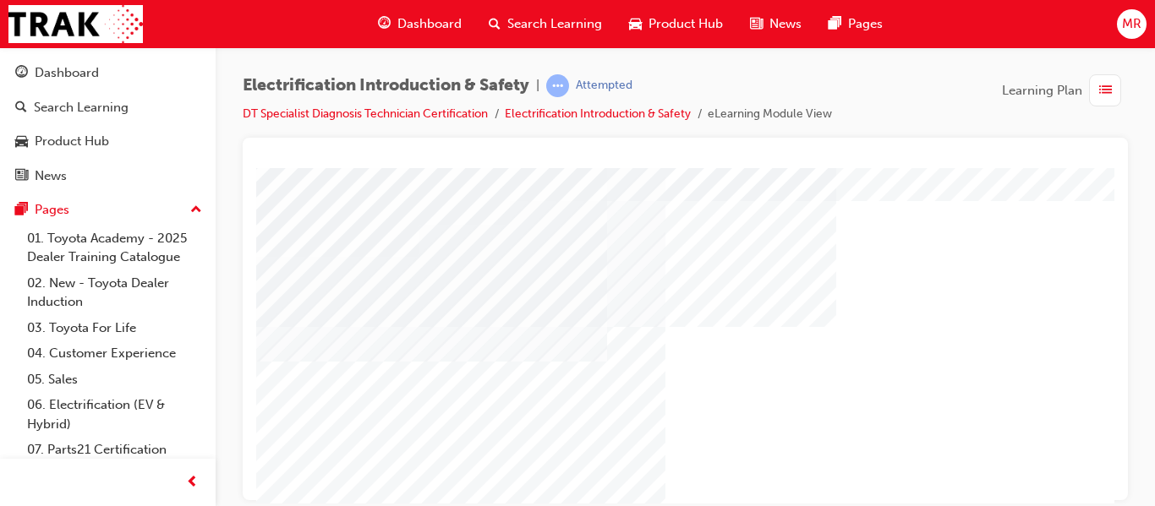
scroll to position [68, 0]
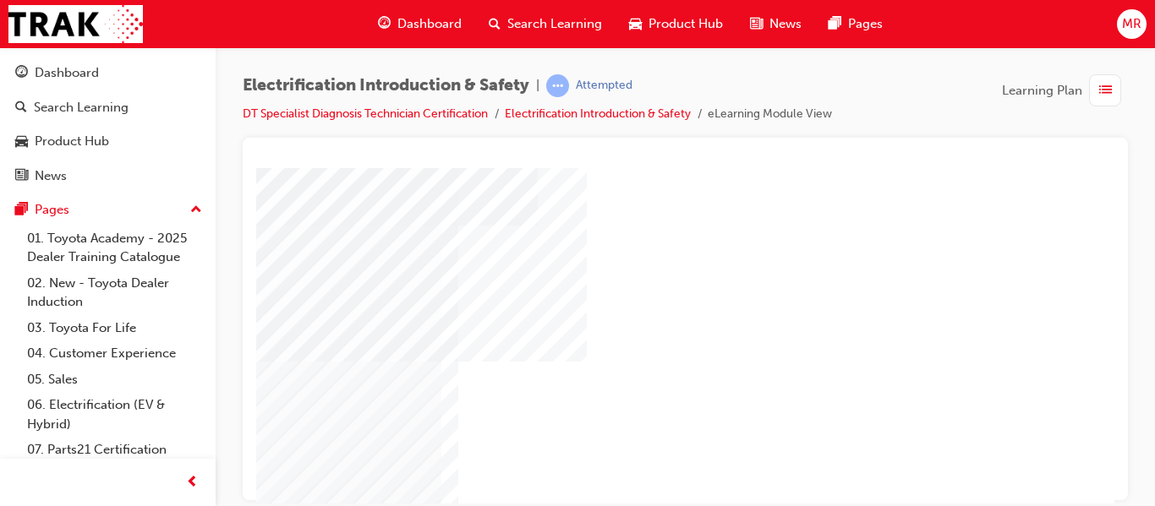
scroll to position [222, 304]
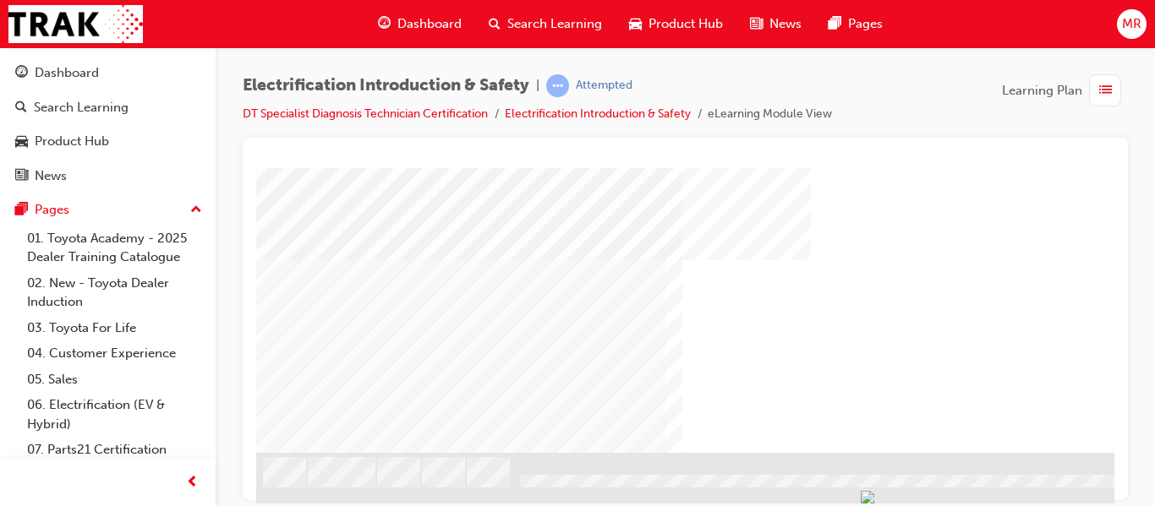
scroll to position [0, 0]
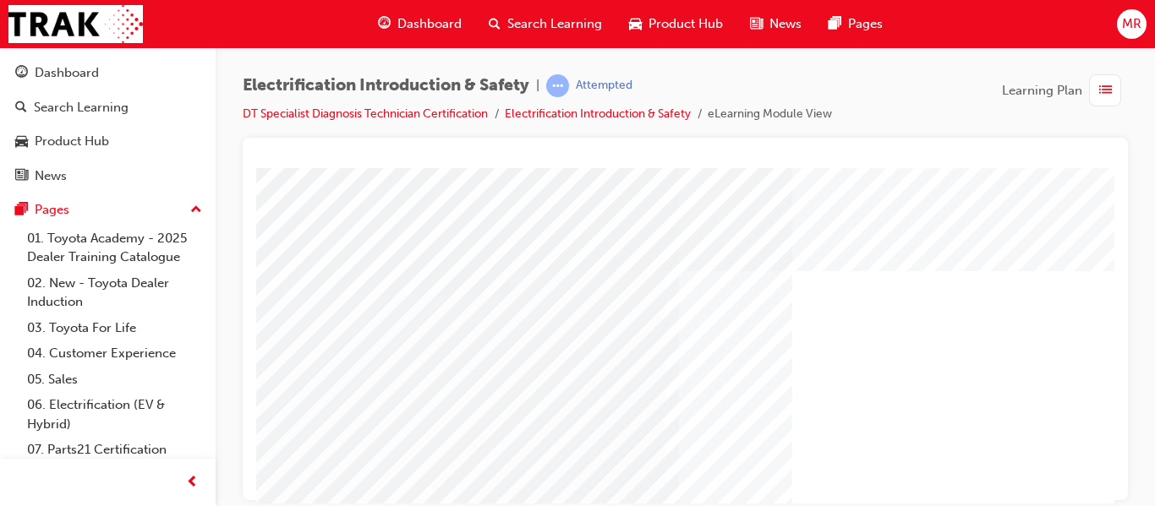
drag, startPoint x: 637, startPoint y: 368, endPoint x: 775, endPoint y: 344, distance: 139.8
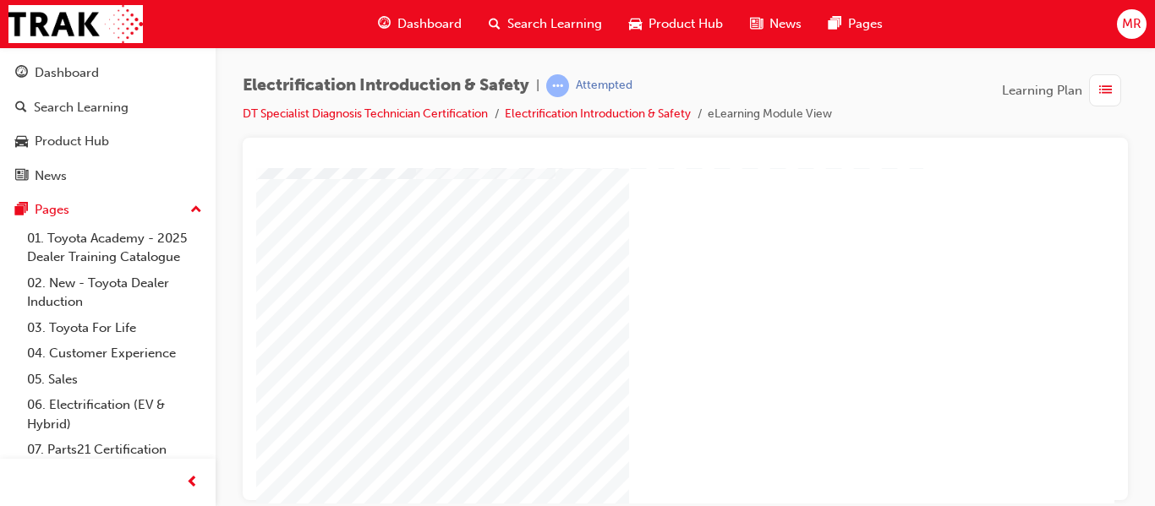
scroll to position [203, 34]
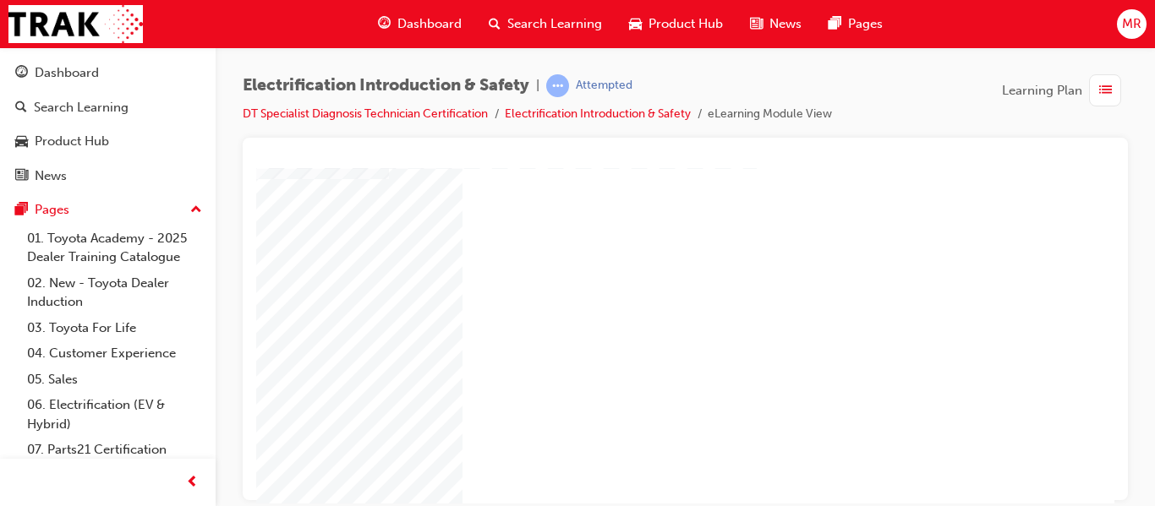
scroll to position [203, 237]
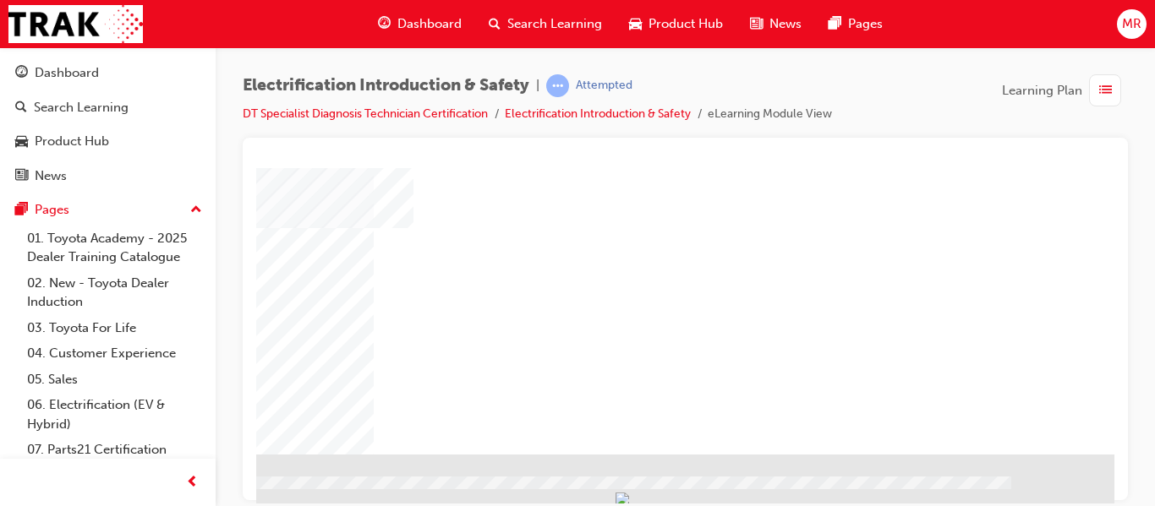
scroll to position [324, 304]
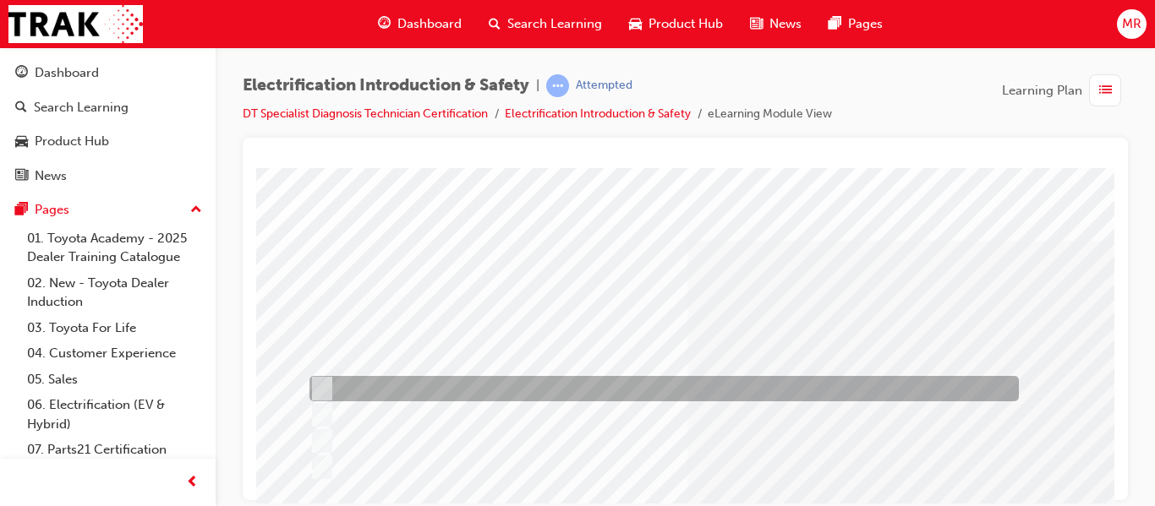
scroll to position [0, 0]
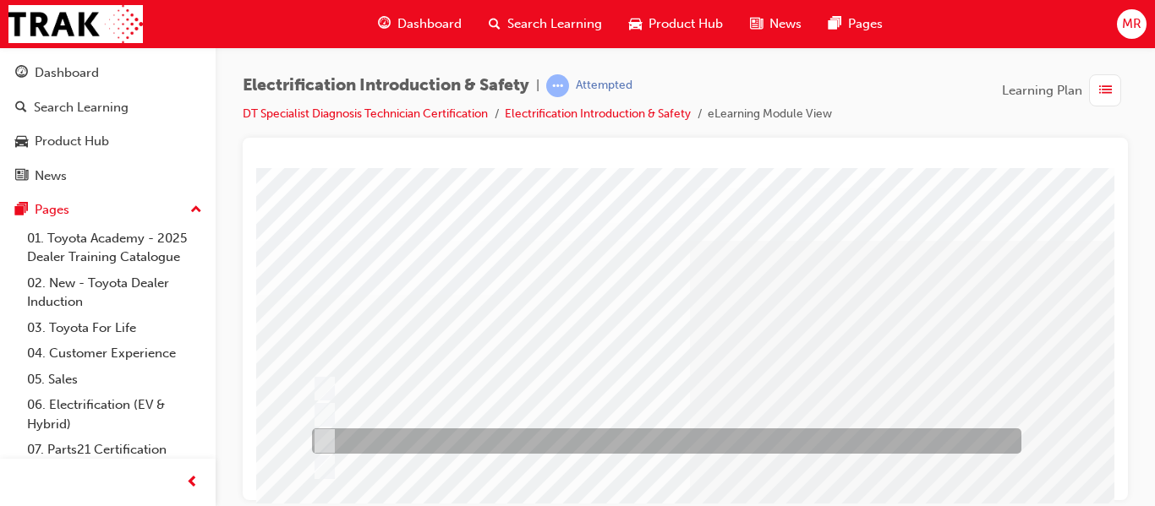
click at [320, 432] on input "10 minutes" at bounding box center [321, 441] width 19 height 19
radio input "true"
click at [312, 458] on input "1 hour" at bounding box center [321, 467] width 19 height 19
radio input "true"
click at [312, 380] on input "10 seconds" at bounding box center [321, 389] width 19 height 19
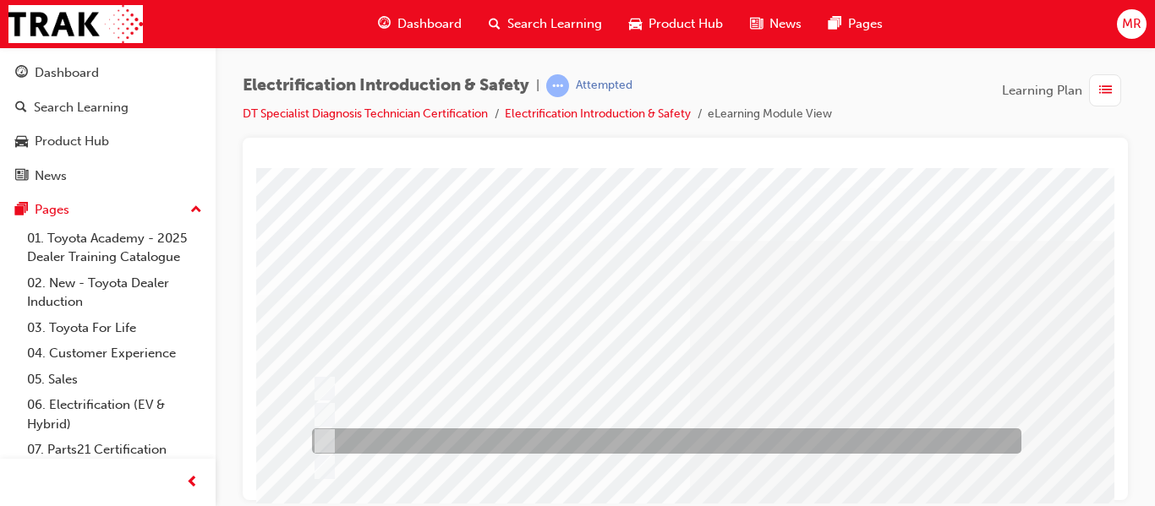
radio input "true"
click at [312, 406] on input "10 hours" at bounding box center [321, 415] width 19 height 19
radio input "true"
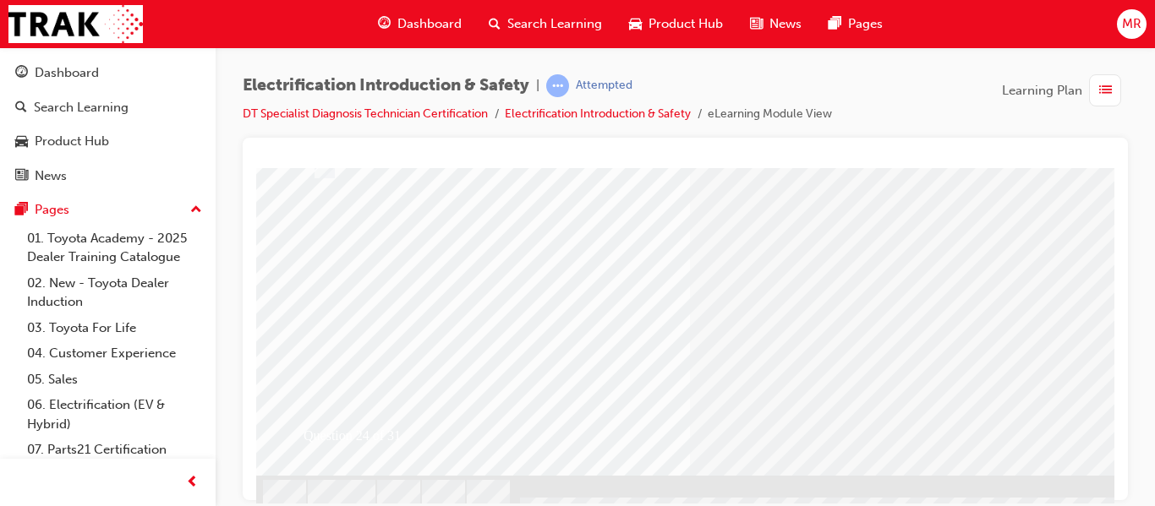
scroll to position [304, 0]
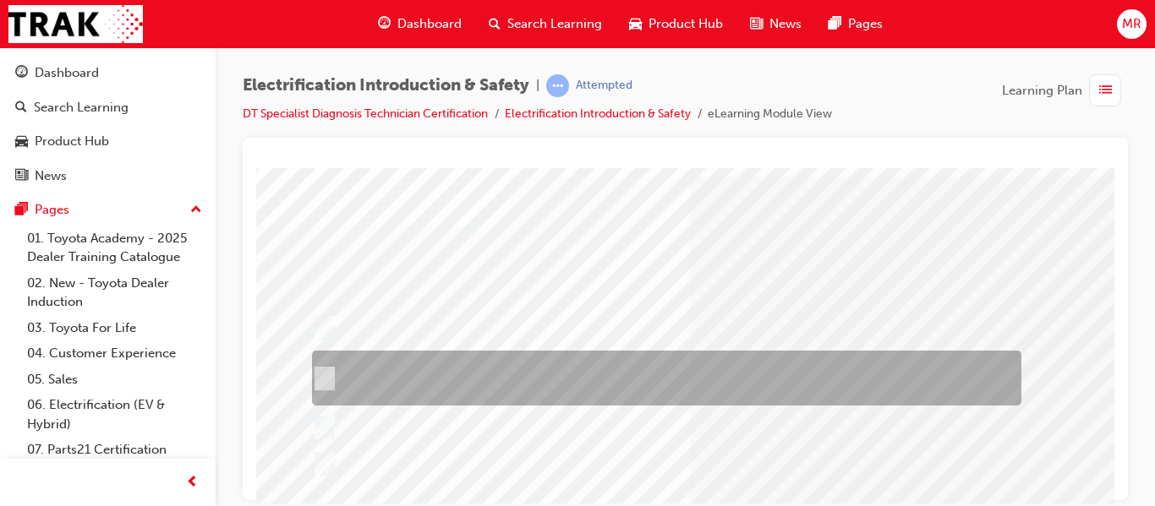
scroll to position [101, 0]
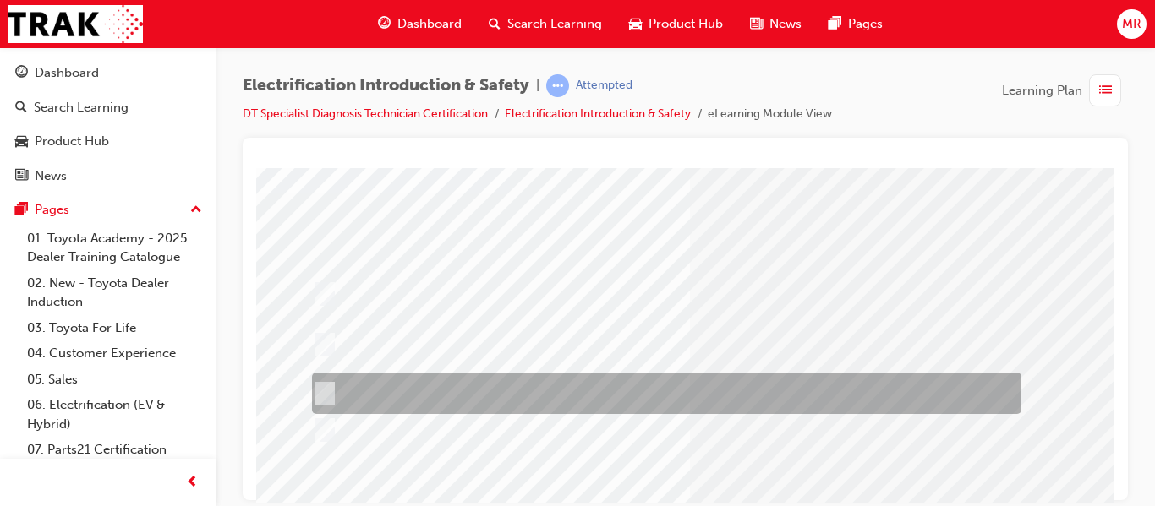
click at [324, 391] on input "Wear the appropriate PPE and wait 10 minutes after disconnecting the negative t…" at bounding box center [321, 394] width 19 height 19
radio input "true"
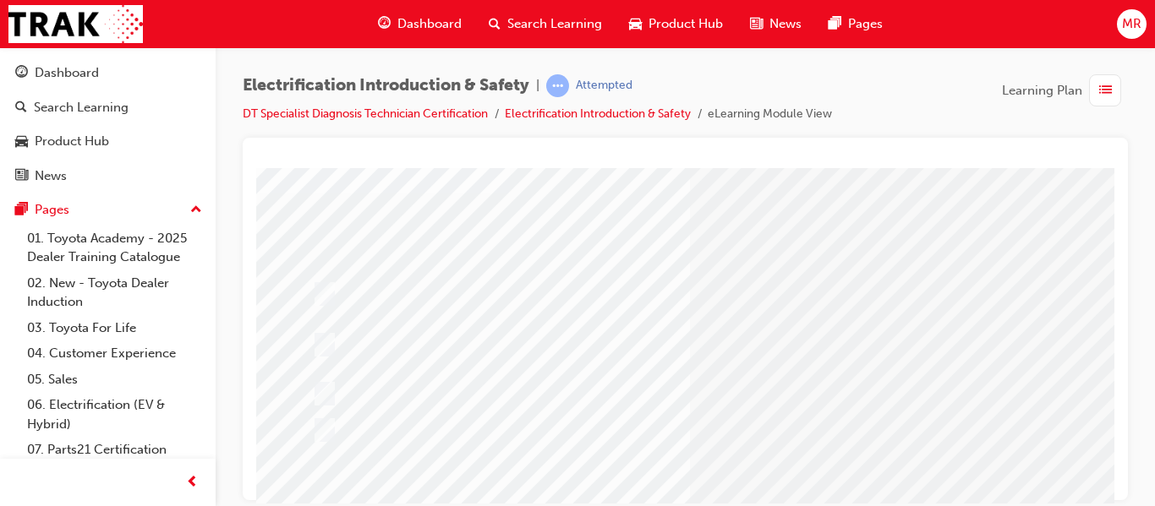
drag, startPoint x: 317, startPoint y: 294, endPoint x: 296, endPoint y: 372, distance: 80.6
click at [296, 372] on div "Question 25 of 31" at bounding box center [830, 370] width 1149 height 609
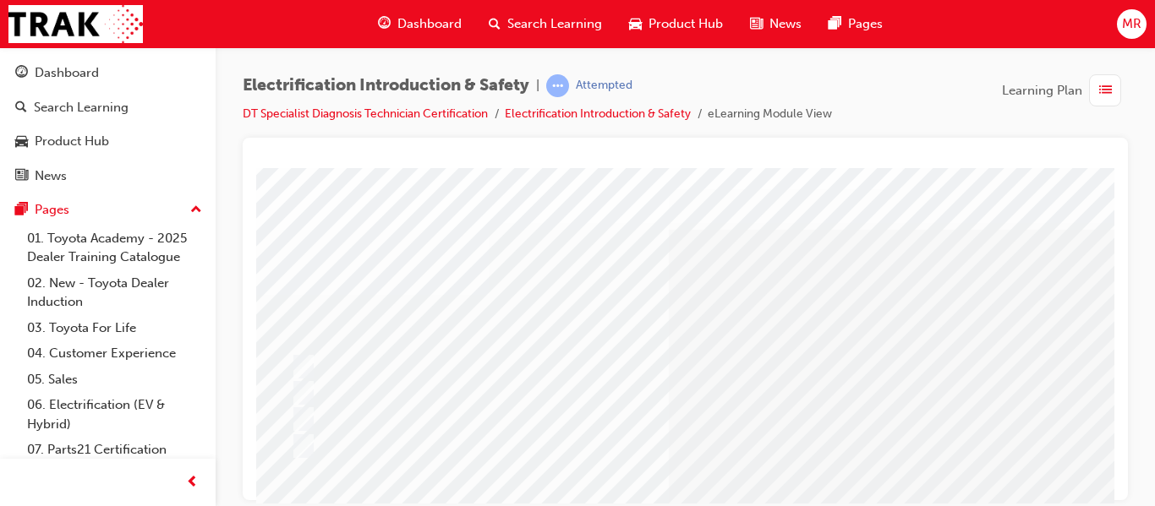
scroll to position [0, 0]
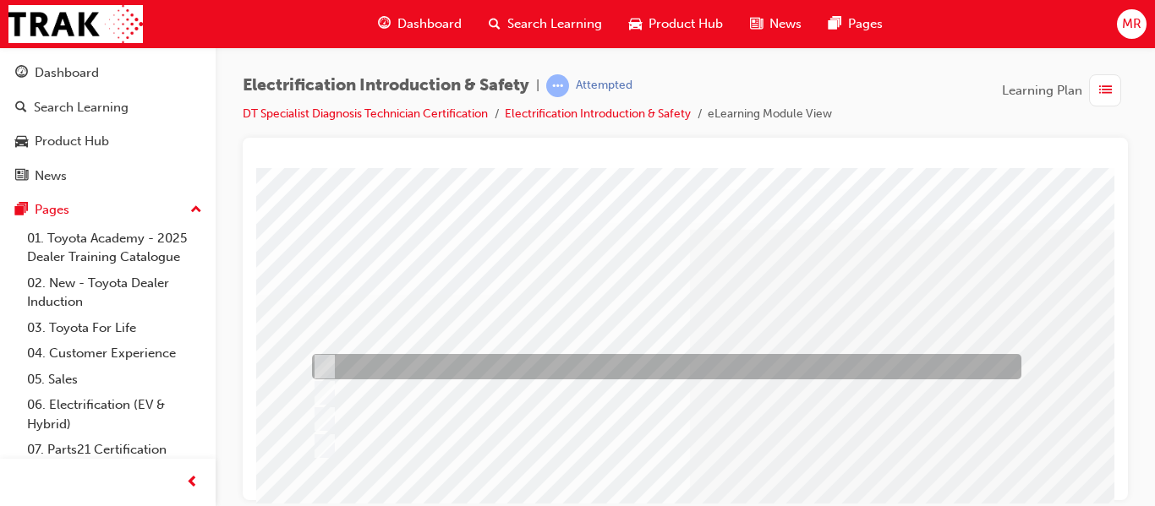
click at [333, 360] on div at bounding box center [662, 366] width 709 height 25
radio input "true"
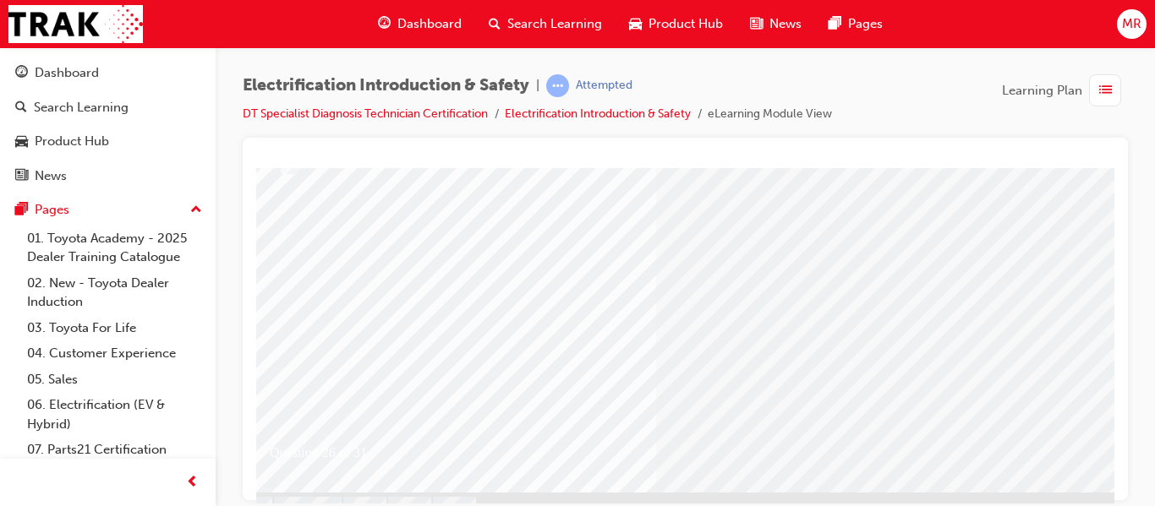
scroll to position [324, 34]
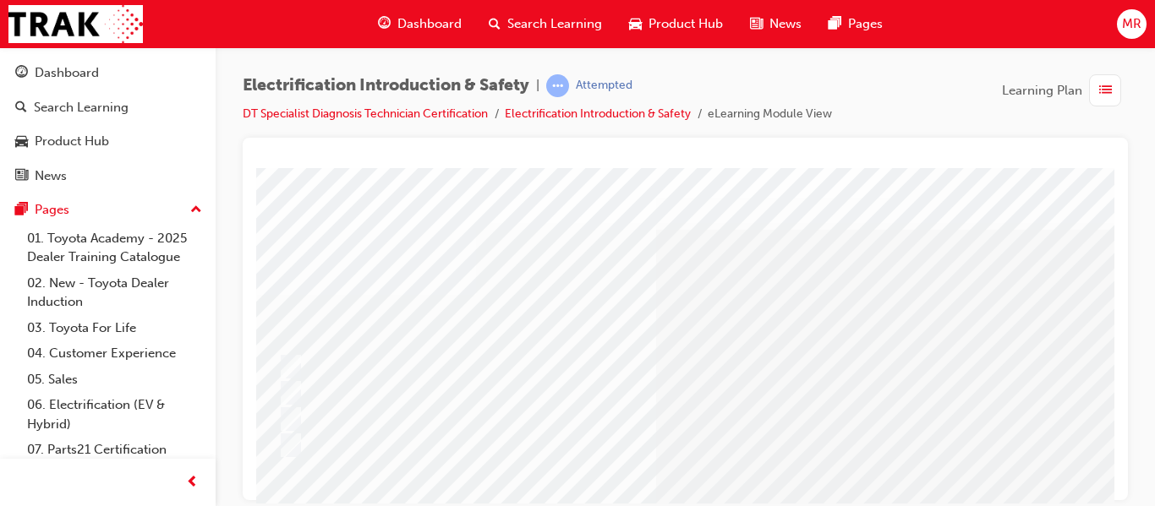
scroll to position [0, 0]
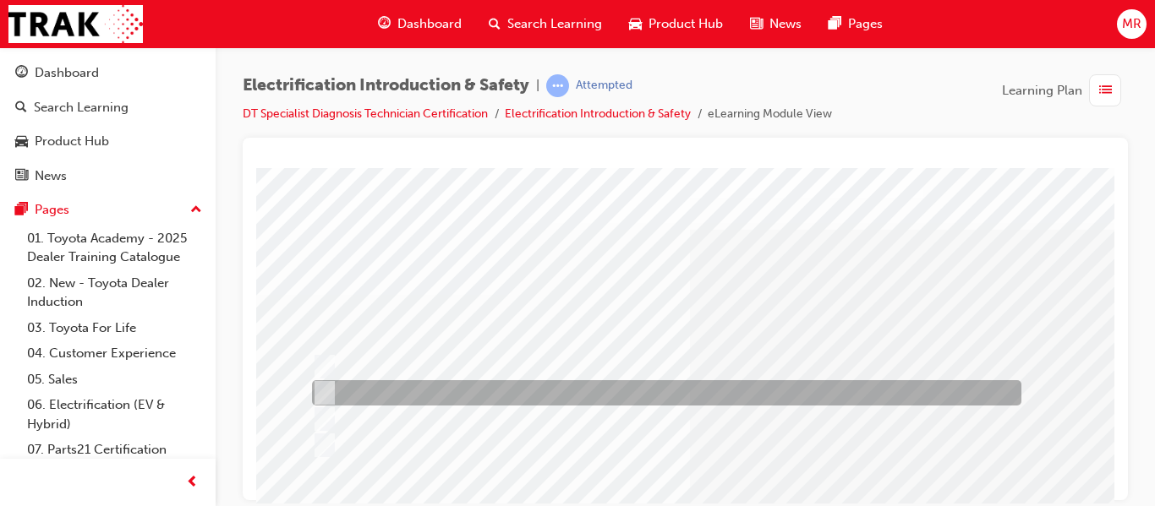
click at [322, 388] on input "Insulate them separately" at bounding box center [321, 393] width 19 height 19
radio input "true"
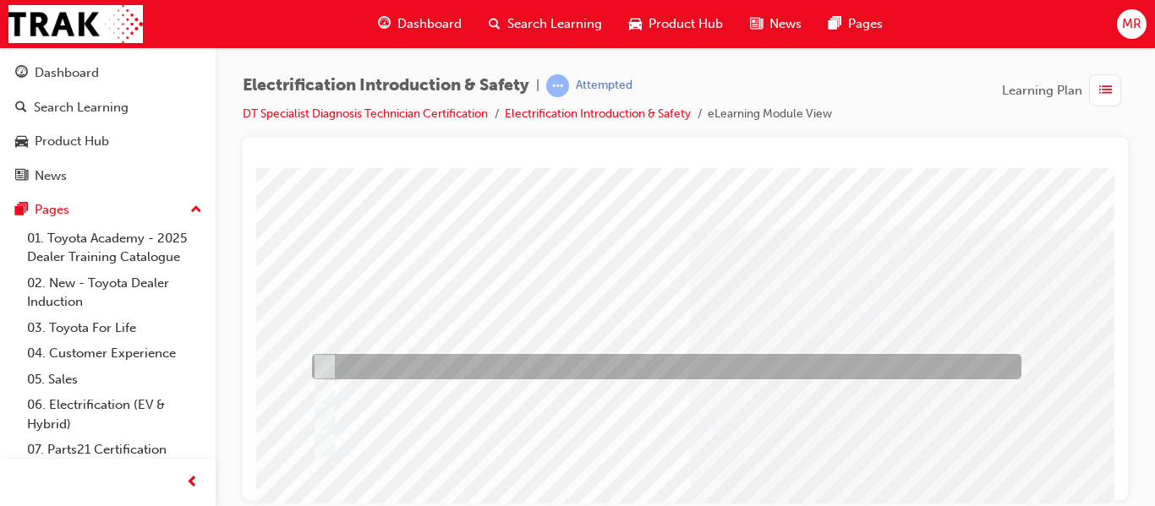
click at [312, 410] on input "Nothing" at bounding box center [321, 419] width 19 height 19
radio input "true"
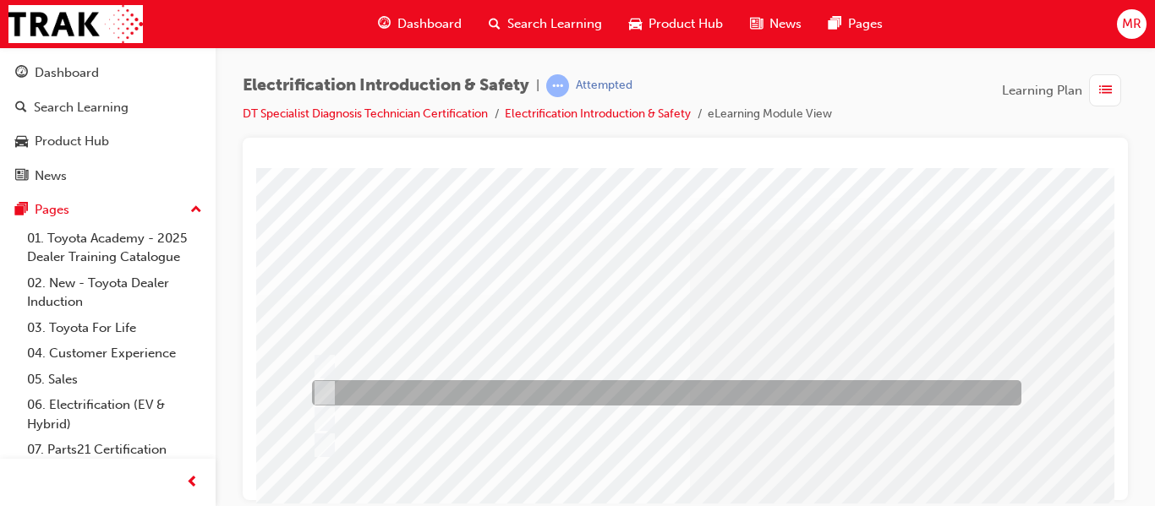
click at [321, 385] on input "Insulate them separately" at bounding box center [321, 393] width 19 height 19
radio input "true"
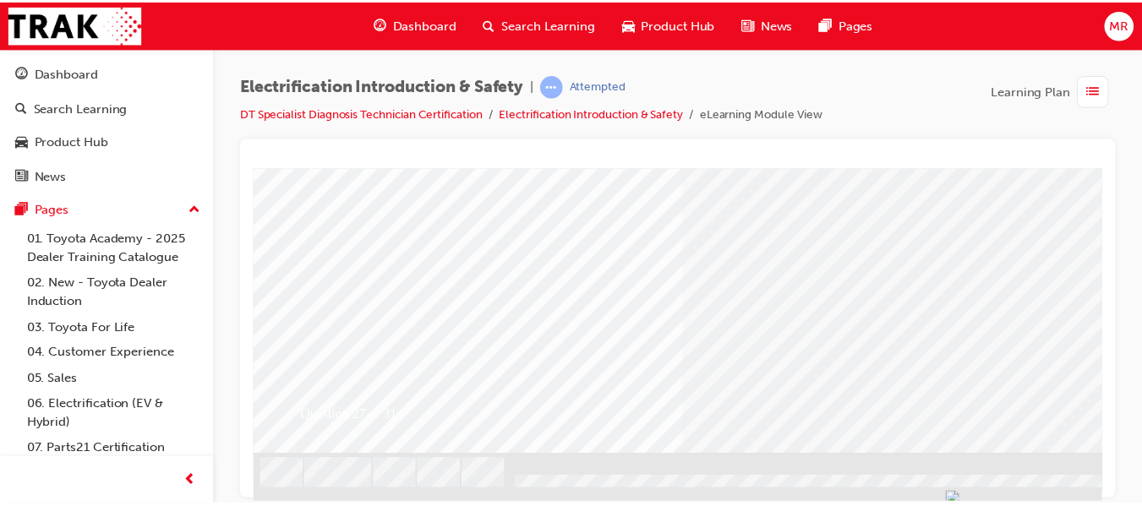
scroll to position [324, 0]
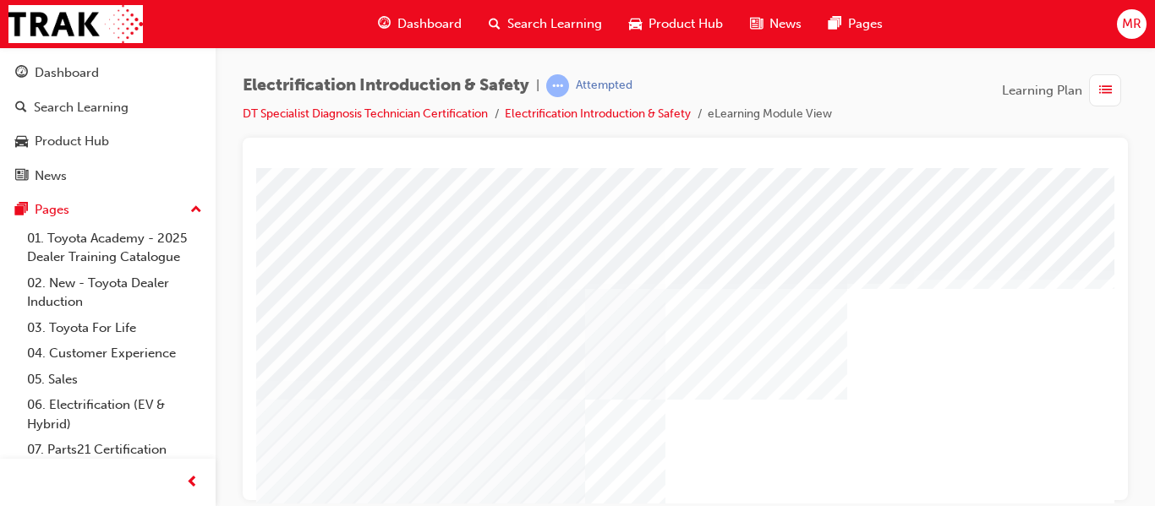
scroll to position [32, 0]
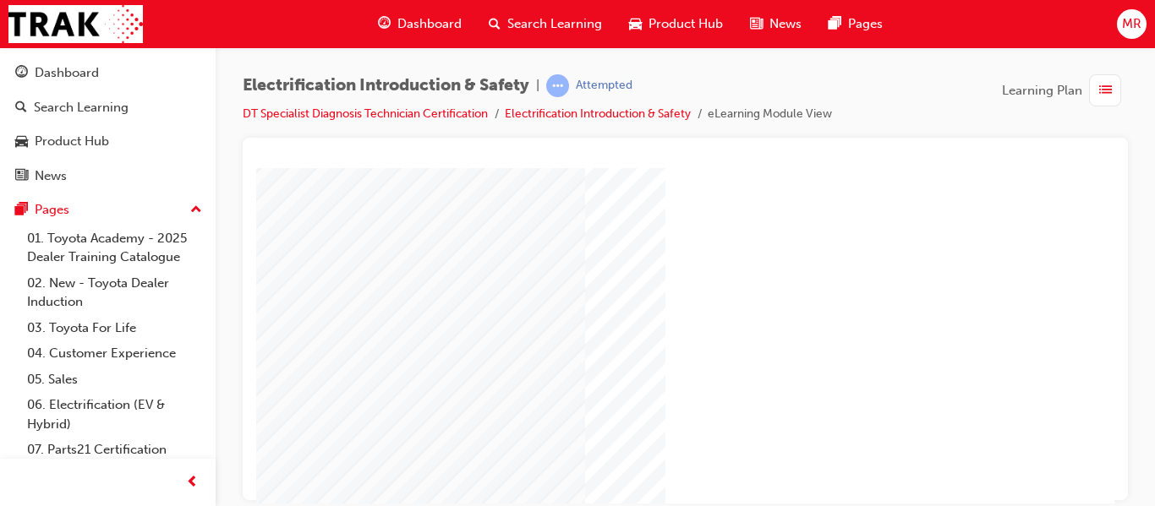
scroll to position [237, 0]
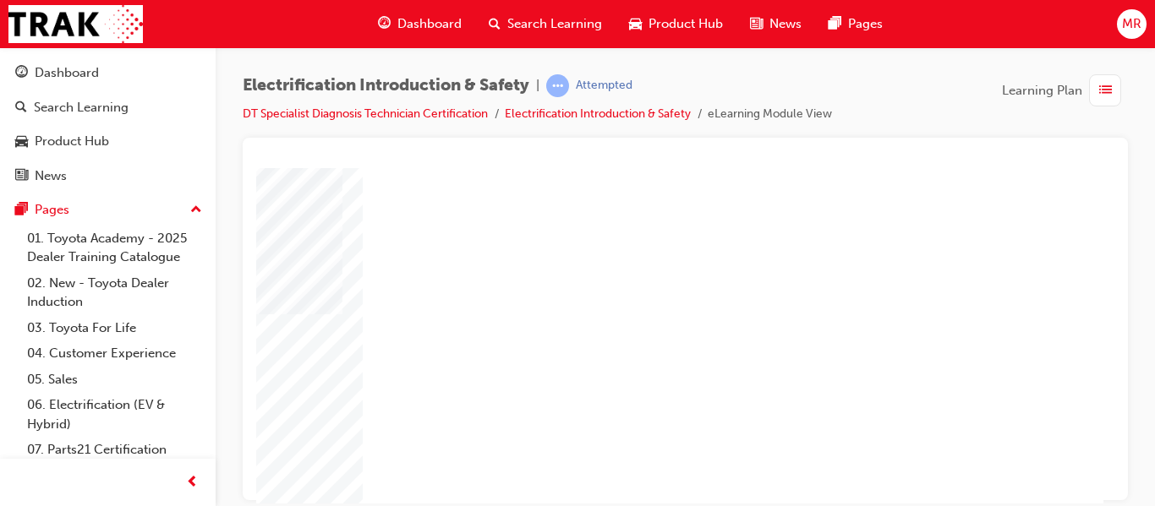
scroll to position [237, 304]
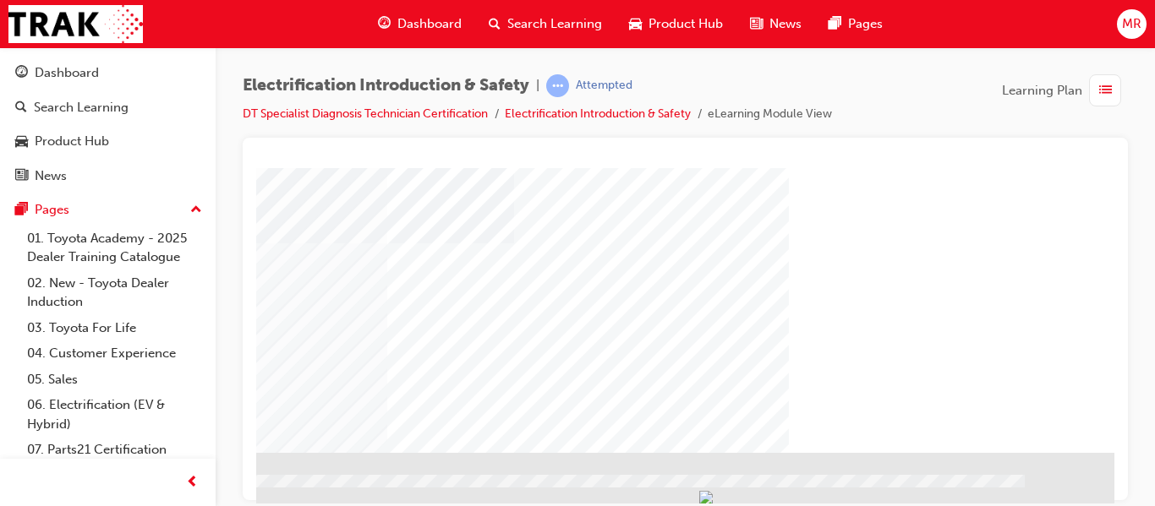
scroll to position [324, 304]
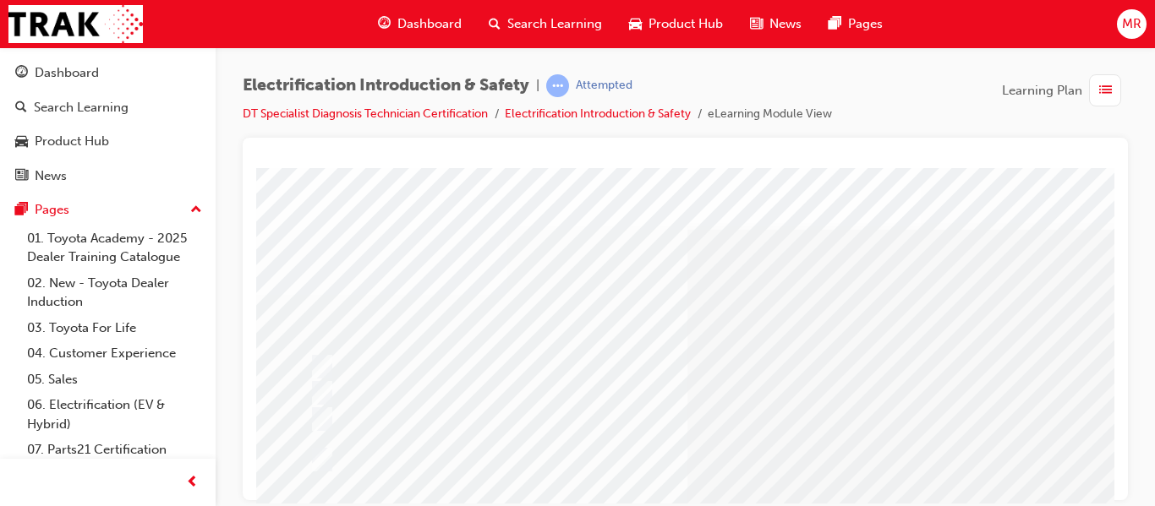
scroll to position [0, 0]
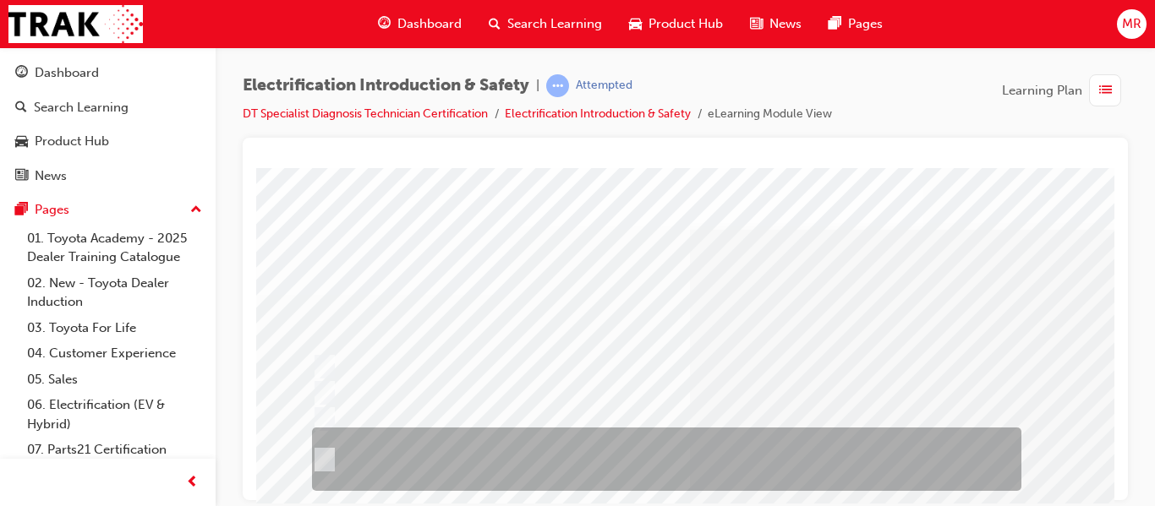
click at [324, 461] on input "Keep the removed service plug in your pocket to prevent other technicians from …" at bounding box center [321, 459] width 19 height 19
radio input "true"
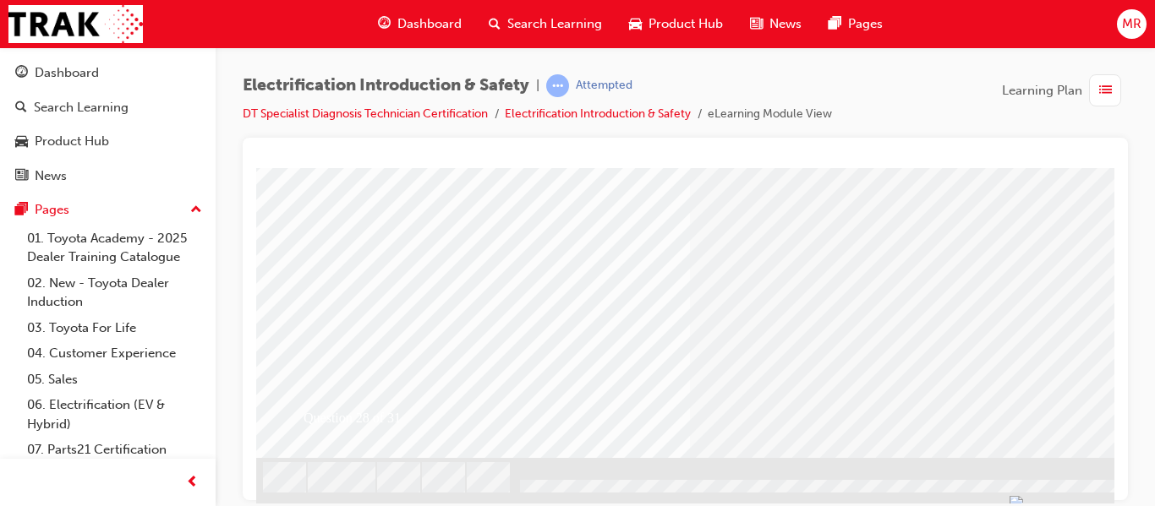
scroll to position [324, 0]
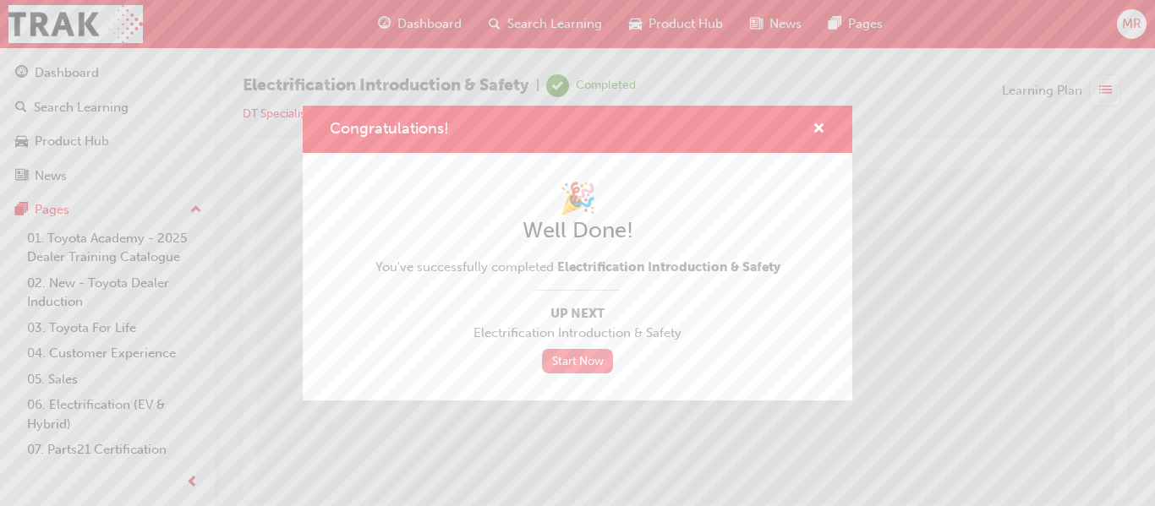
click at [586, 369] on link "Start Now" at bounding box center [577, 361] width 71 height 25
click at [582, 354] on link "Start Now" at bounding box center [577, 361] width 71 height 25
click at [581, 360] on link "Start Now" at bounding box center [577, 361] width 71 height 25
click at [824, 126] on span "cross-icon" at bounding box center [818, 130] width 13 height 15
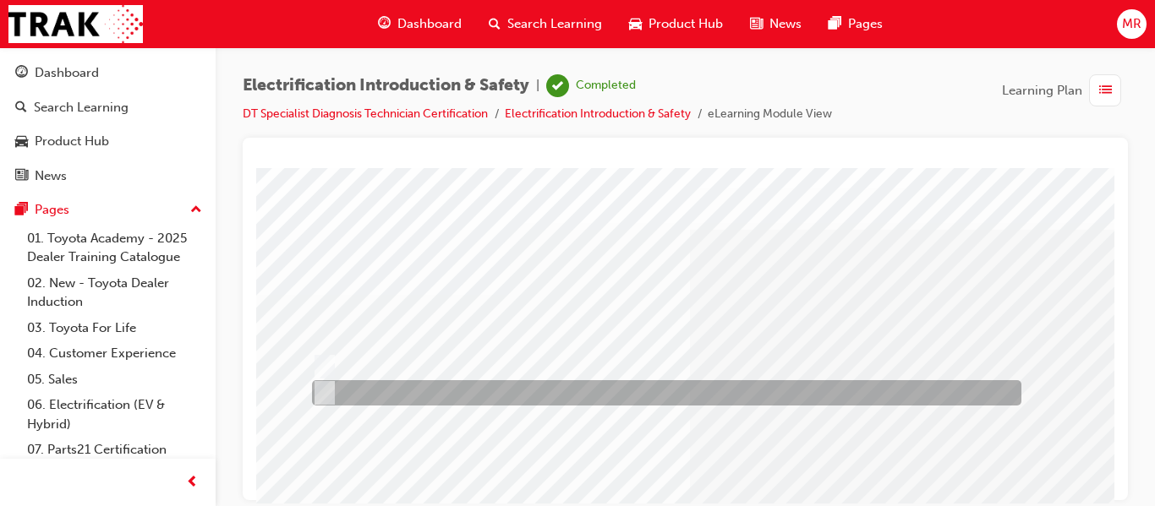
click at [323, 384] on input "False" at bounding box center [321, 393] width 19 height 19
radio input "true"
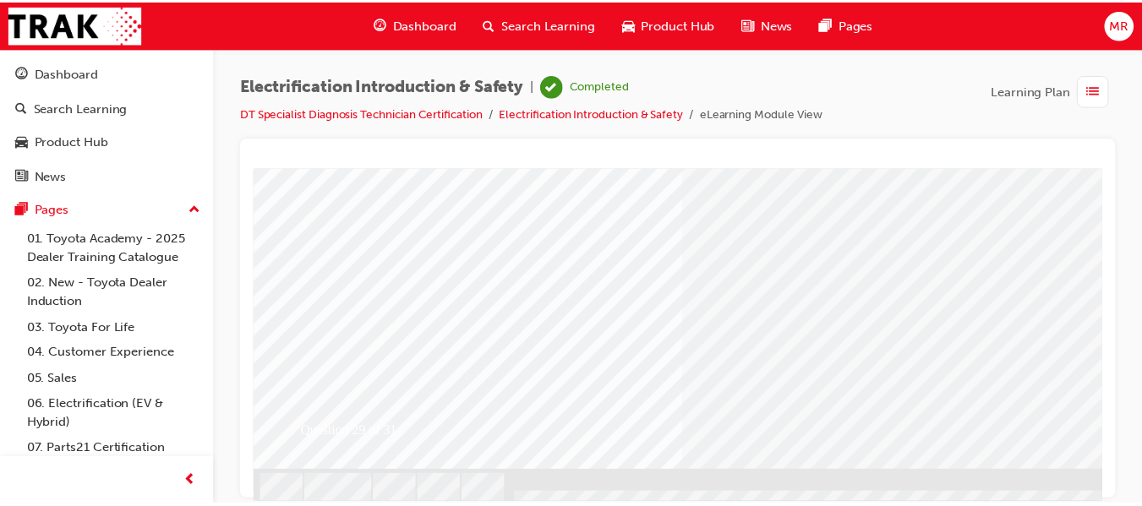
scroll to position [324, 0]
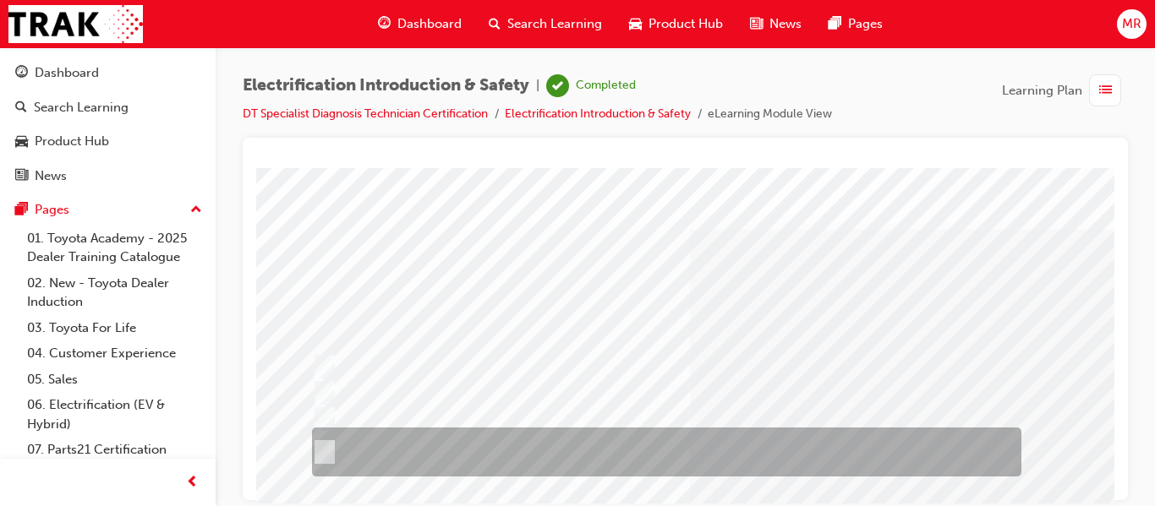
click at [327, 447] on input "Cause the MGs to operate, generating voltage. If the vehicle is damaged/malfunc…" at bounding box center [321, 452] width 19 height 19
radio input "true"
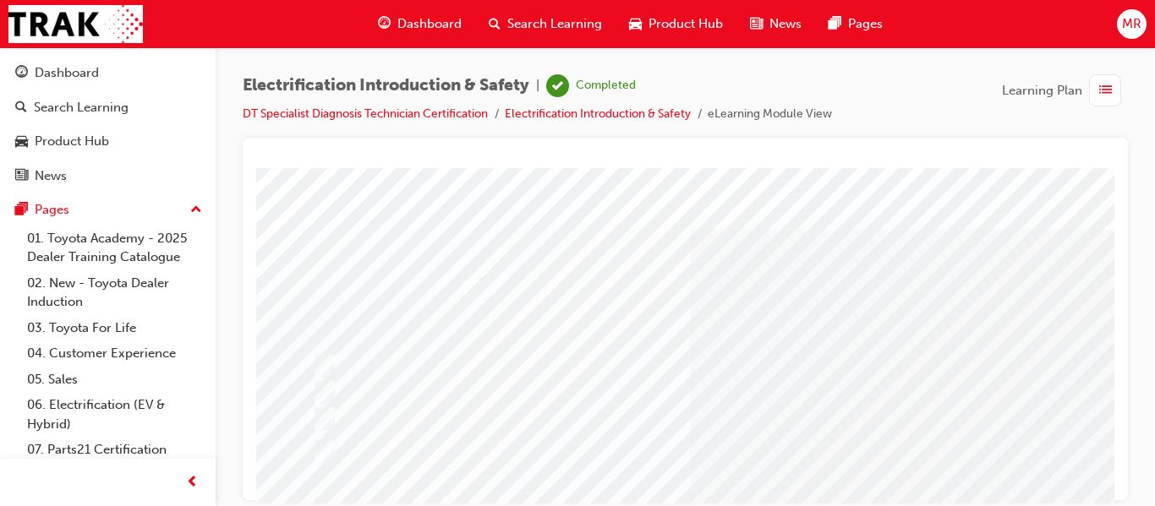
click at [312, 358] on input "Scrub the tyres due to the rigors of towing." at bounding box center [321, 367] width 19 height 19
radio input "true"
click at [312, 384] on input "Cease the petrol engine." at bounding box center [321, 393] width 19 height 19
radio input "true"
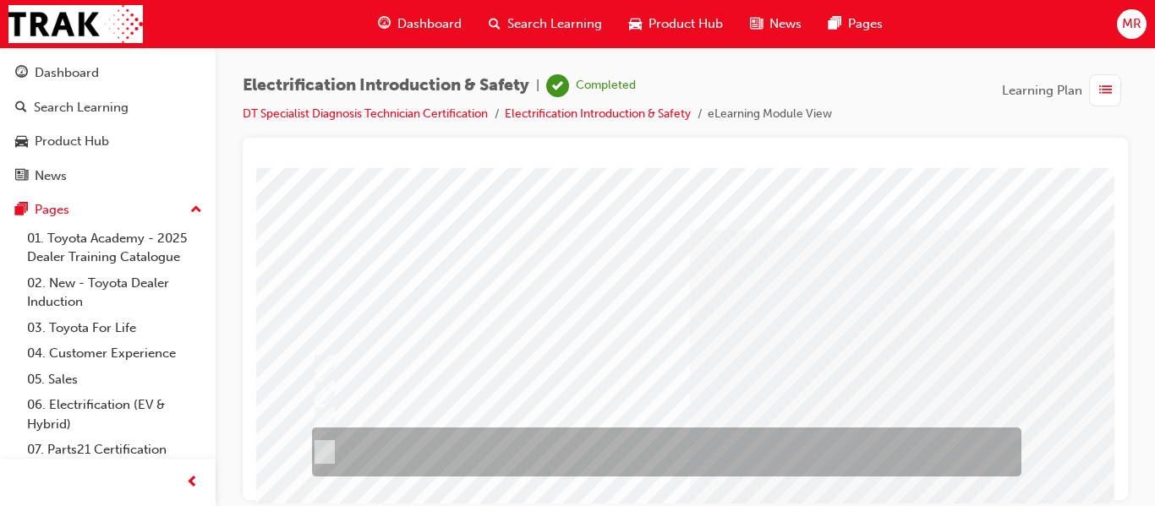
click at [326, 443] on input "Cause the MGs to operate, generating voltage. If the vehicle is damaged/malfunc…" at bounding box center [321, 452] width 19 height 19
radio input "true"
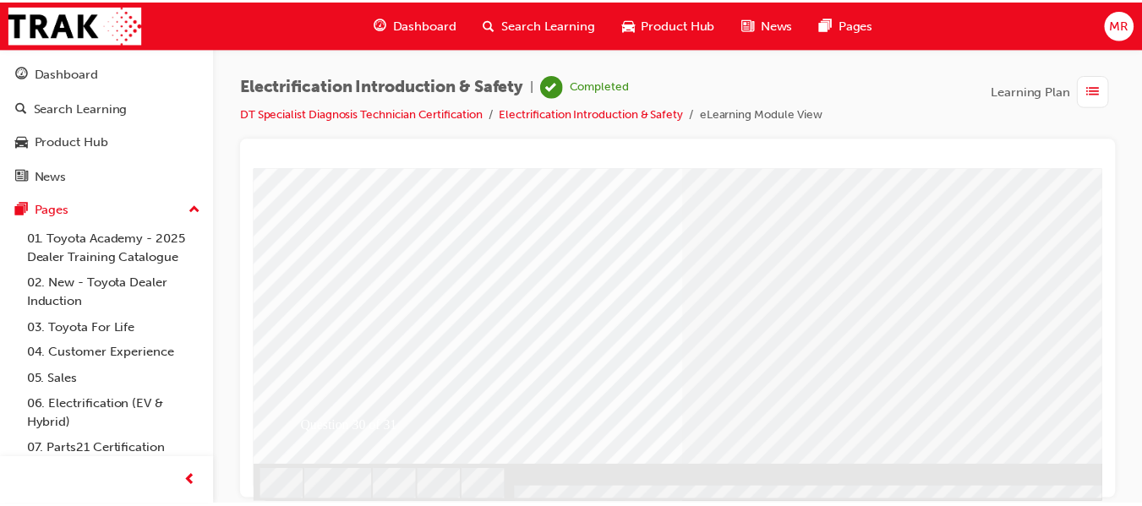
scroll to position [324, 0]
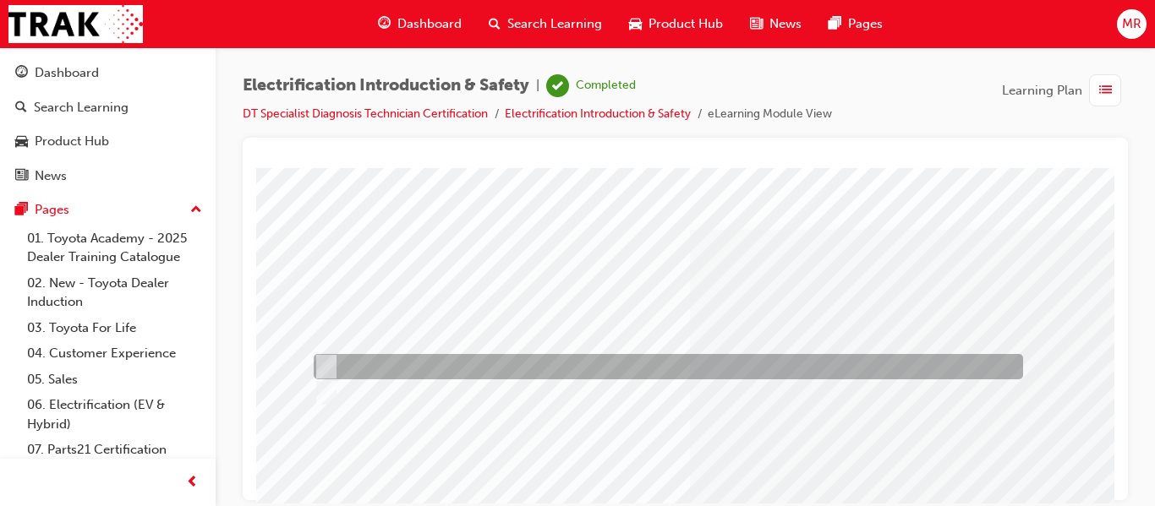
click at [333, 361] on div at bounding box center [663, 366] width 709 height 25
radio input "true"
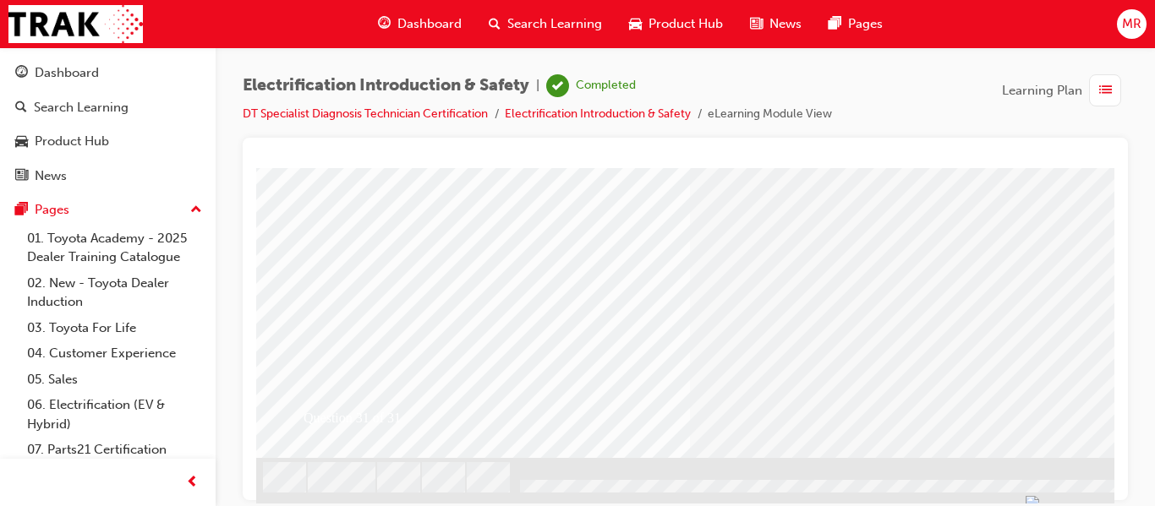
scroll to position [324, 0]
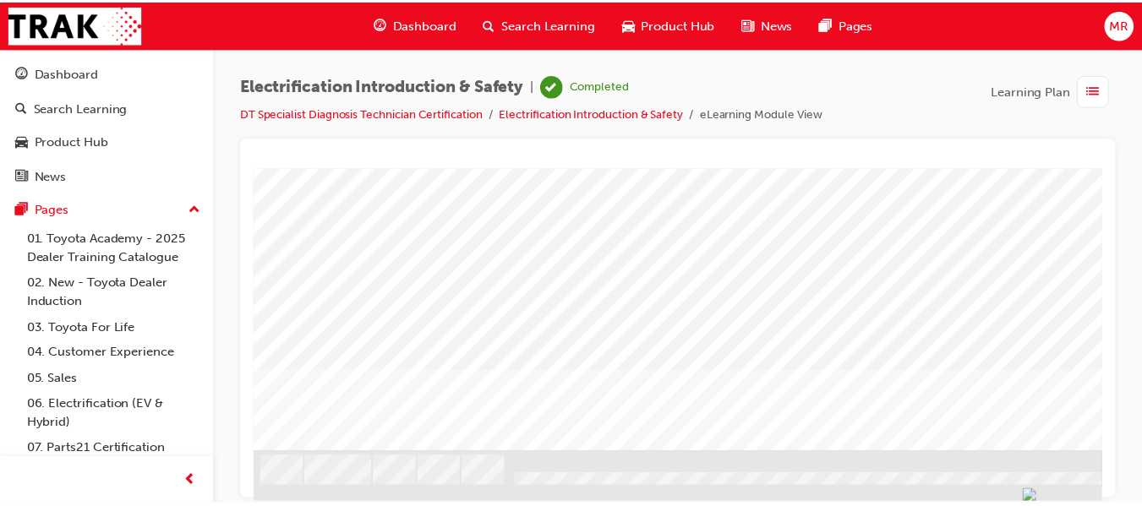
scroll to position [0, 0]
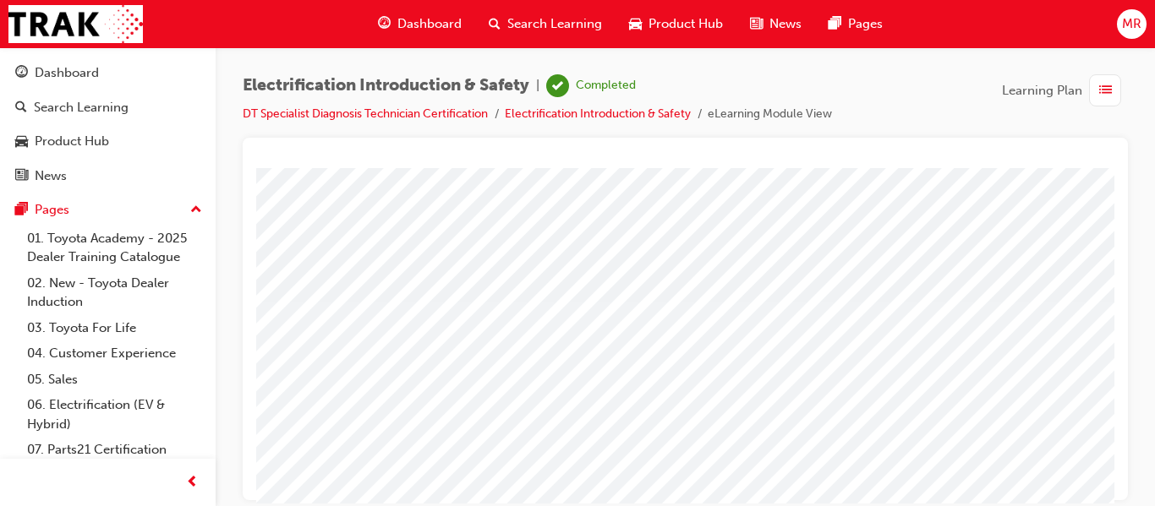
click at [420, 18] on span "Dashboard" at bounding box center [429, 23] width 64 height 19
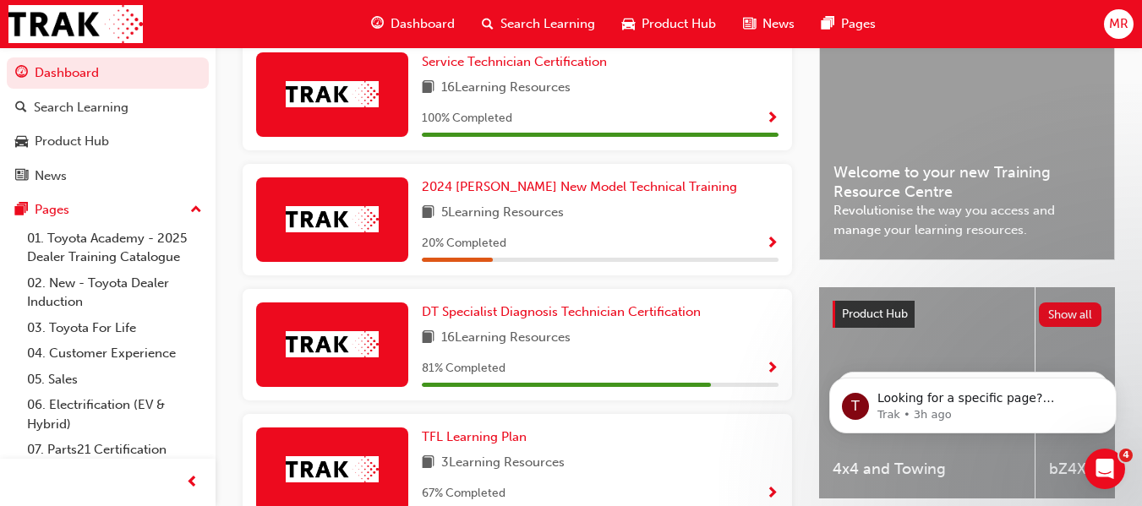
scroll to position [572, 0]
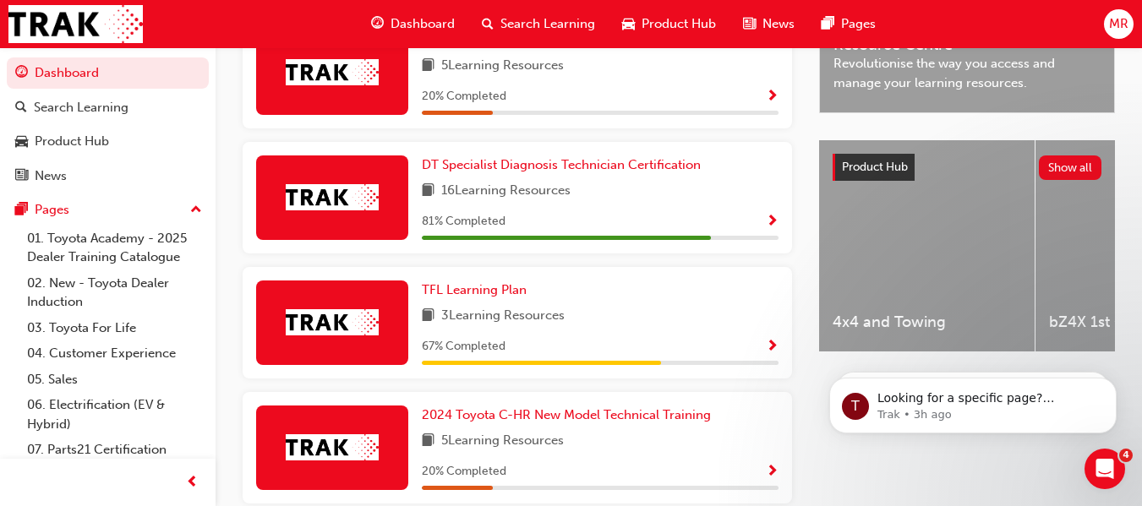
click at [772, 224] on span "Show Progress" at bounding box center [772, 222] width 13 height 15
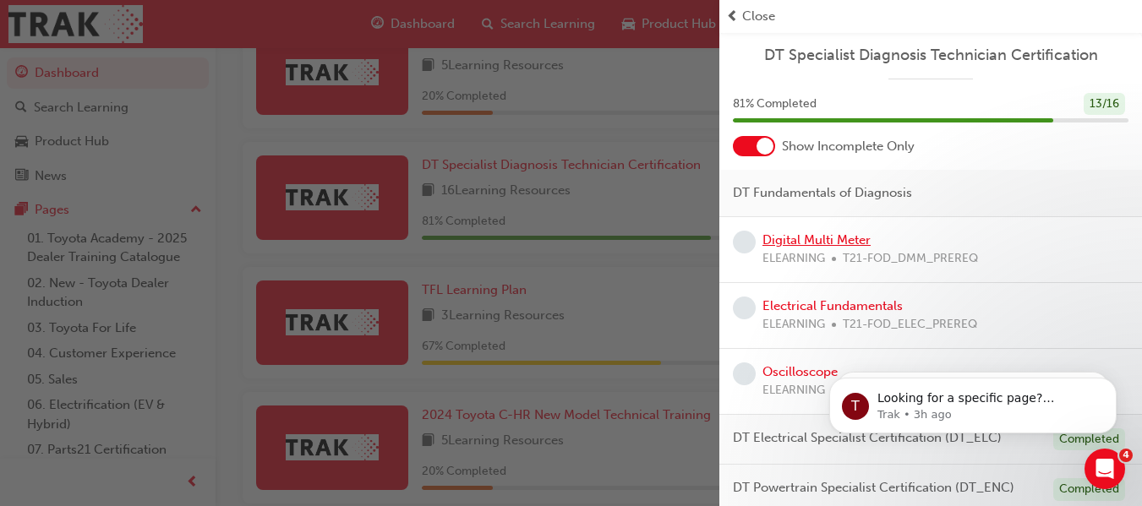
click at [787, 242] on link "Digital Multi Meter" at bounding box center [816, 239] width 108 height 15
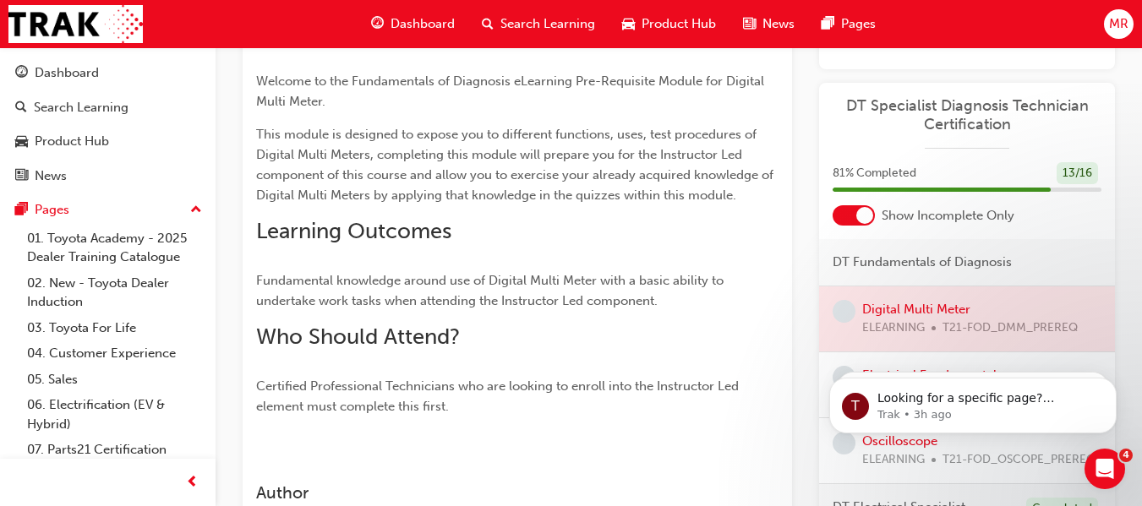
scroll to position [222, 0]
click at [925, 319] on div at bounding box center [967, 320] width 296 height 65
click at [842, 308] on span "learningRecordVerb_NONE-icon" at bounding box center [844, 313] width 23 height 23
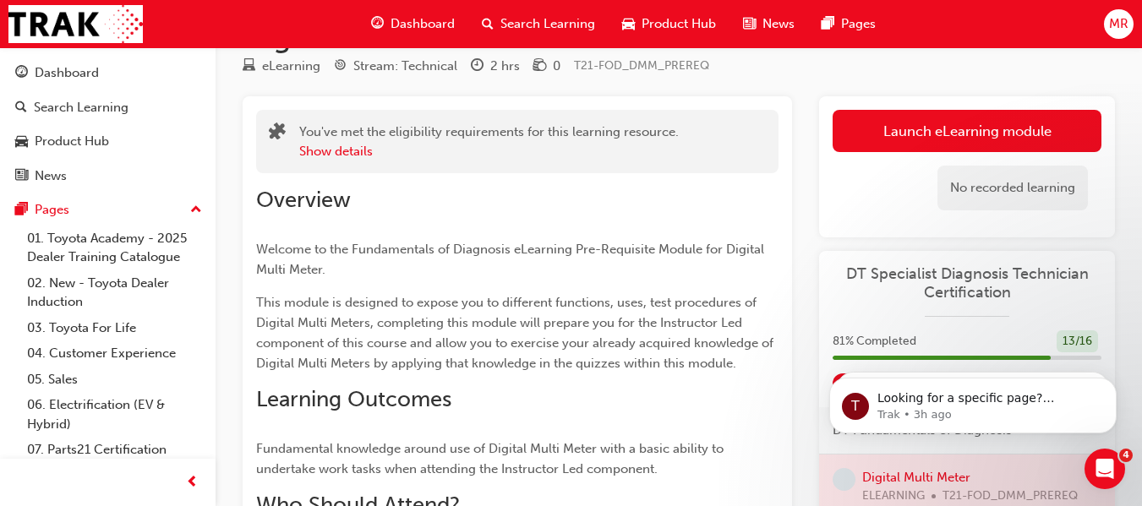
scroll to position [0, 0]
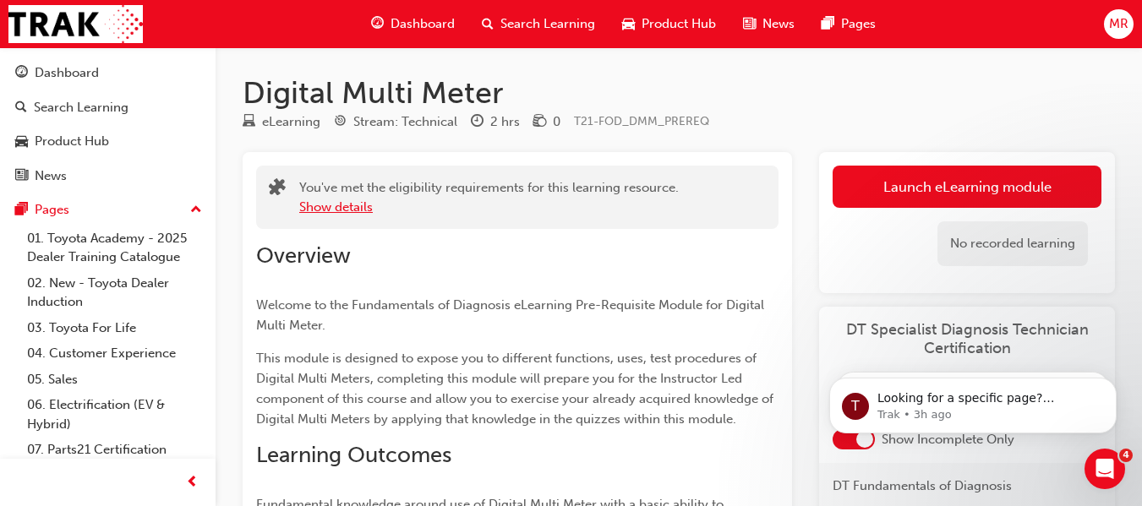
click at [326, 210] on button "Show details" at bounding box center [336, 207] width 74 height 19
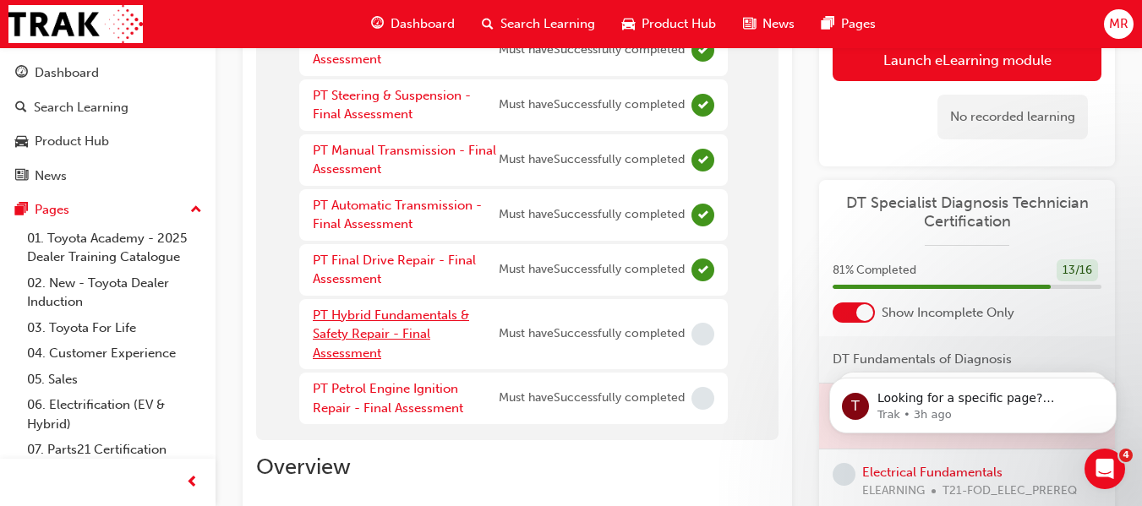
scroll to position [507, 0]
click at [357, 315] on link "PT Hybrid Fundamentals & Safety Repair - Final Assessment" at bounding box center [391, 333] width 156 height 53
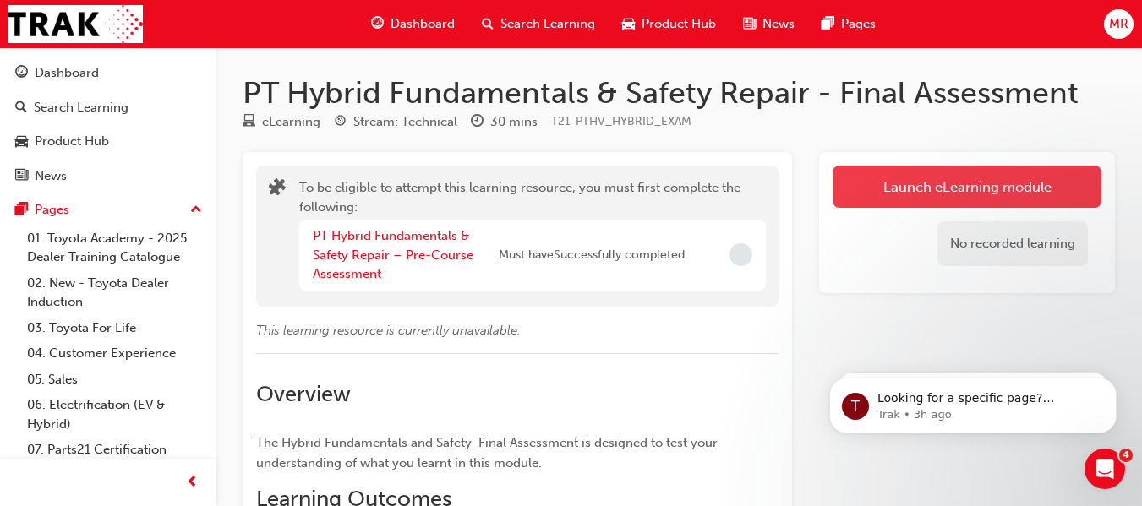
click at [905, 183] on button "Launch eLearning module" at bounding box center [967, 187] width 269 height 42
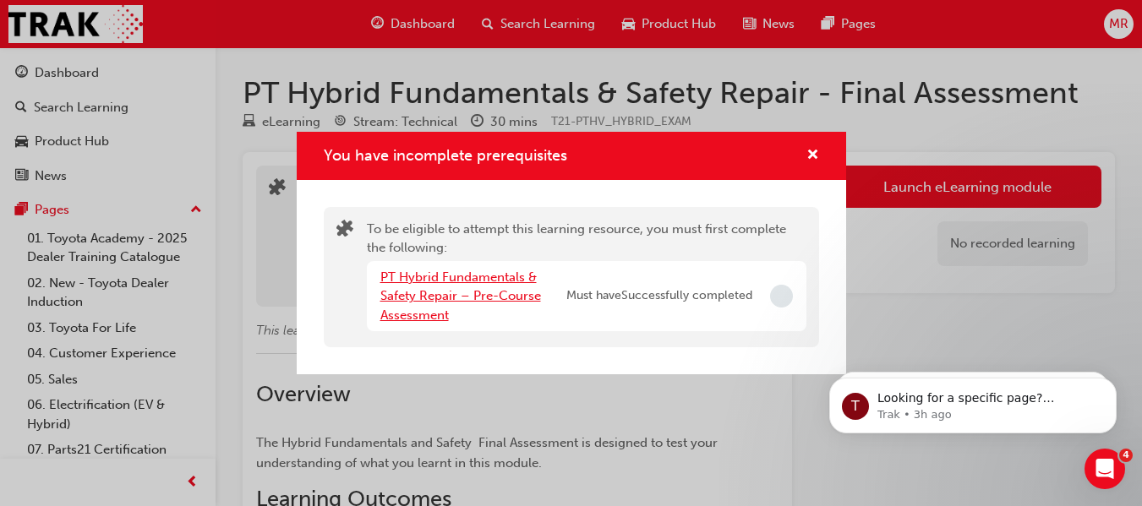
click at [418, 276] on link "PT Hybrid Fundamentals & Safety Repair – Pre-Course Assessment" at bounding box center [460, 296] width 161 height 53
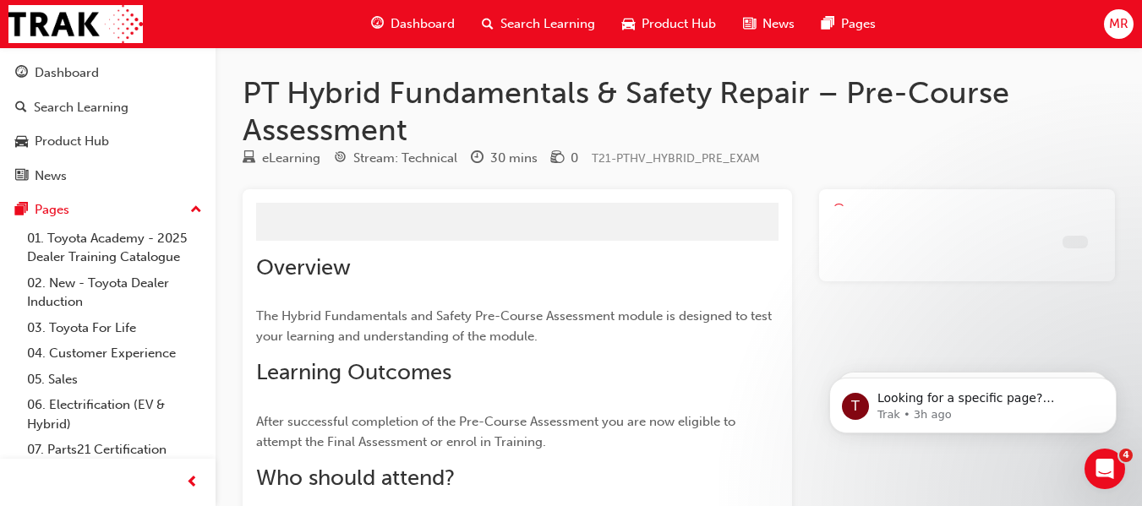
click at [418, 276] on h2 "Overview" at bounding box center [517, 267] width 522 height 27
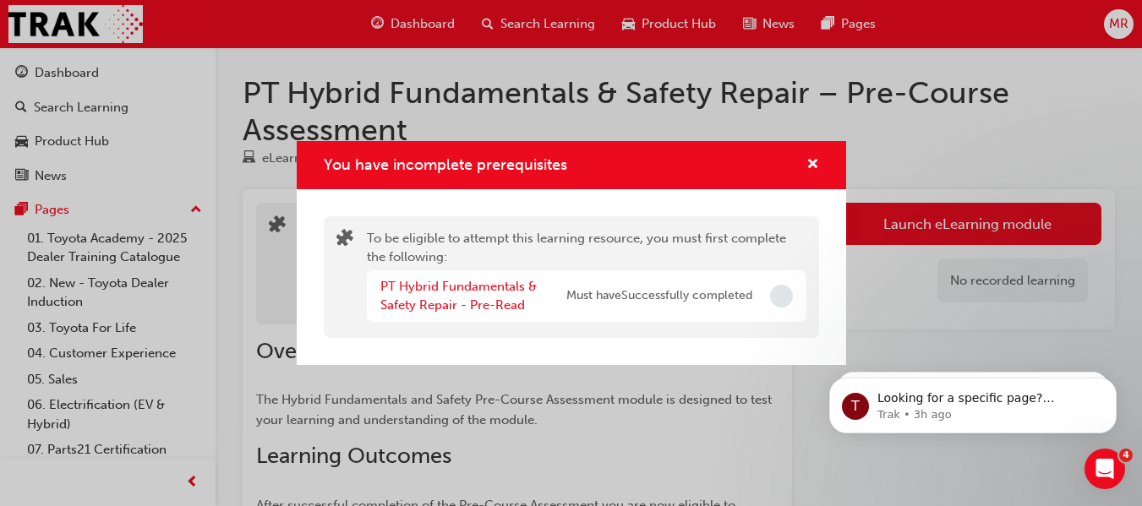
click at [782, 297] on span "Incomplete" at bounding box center [781, 296] width 23 height 23
click at [814, 160] on span "cross-icon" at bounding box center [812, 165] width 13 height 15
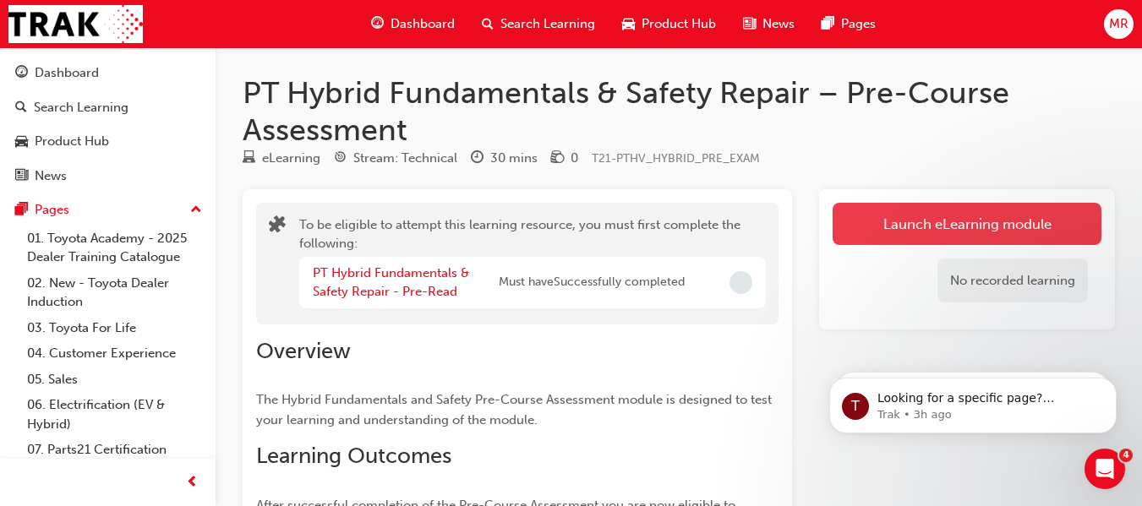
click at [931, 221] on button "Launch eLearning module" at bounding box center [967, 224] width 269 height 42
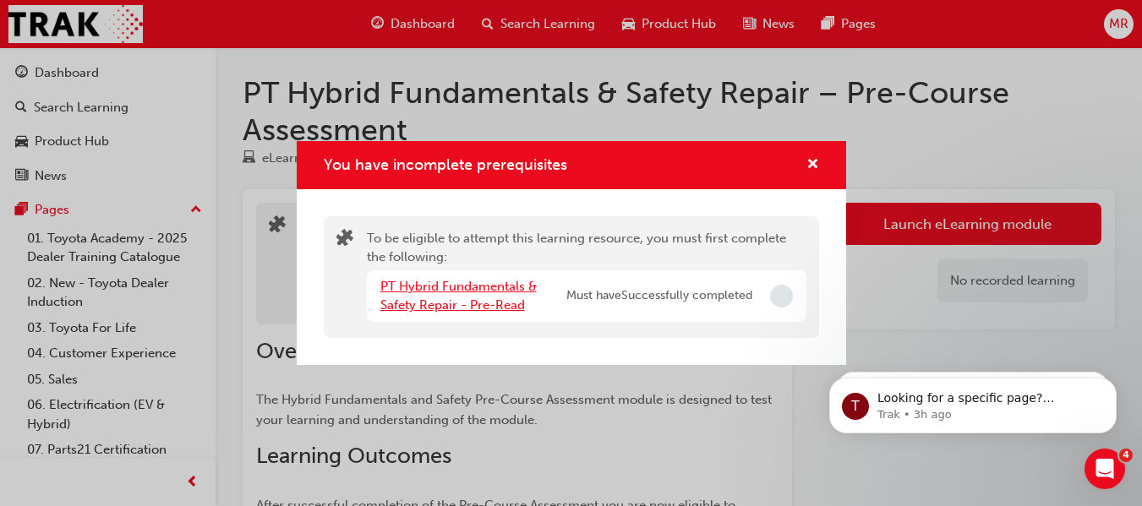
click at [501, 301] on link "PT Hybrid Fundamentals & Safety Repair - Pre-Read" at bounding box center [458, 296] width 156 height 35
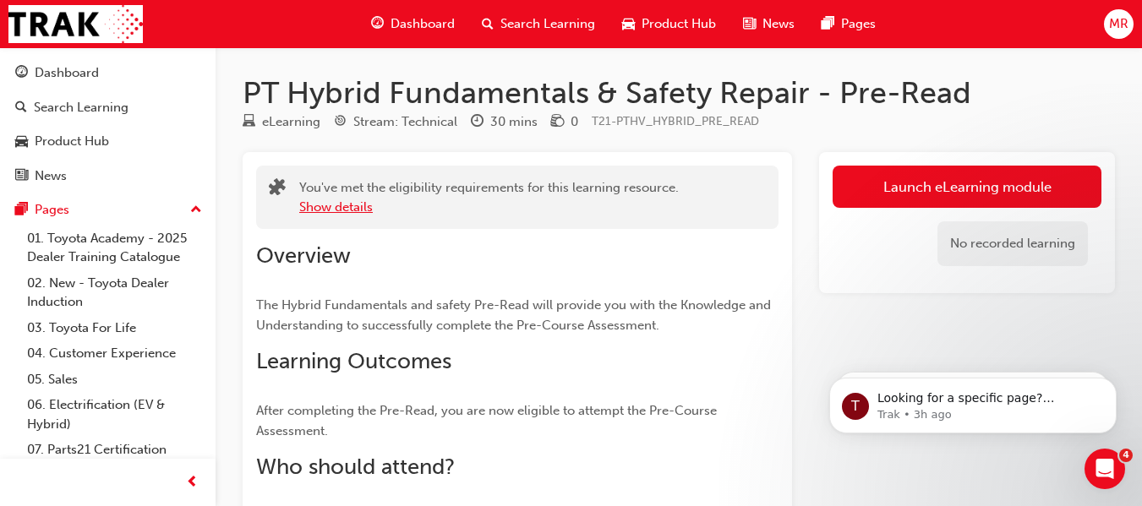
click at [358, 209] on button "Show details" at bounding box center [336, 207] width 74 height 19
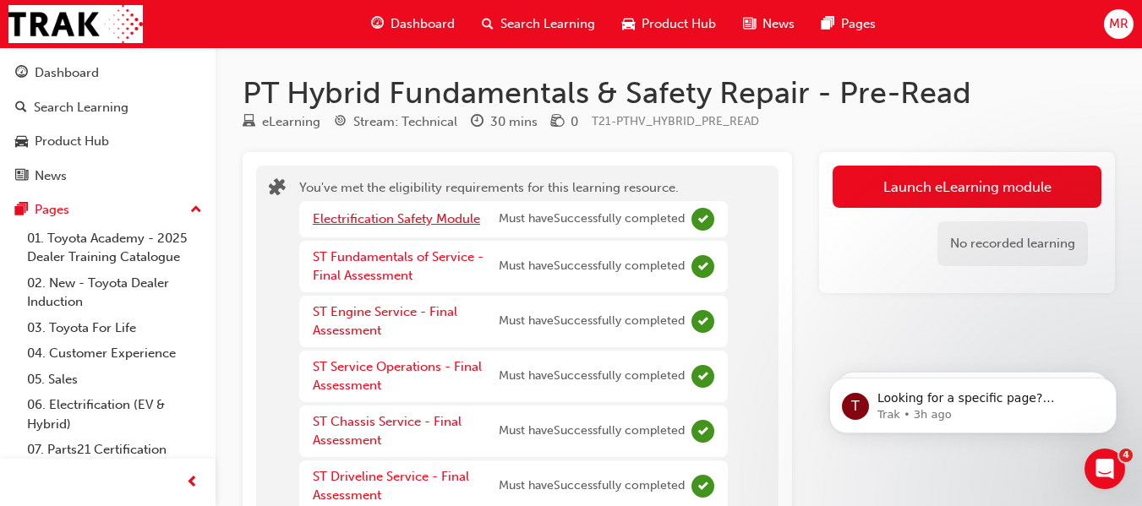
click at [403, 213] on link "Electrification Safety Module" at bounding box center [396, 218] width 167 height 15
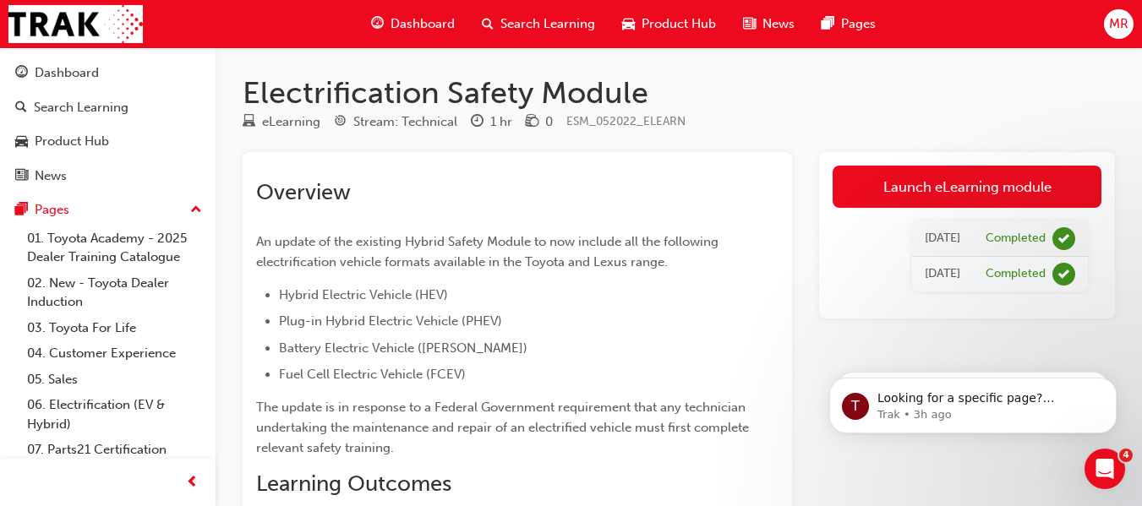
click at [411, 16] on span "Dashboard" at bounding box center [422, 23] width 64 height 19
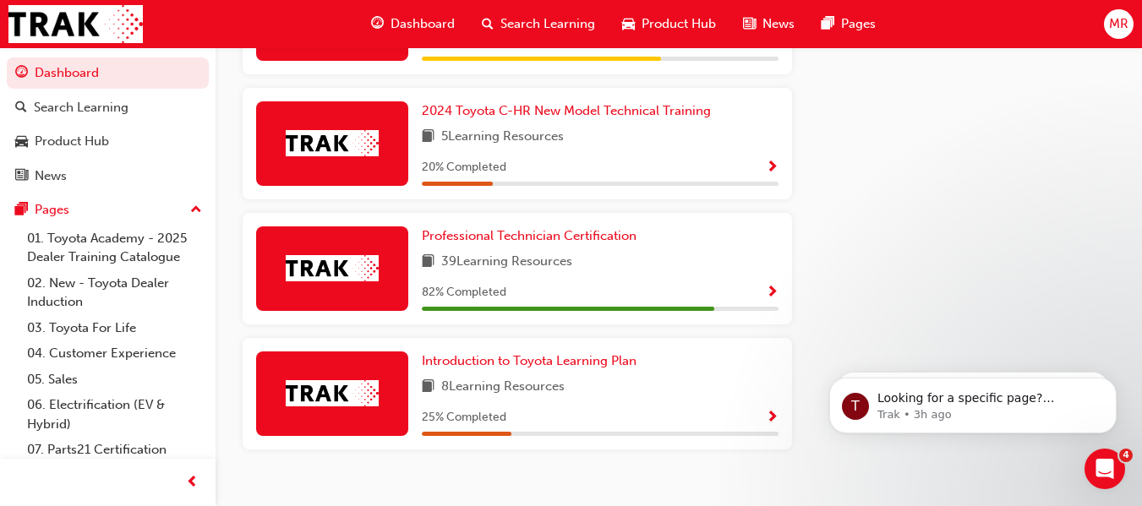
scroll to position [879, 0]
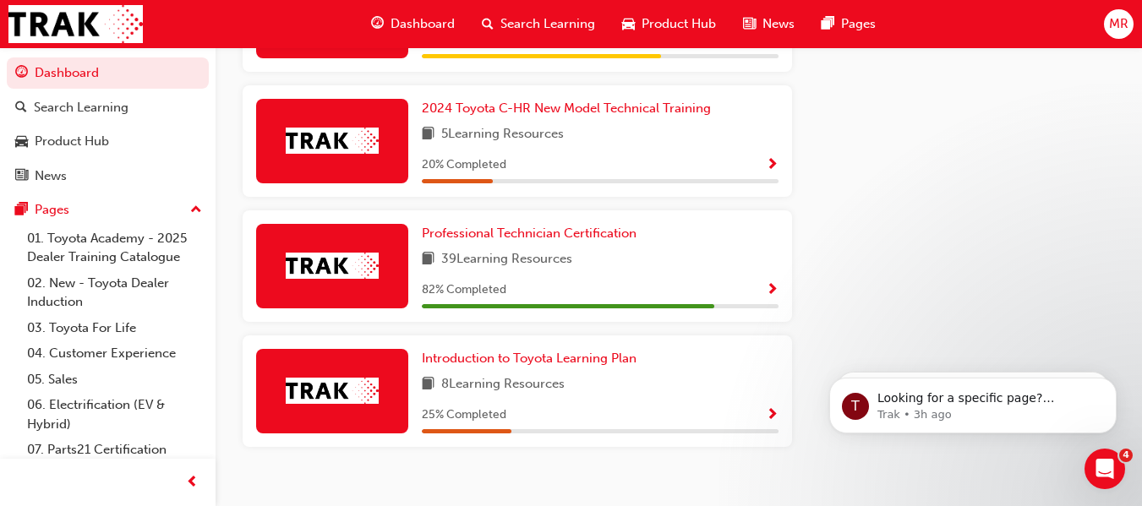
click at [767, 288] on span "Show Progress" at bounding box center [772, 290] width 13 height 15
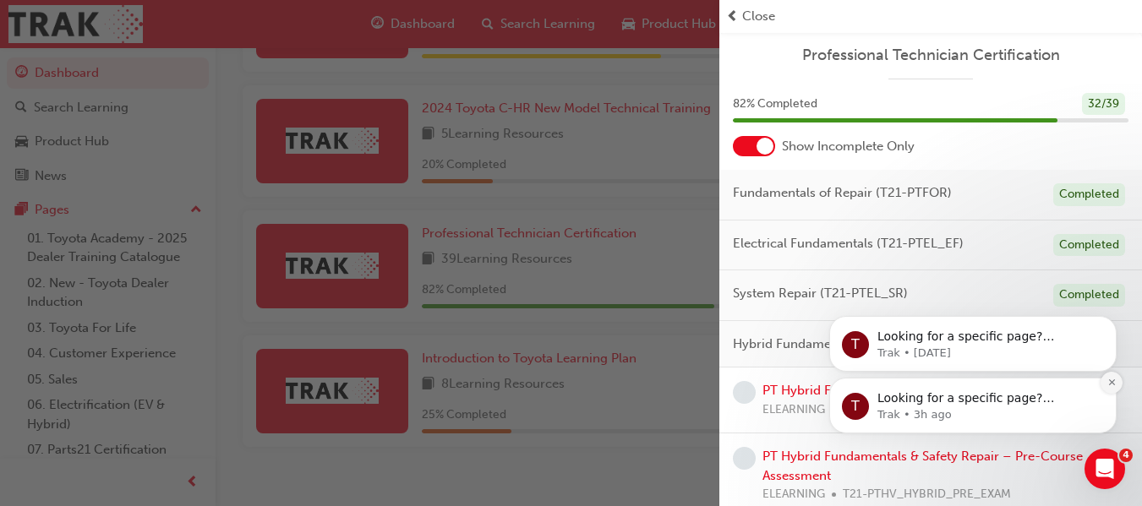
click at [1112, 380] on icon "Dismiss notification" at bounding box center [1111, 382] width 9 height 9
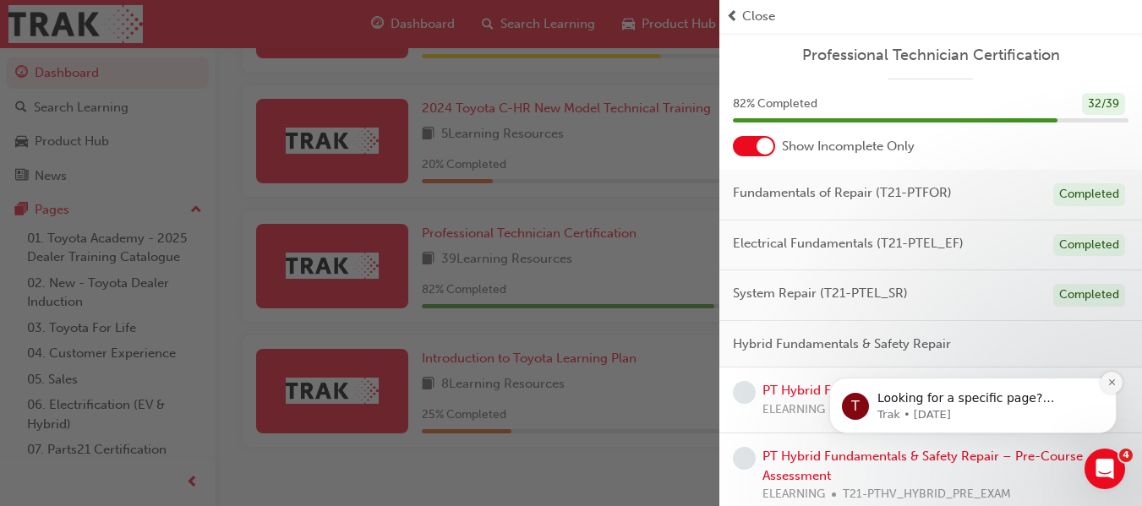
drag, startPoint x: 1112, startPoint y: 442, endPoint x: 1112, endPoint y: 380, distance: 62.5
click at [1112, 380] on icon "Dismiss notification" at bounding box center [1111, 382] width 9 height 9
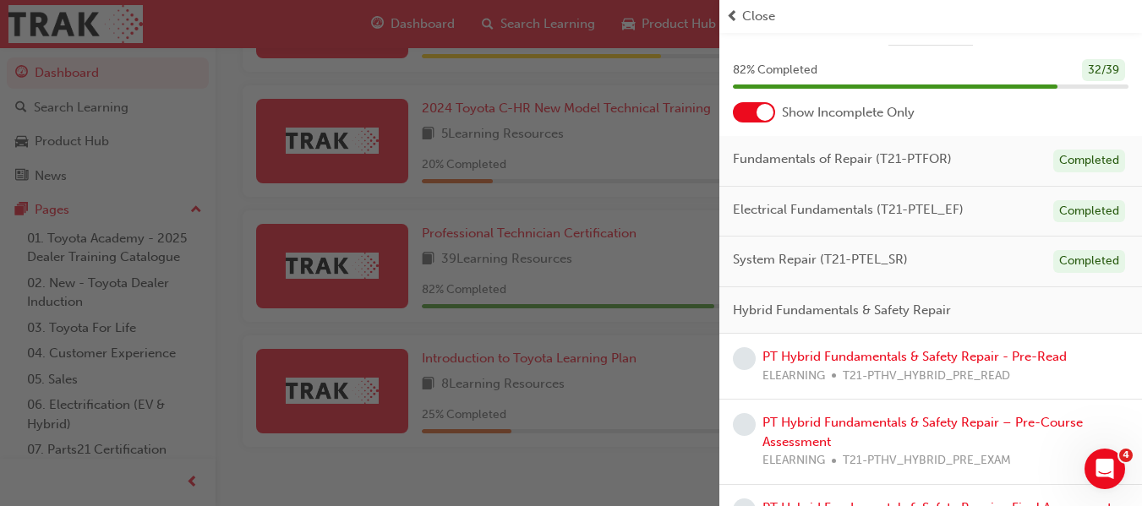
scroll to position [45, 0]
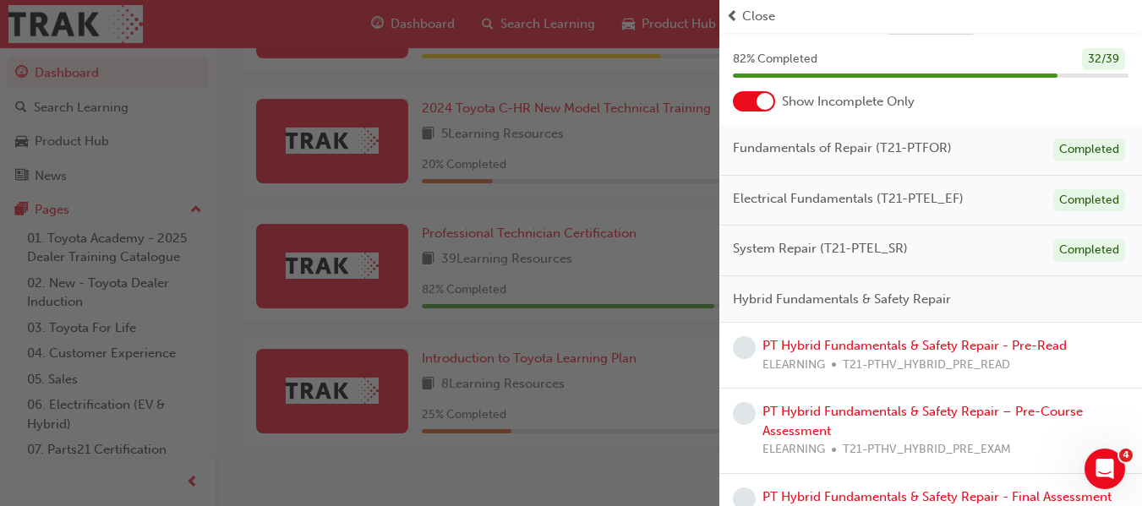
click at [689, 400] on div "button" at bounding box center [359, 253] width 719 height 506
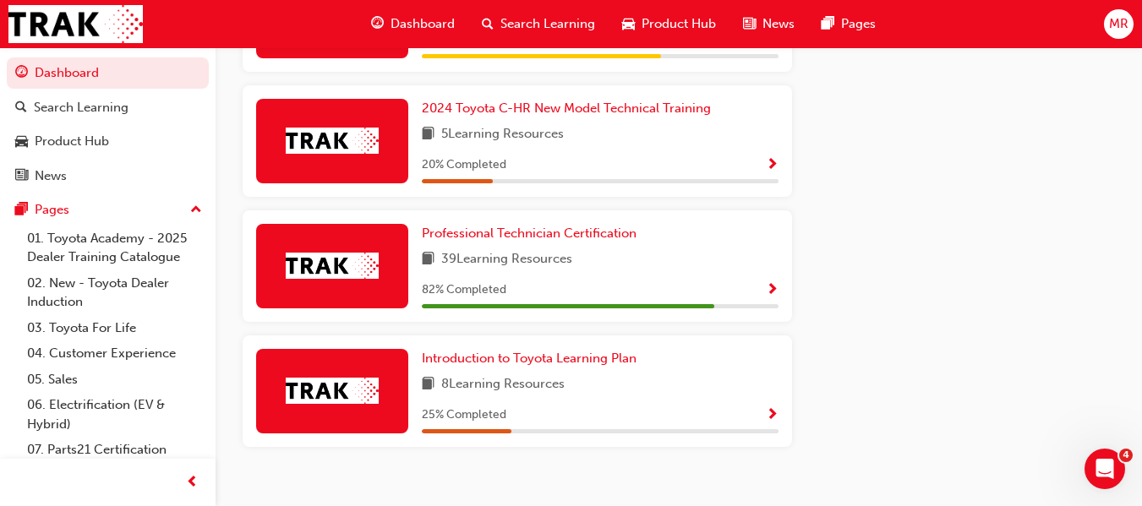
click at [774, 288] on span "Show Progress" at bounding box center [772, 290] width 13 height 15
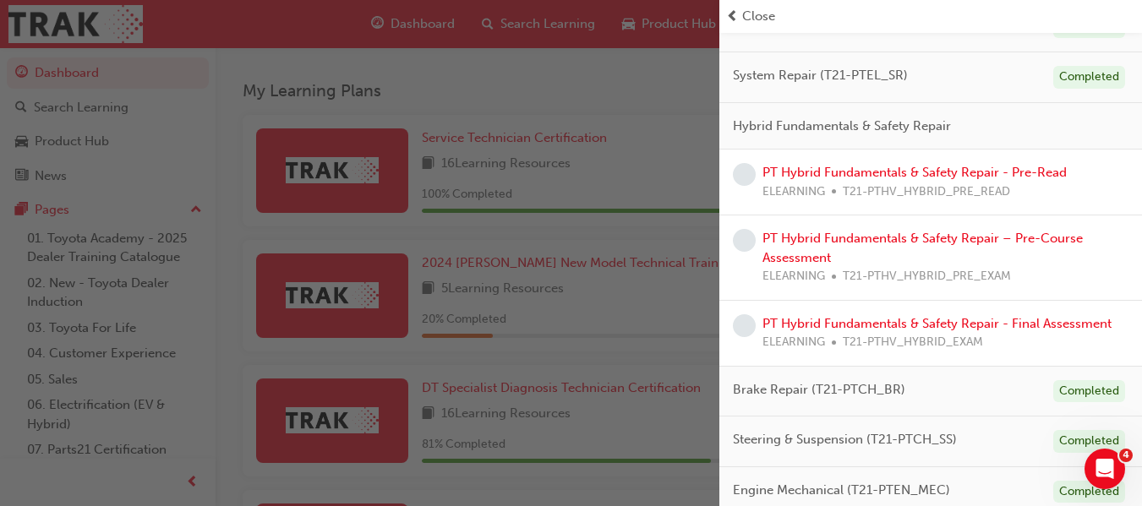
scroll to position [221, 0]
click at [603, 109] on div "button" at bounding box center [359, 253] width 719 height 506
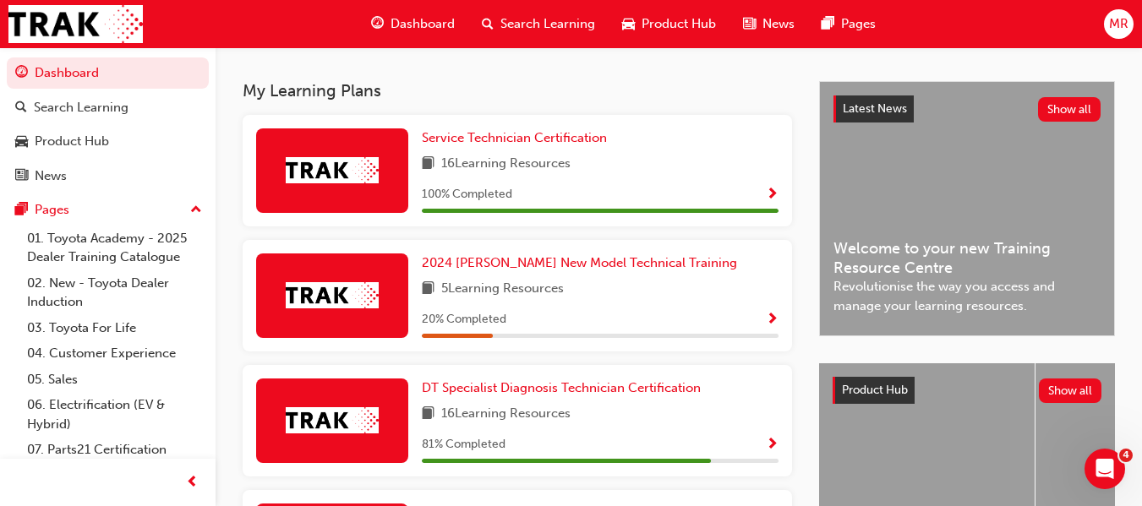
click at [772, 453] on span "Show Progress" at bounding box center [772, 445] width 13 height 15
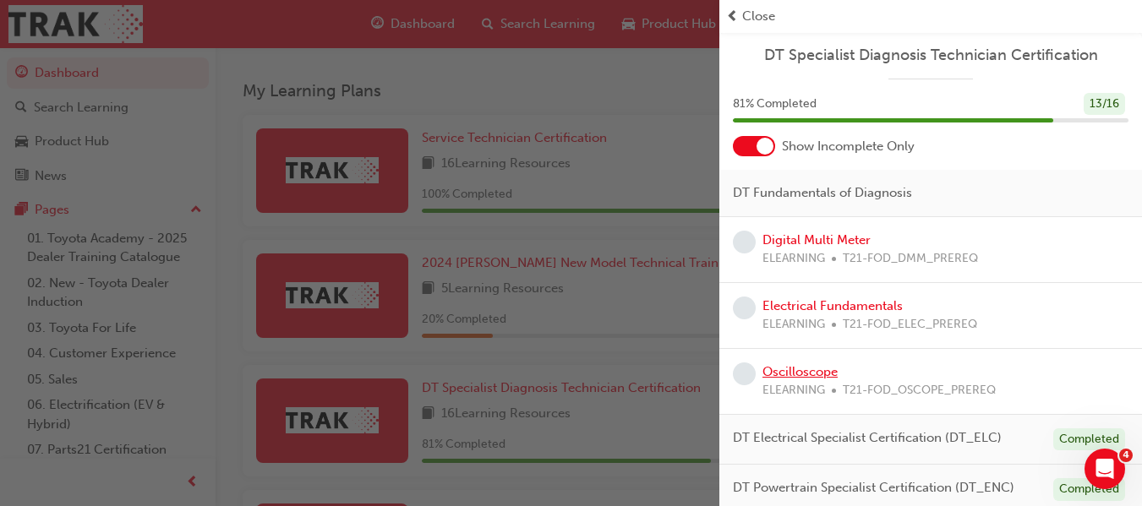
click at [795, 371] on link "Oscilloscope" at bounding box center [799, 371] width 75 height 15
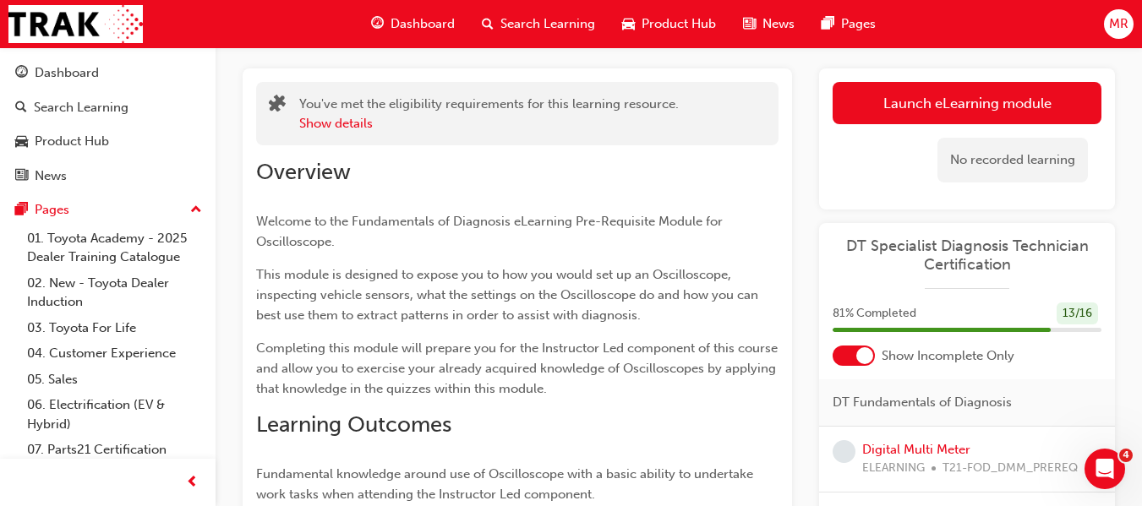
scroll to position [76, 0]
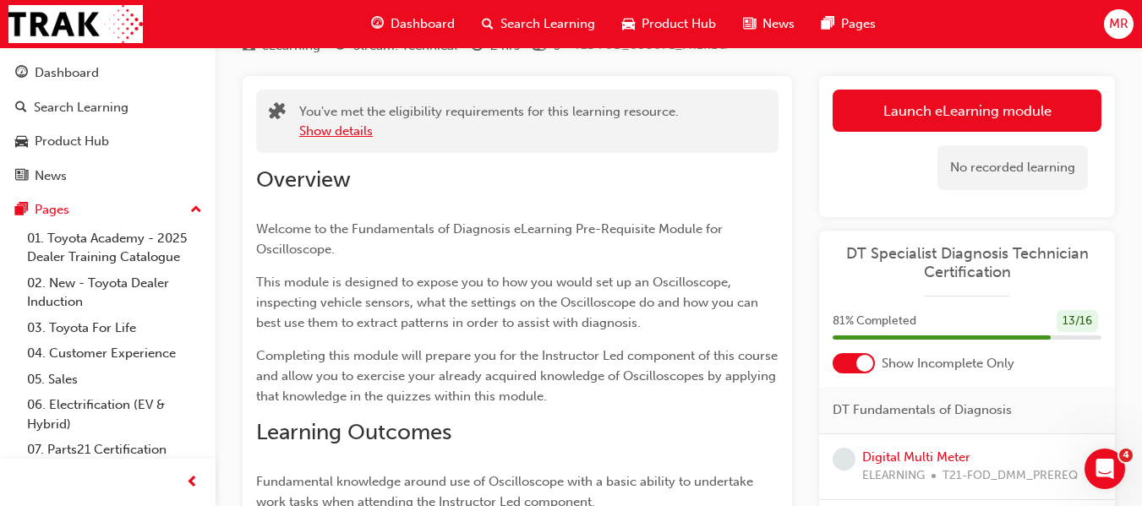
click at [340, 128] on button "Show details" at bounding box center [336, 131] width 74 height 19
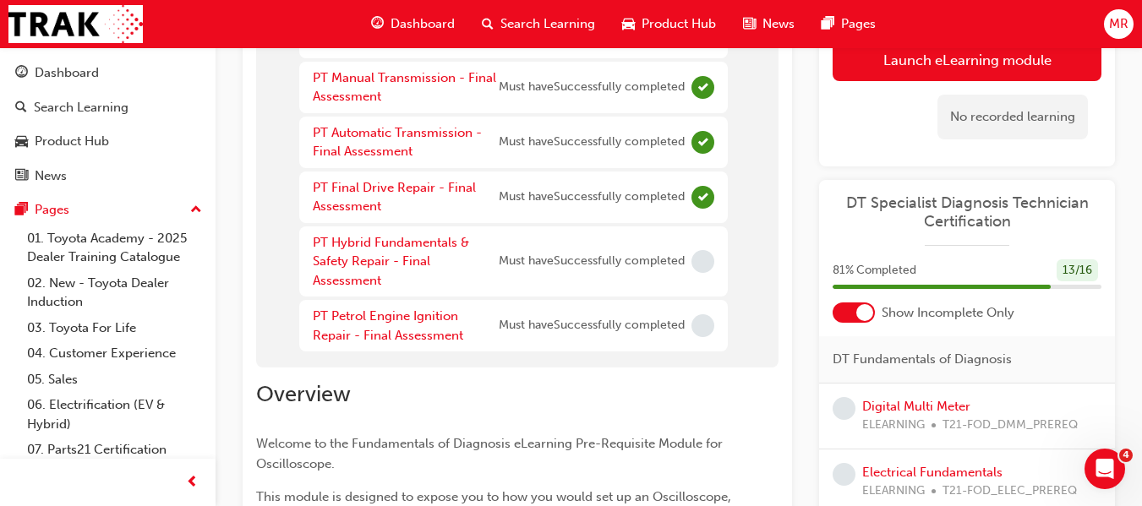
scroll to position [549, 0]
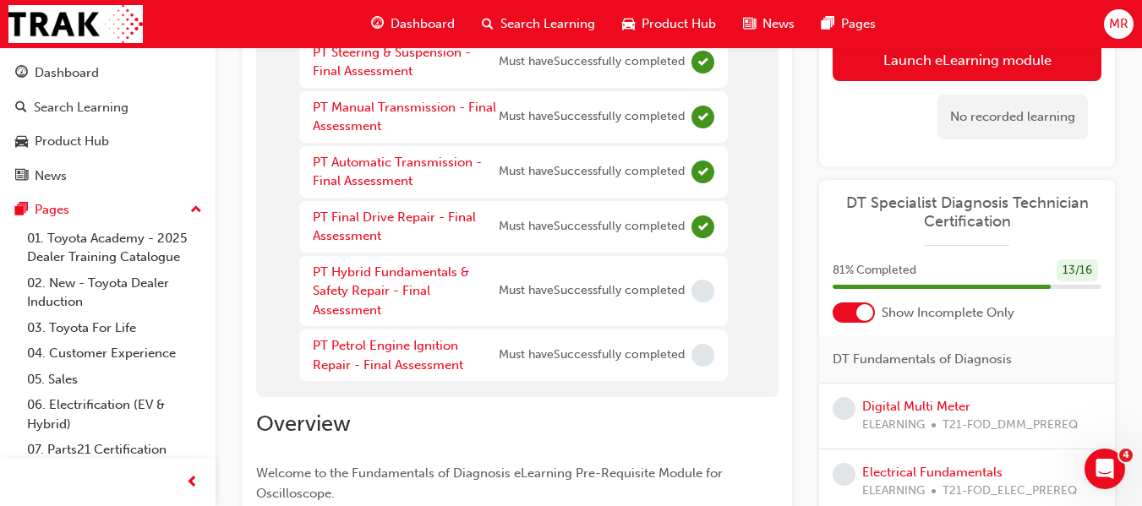
click at [375, 282] on div "PT Hybrid Fundamentals & Safety Repair - Final Assessment" at bounding box center [406, 291] width 186 height 57
click at [366, 295] on link "PT Hybrid Fundamentals & Safety Repair - Final Assessment" at bounding box center [391, 291] width 156 height 53
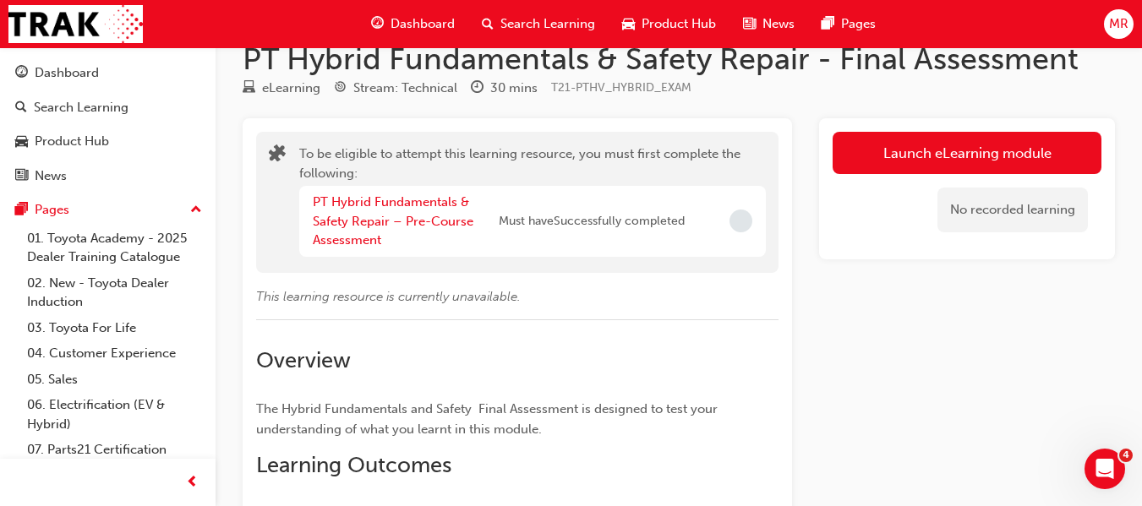
scroll to position [18, 0]
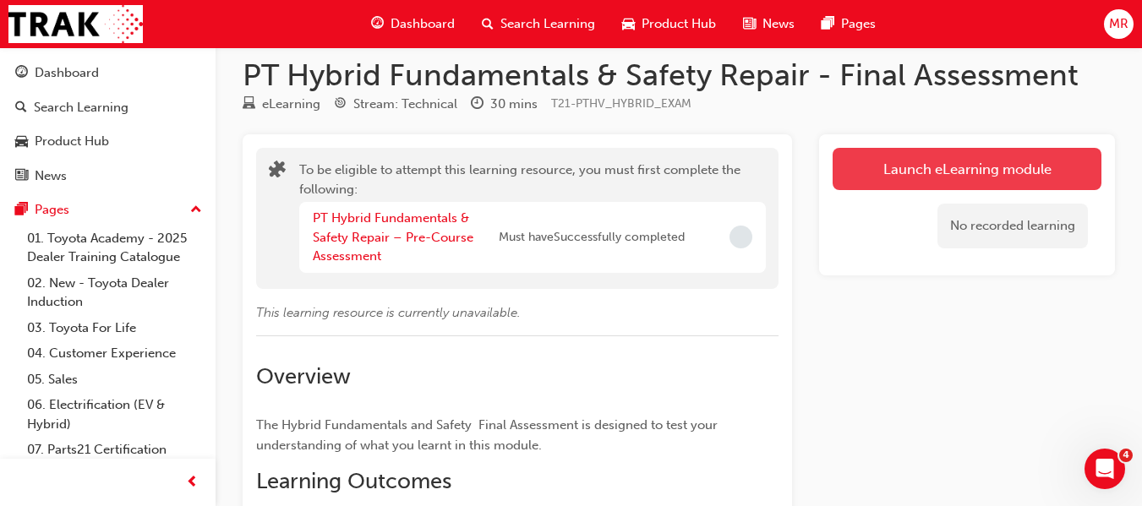
click at [959, 166] on button "Launch eLearning module" at bounding box center [967, 169] width 269 height 42
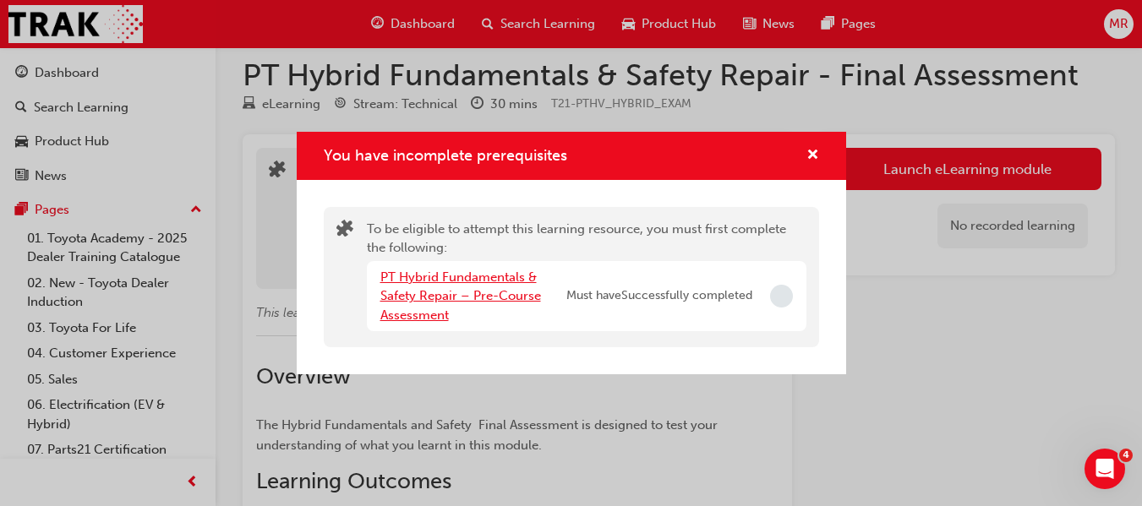
click at [439, 274] on link "PT Hybrid Fundamentals & Safety Repair – Pre-Course Assessment" at bounding box center [460, 296] width 161 height 53
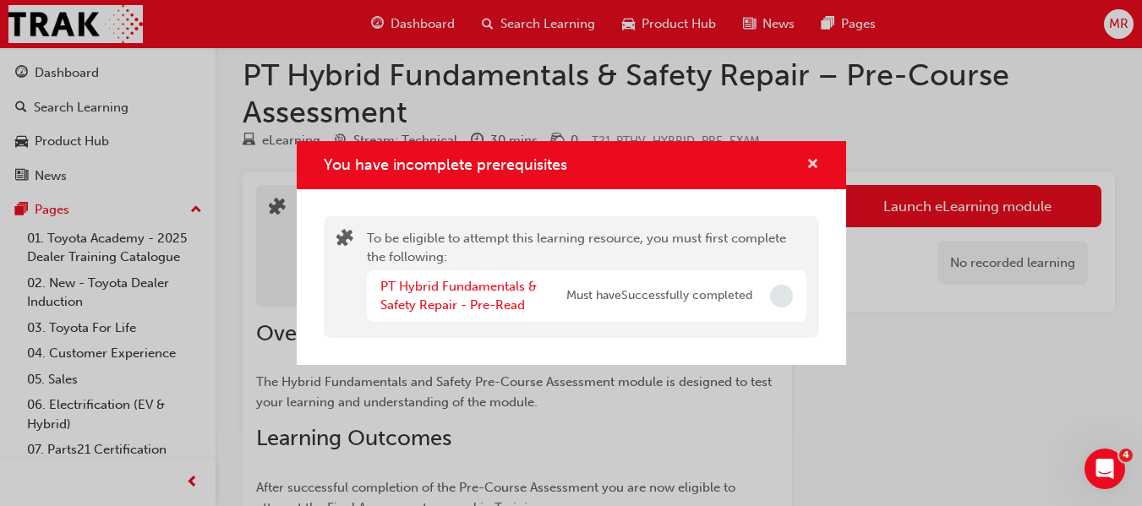
click at [814, 170] on span "cross-icon" at bounding box center [812, 165] width 13 height 15
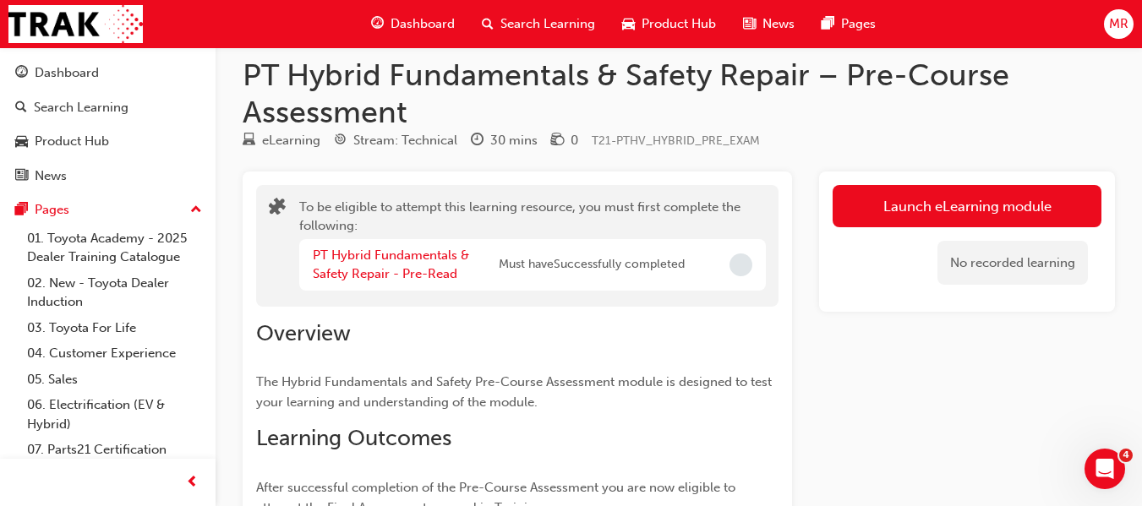
click at [417, 23] on span "Dashboard" at bounding box center [422, 23] width 64 height 19
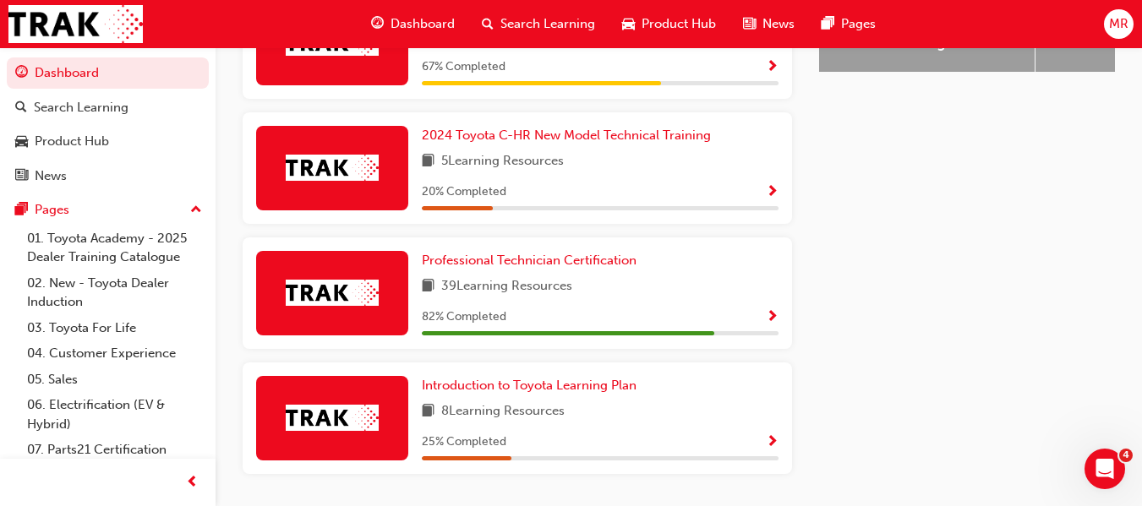
scroll to position [909, 0]
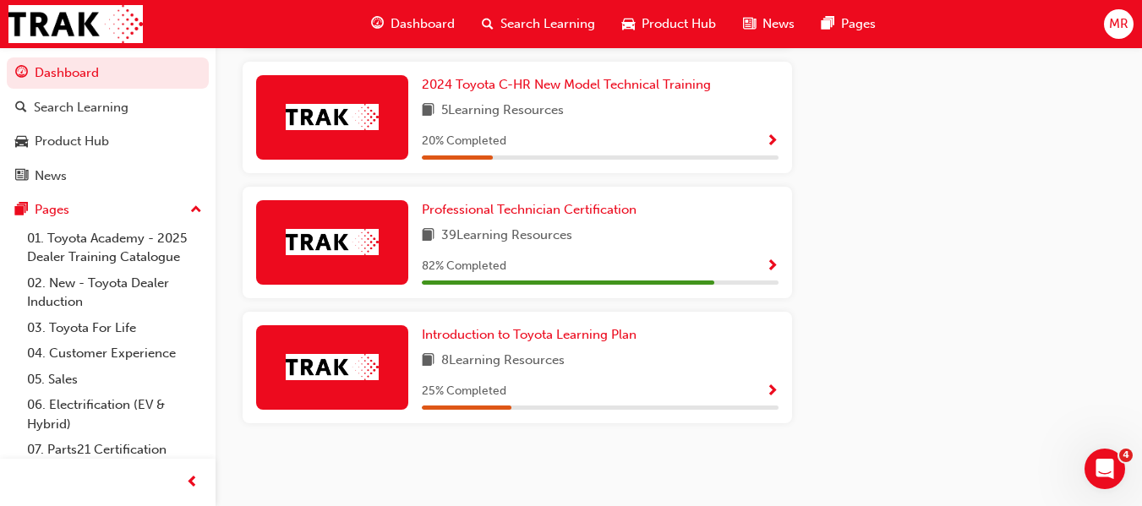
click at [767, 260] on span "Show Progress" at bounding box center [772, 266] width 13 height 15
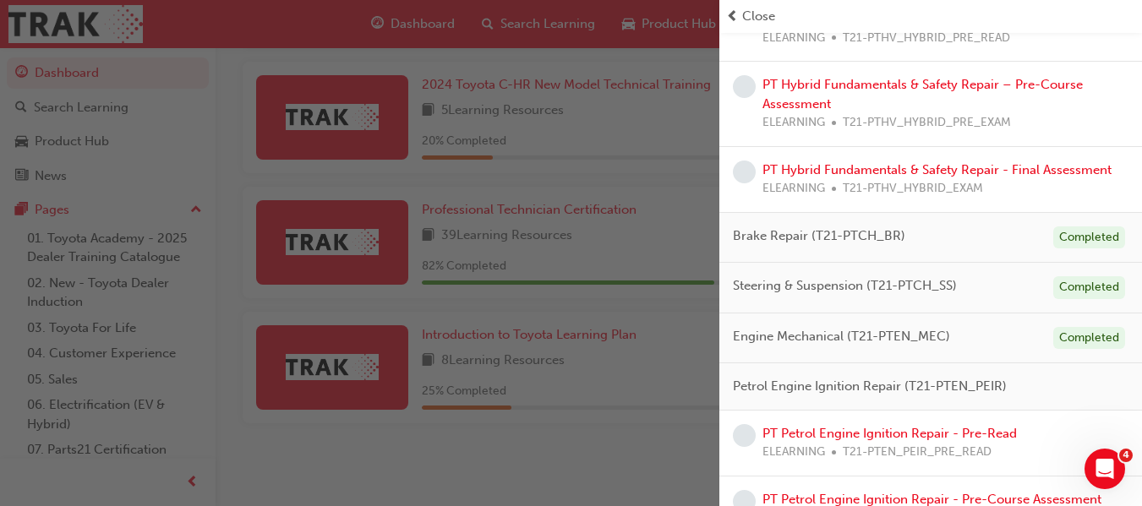
scroll to position [262, 0]
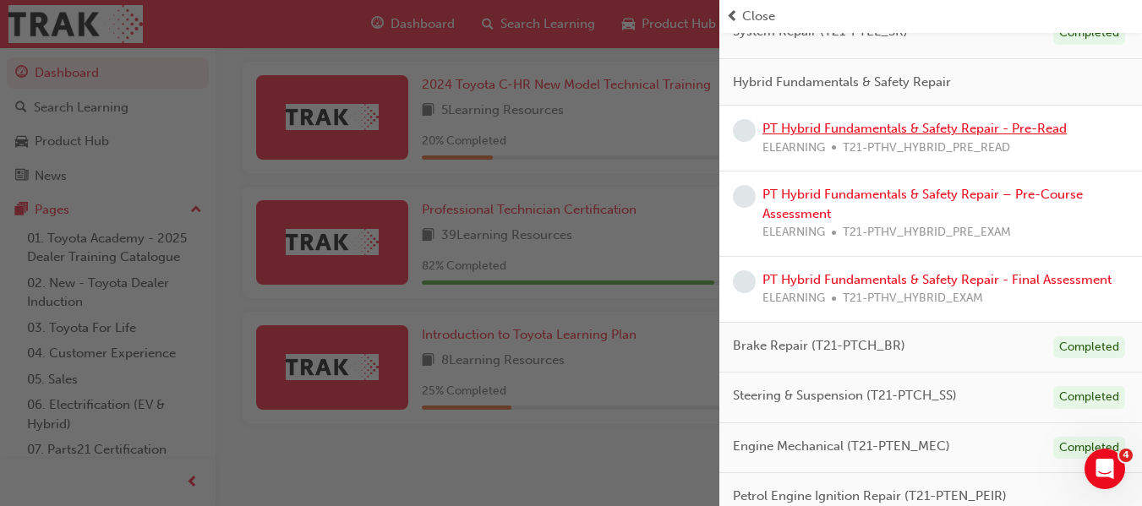
click at [869, 129] on link "PT Hybrid Fundamentals & Safety Repair - Pre-Read" at bounding box center [914, 128] width 304 height 15
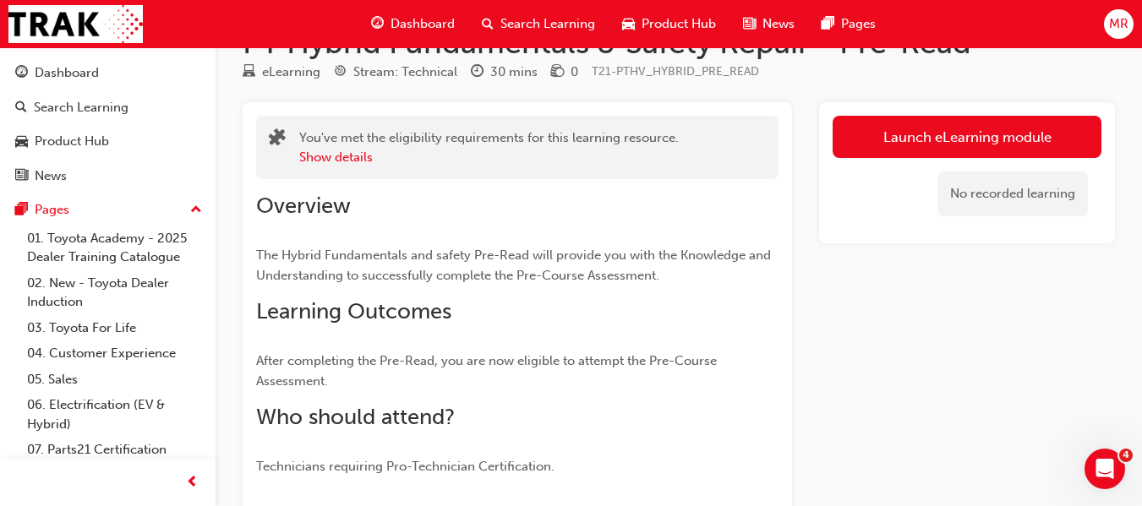
scroll to position [32, 0]
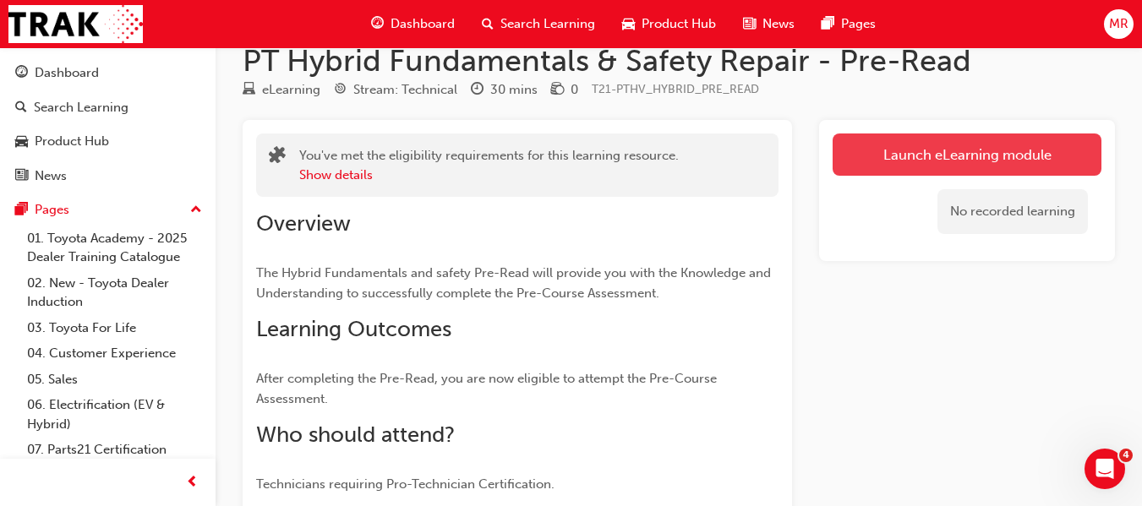
click at [954, 139] on link "Launch eLearning module" at bounding box center [967, 155] width 269 height 42
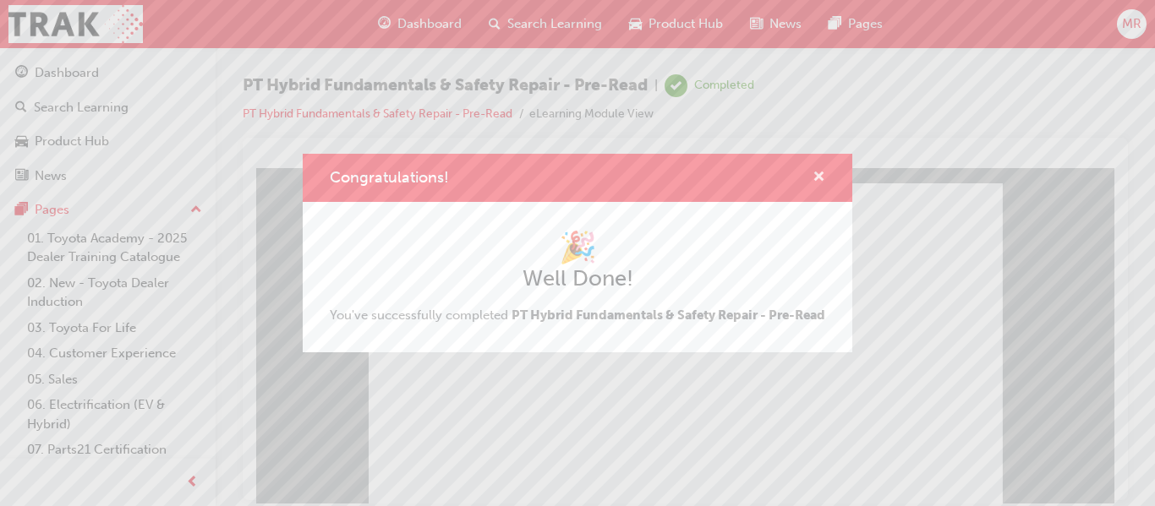
click at [822, 171] on span "cross-icon" at bounding box center [818, 178] width 13 height 15
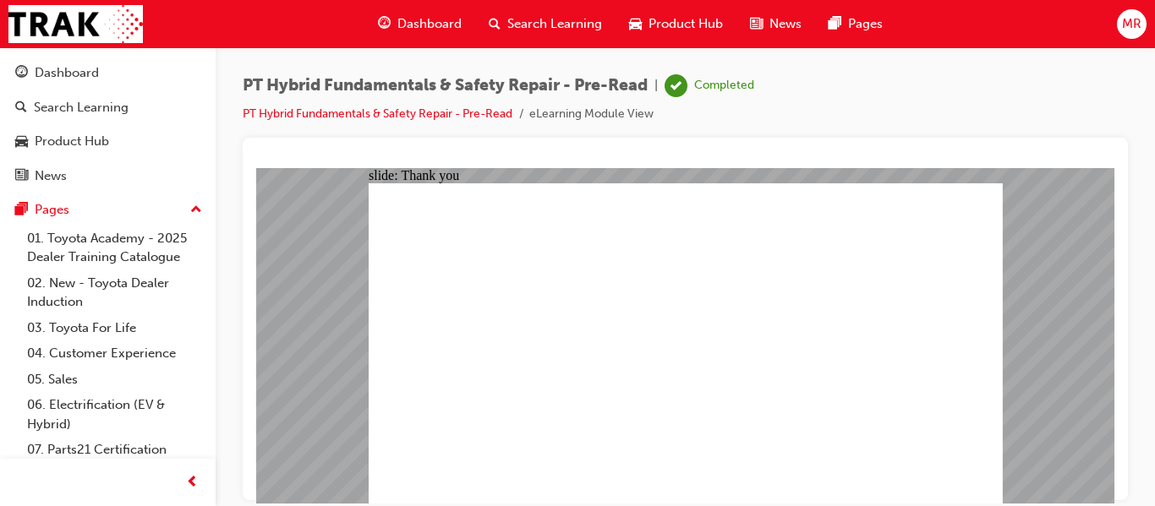
click at [426, 19] on span "Dashboard" at bounding box center [429, 23] width 64 height 19
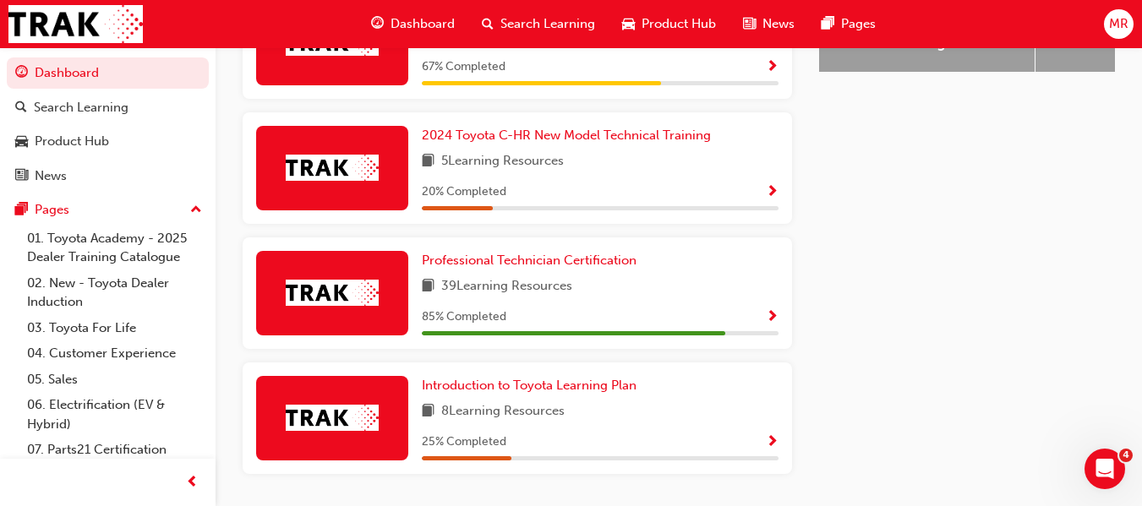
scroll to position [855, 0]
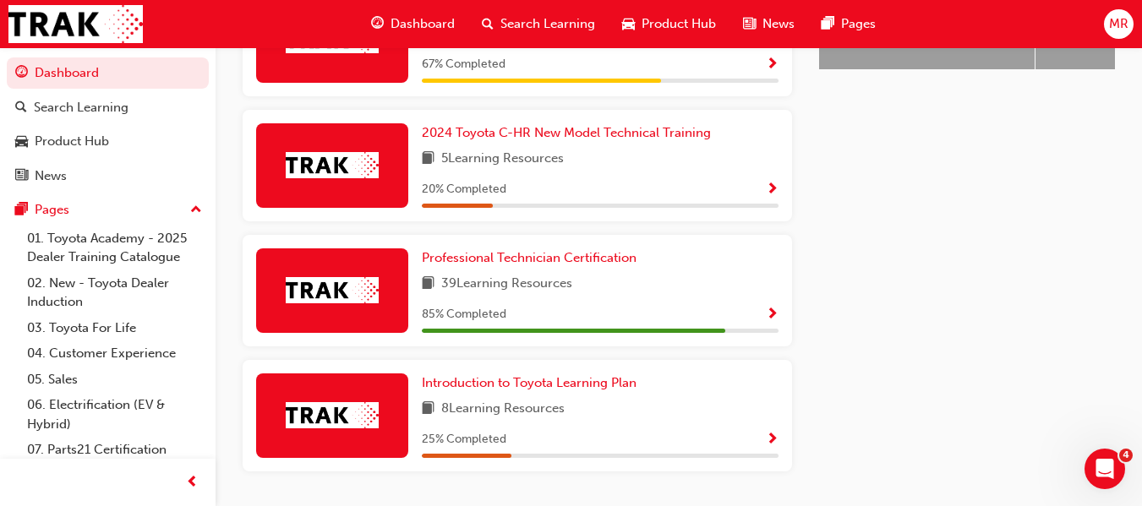
click at [772, 317] on span "Show Progress" at bounding box center [772, 315] width 13 height 15
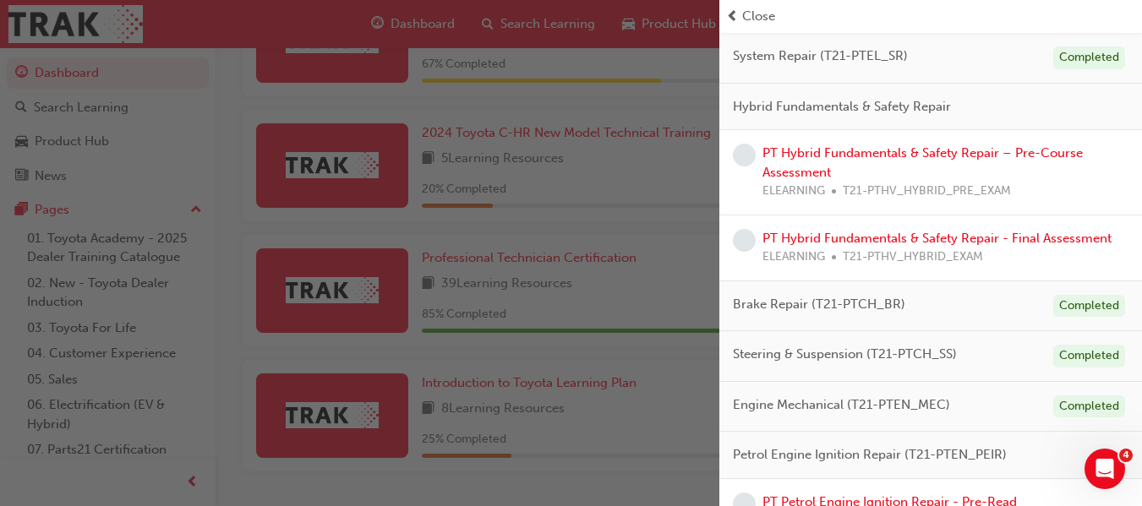
scroll to position [189, 0]
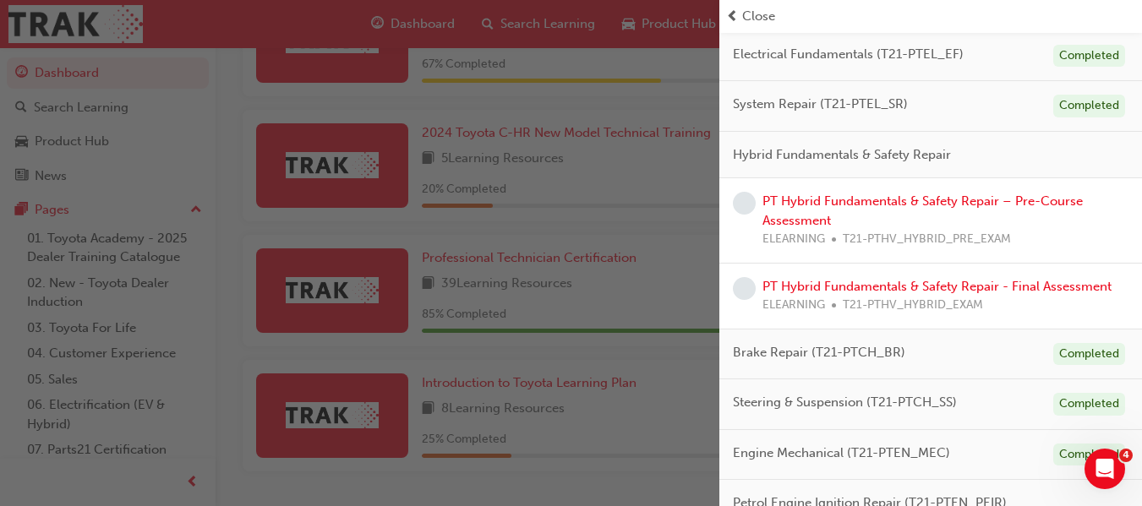
click at [750, 19] on span "Close" at bounding box center [758, 16] width 33 height 19
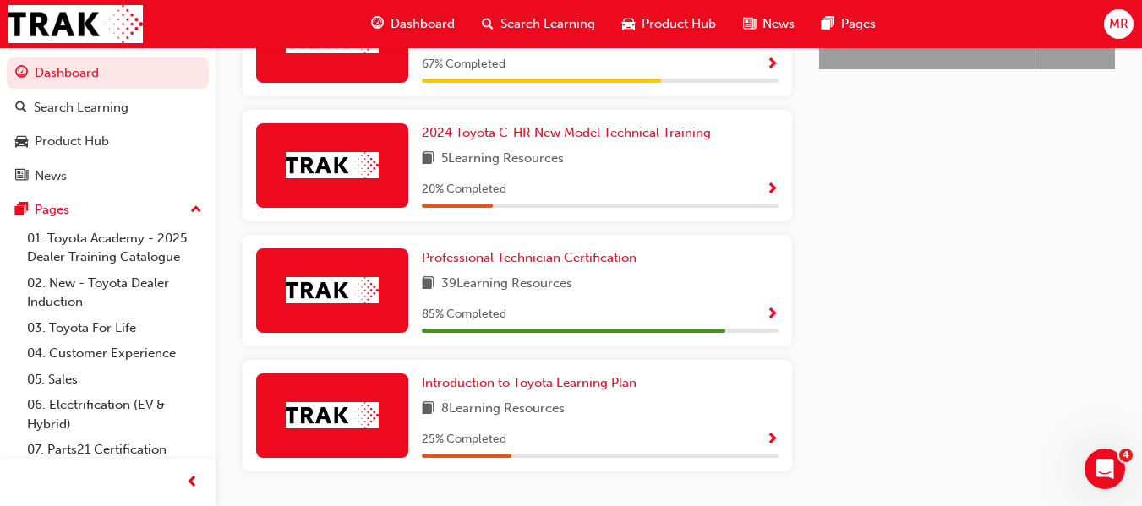
click at [1126, 42] on div "Dashboard Search Learning Product Hub News Pages MR" at bounding box center [571, 24] width 1142 height 48
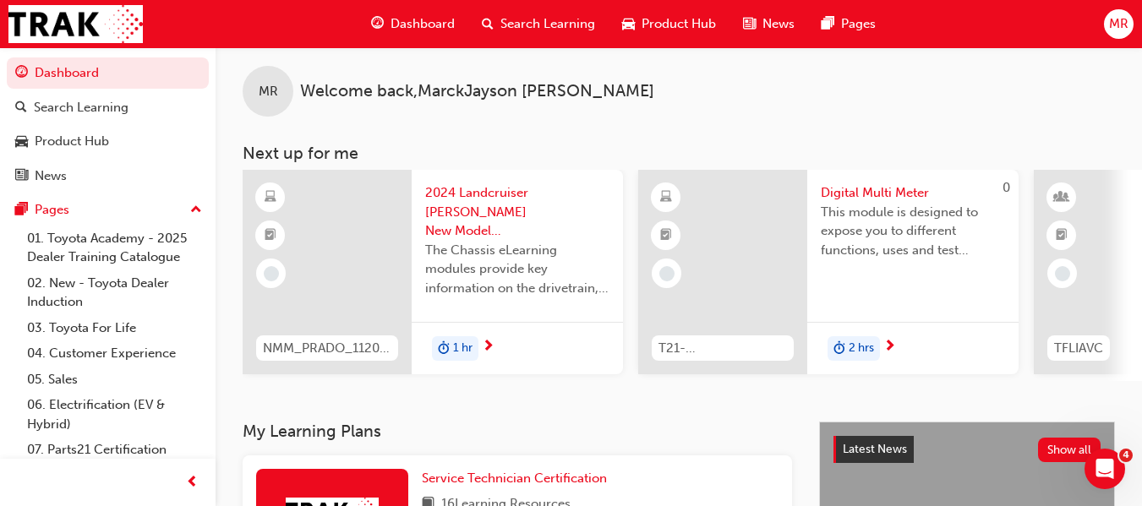
scroll to position [0, 0]
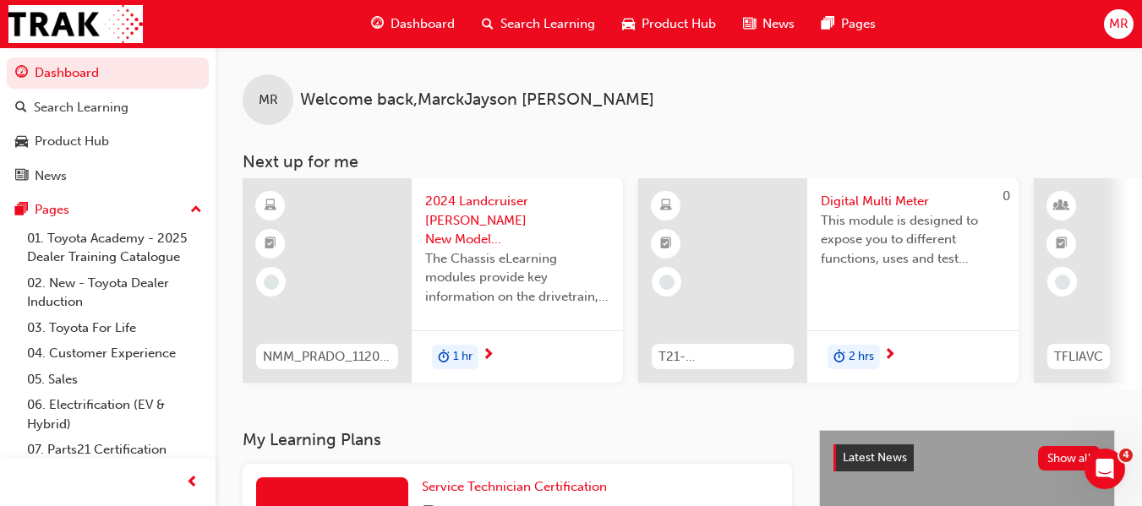
click at [1117, 9] on div "MR" at bounding box center [1119, 24] width 30 height 30
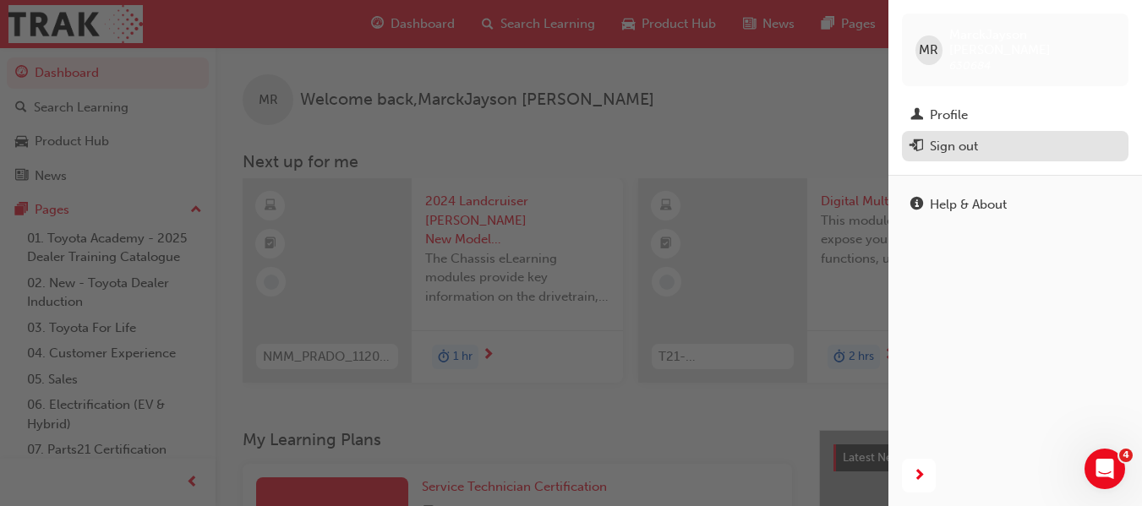
click at [957, 137] on div "Sign out" at bounding box center [954, 146] width 48 height 19
